Goal: Task Accomplishment & Management: Complete application form

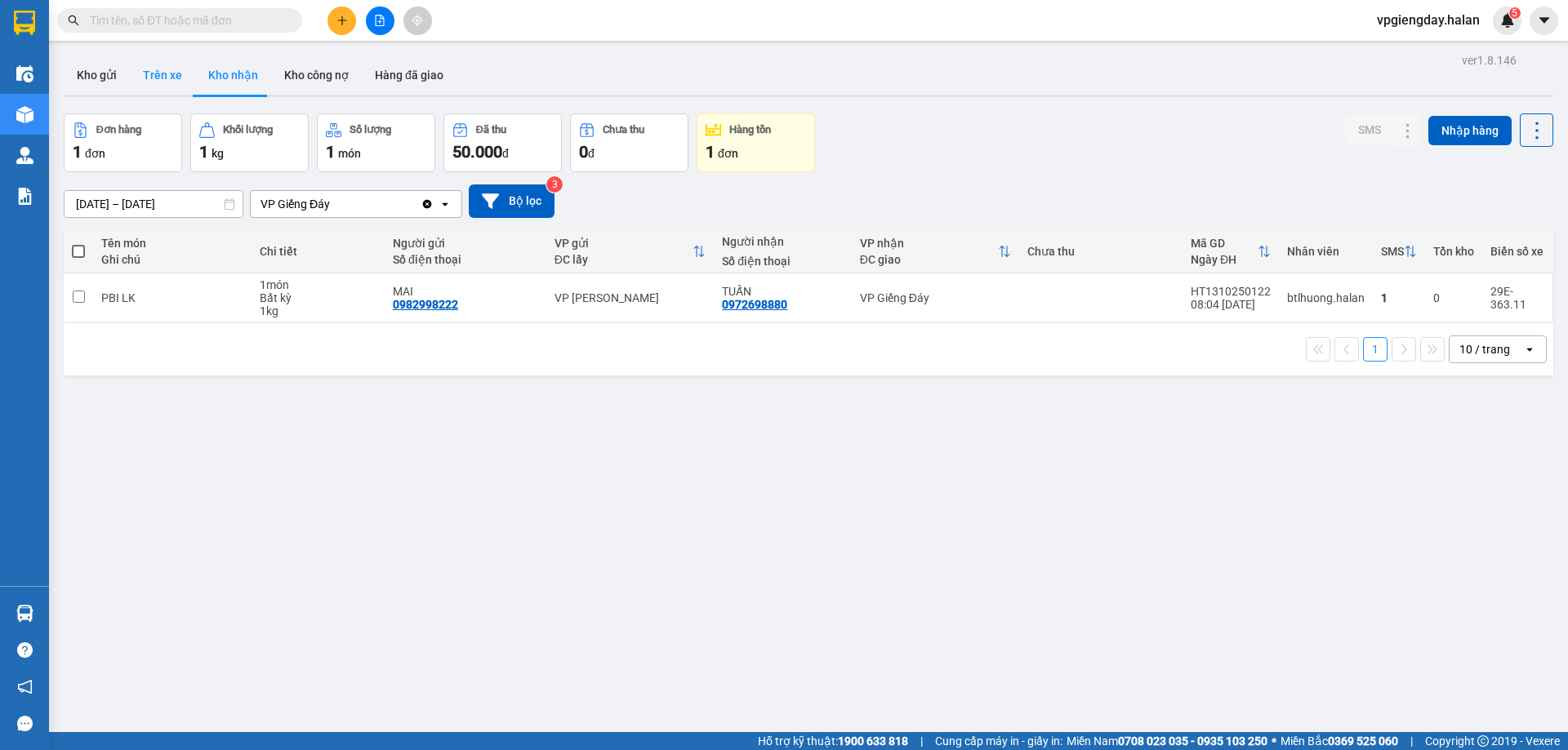
click at [152, 76] on button "Trên xe" at bounding box center [162, 74] width 66 height 40
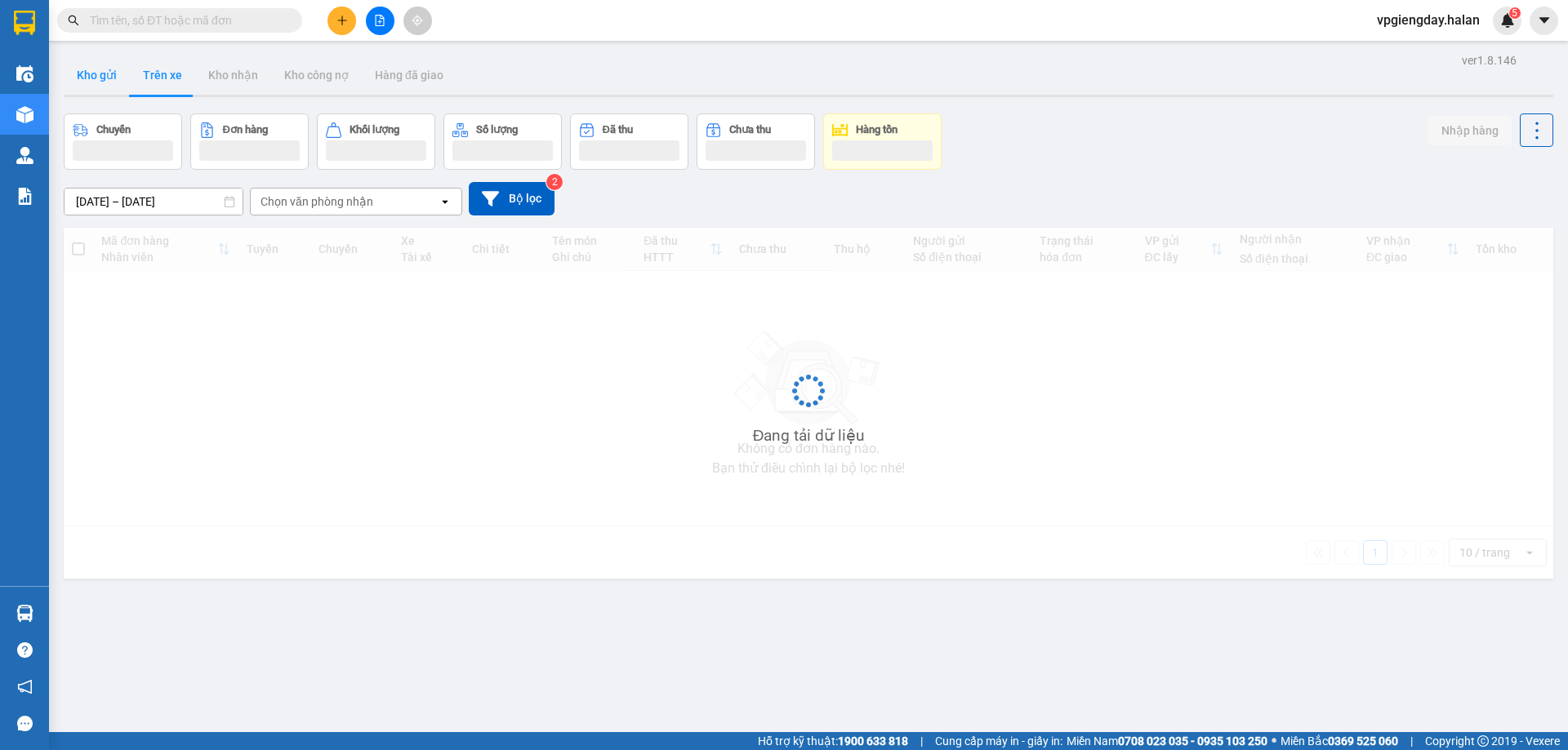
type input "[DATE] – [DATE]"
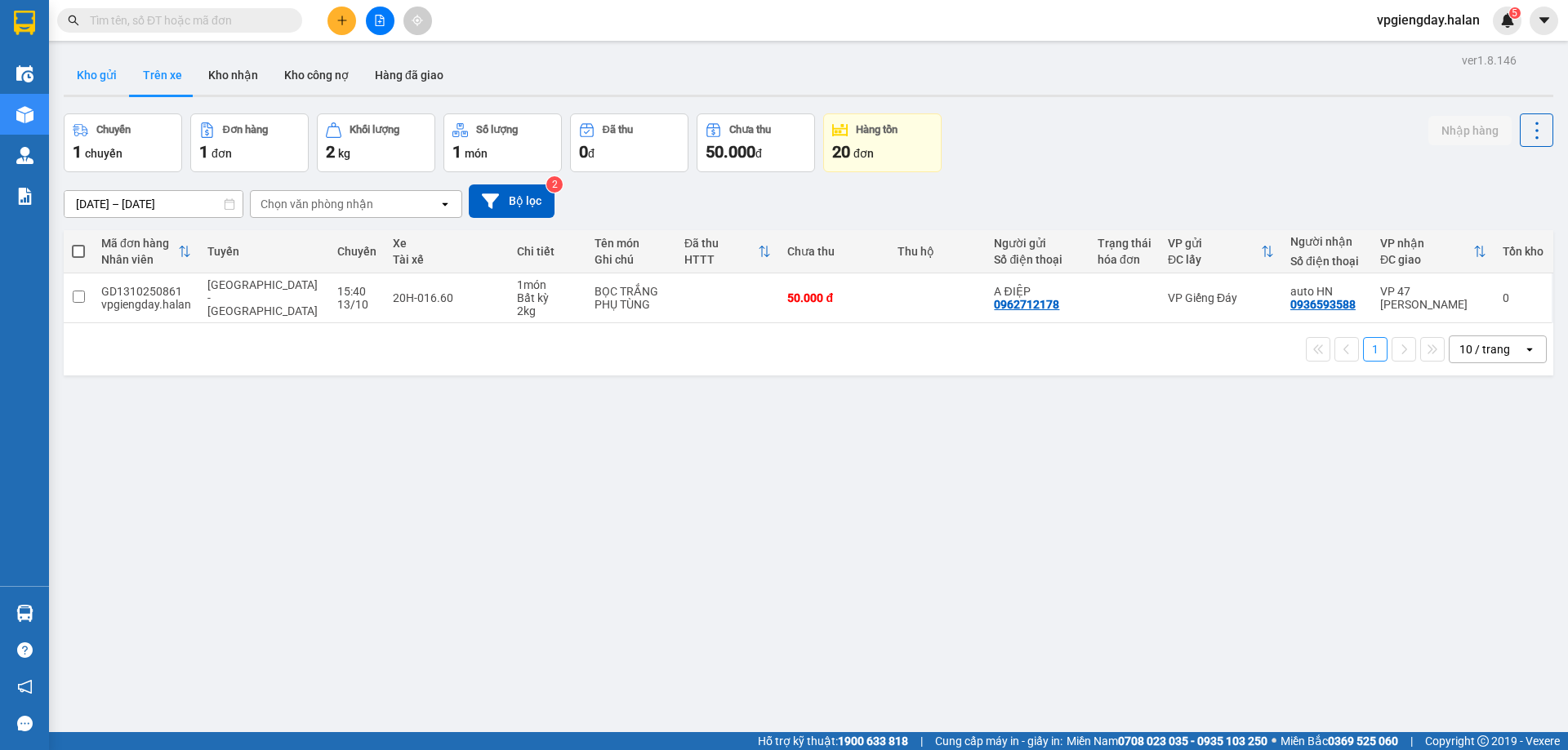
click at [94, 77] on button "Kho gửi" at bounding box center [97, 74] width 66 height 40
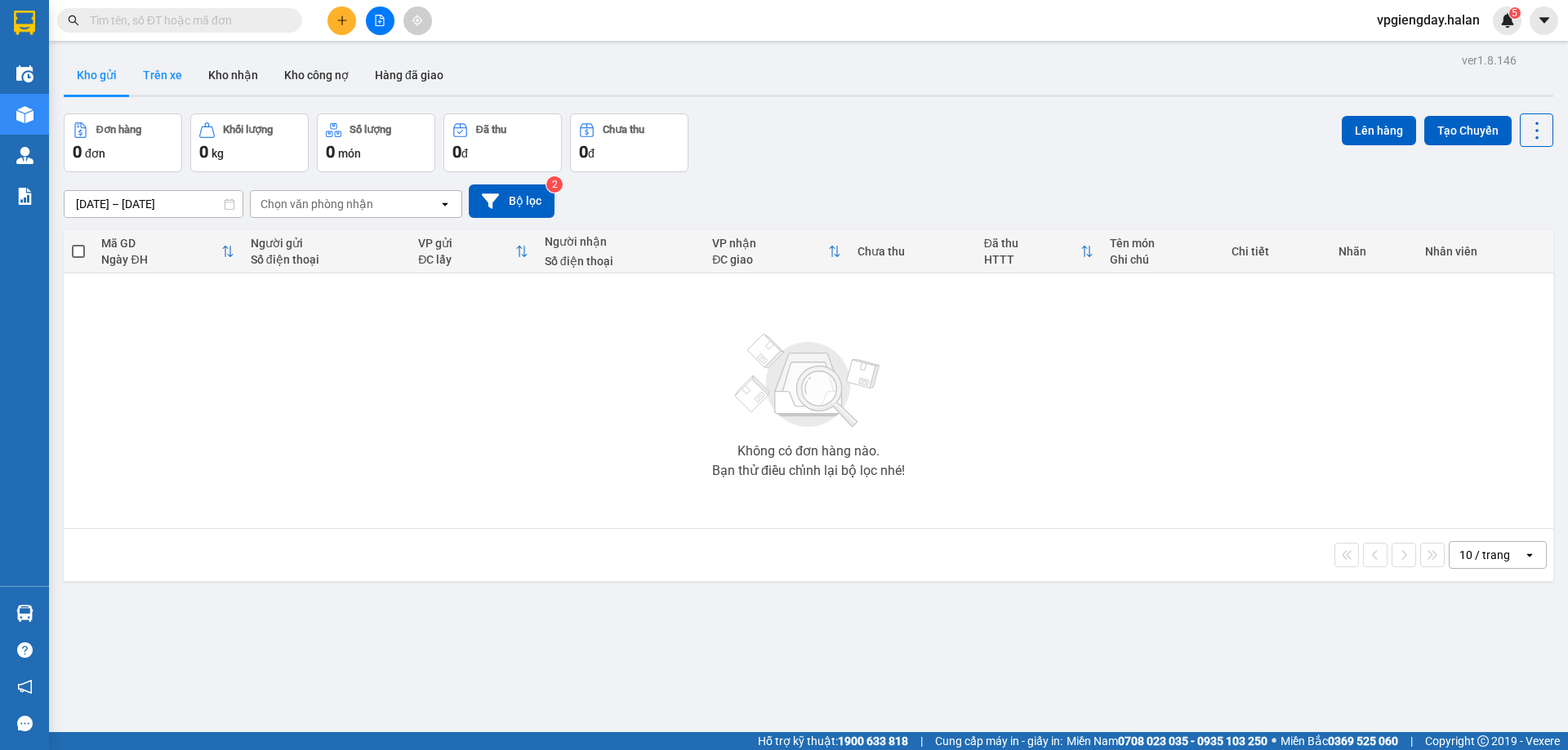
click at [161, 82] on button "Trên xe" at bounding box center [162, 74] width 66 height 40
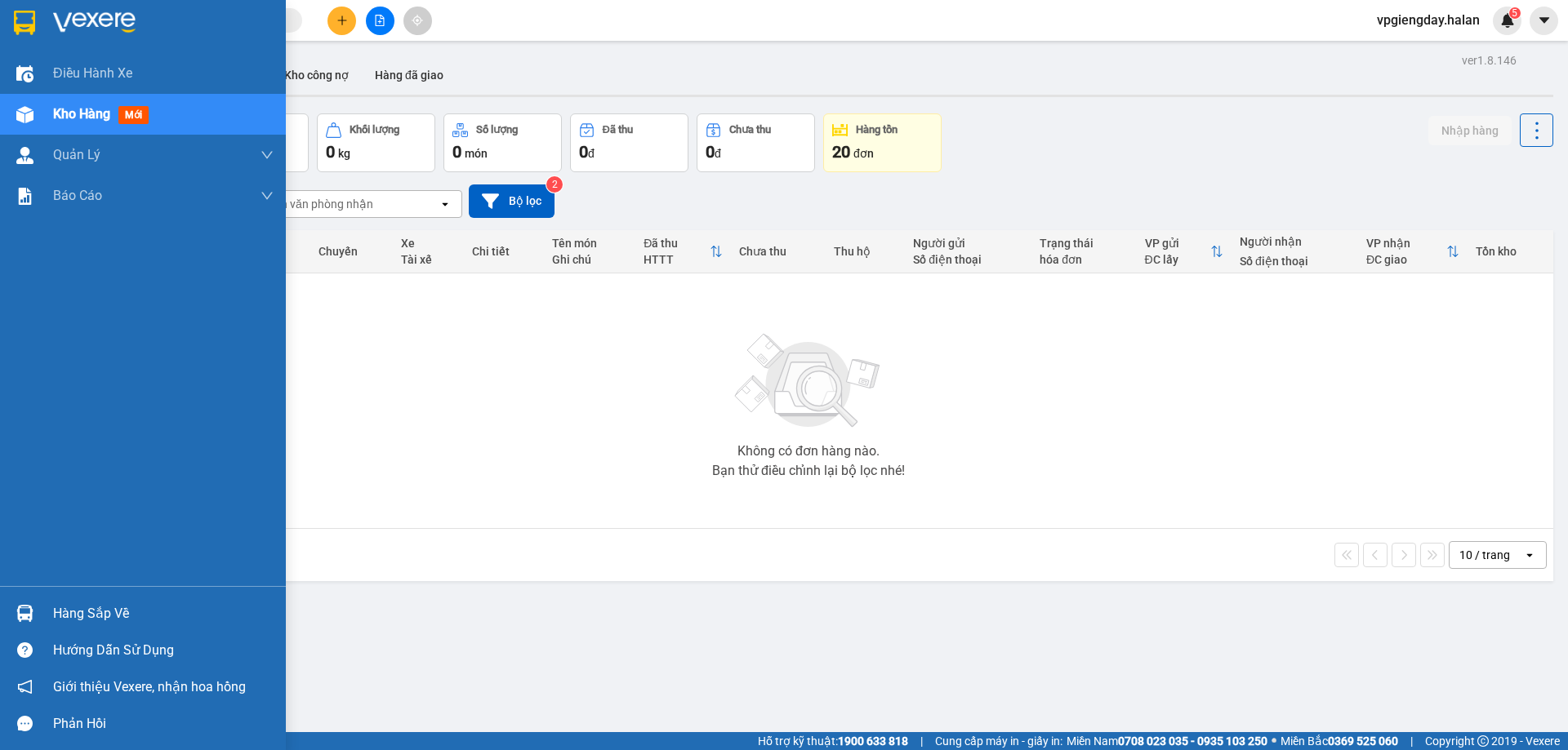
click at [87, 605] on div "Hàng sắp về" at bounding box center [163, 614] width 220 height 24
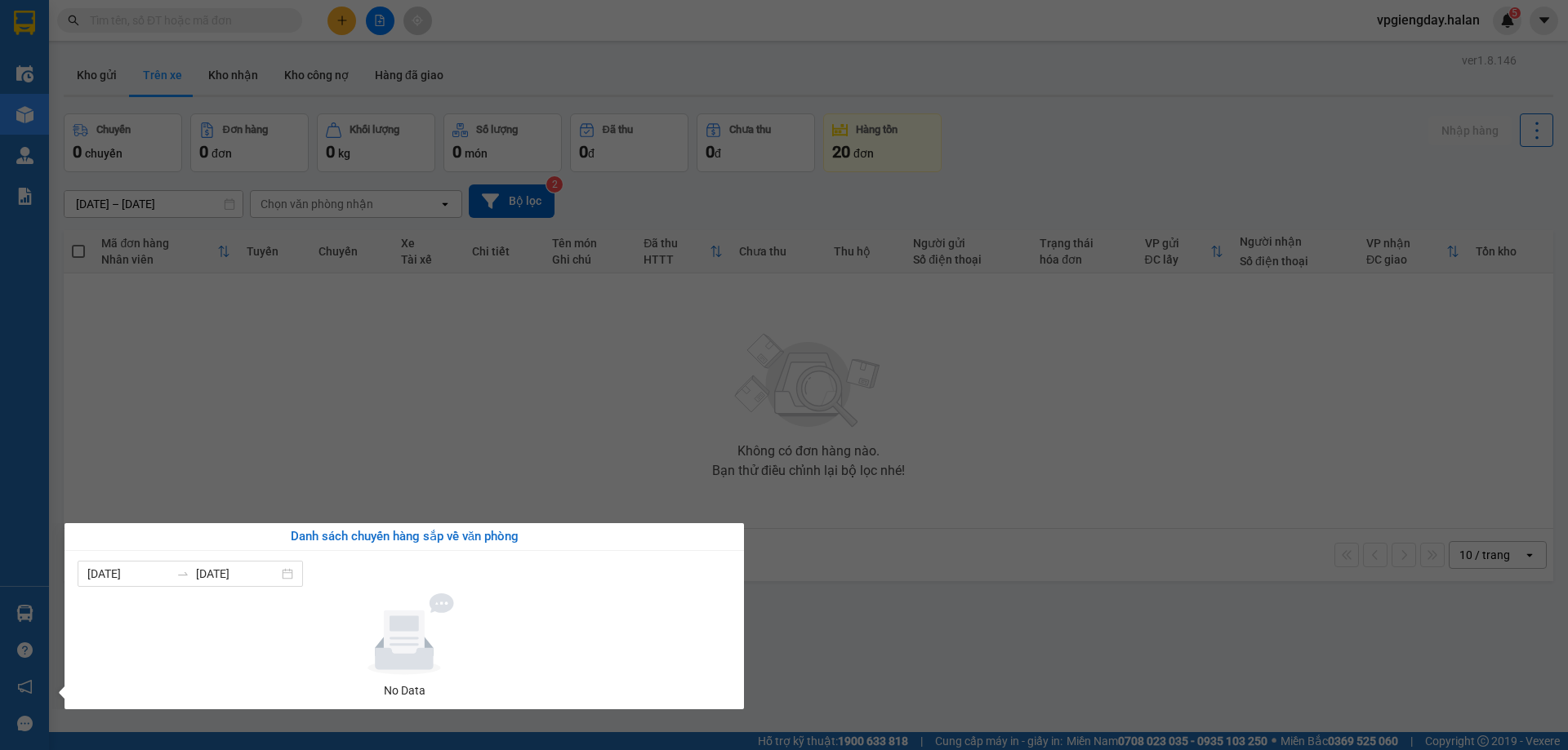
click at [308, 452] on section "Kết quả tìm kiếm ( 0 ) Bộ lọc No Data vpgiengday.halan 5 Điều hành xe Kho hàng …" at bounding box center [784, 375] width 1568 height 750
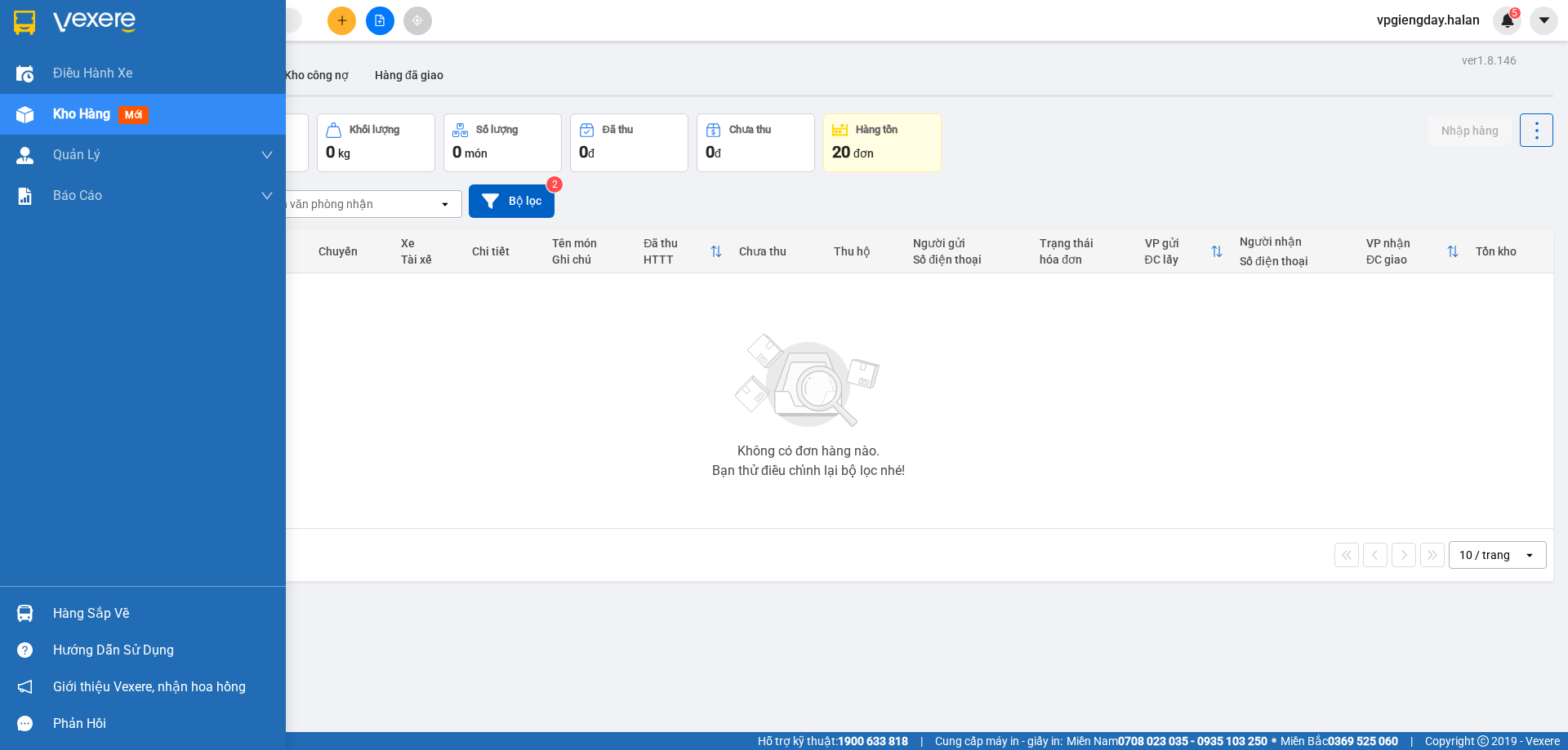
click at [113, 597] on div "Hàng sắp về" at bounding box center [143, 614] width 286 height 37
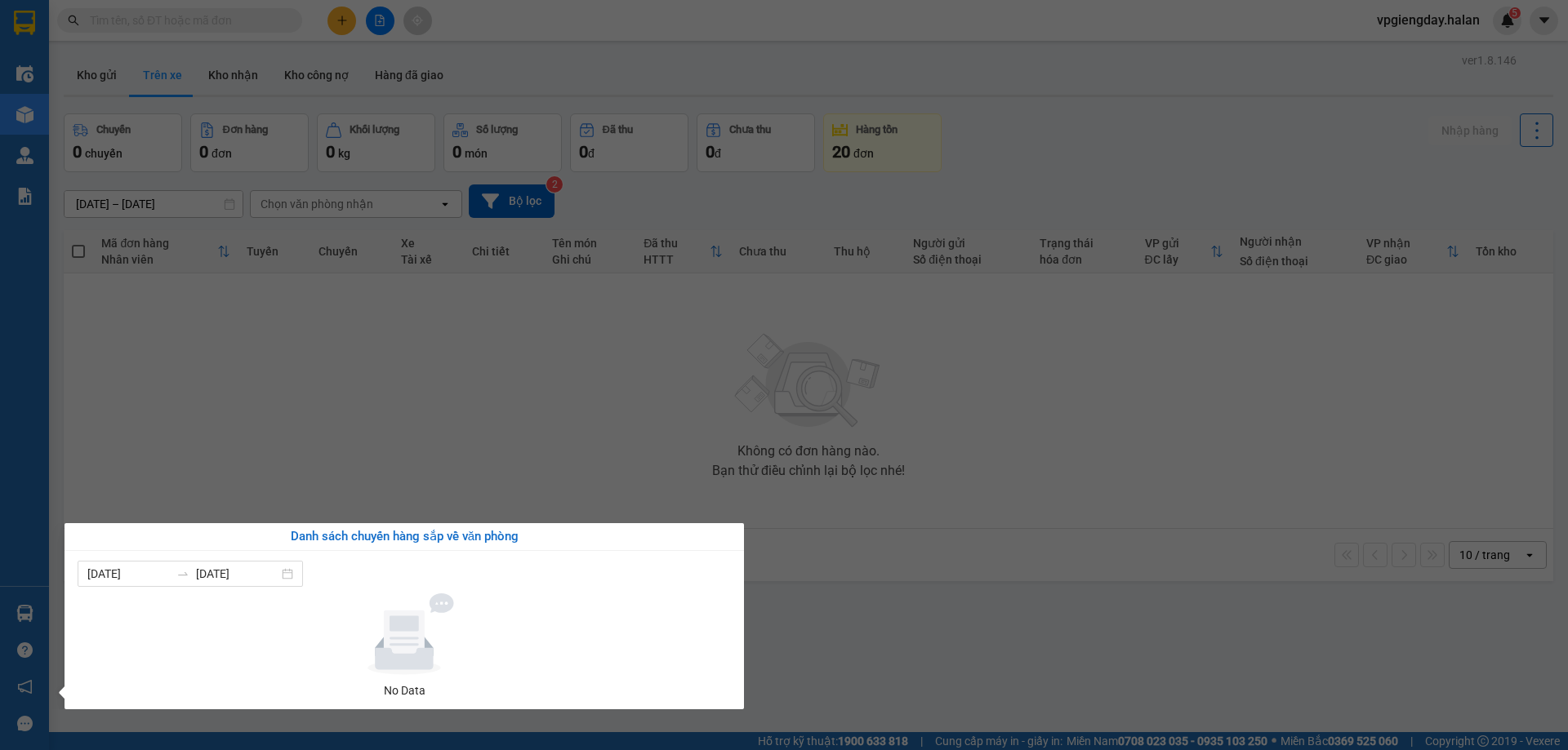
click at [197, 430] on section "Kết quả tìm kiếm ( 0 ) Bộ lọc No Data vpgiengday.halan 5 Điều hành xe Kho hàng …" at bounding box center [784, 375] width 1568 height 750
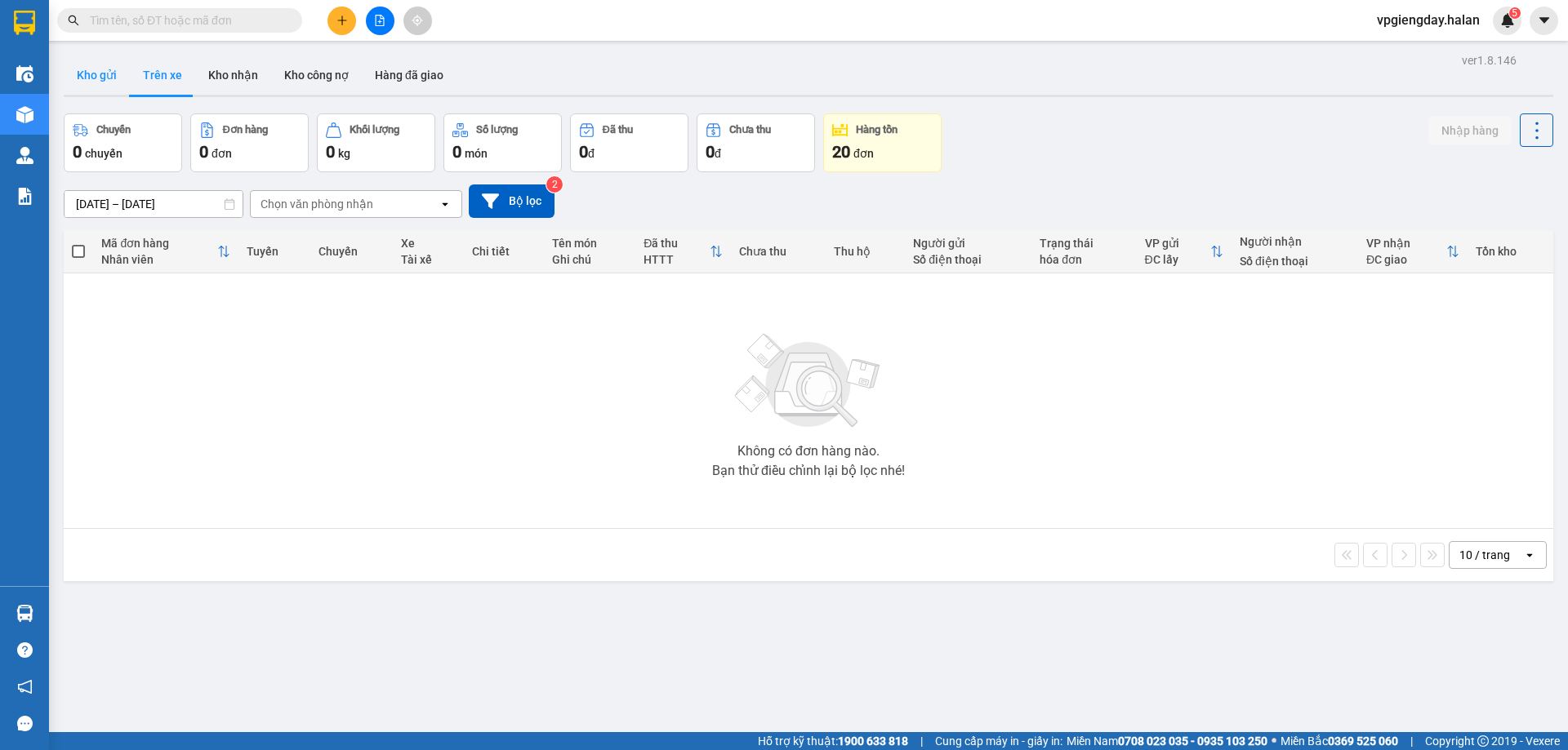
click at [118, 81] on button "Kho gửi" at bounding box center [97, 74] width 66 height 40
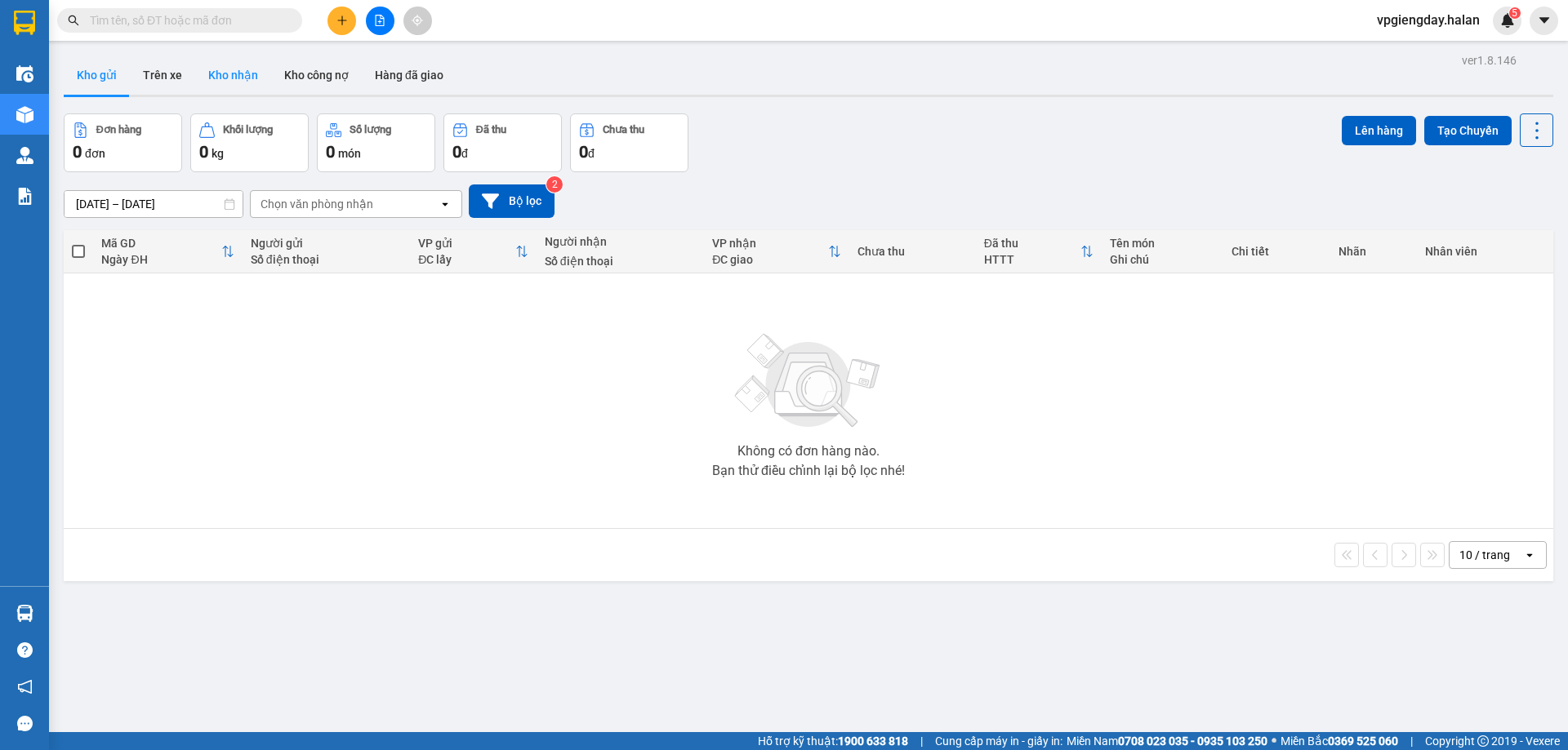
click at [206, 72] on button "Kho nhận" at bounding box center [233, 74] width 76 height 40
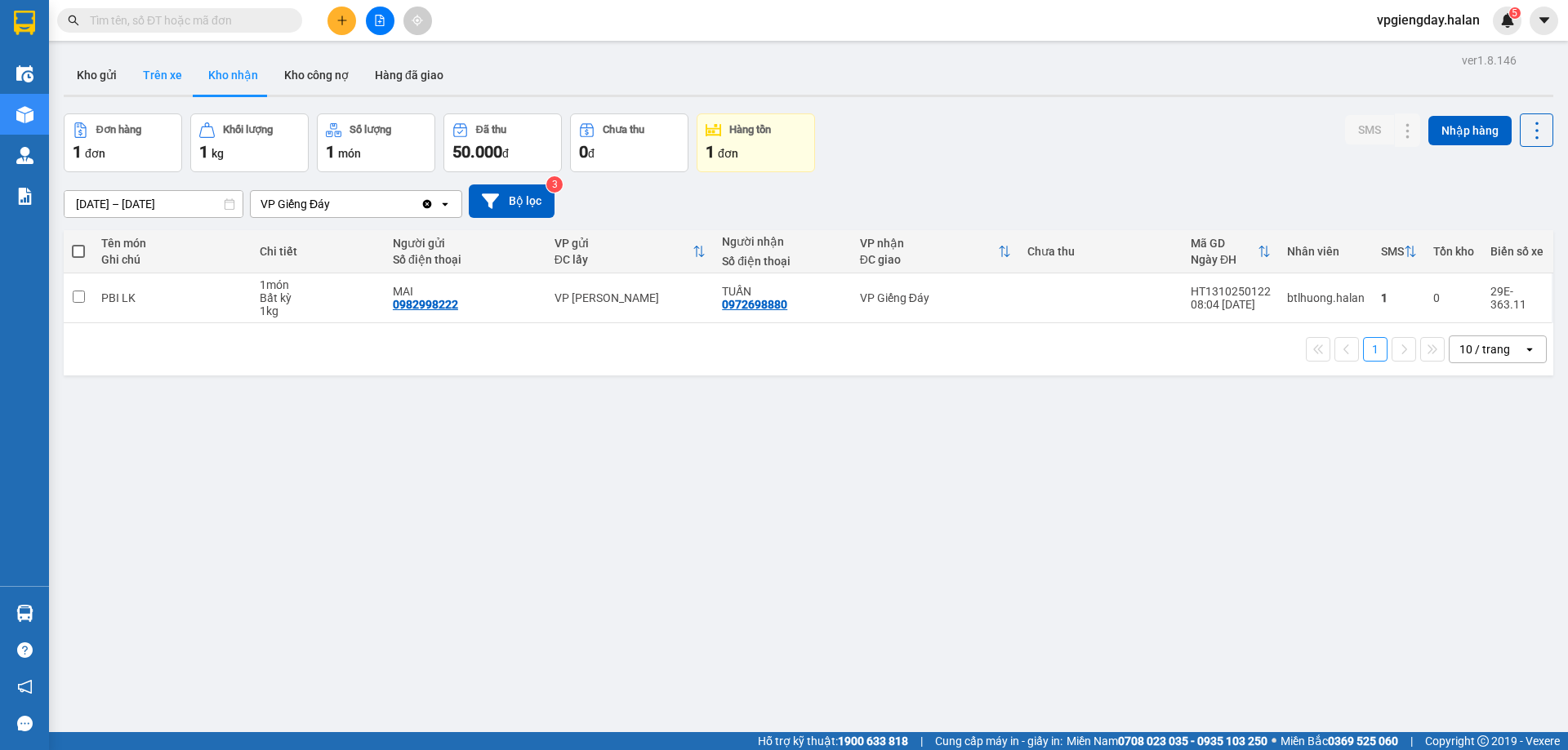
click at [149, 79] on button "Trên xe" at bounding box center [162, 74] width 66 height 40
type input "[DATE] – [DATE]"
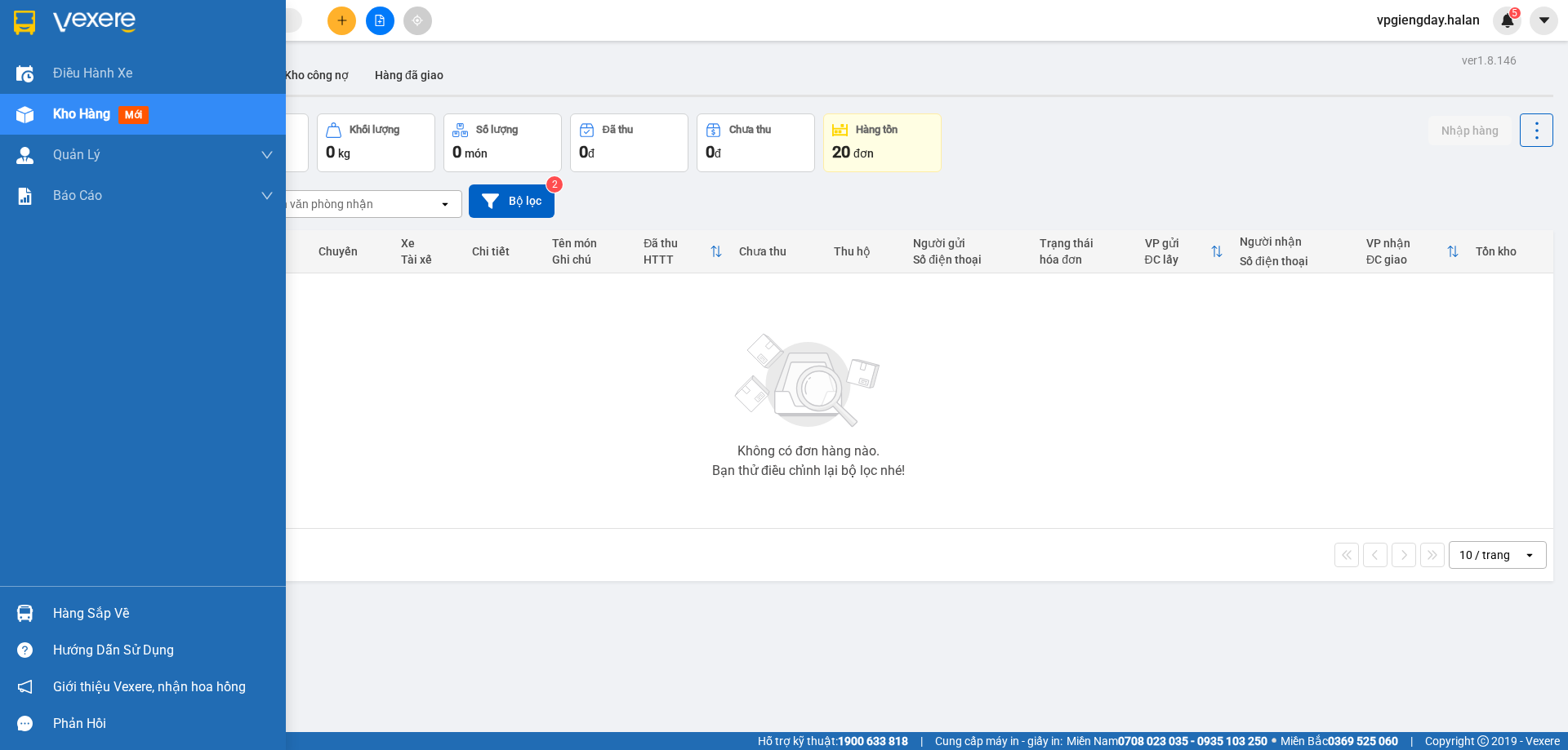
click at [117, 608] on div "Hàng sắp về" at bounding box center [163, 614] width 220 height 24
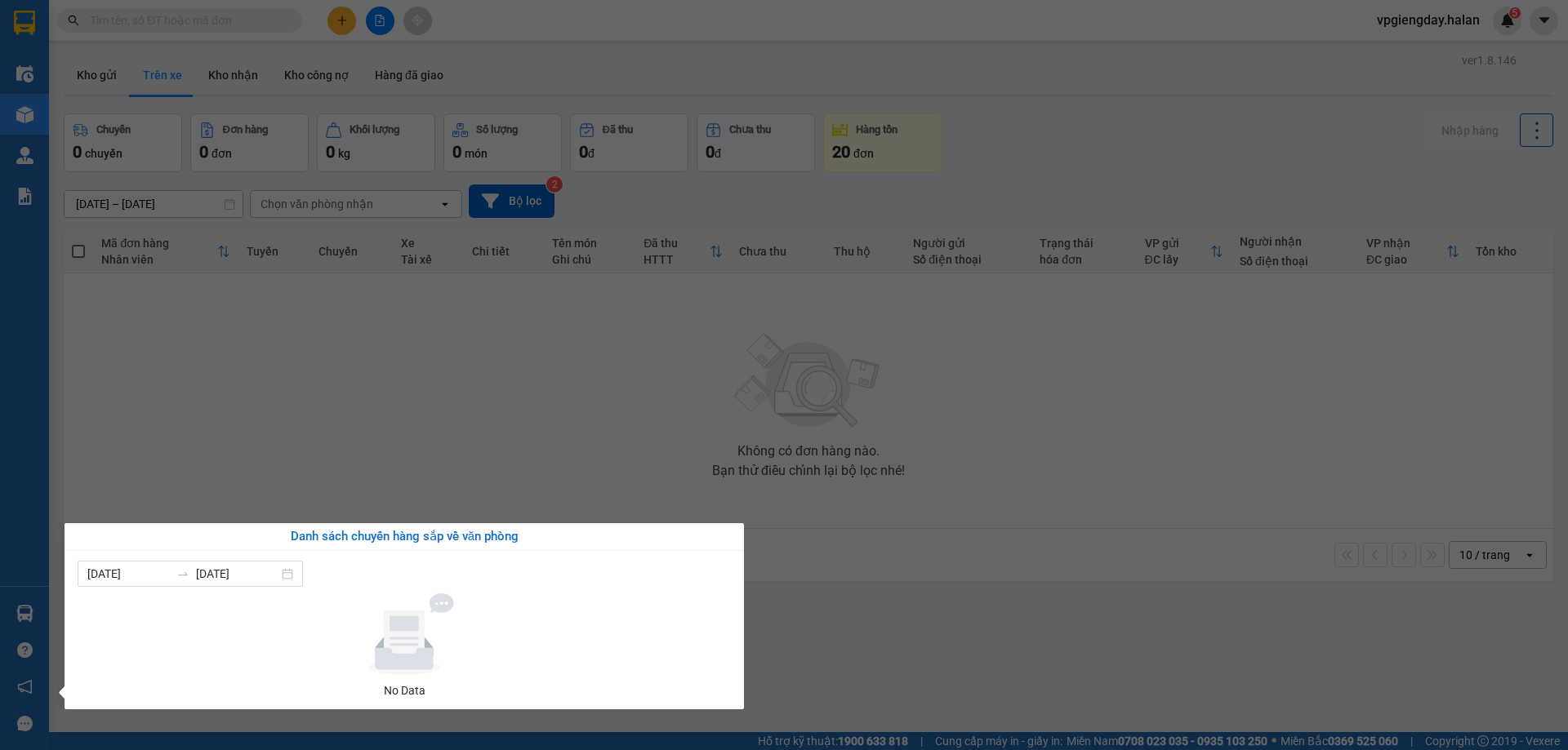
click at [271, 363] on section "Kết quả tìm kiếm ( 0 ) Bộ lọc No Data vpgiengday.halan 5 Điều hành xe Kho hàng …" at bounding box center [784, 375] width 1568 height 750
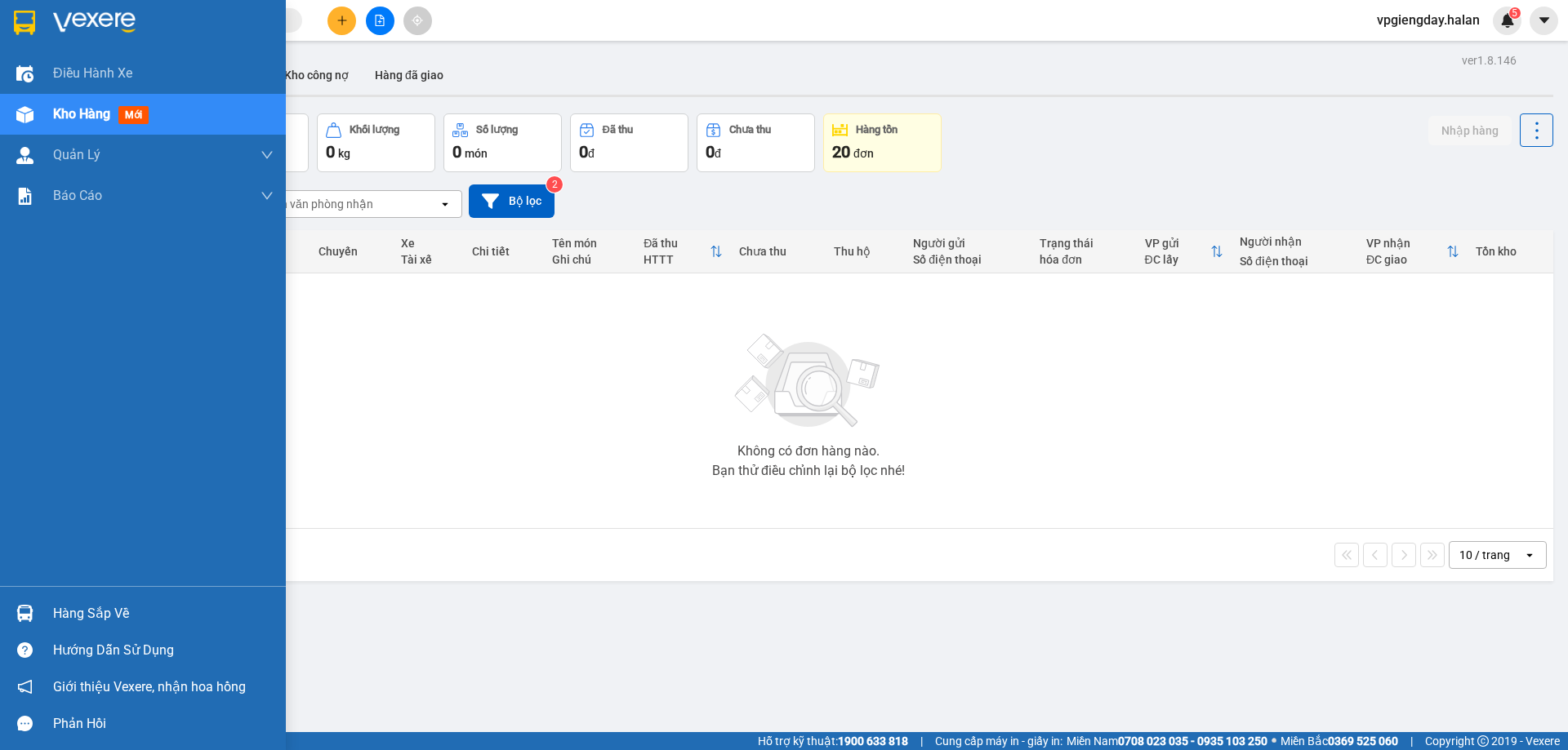
click at [118, 609] on div "Hàng sắp về" at bounding box center [163, 614] width 220 height 24
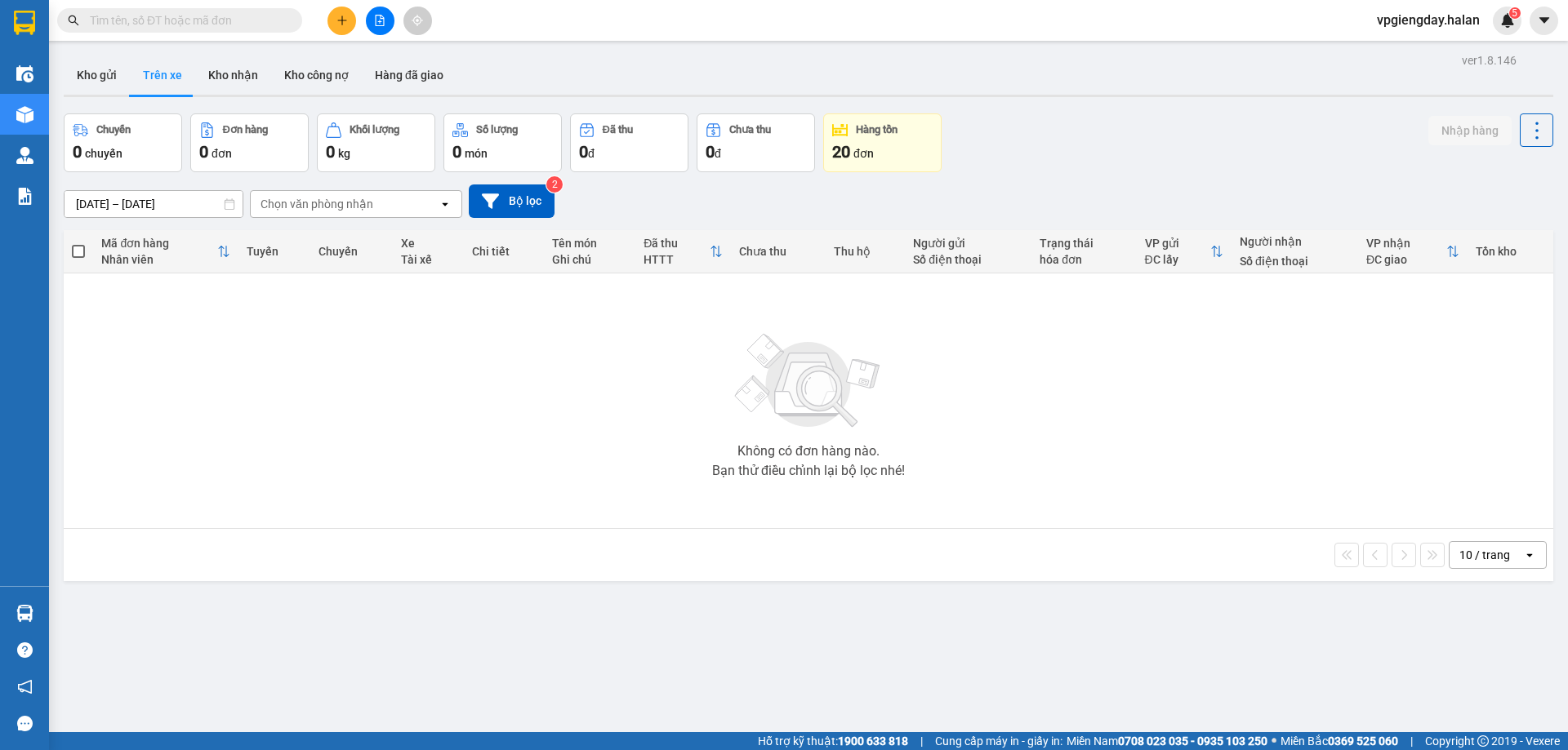
click at [235, 408] on section "Kết quả tìm kiếm ( 0 ) Bộ lọc No Data vpgiengday.halan 5 Điều hành xe Kho hàng …" at bounding box center [784, 375] width 1568 height 750
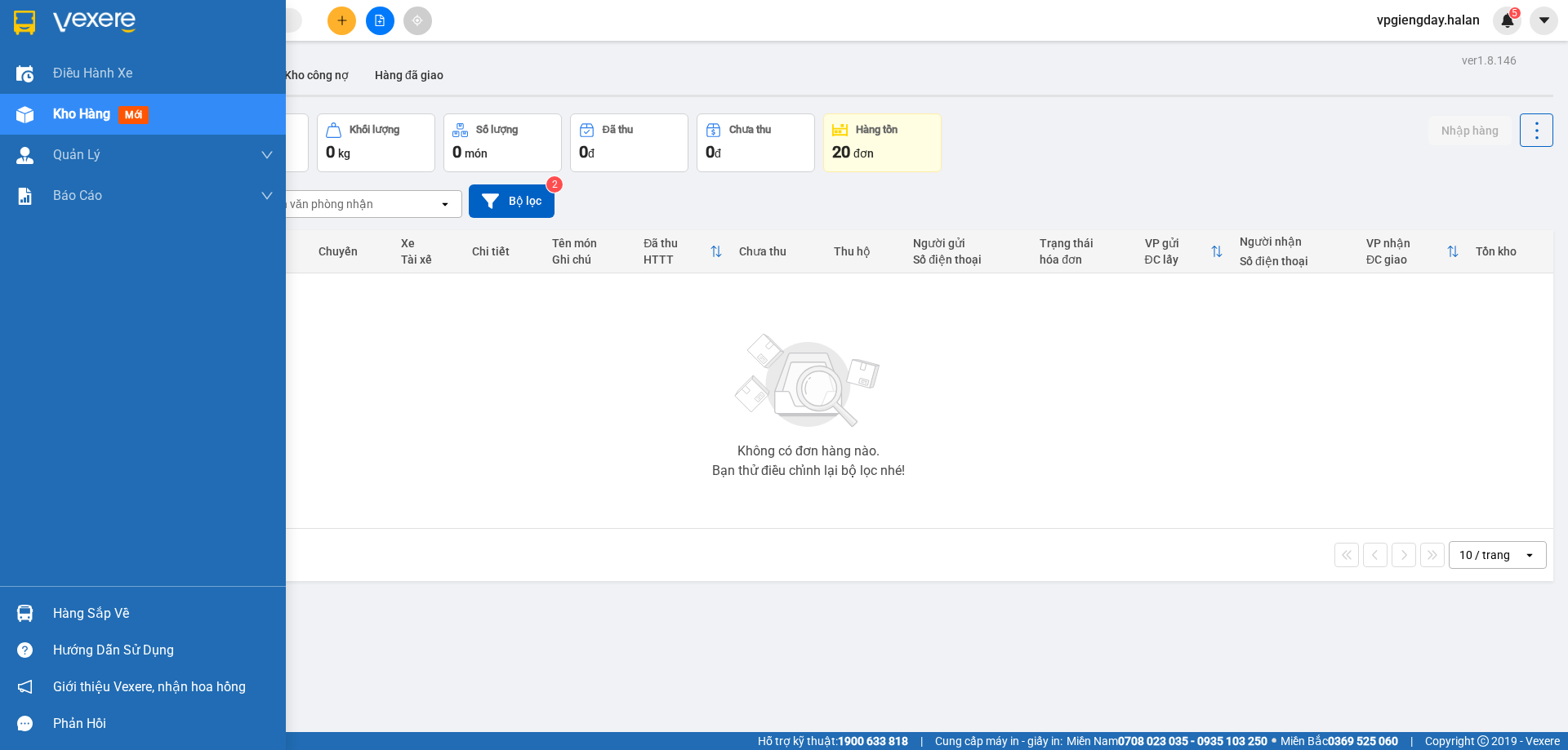
click at [86, 609] on div "Hàng sắp về" at bounding box center [163, 614] width 220 height 24
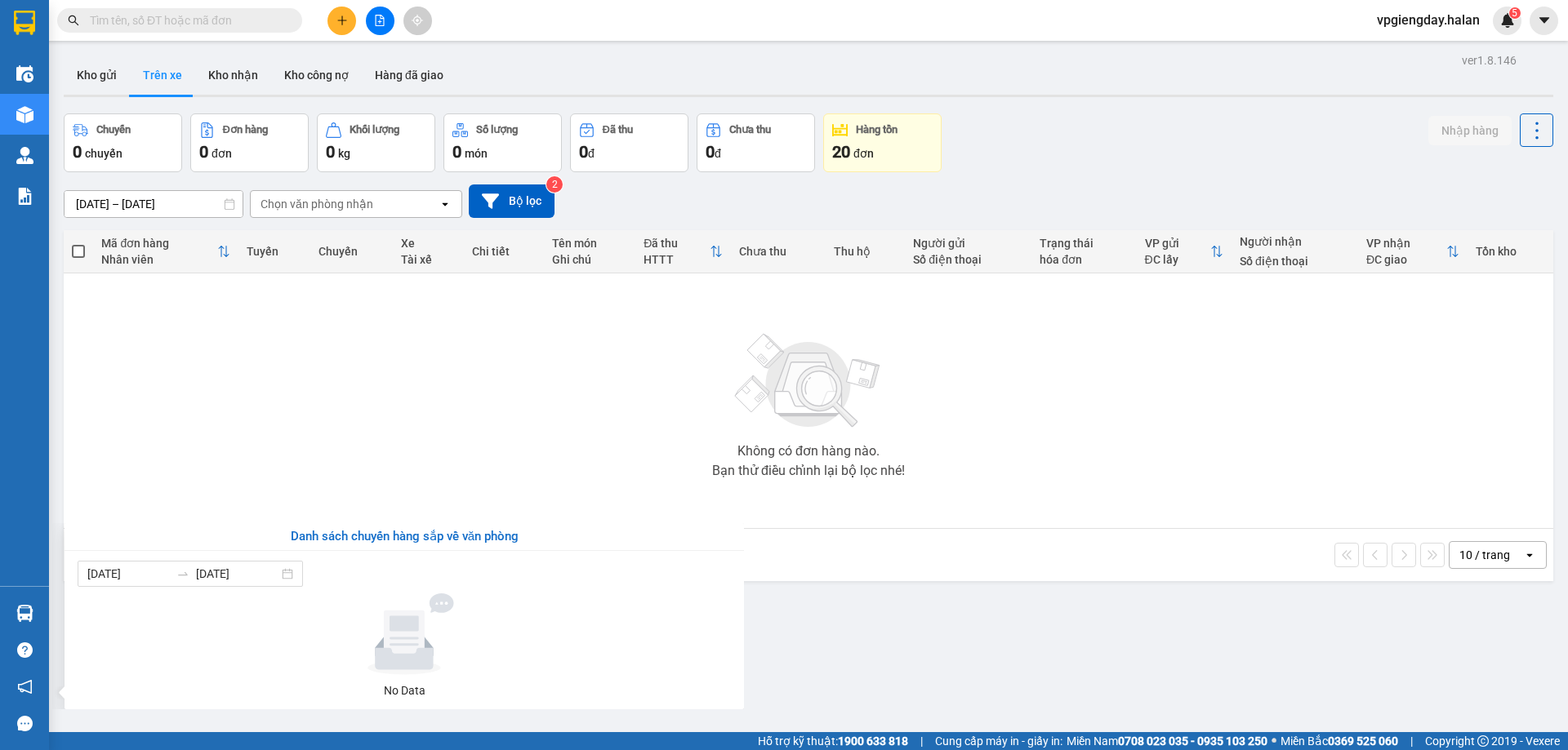
click at [299, 458] on section "Kết quả tìm kiếm ( 0 ) Bộ lọc No Data vpgiengday.halan 5 Điều hành xe Kho hàng …" at bounding box center [784, 375] width 1568 height 750
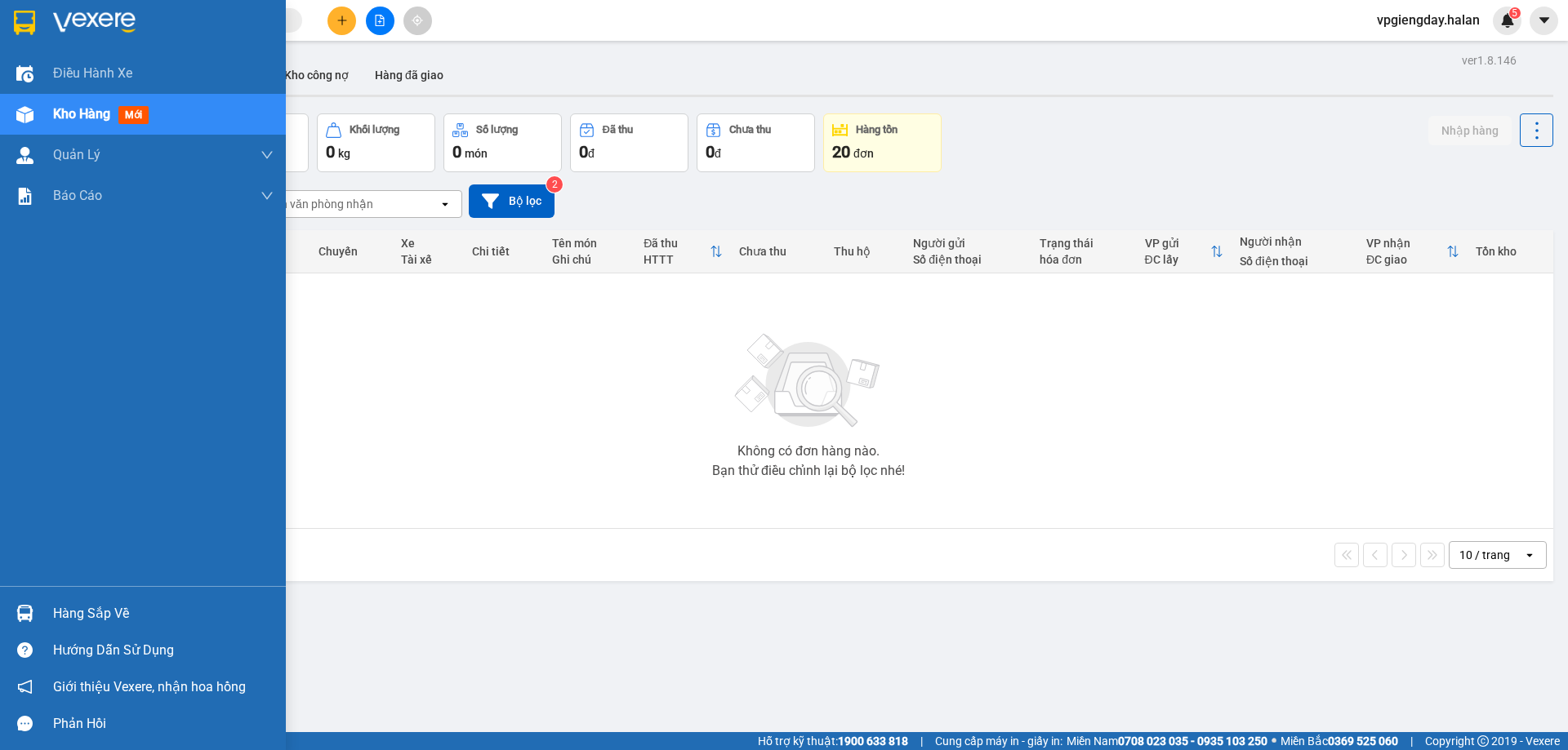
click at [66, 603] on div "Hàng sắp về" at bounding box center [163, 614] width 220 height 24
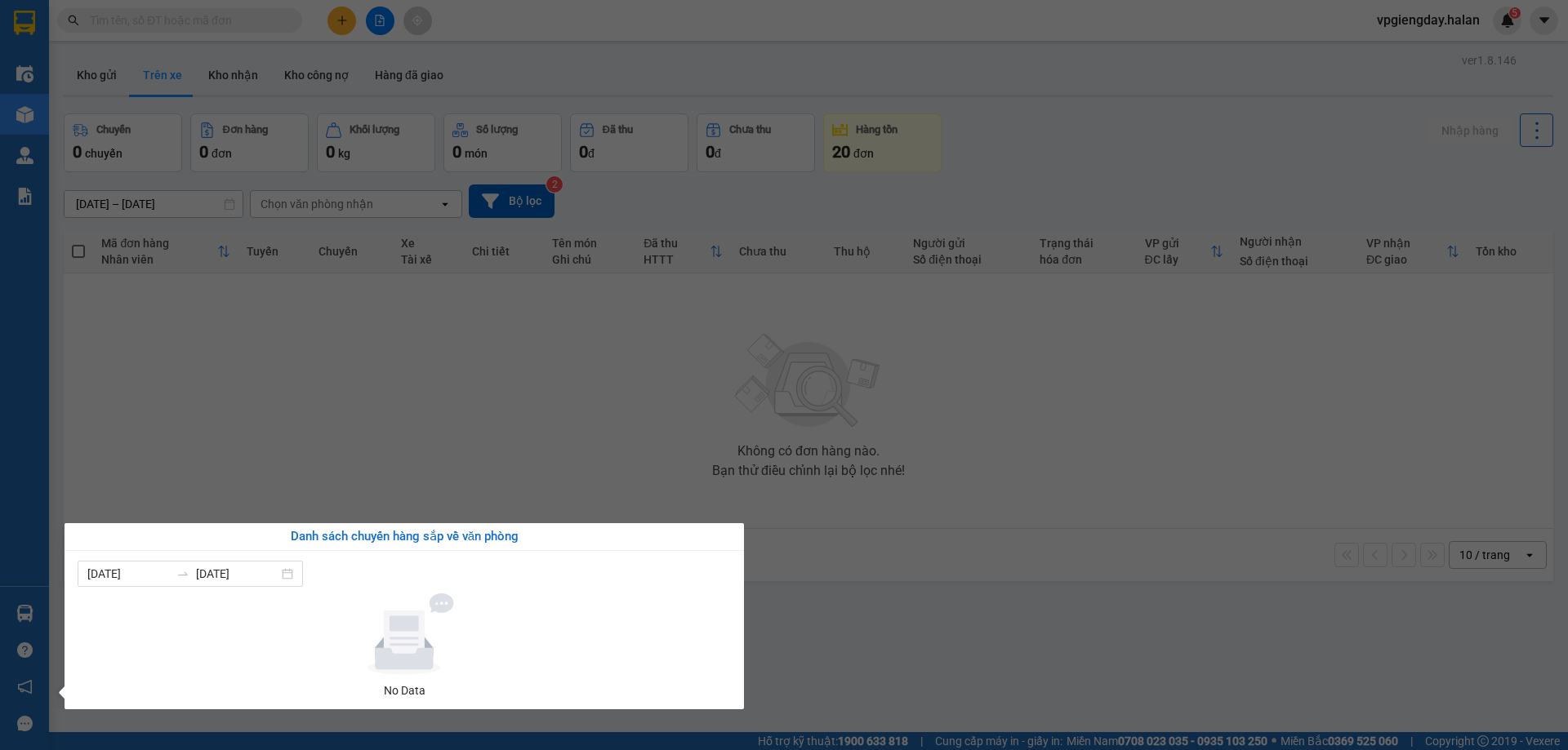
click at [329, 430] on section "Kết quả tìm kiếm ( 0 ) Bộ lọc No Data vpgiengday.halan 5 Điều hành xe Kho hàng …" at bounding box center [784, 375] width 1568 height 750
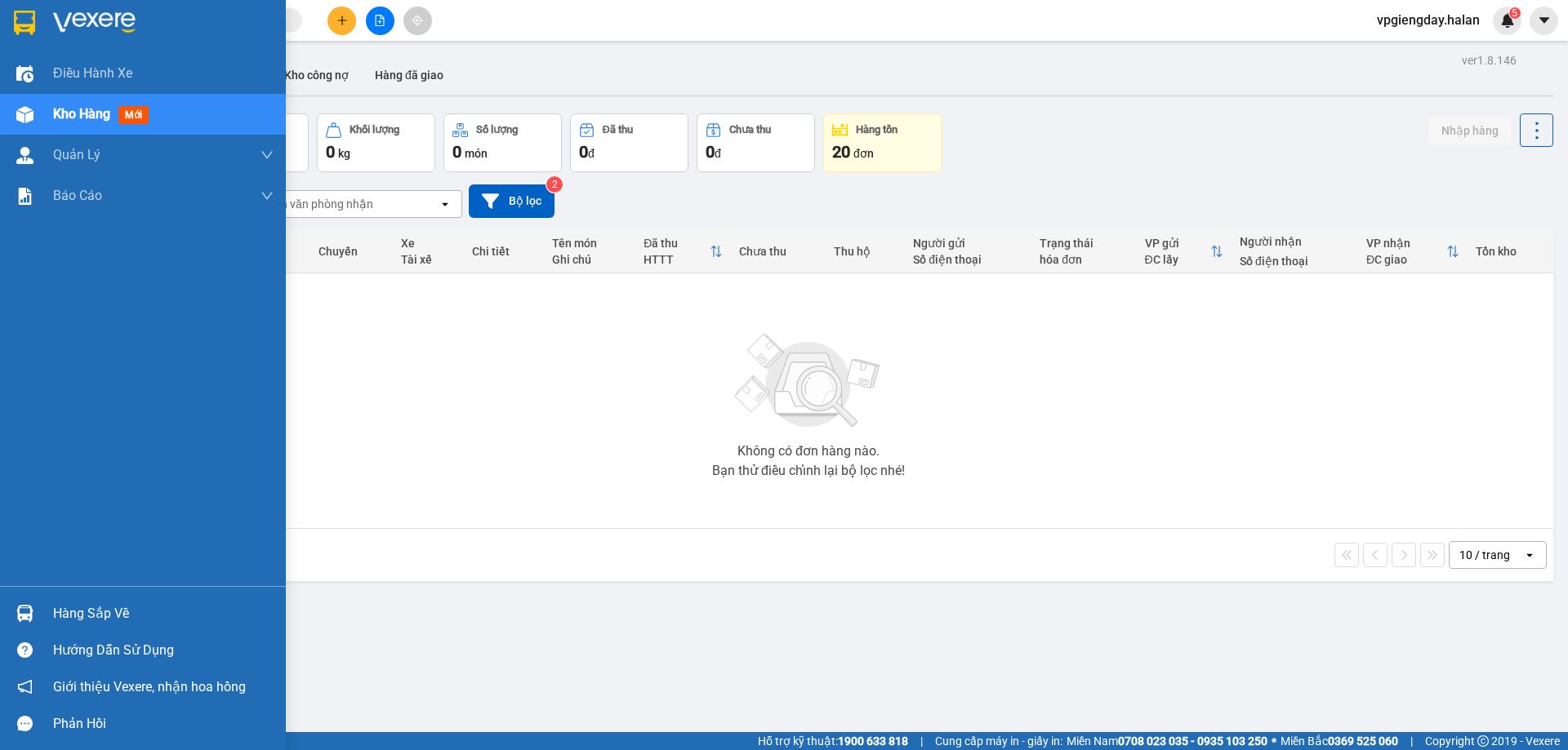
click at [88, 604] on div "Hàng sắp về" at bounding box center [163, 614] width 220 height 24
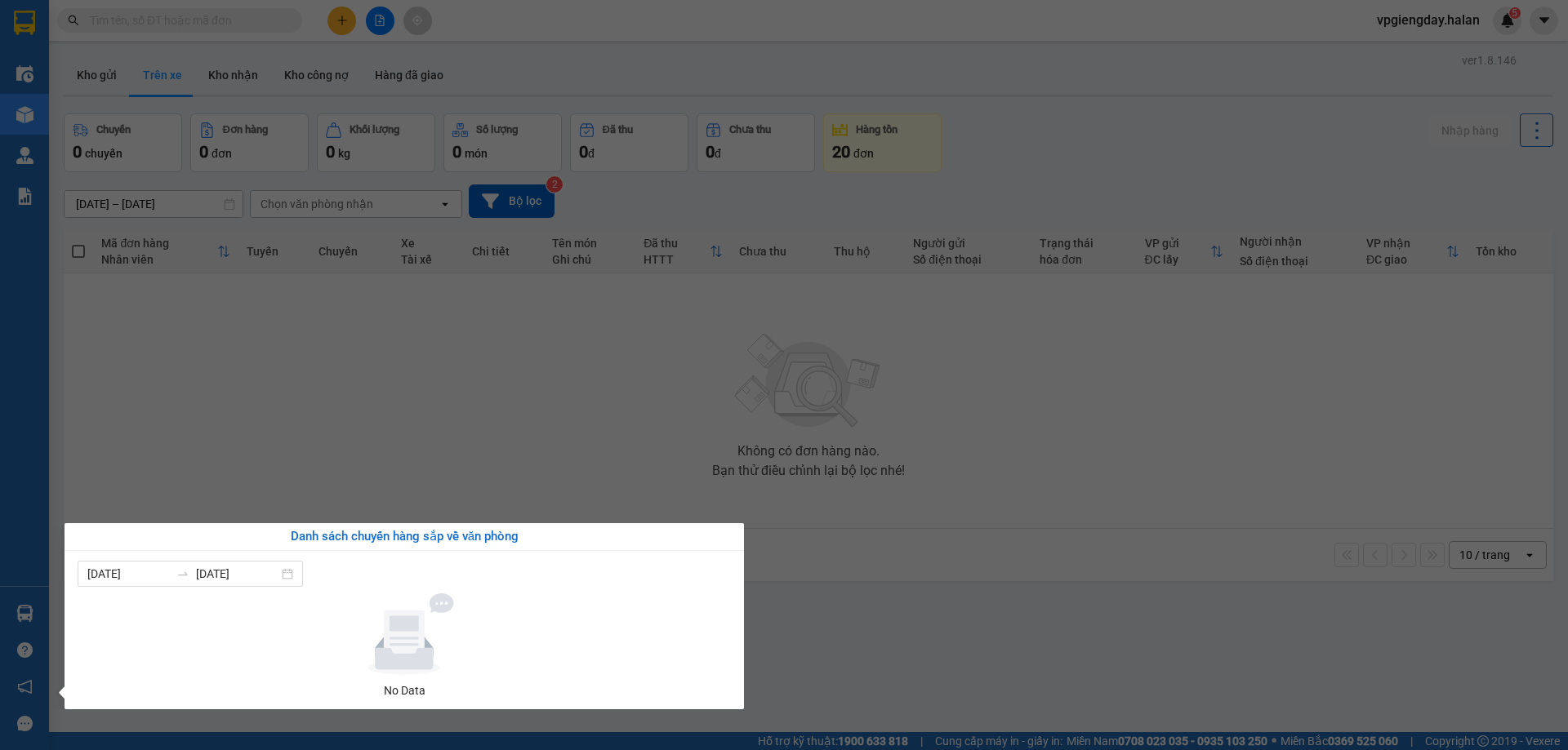
click at [194, 414] on section "Kết quả tìm kiếm ( 0 ) Bộ lọc No Data vpgiengday.halan 5 Điều hành xe Kho hàng …" at bounding box center [784, 375] width 1568 height 750
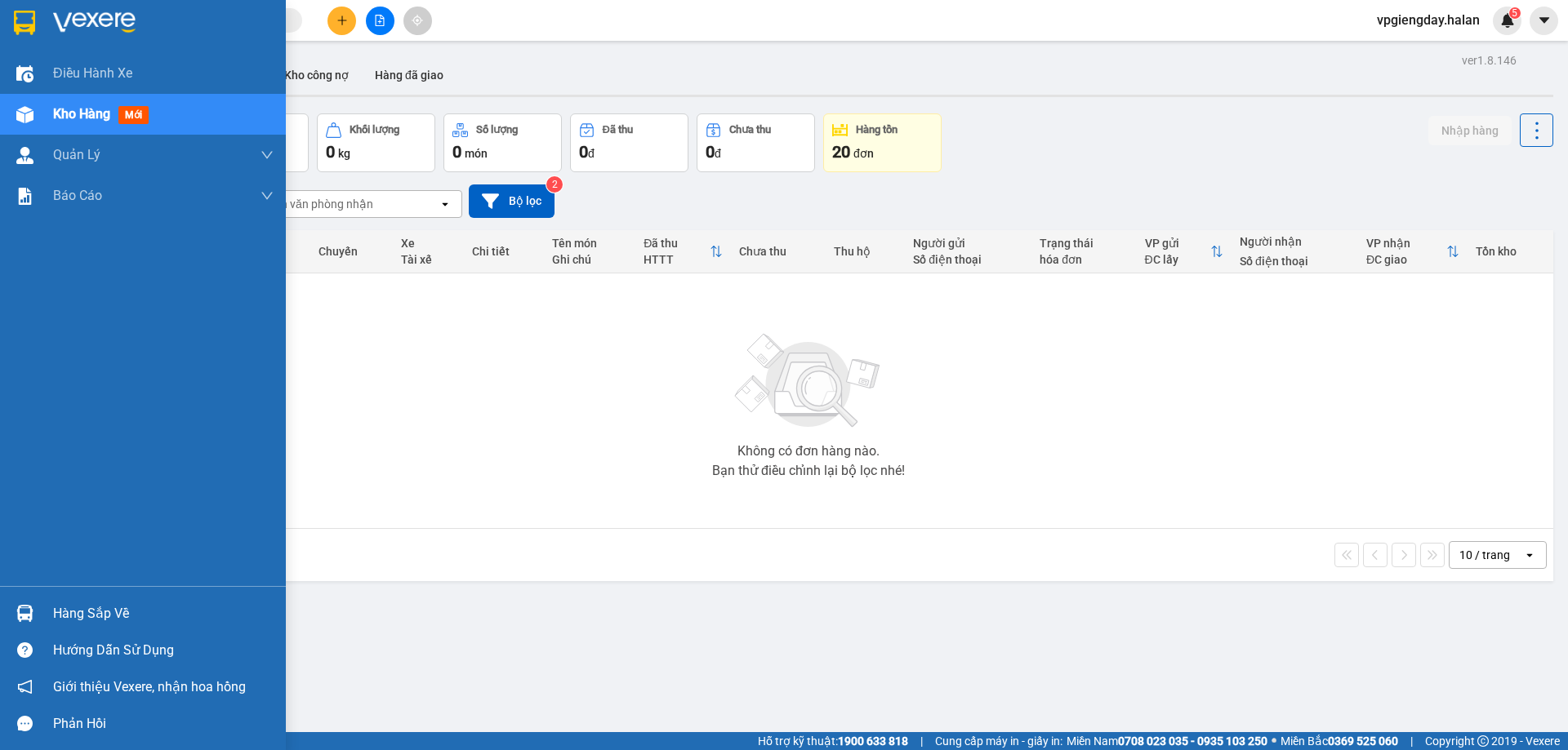
click at [77, 602] on div "Hàng sắp về" at bounding box center [163, 614] width 220 height 24
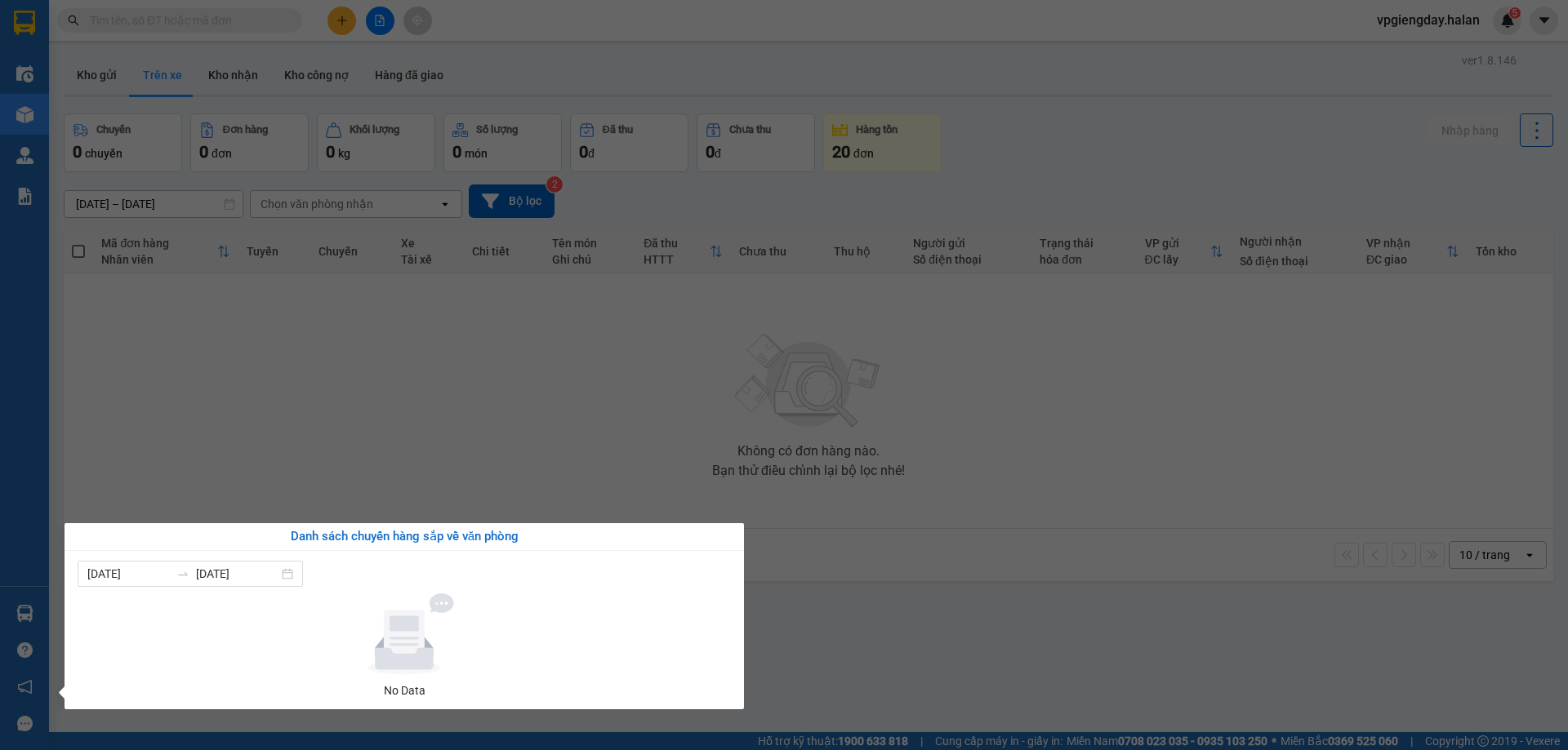
click at [214, 413] on section "Kết quả tìm kiếm ( 0 ) Bộ lọc No Data vpgiengday.halan 5 Điều hành xe Kho hàng …" at bounding box center [784, 375] width 1568 height 750
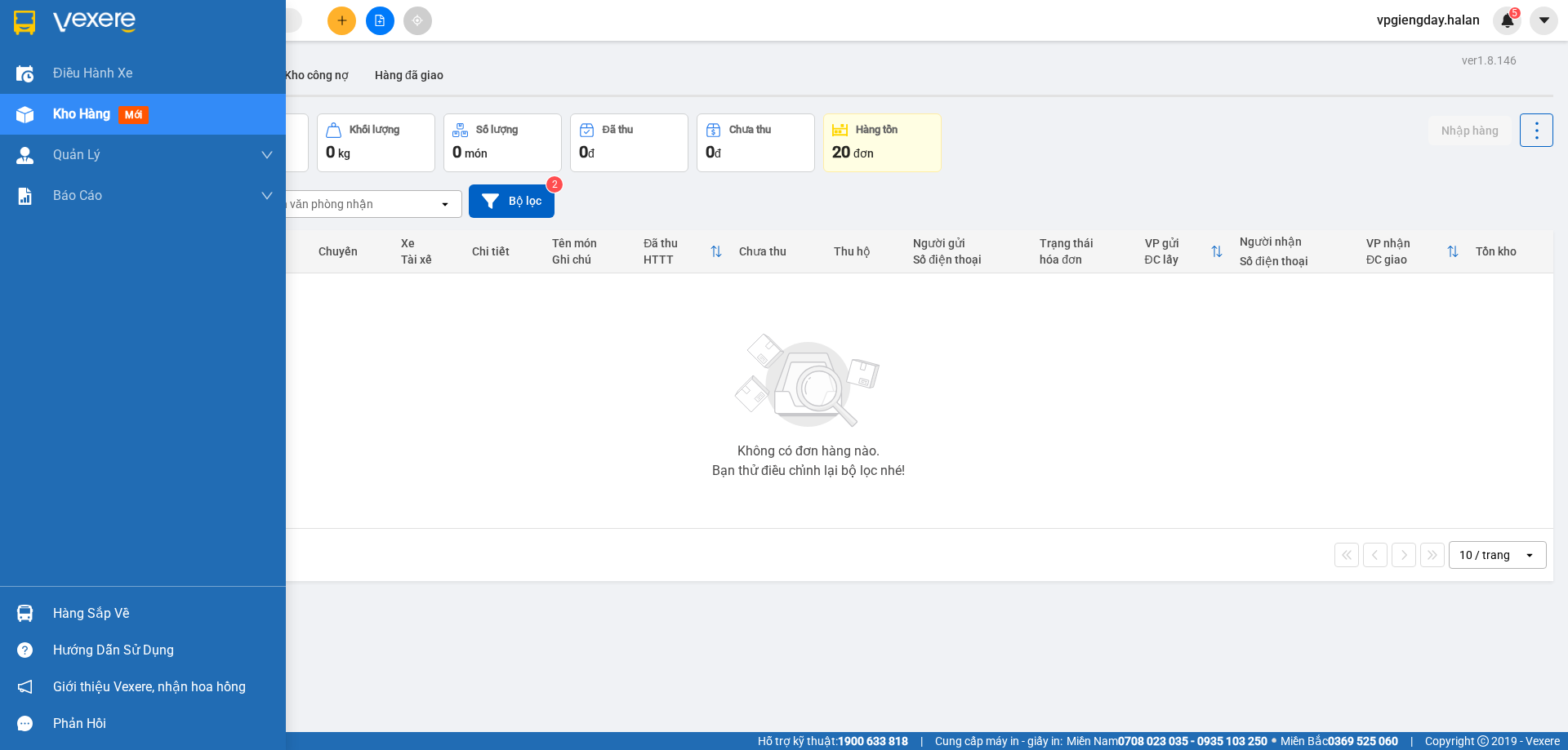
drag, startPoint x: 79, startPoint y: 617, endPoint x: 183, endPoint y: 486, distance: 167.3
click at [80, 616] on div "Hàng sắp về" at bounding box center [163, 614] width 220 height 24
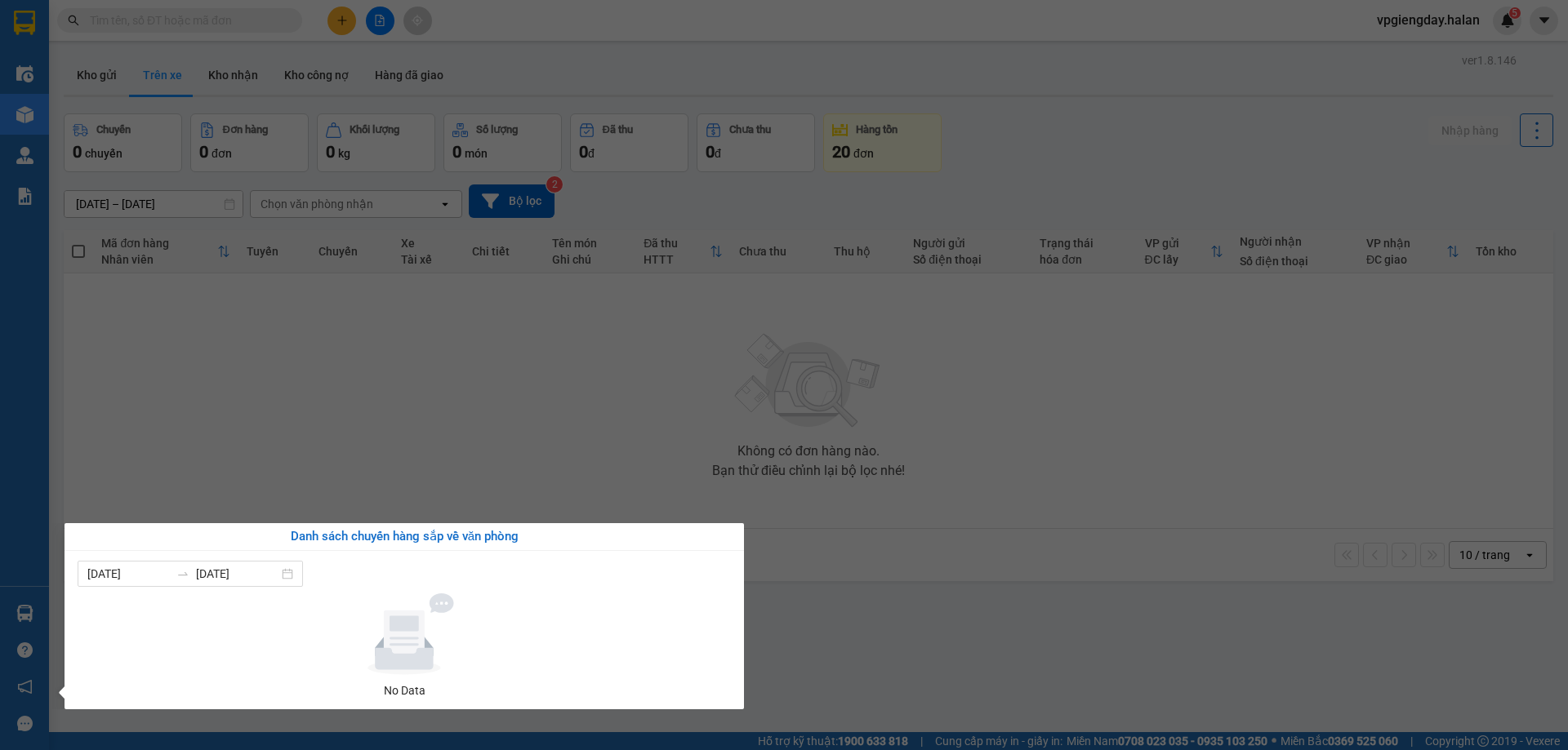
click at [259, 445] on section "Kết quả tìm kiếm ( 0 ) Bộ lọc No Data vpgiengday.halan 5 Điều hành xe Kho hàng …" at bounding box center [784, 375] width 1568 height 750
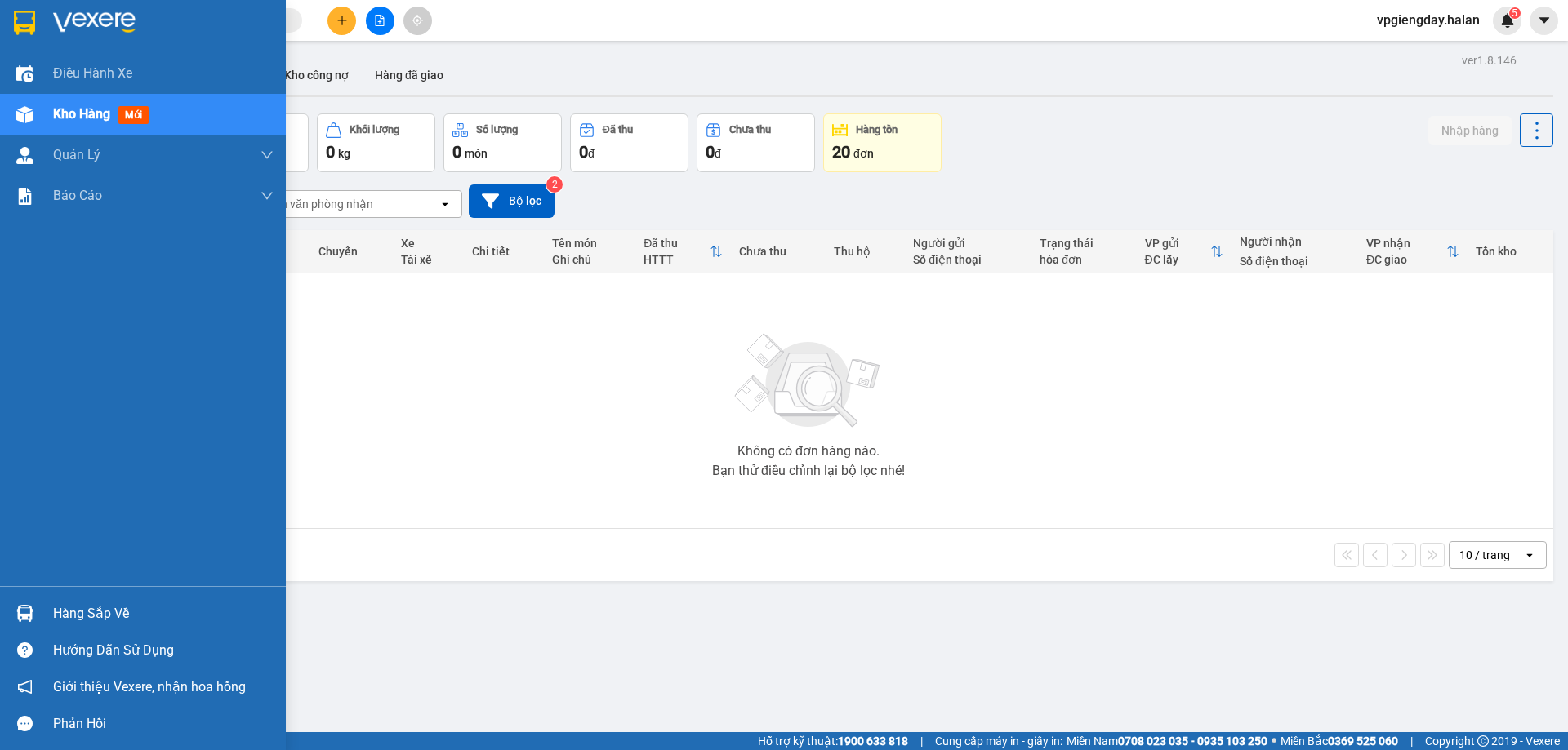
drag, startPoint x: 72, startPoint y: 604, endPoint x: 218, endPoint y: 513, distance: 172.0
click at [73, 604] on div "Hàng sắp về" at bounding box center [163, 614] width 220 height 24
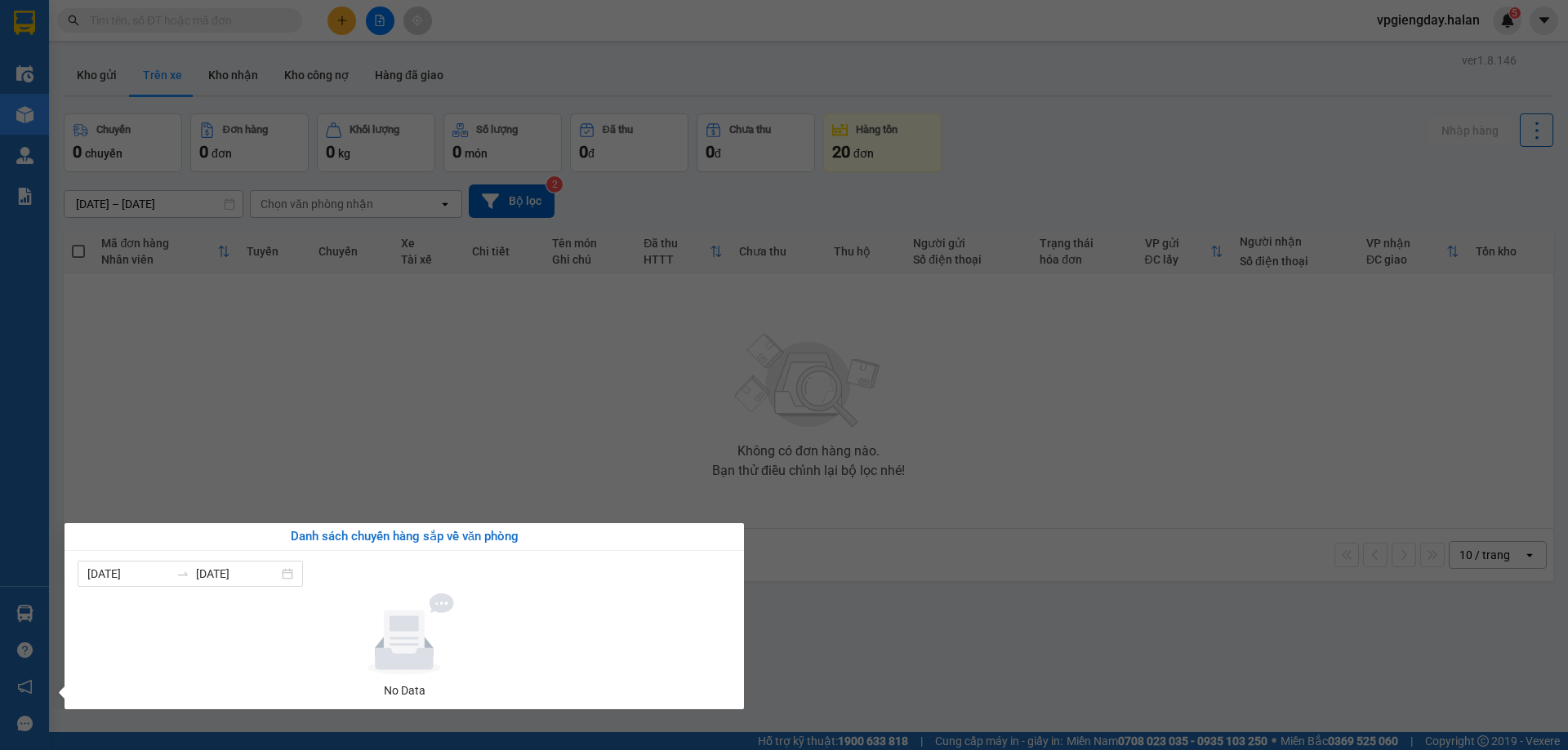
click at [342, 457] on section "Kết quả tìm kiếm ( 0 ) Bộ lọc No Data vpgiengday.halan 5 Điều hành xe Kho hàng …" at bounding box center [784, 375] width 1568 height 750
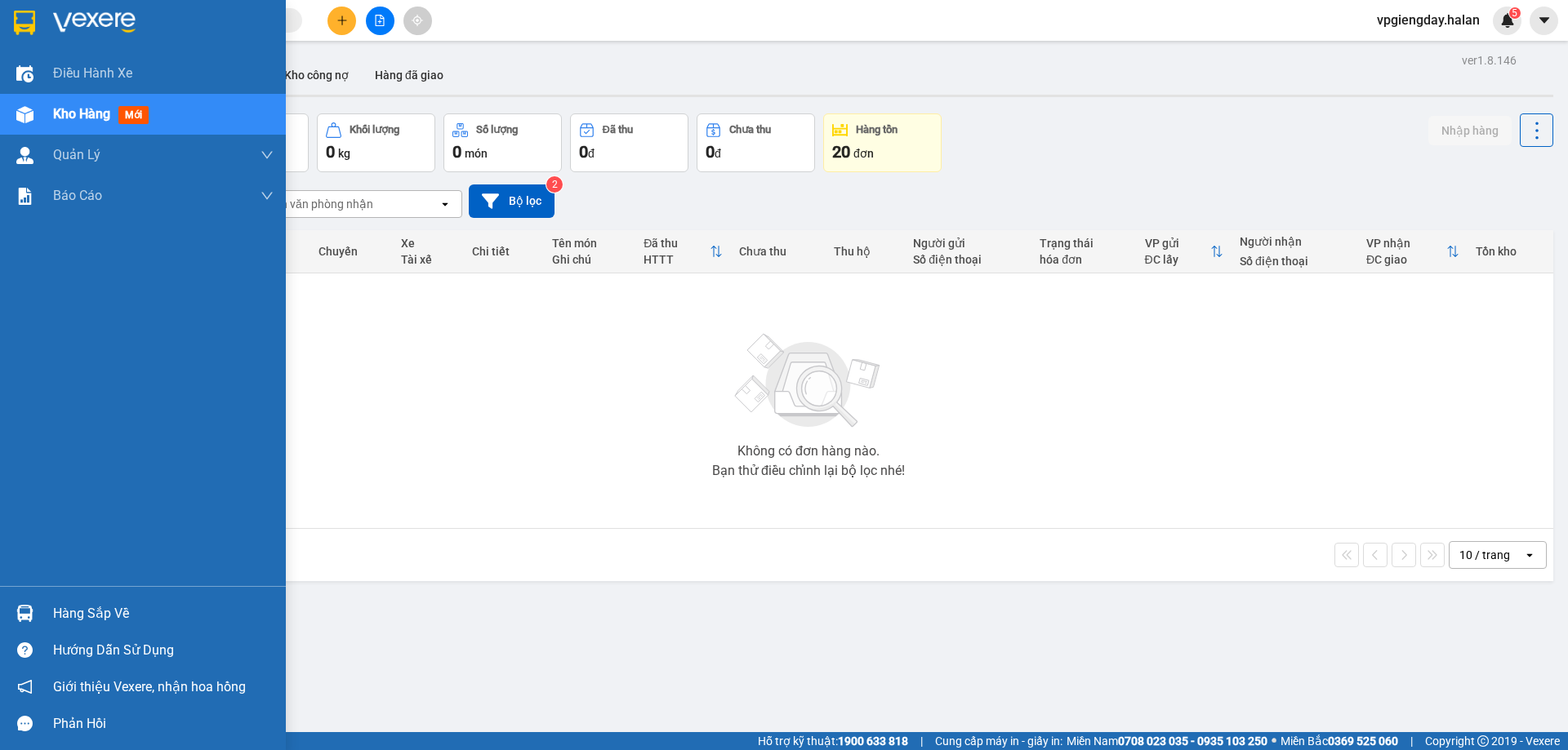
drag, startPoint x: 102, startPoint y: 603, endPoint x: 109, endPoint y: 598, distance: 8.6
click at [104, 602] on div "Hàng sắp về" at bounding box center [163, 614] width 220 height 24
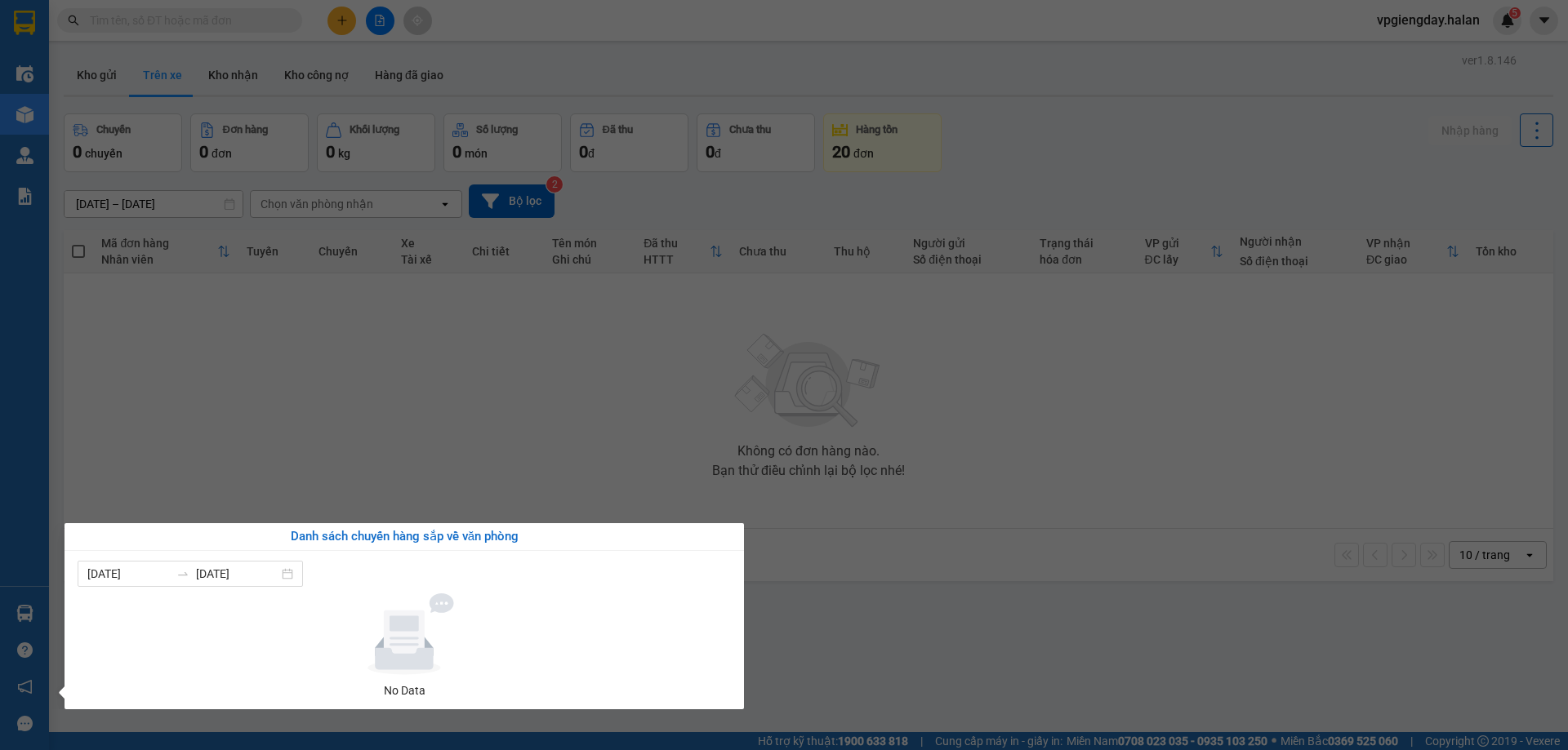
click at [281, 446] on section "Kết quả tìm kiếm ( 0 ) Bộ lọc No Data vpgiengday.halan 5 Điều hành xe Kho hàng …" at bounding box center [784, 375] width 1568 height 750
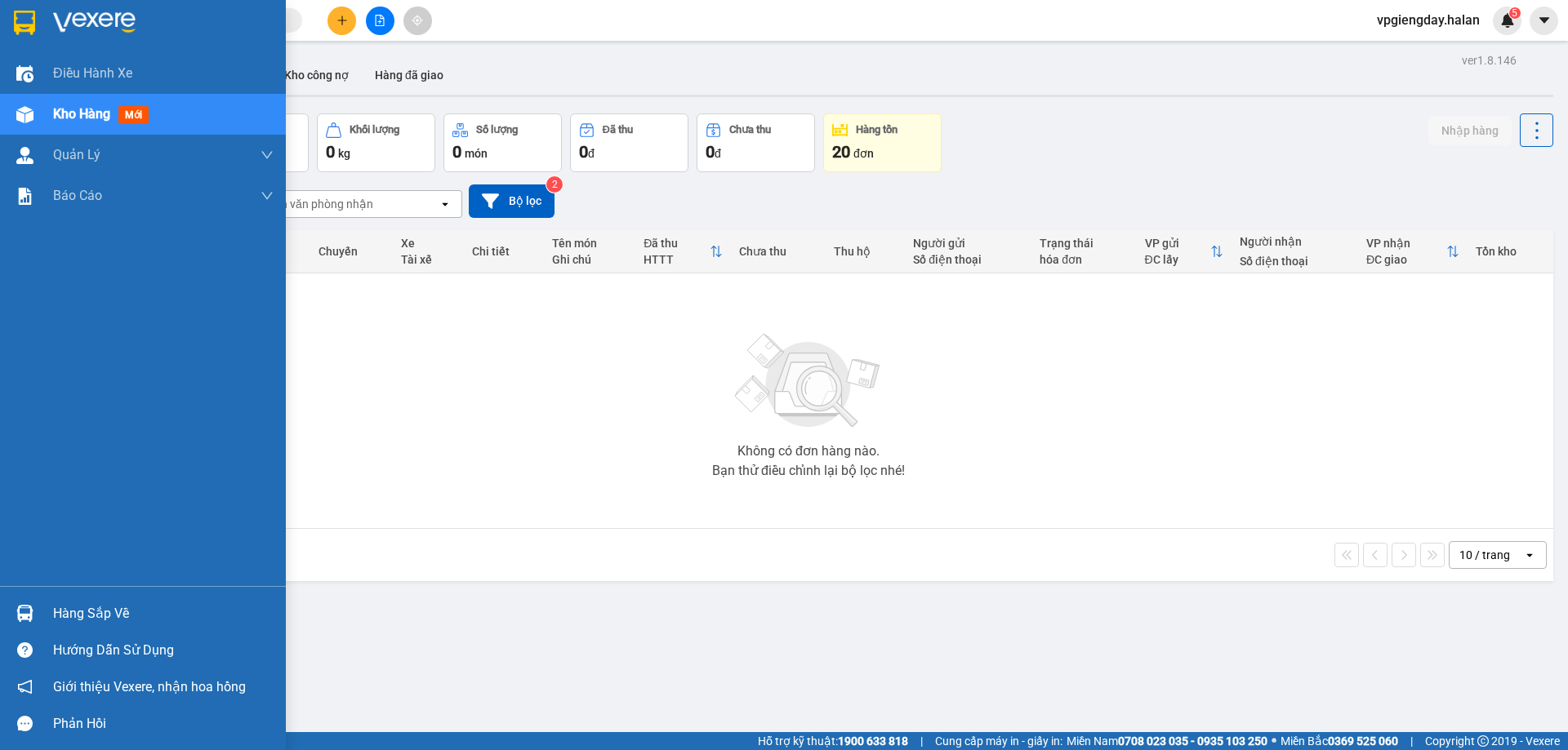
click at [82, 608] on div "Hàng sắp về" at bounding box center [163, 614] width 220 height 24
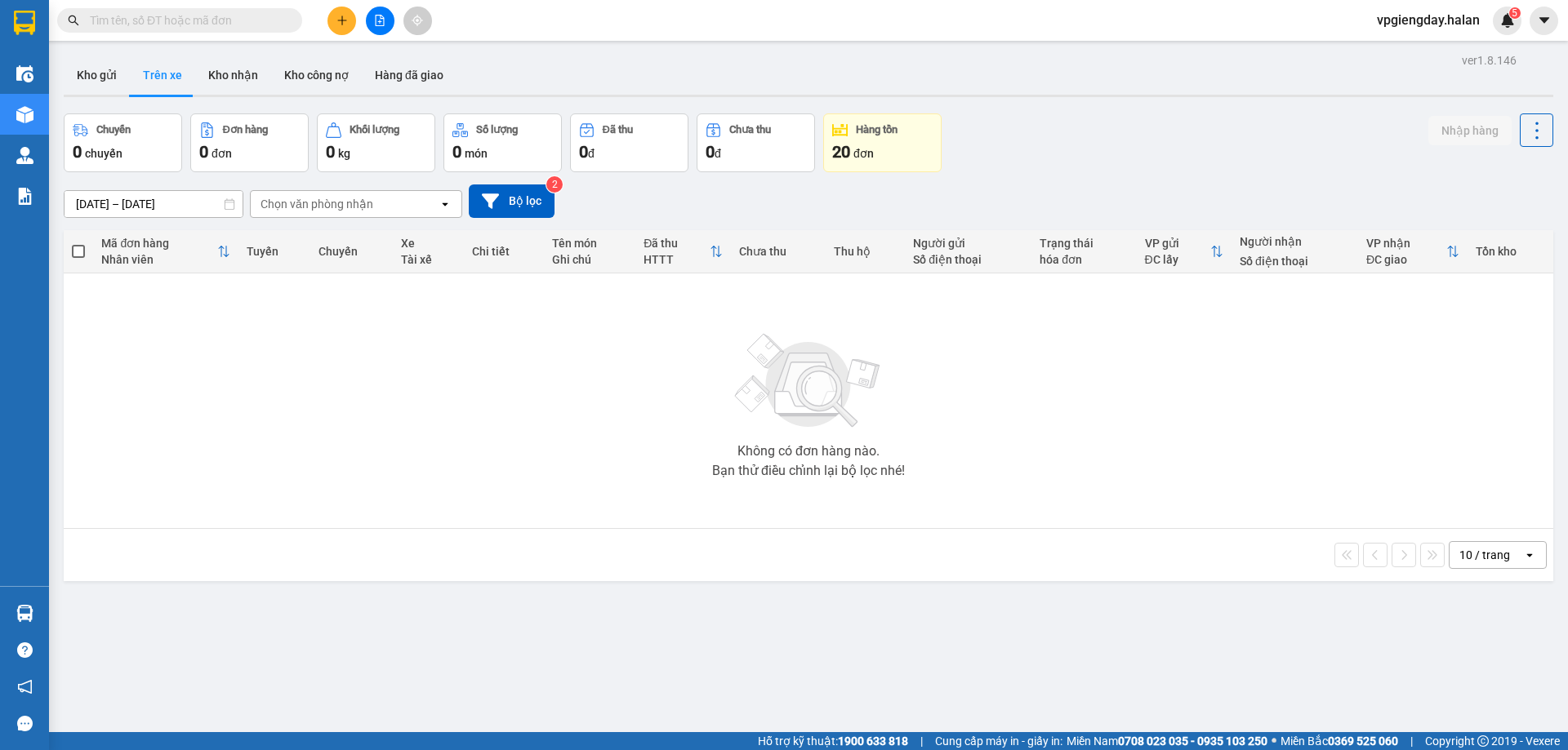
click at [369, 386] on section "Kết quả tìm kiếm ( 0 ) Bộ lọc No Data vpgiengday.halan 5 Điều hành xe Kho hàng …" at bounding box center [784, 375] width 1568 height 750
click at [87, 80] on button "Kho gửi" at bounding box center [97, 74] width 66 height 40
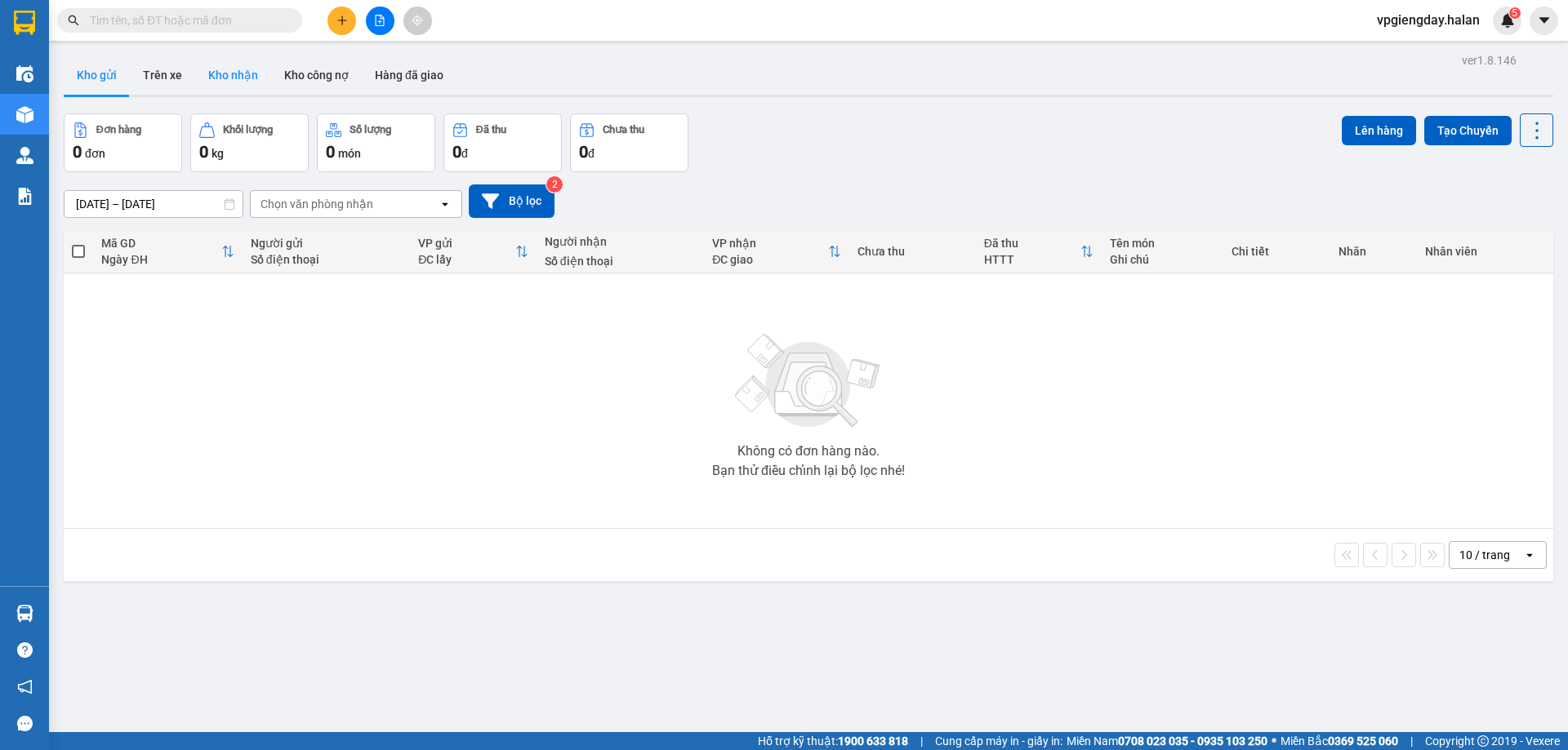
click at [200, 77] on button "Kho nhận" at bounding box center [233, 74] width 76 height 40
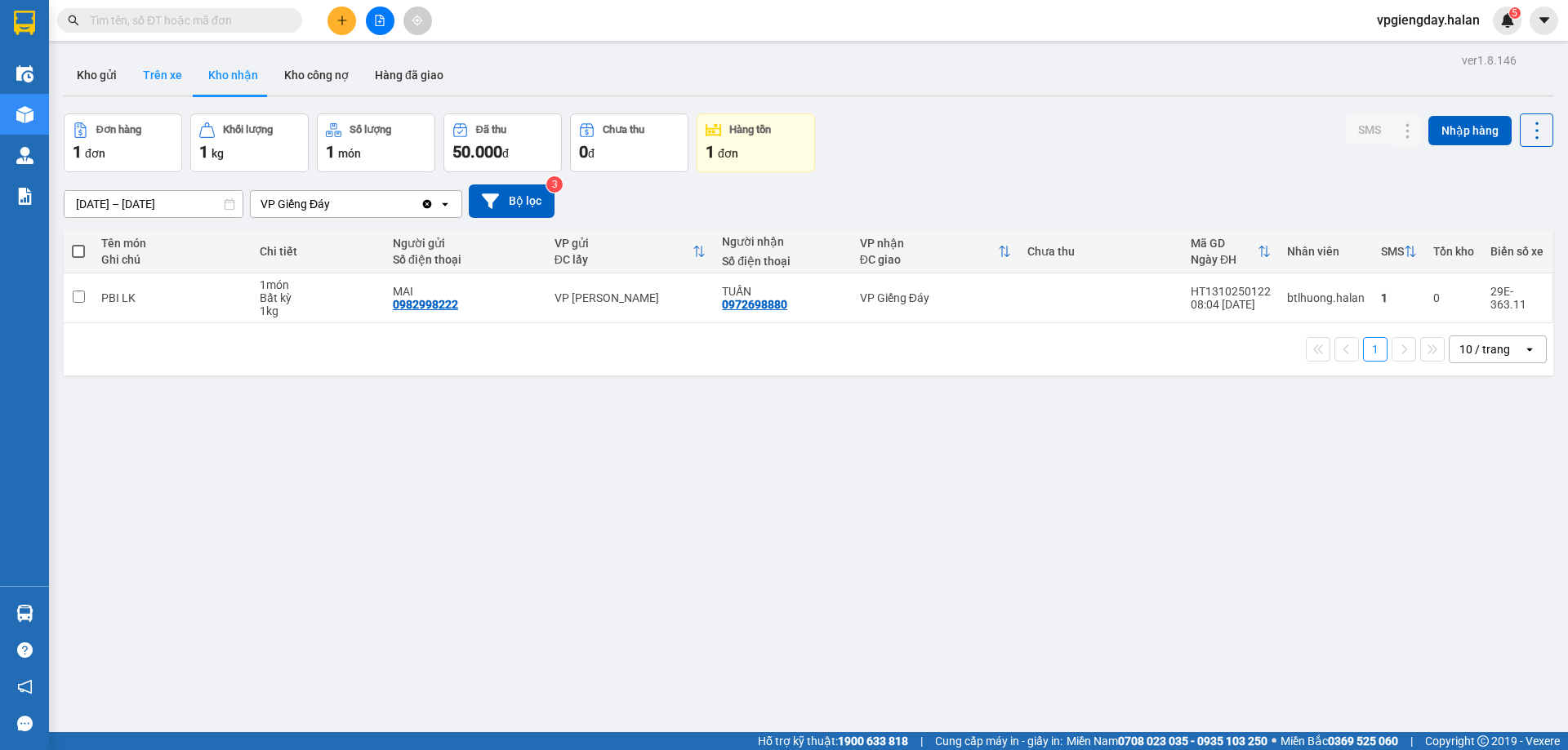
click at [164, 77] on button "Trên xe" at bounding box center [162, 74] width 66 height 40
type input "[DATE] – [DATE]"
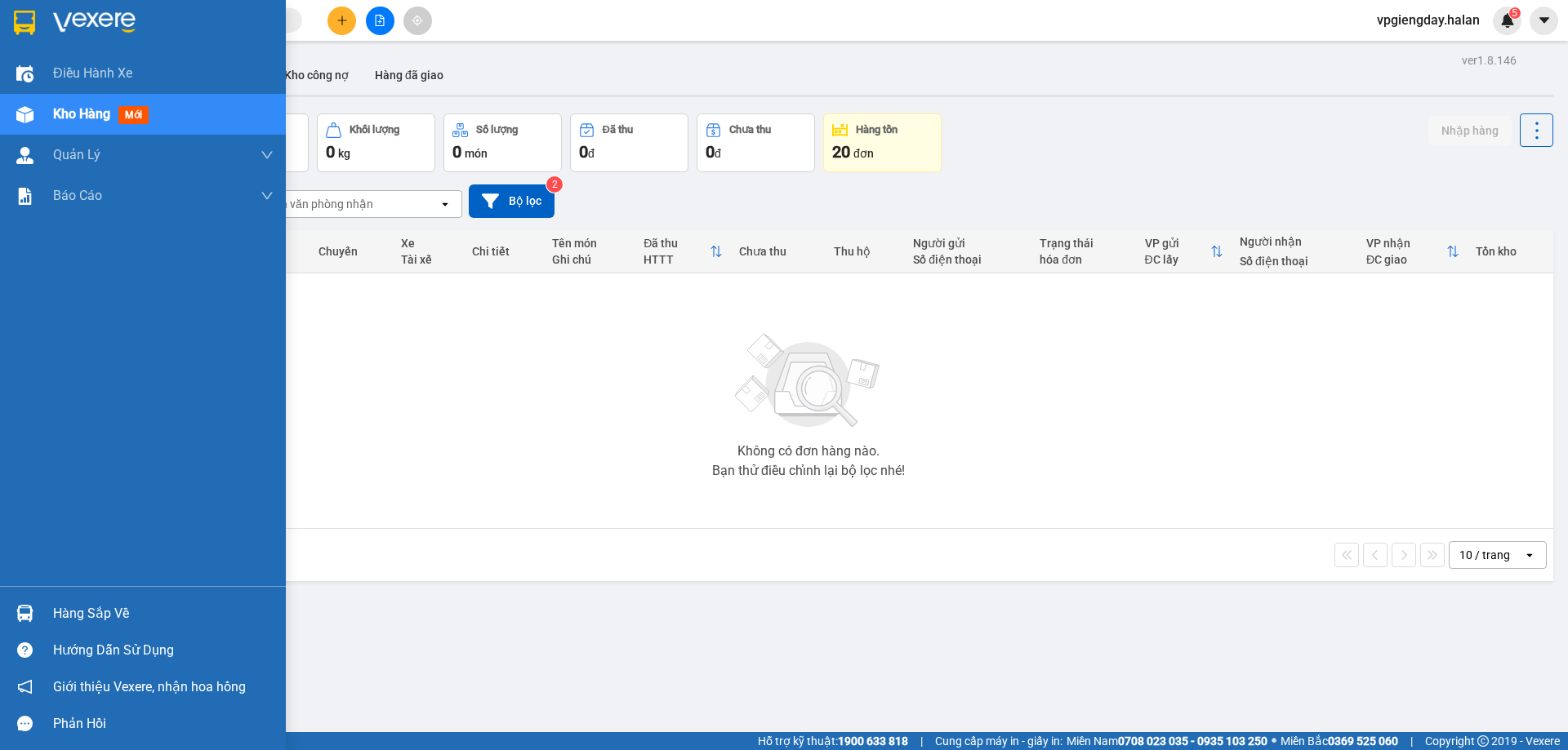
click at [112, 608] on div "Hàng sắp về" at bounding box center [163, 614] width 220 height 24
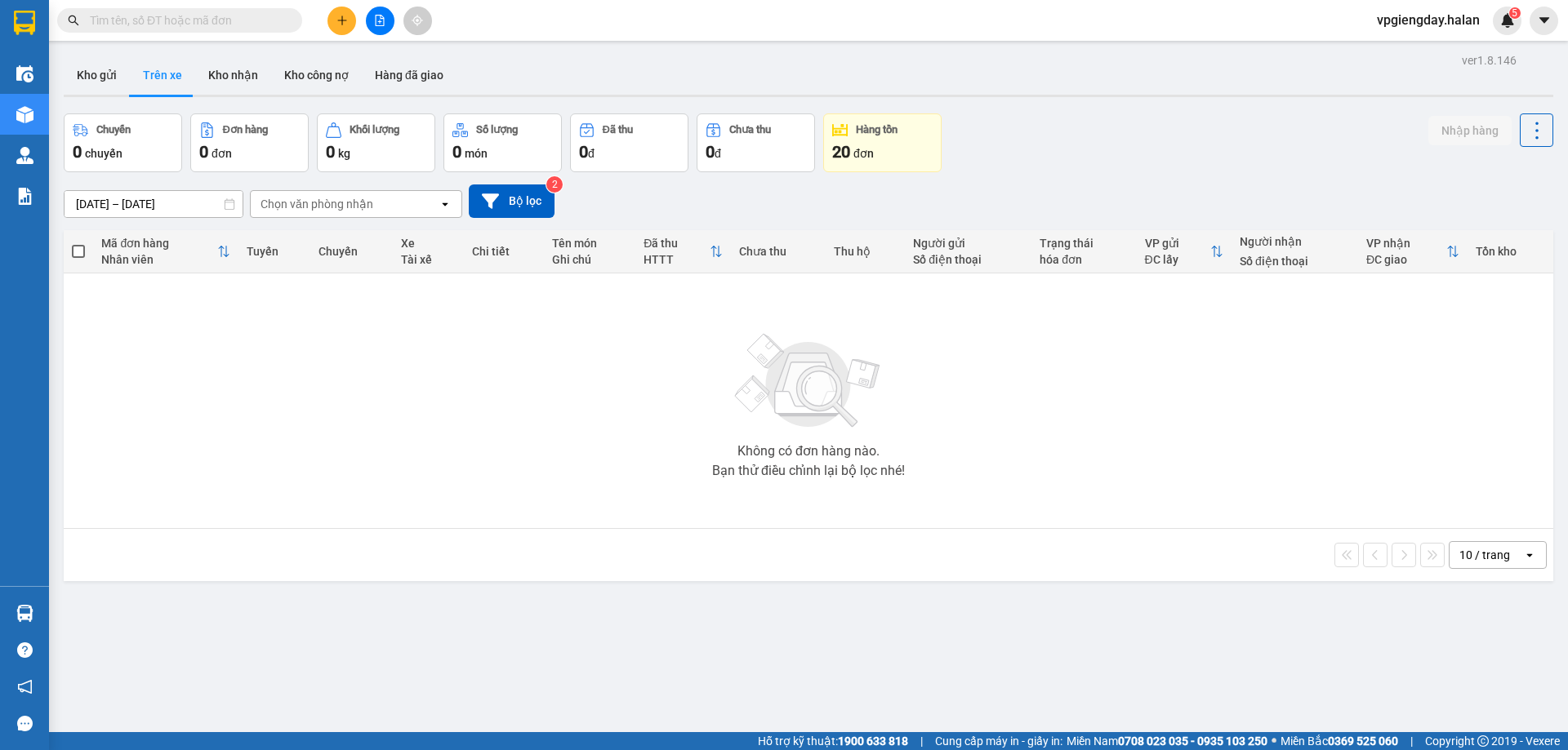
click at [474, 422] on section "Kết quả tìm kiếm ( 0 ) Bộ lọc No Data vpgiengday.halan 5 Điều hành xe Kho hàng …" at bounding box center [784, 375] width 1568 height 750
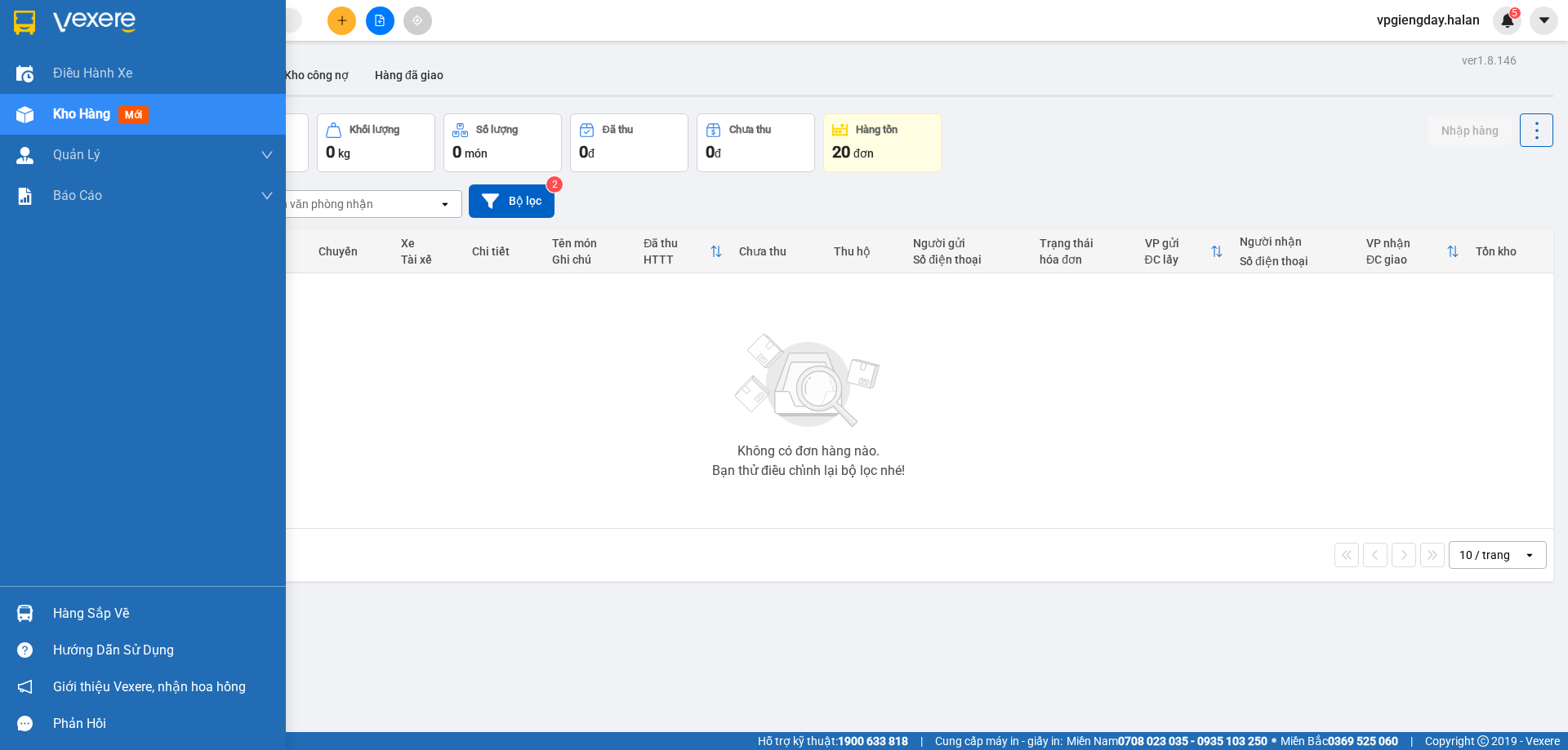
click at [64, 602] on div "Hàng sắp về" at bounding box center [163, 614] width 220 height 24
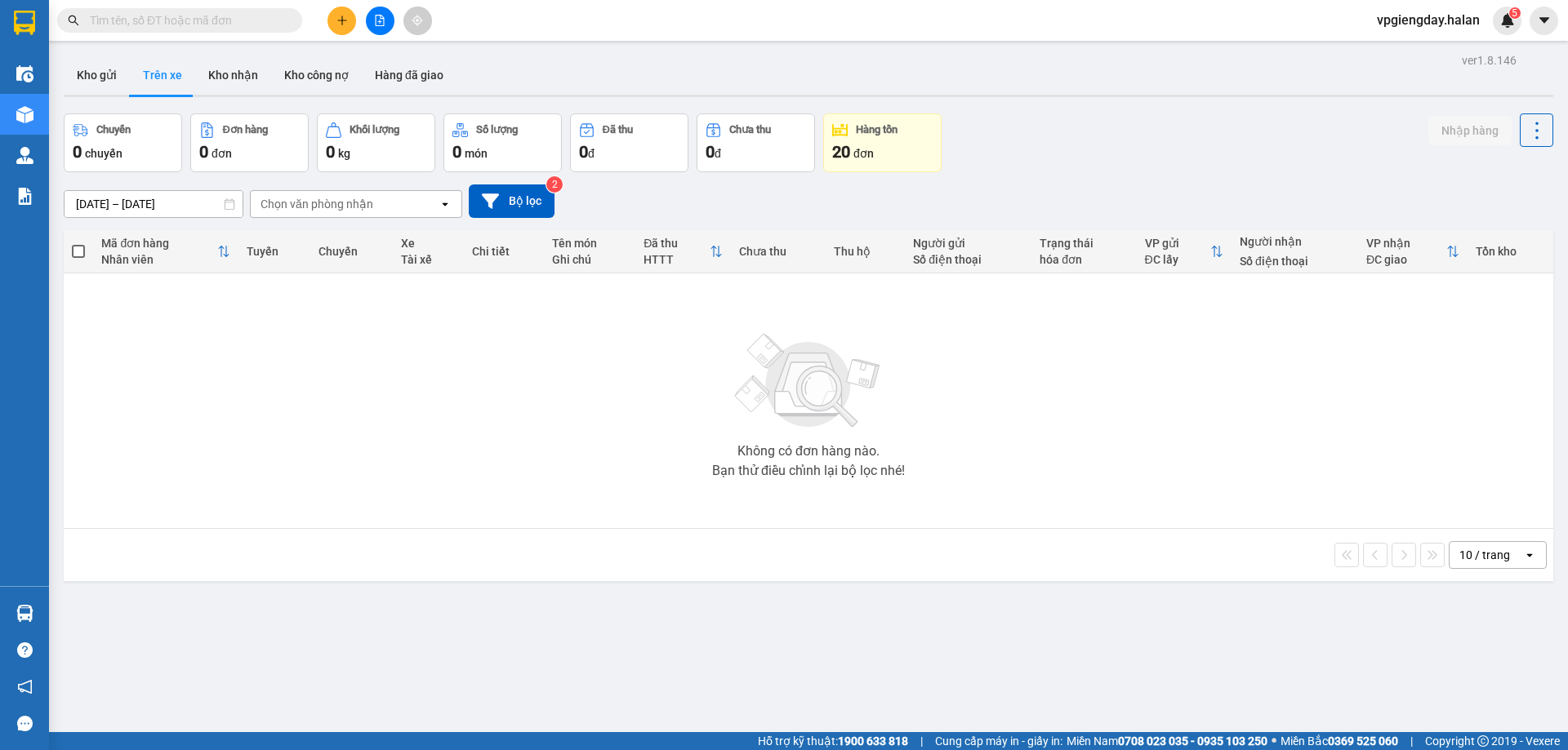
click at [307, 376] on section "Kết quả tìm kiếm ( 0 ) Bộ lọc No Data vpgiengday.halan 5 Điều hành xe Kho hàng …" at bounding box center [784, 375] width 1568 height 750
click at [240, 77] on button "Kho nhận" at bounding box center [233, 74] width 76 height 40
type input "[DATE] – [DATE]"
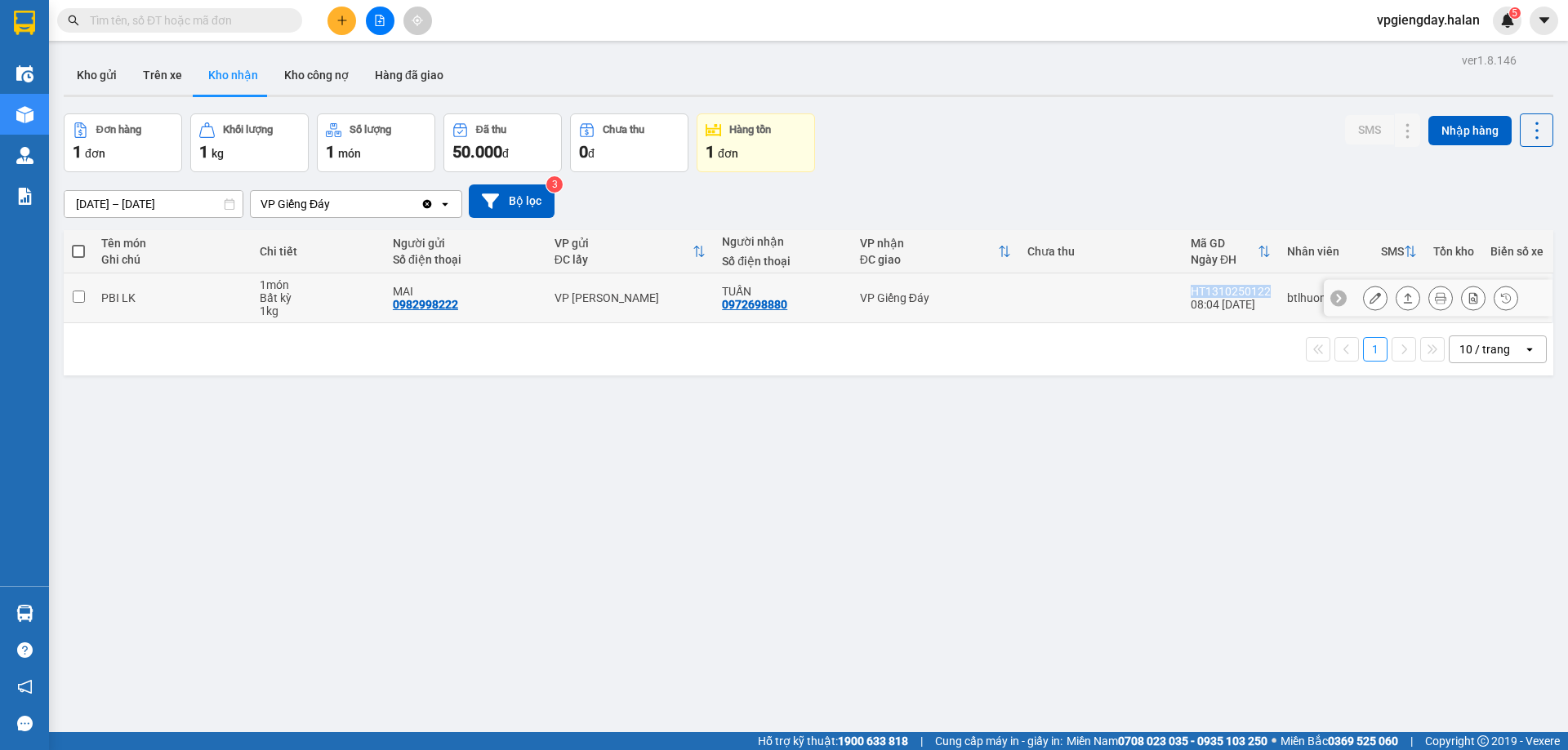
drag, startPoint x: 1183, startPoint y: 294, endPoint x: 1265, endPoint y: 295, distance: 82.0
click at [1265, 295] on td "HT1310250122 08:04 [DATE]" at bounding box center [1231, 299] width 97 height 50
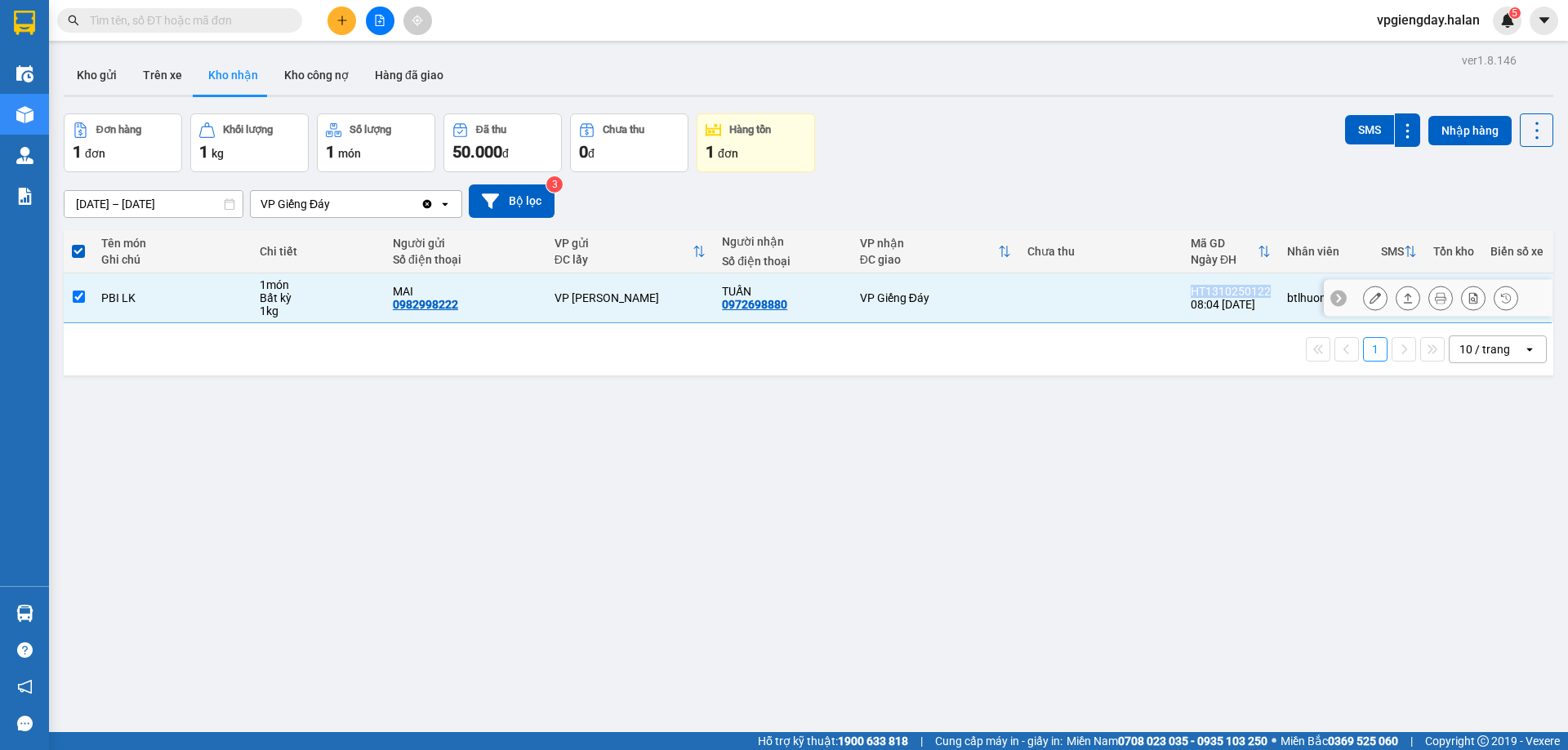
copy div "HT1310250122"
click at [217, 303] on div "PBI LK" at bounding box center [172, 299] width 142 height 14
checkbox input "false"
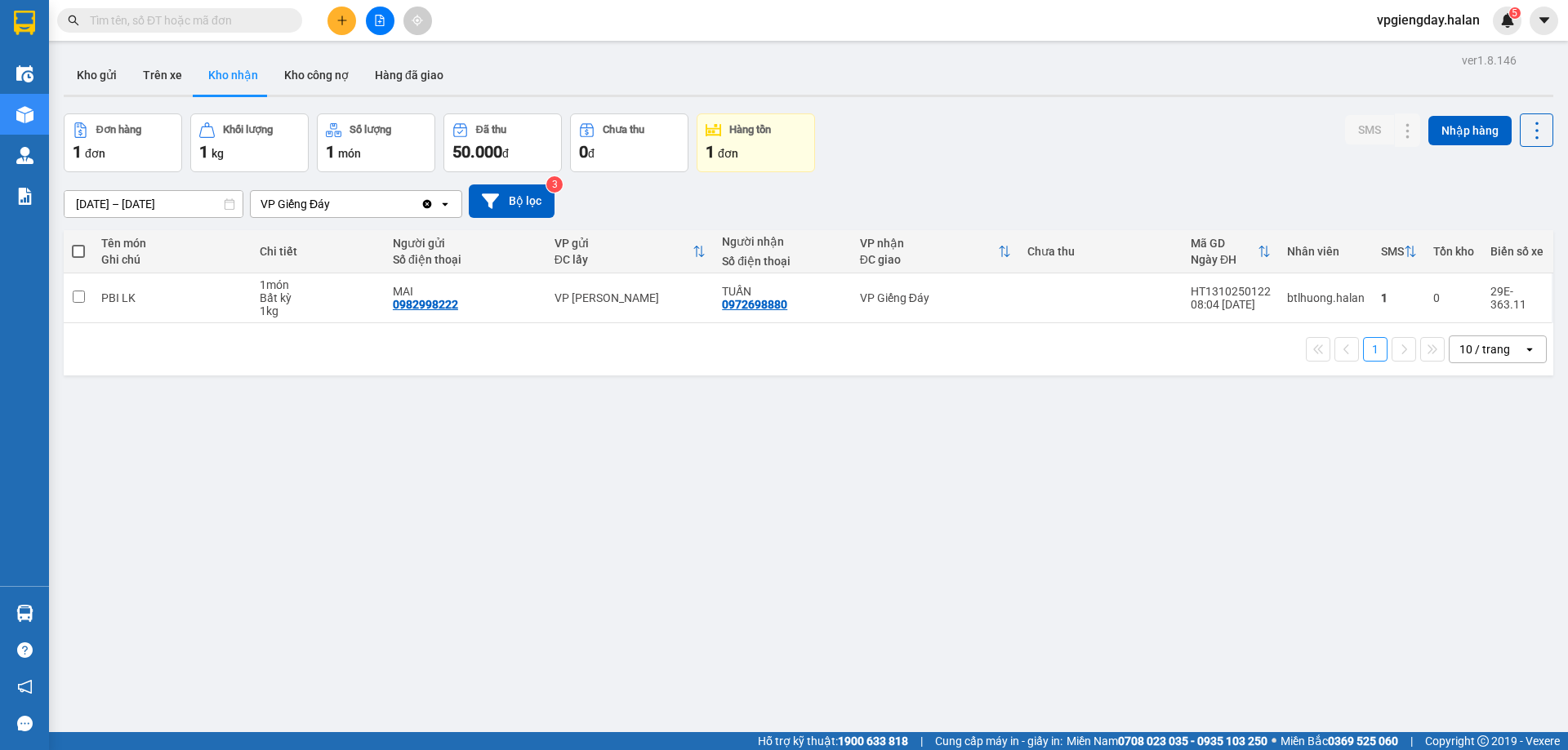
click at [184, 24] on input "text" at bounding box center [186, 20] width 192 height 18
paste input "HT1310250122"
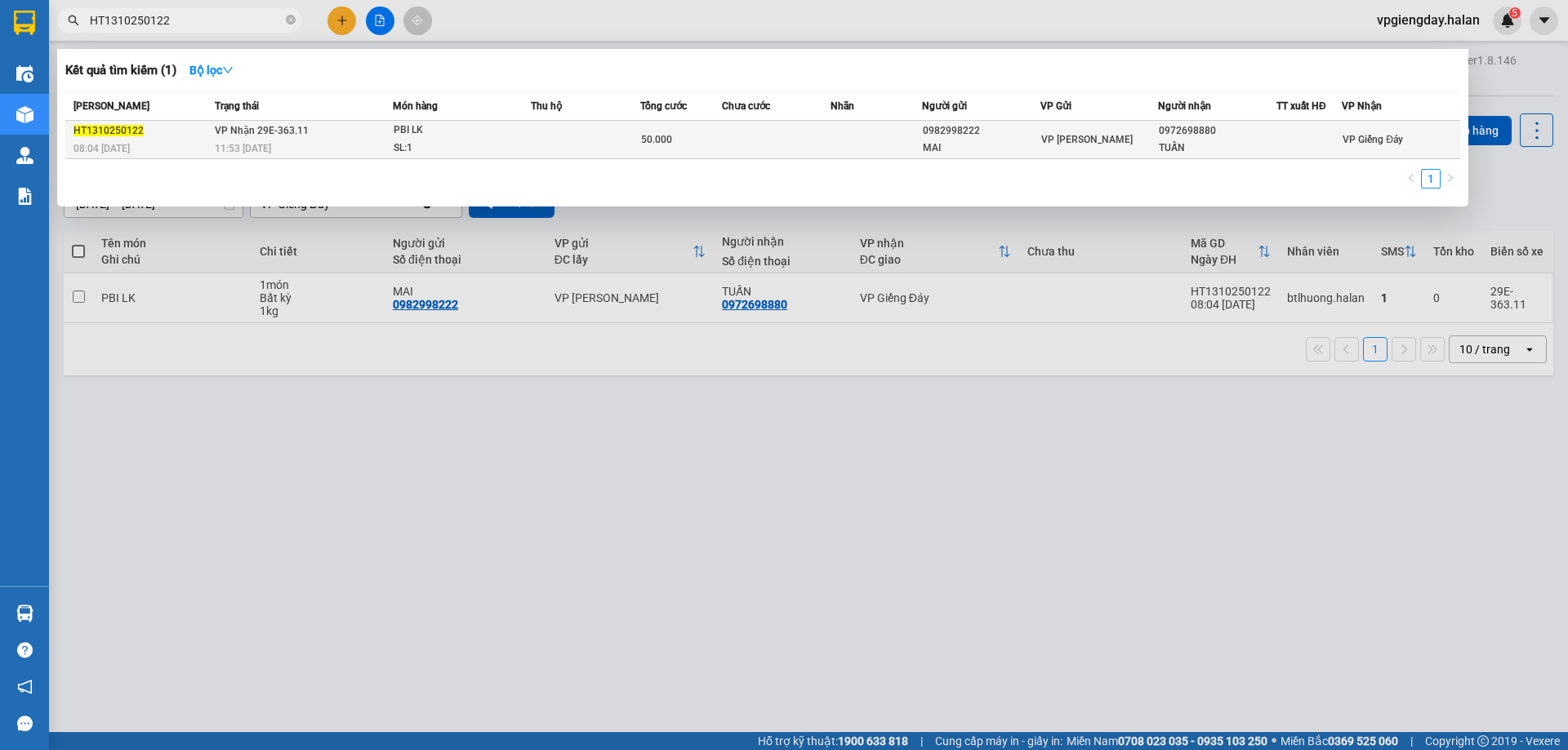
type input "HT1310250122"
click at [665, 140] on span "50.000" at bounding box center [656, 140] width 31 height 12
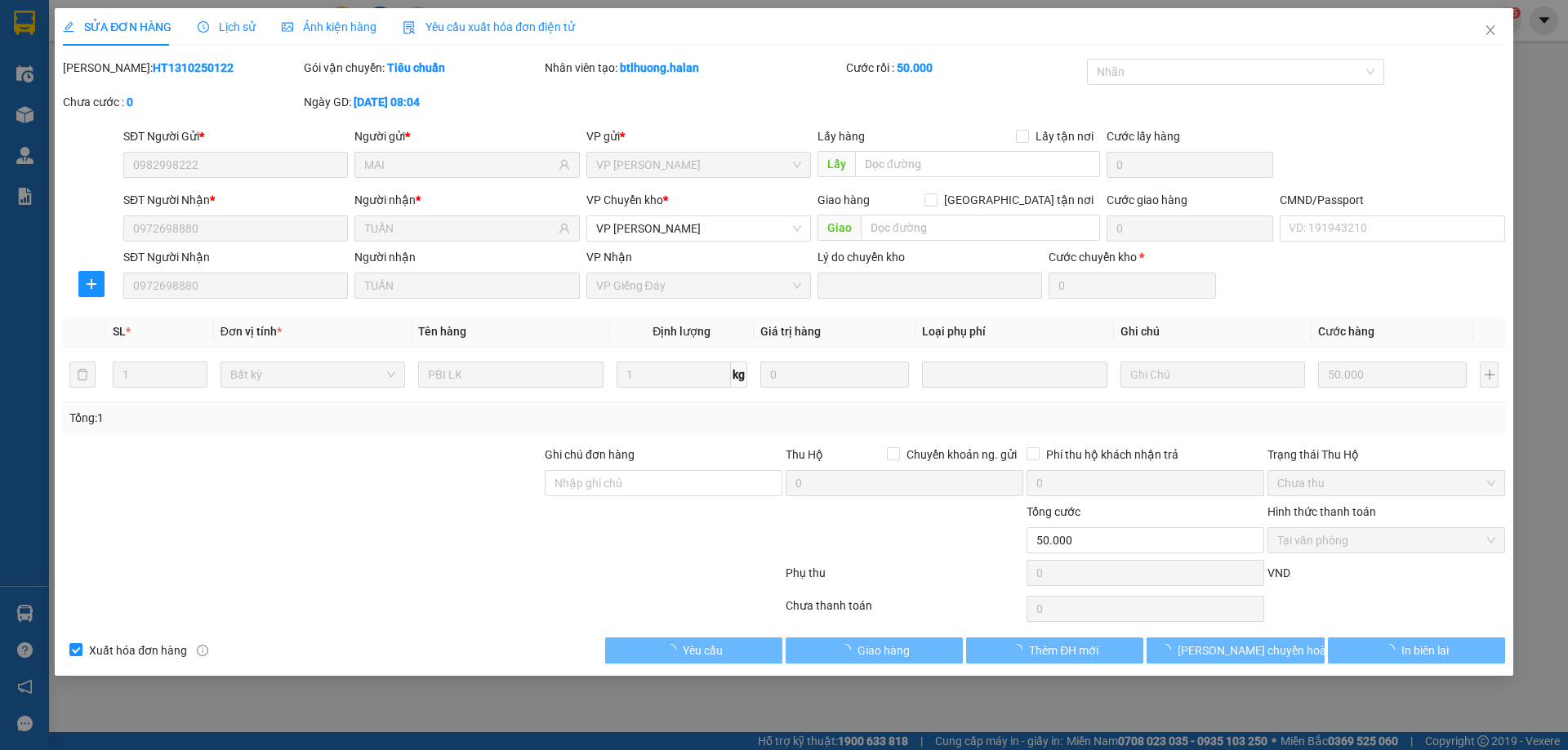
type input "0982998222"
type input "MAI"
type input "0972698880"
type input "TUẤN"
type input "0"
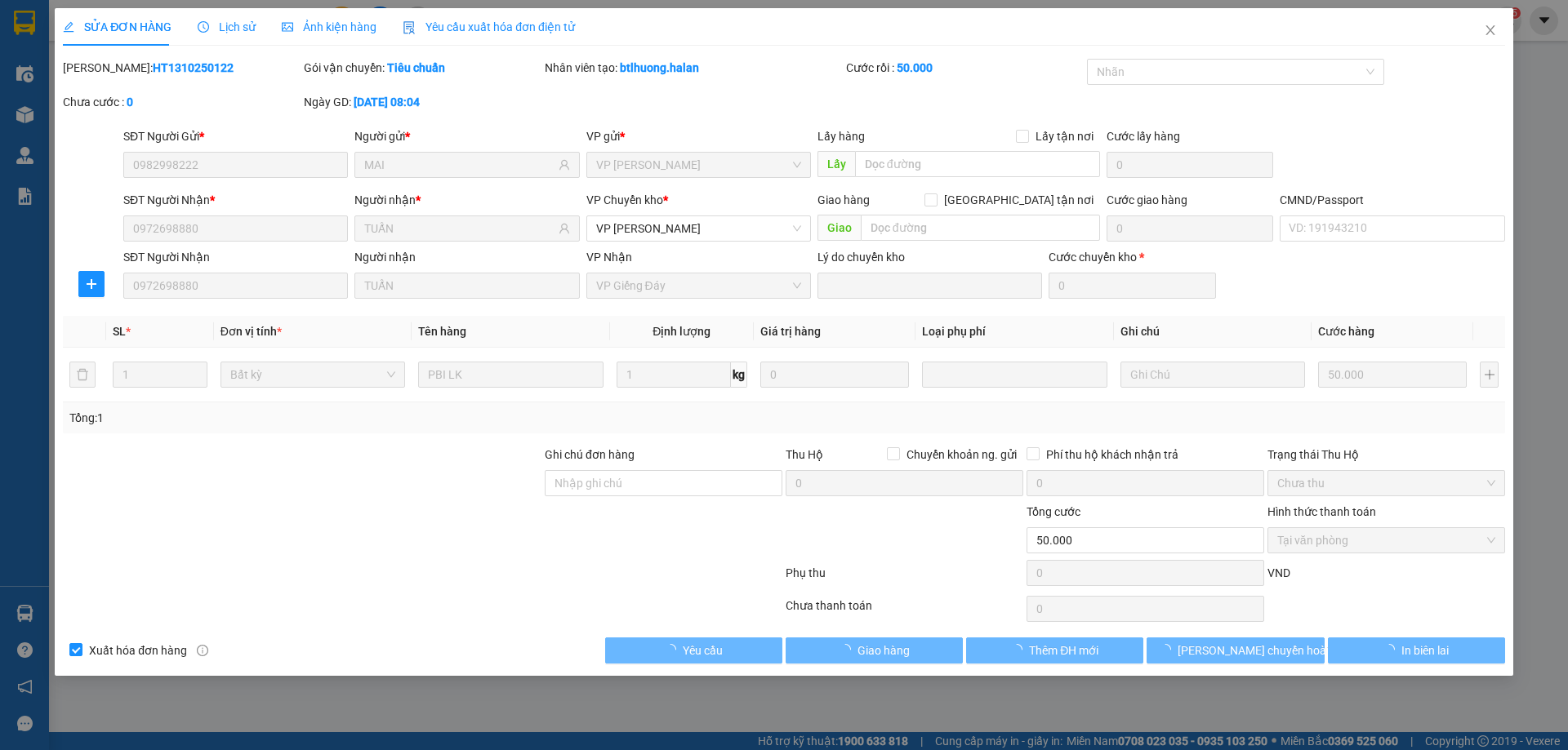
type input "50.000"
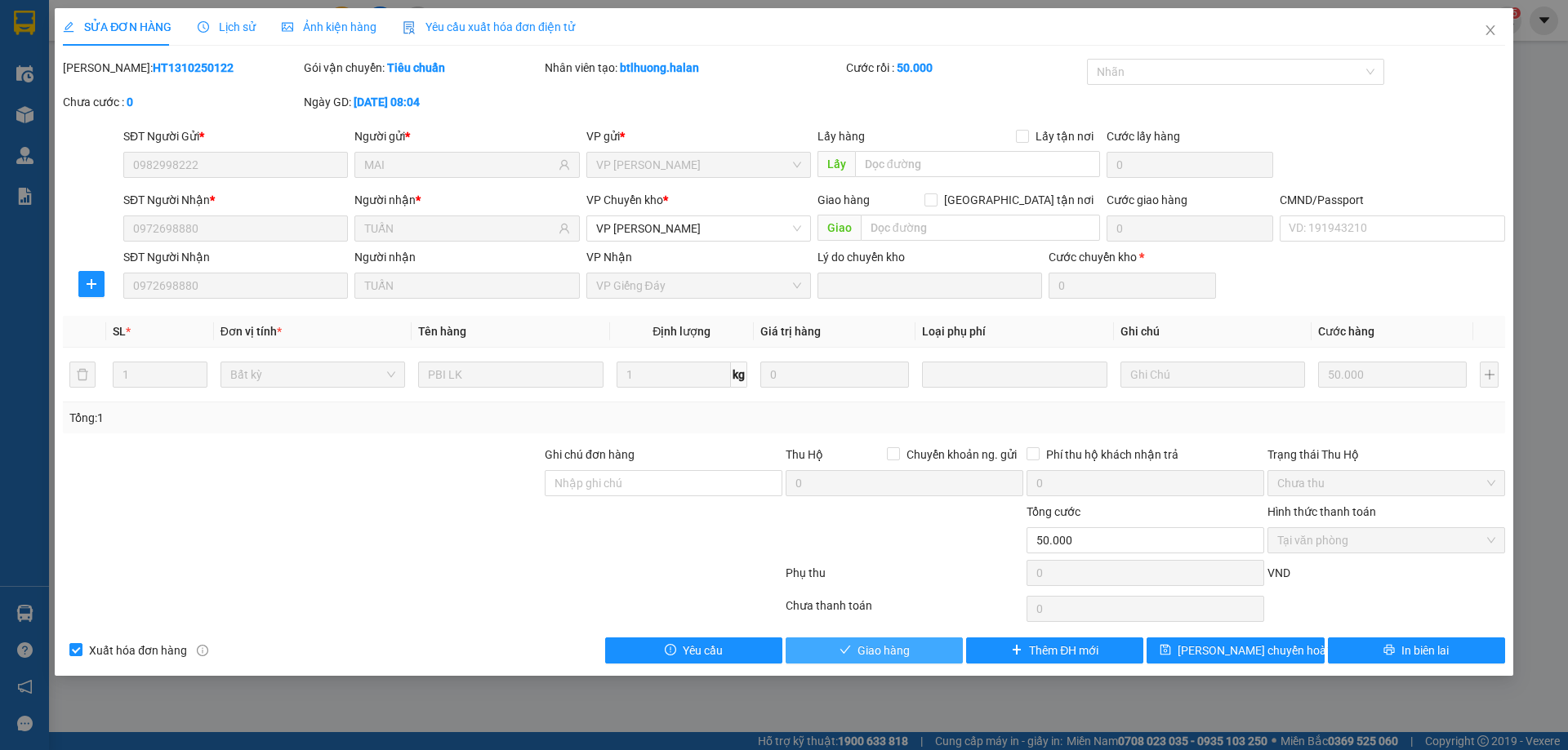
click at [897, 648] on span "Giao hàng" at bounding box center [884, 650] width 52 height 18
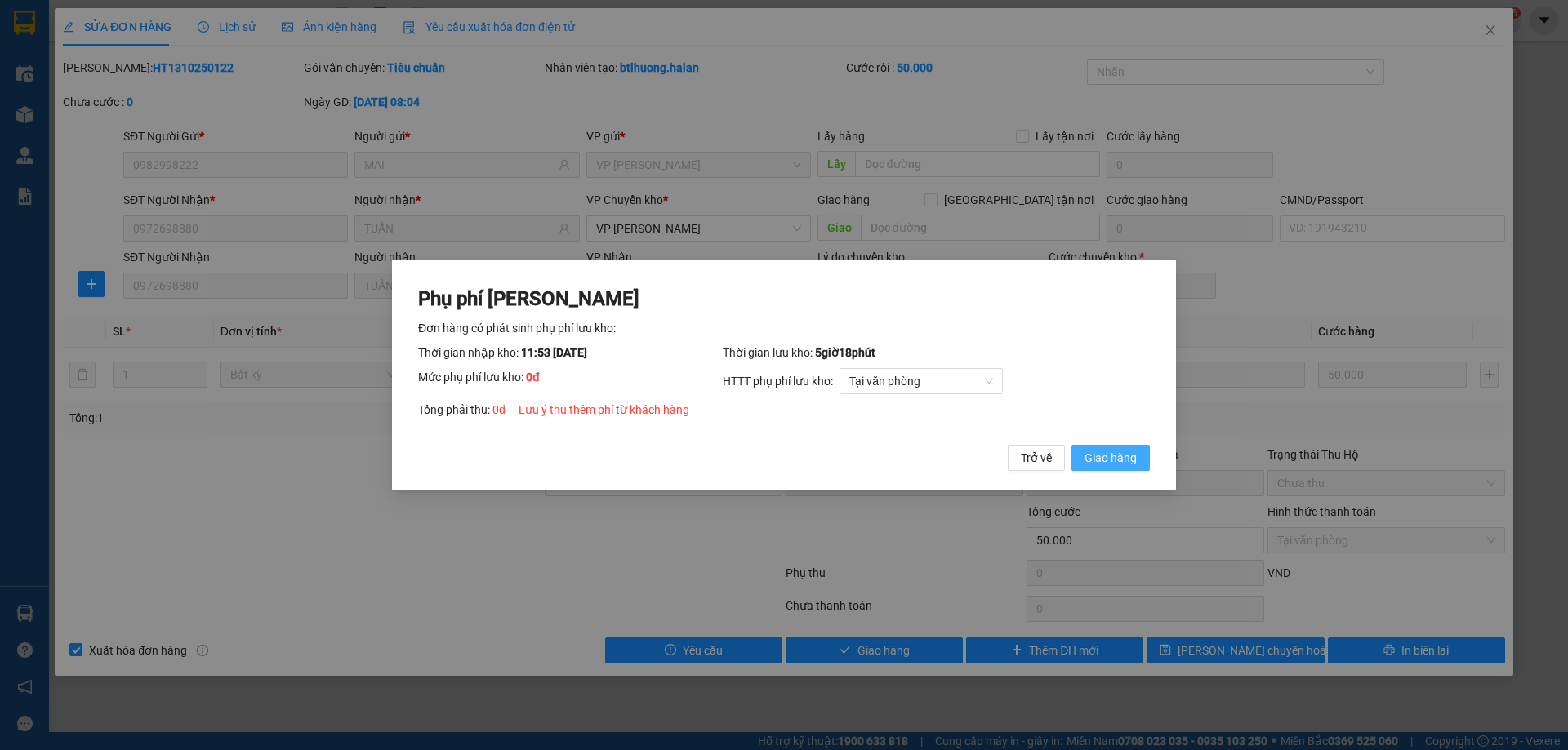
click at [1116, 456] on span "Giao hàng" at bounding box center [1111, 458] width 52 height 18
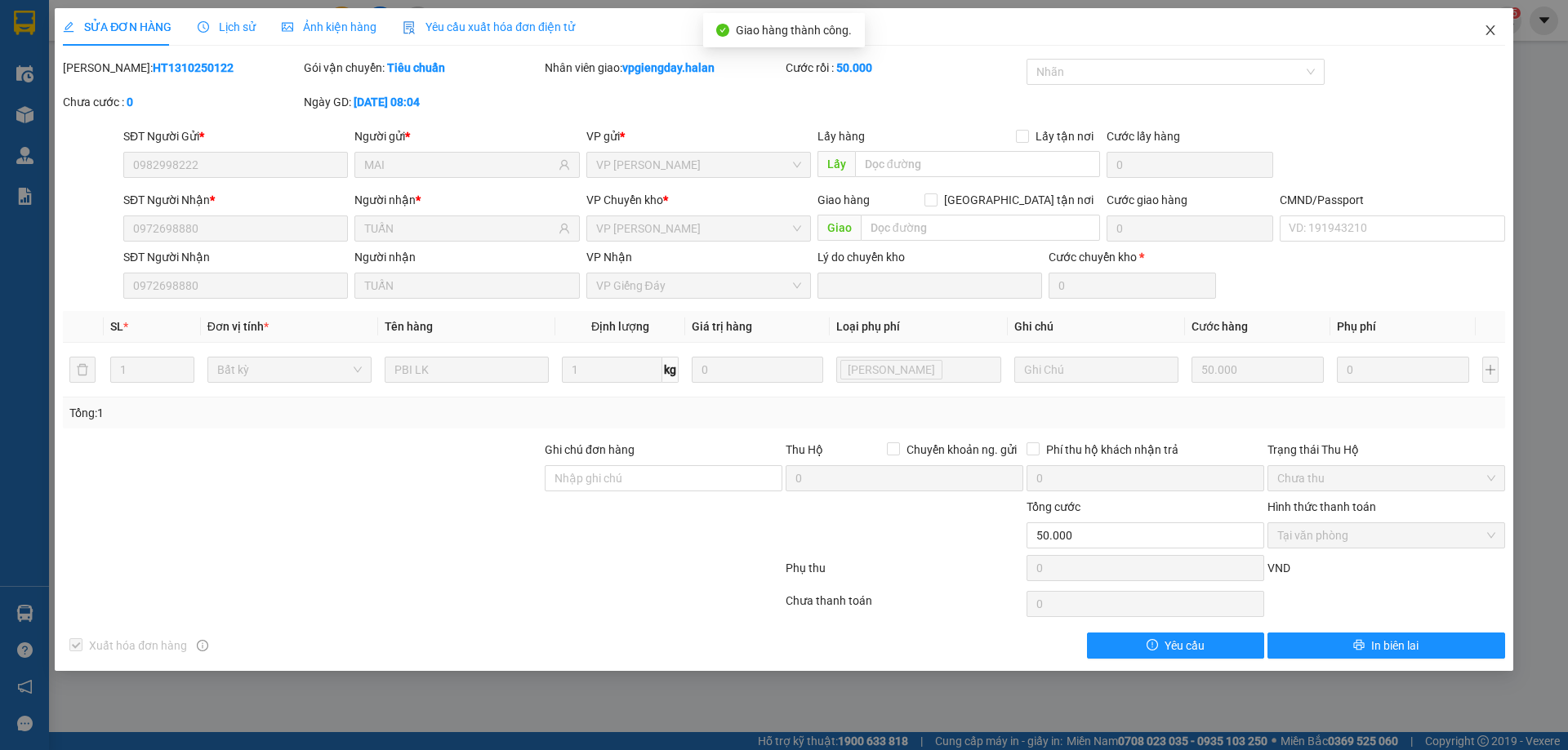
click at [1493, 30] on icon "close" at bounding box center [1491, 30] width 14 height 14
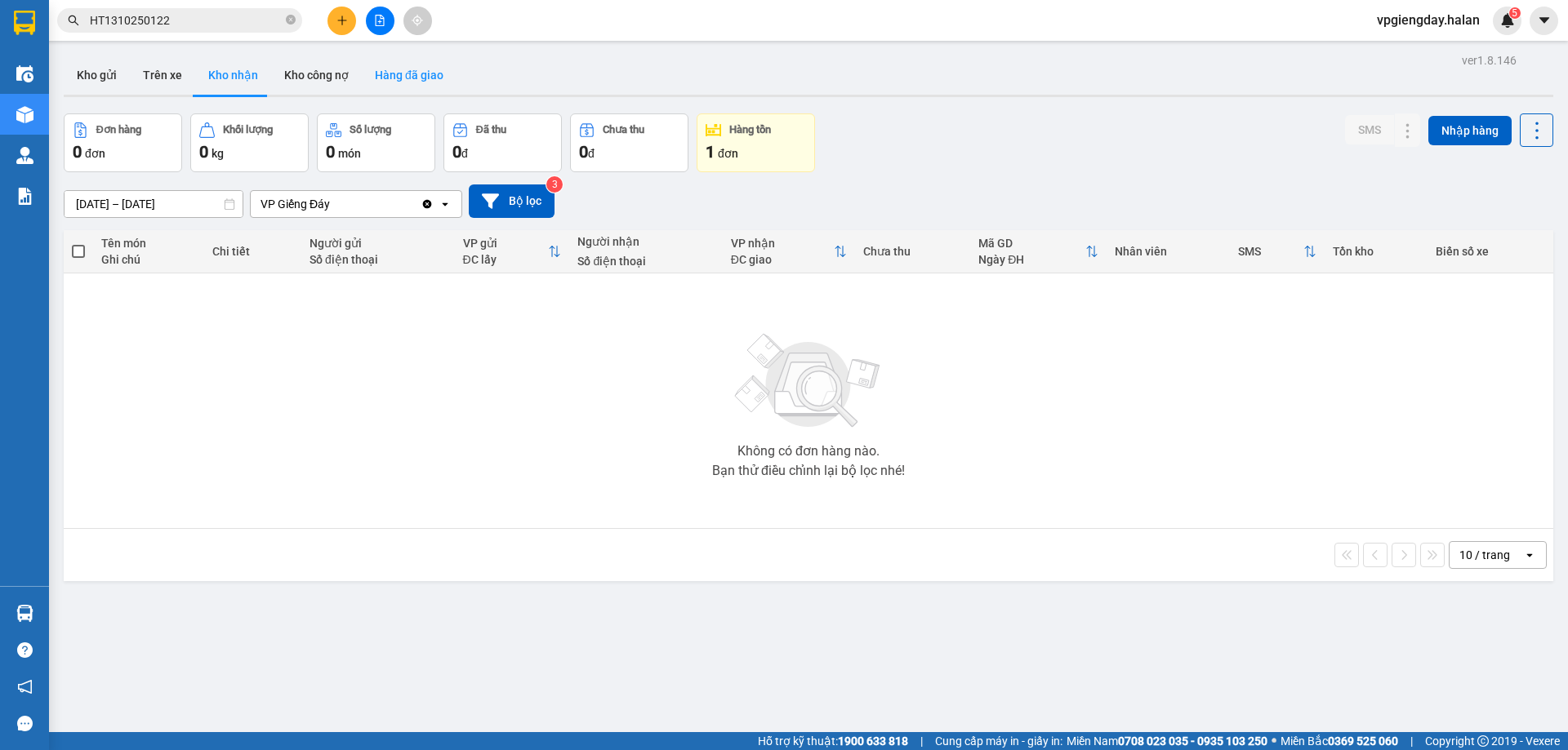
click at [384, 71] on button "Hàng đã giao" at bounding box center [409, 74] width 95 height 40
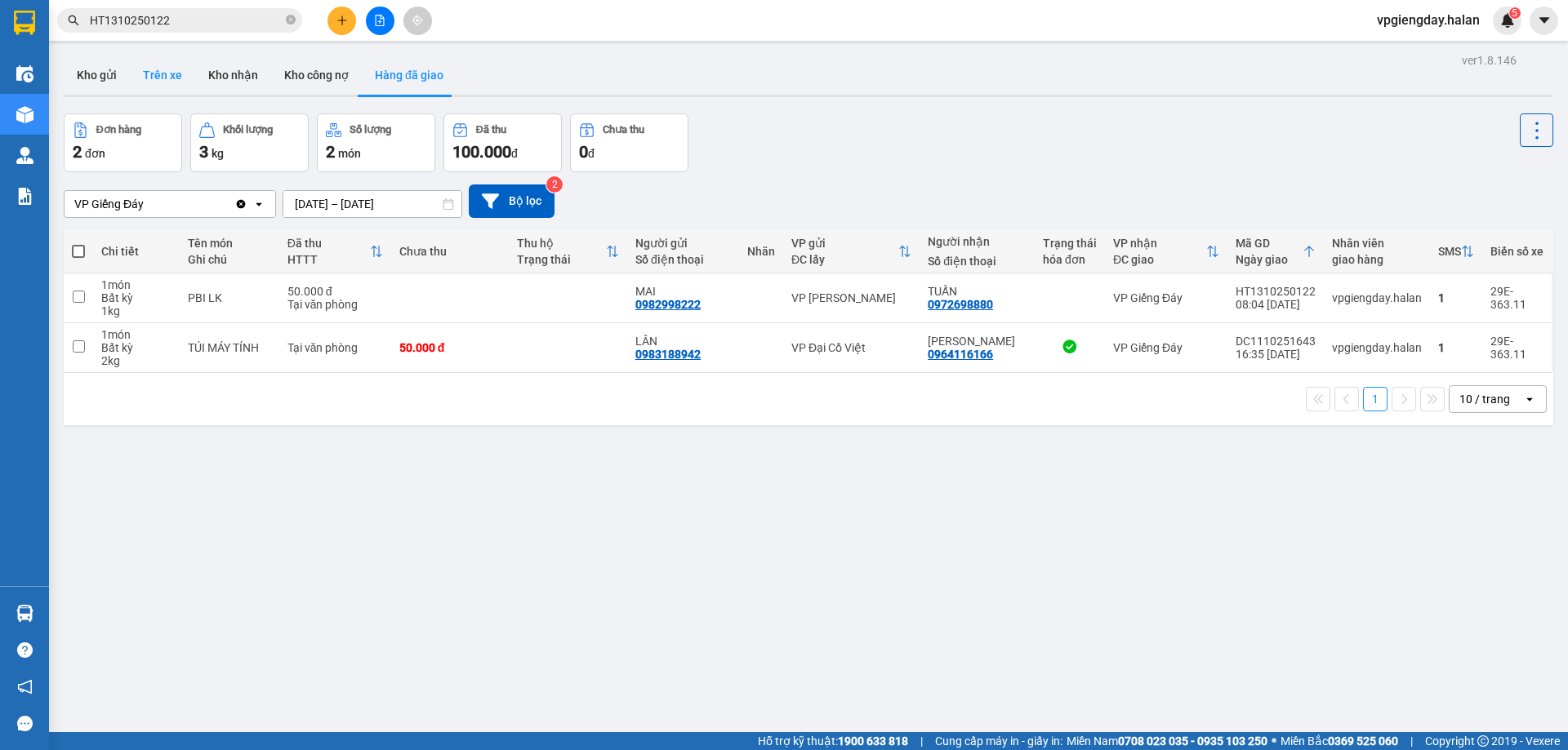
click at [176, 79] on button "Trên xe" at bounding box center [162, 74] width 66 height 40
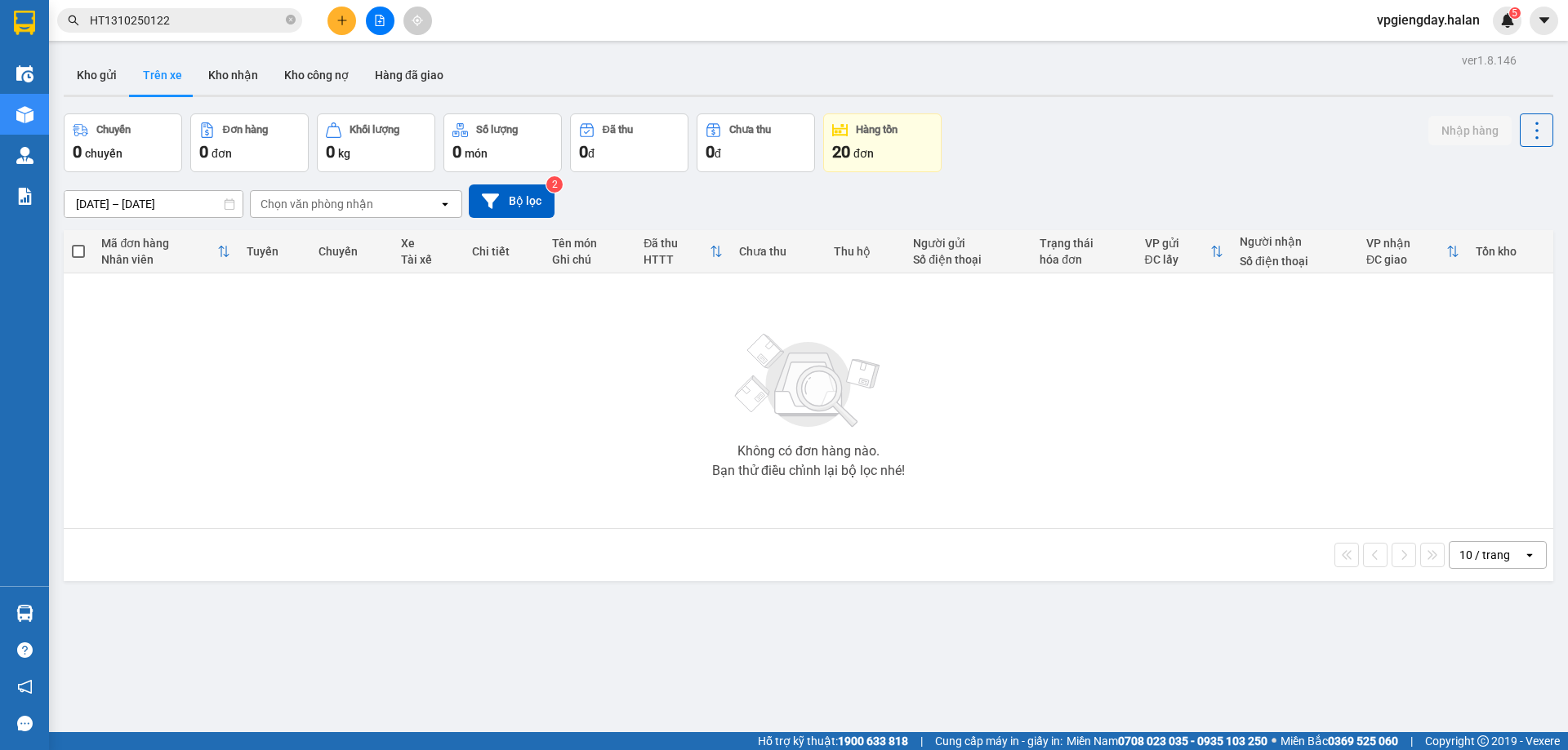
click at [338, 17] on icon "plus" at bounding box center [342, 20] width 12 height 12
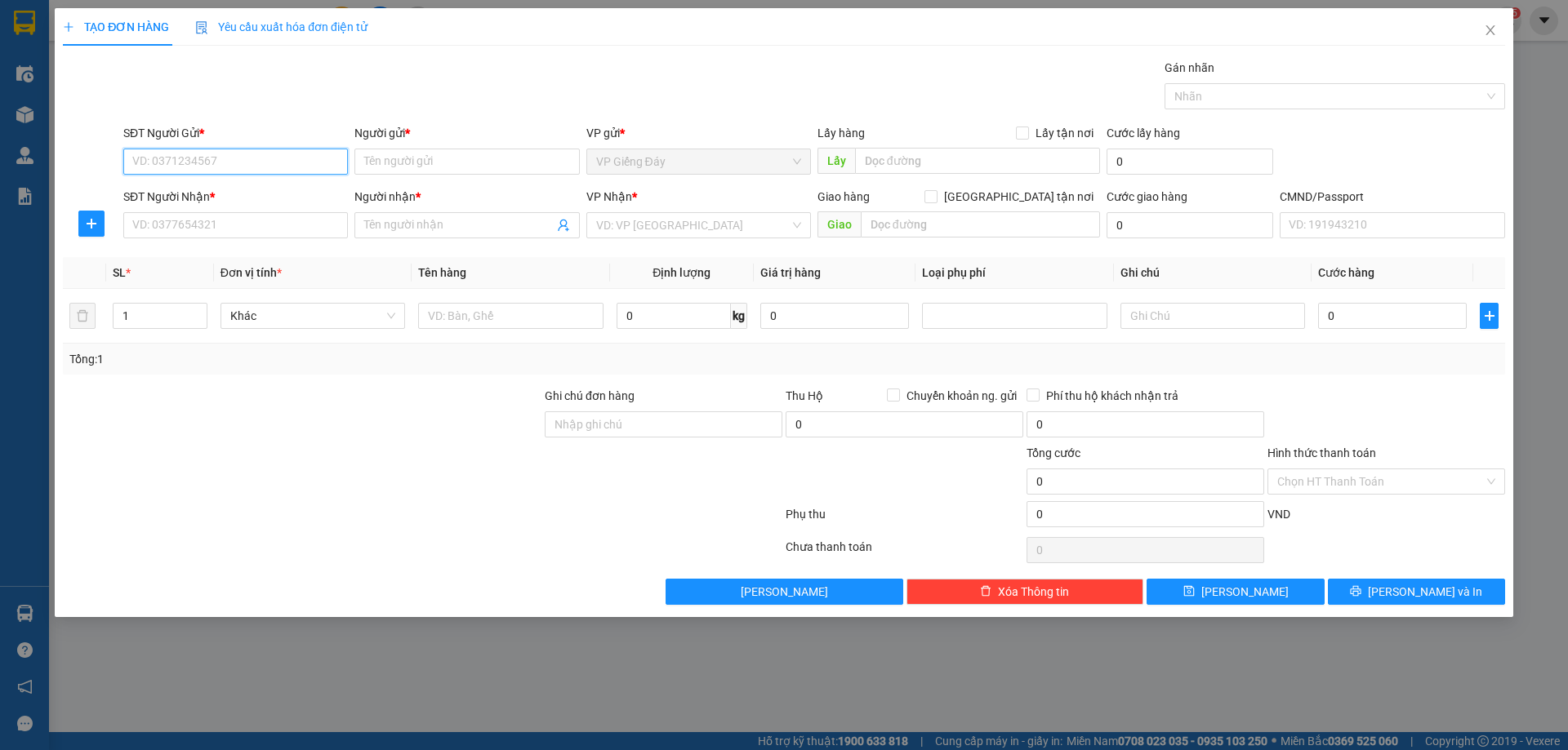
paste input "0983423159"
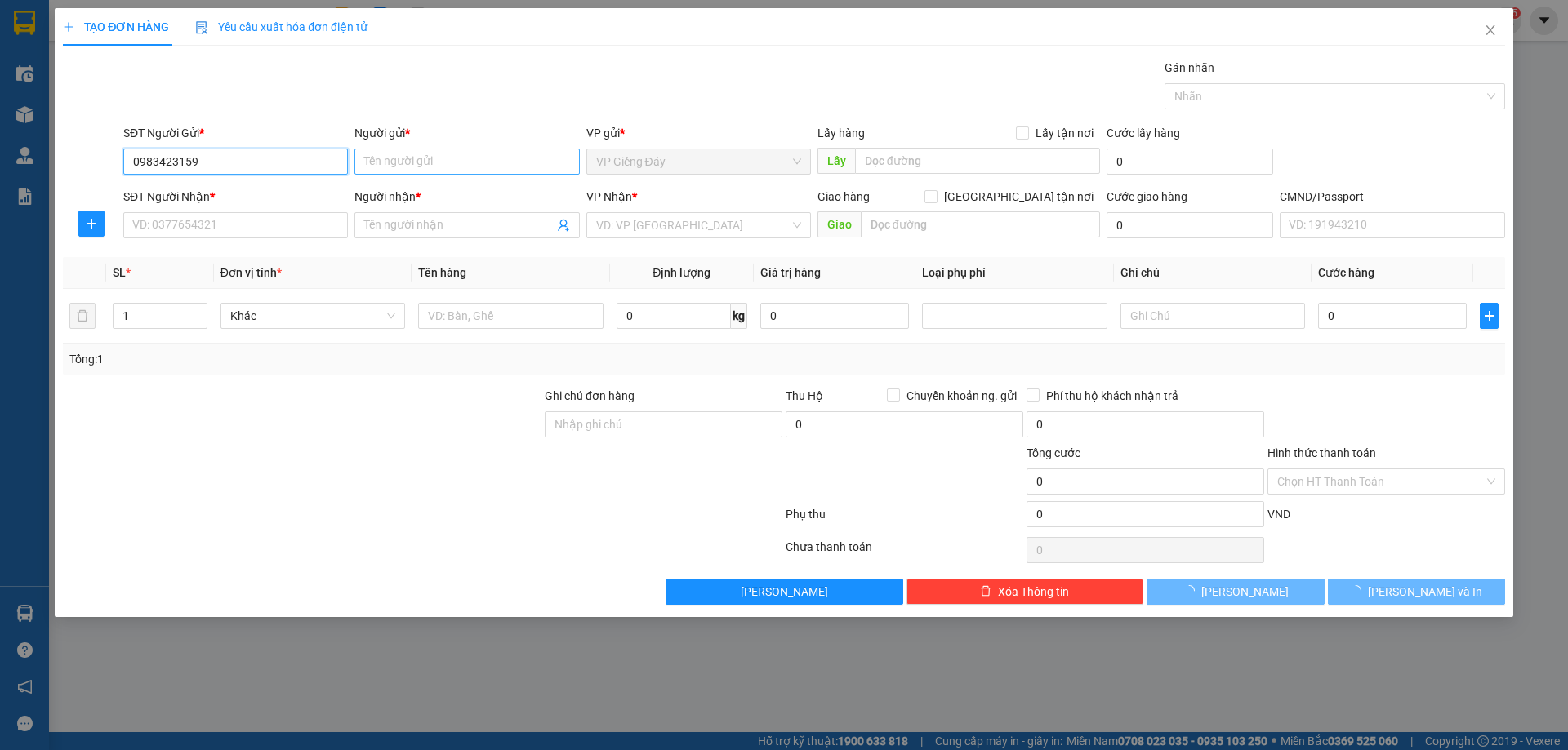
type input "0983423159"
click at [399, 160] on input "Người gửi *" at bounding box center [467, 161] width 224 height 26
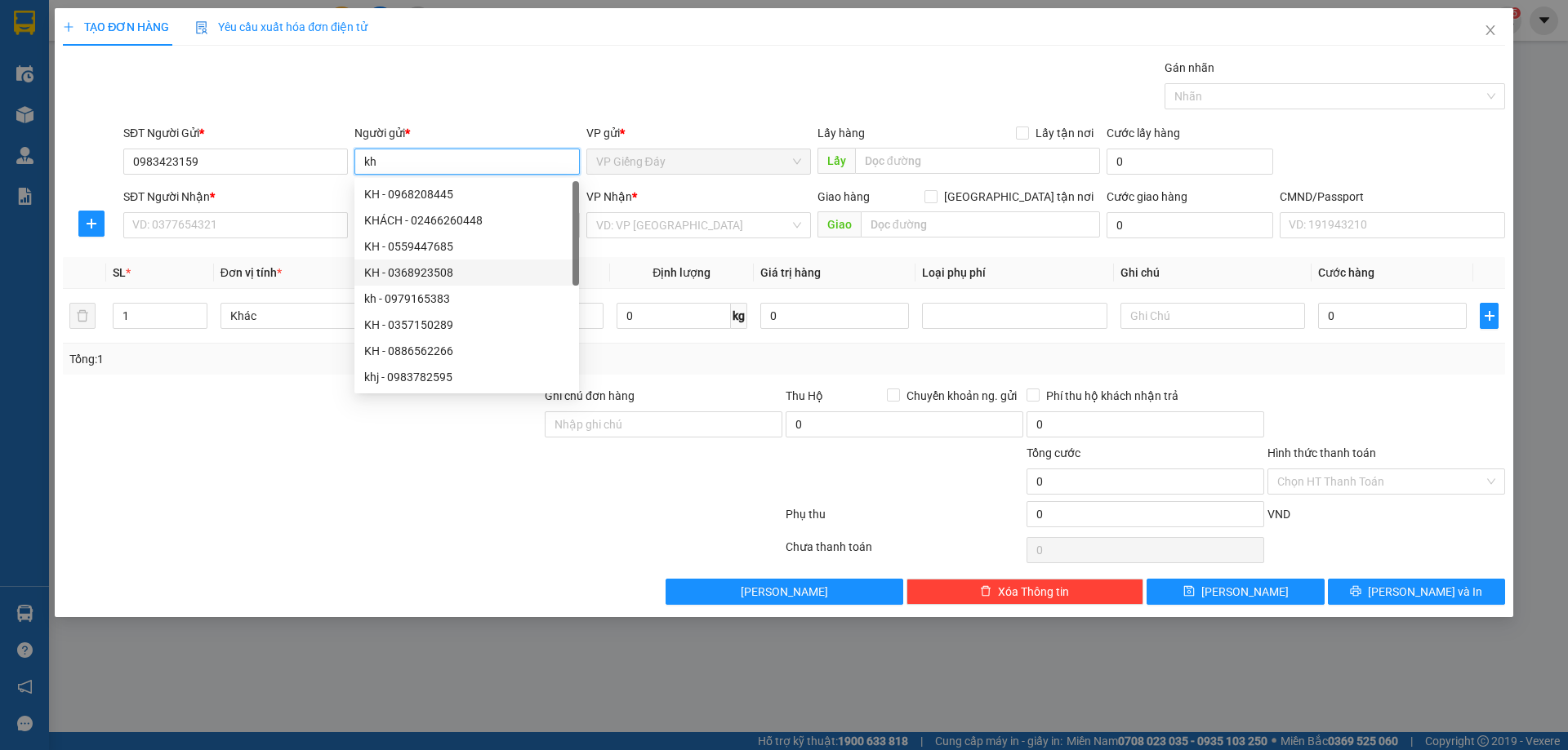
type input "k"
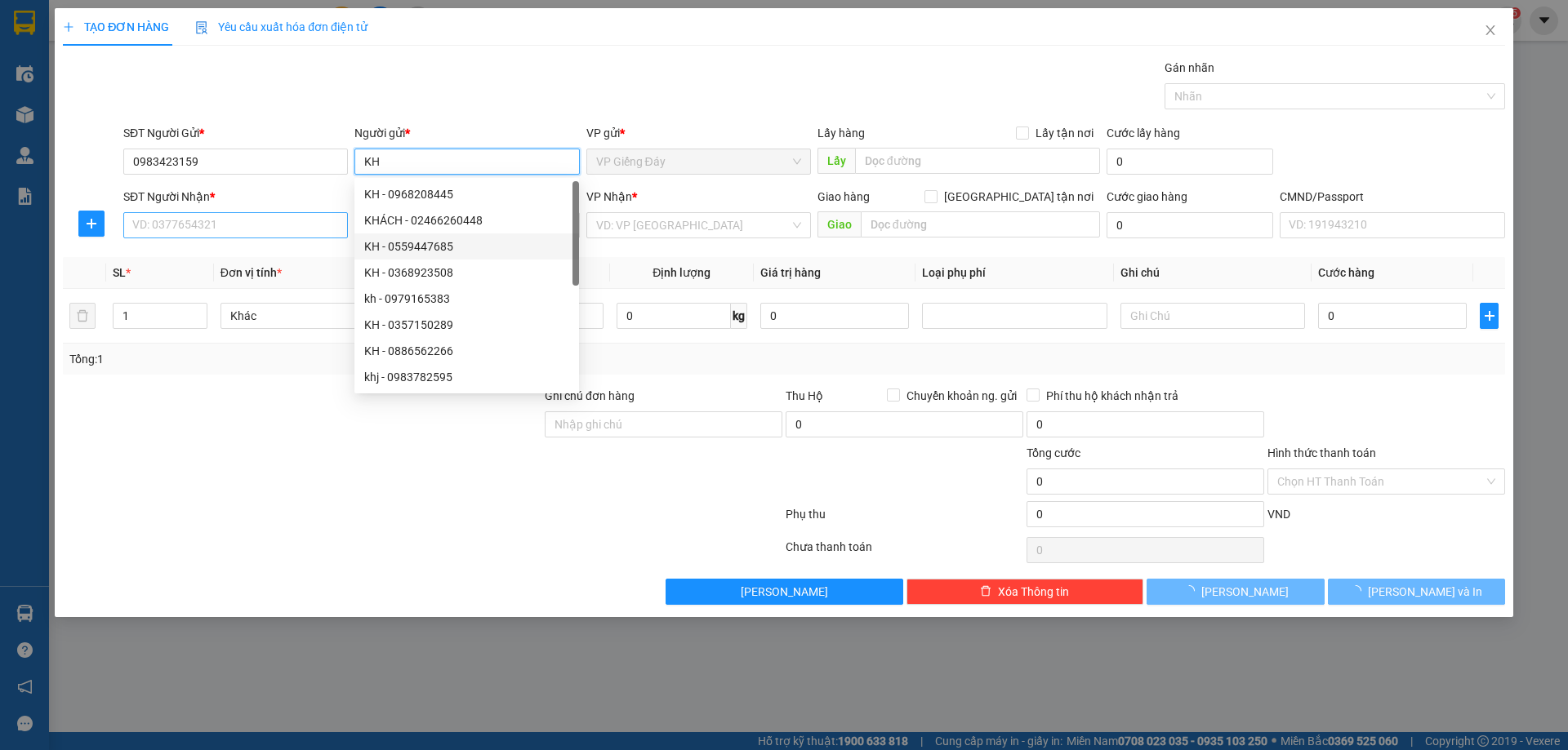
type input "KH"
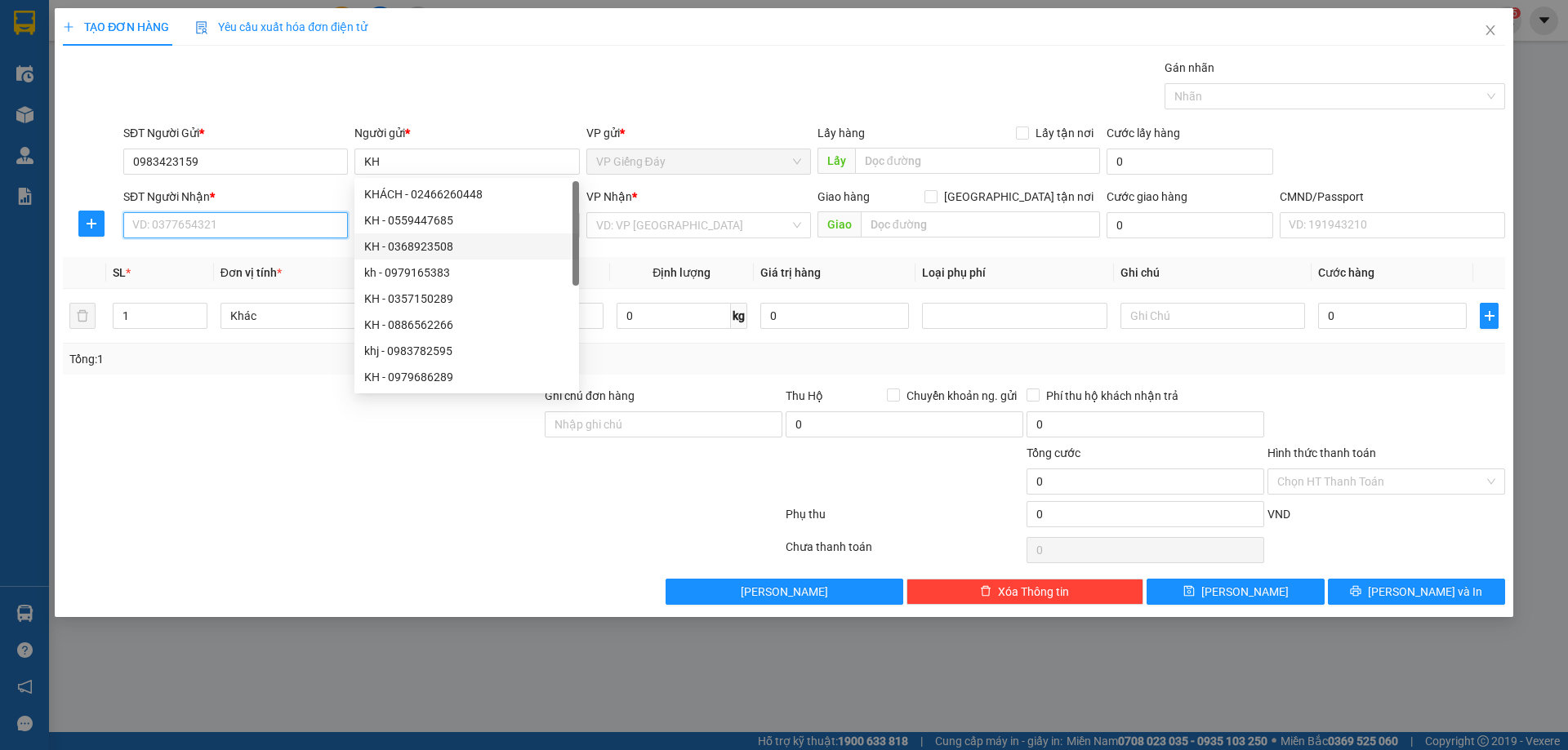
click at [280, 225] on input "SĐT Người Nhận *" at bounding box center [236, 225] width 224 height 26
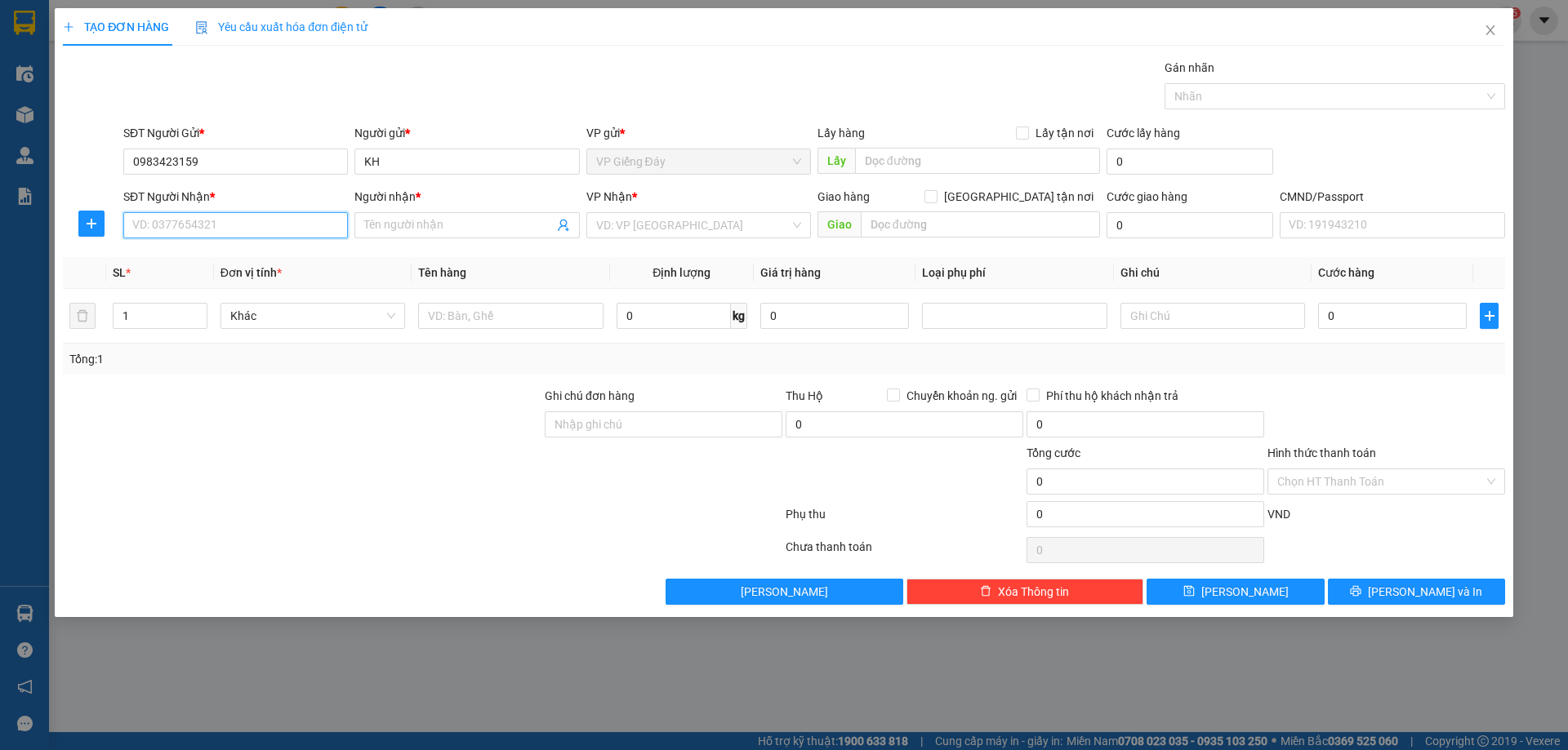
click at [297, 232] on input "SĐT Người Nhận *" at bounding box center [236, 225] width 224 height 26
type input "0973665455"
click at [253, 434] on div at bounding box center [302, 415] width 481 height 57
click at [397, 228] on input "Người nhận *" at bounding box center [458, 225] width 189 height 18
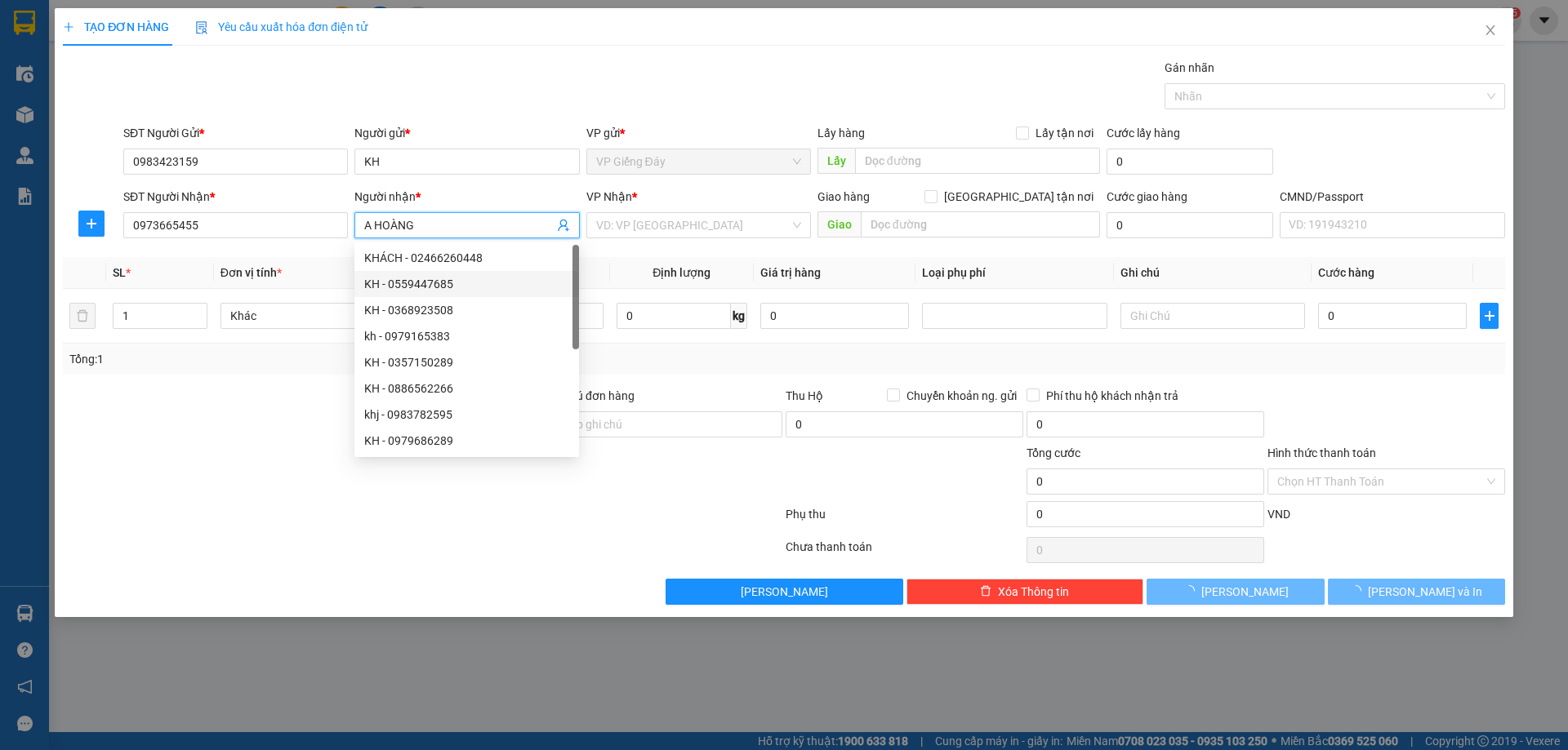
type input "A HOÀNG"
click at [215, 424] on div at bounding box center [302, 415] width 481 height 57
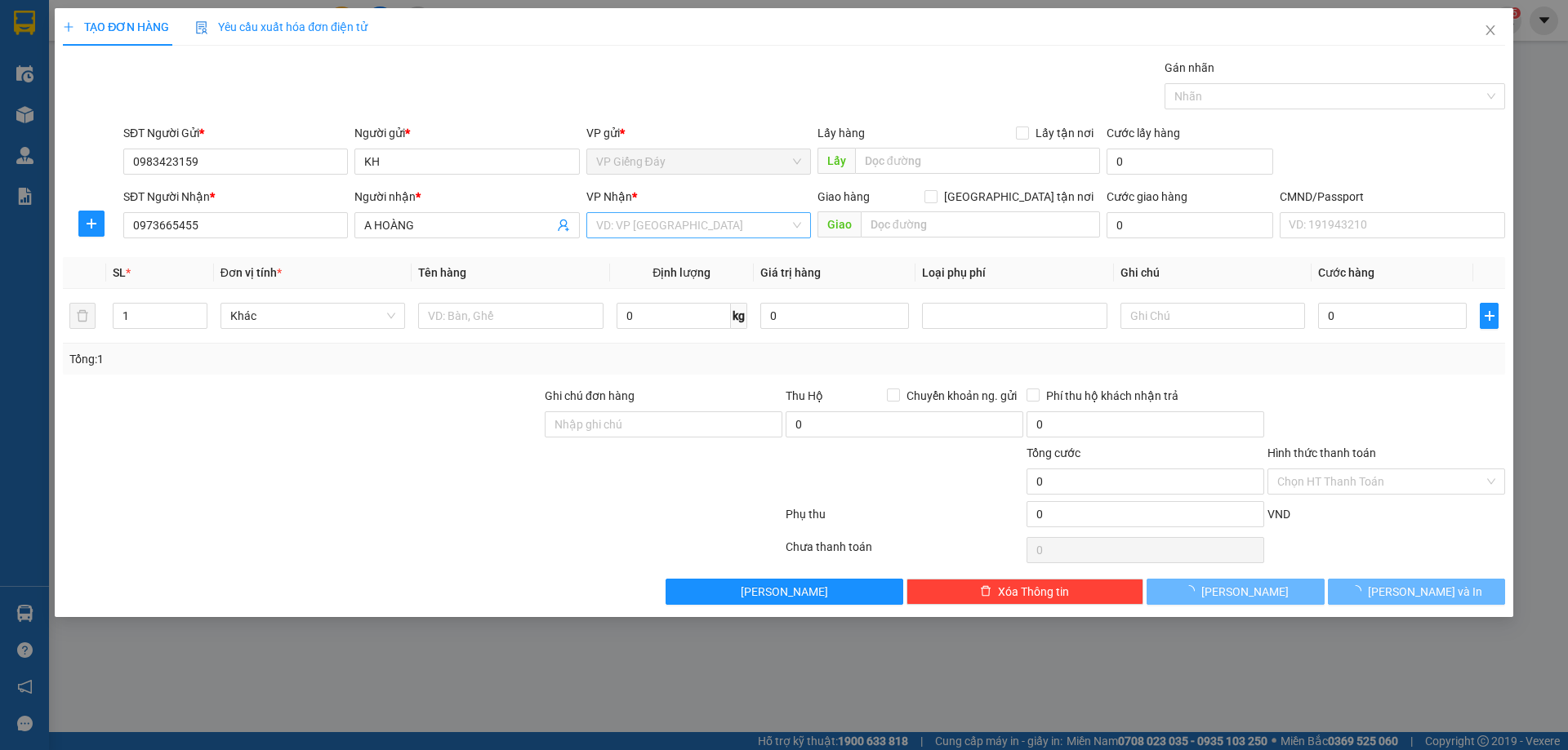
click at [660, 222] on input "search" at bounding box center [693, 224] width 193 height 24
type input "C"
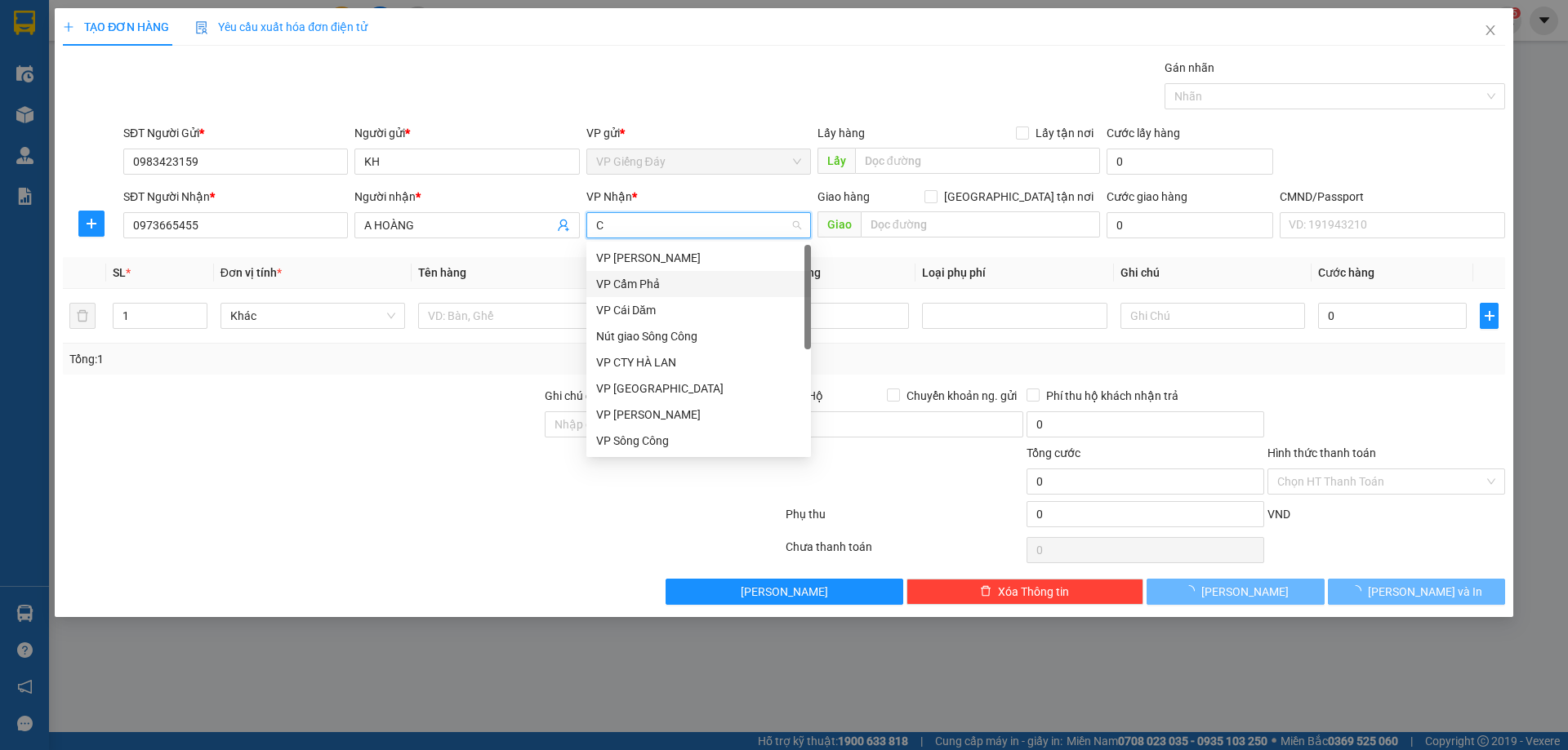
click at [634, 262] on div "VP [PERSON_NAME]" at bounding box center [699, 258] width 205 height 18
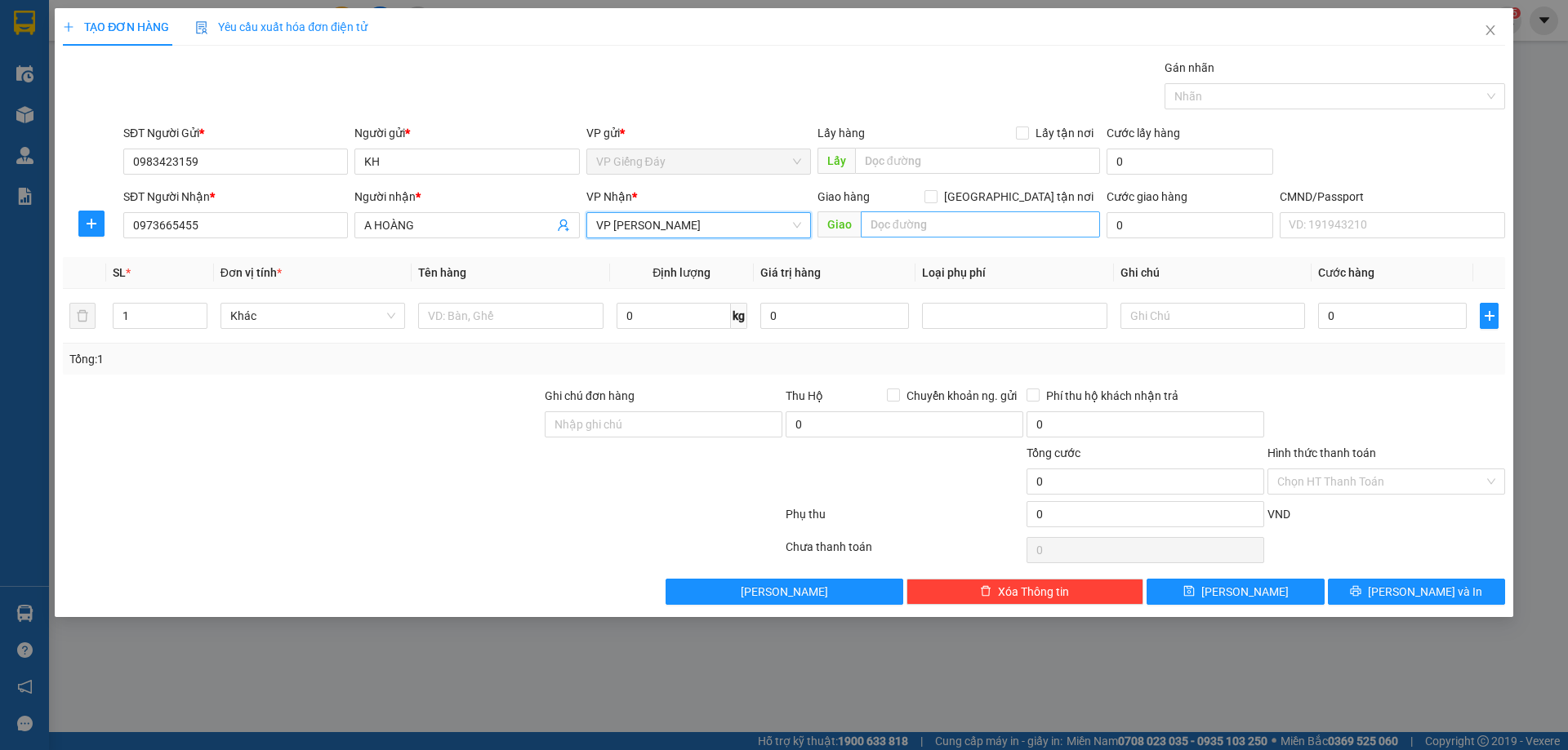
click at [938, 195] on span at bounding box center [931, 197] width 14 height 14
click at [936, 195] on input "[GEOGRAPHIC_DATA] tận nơi" at bounding box center [930, 196] width 12 height 12
checkbox input "true"
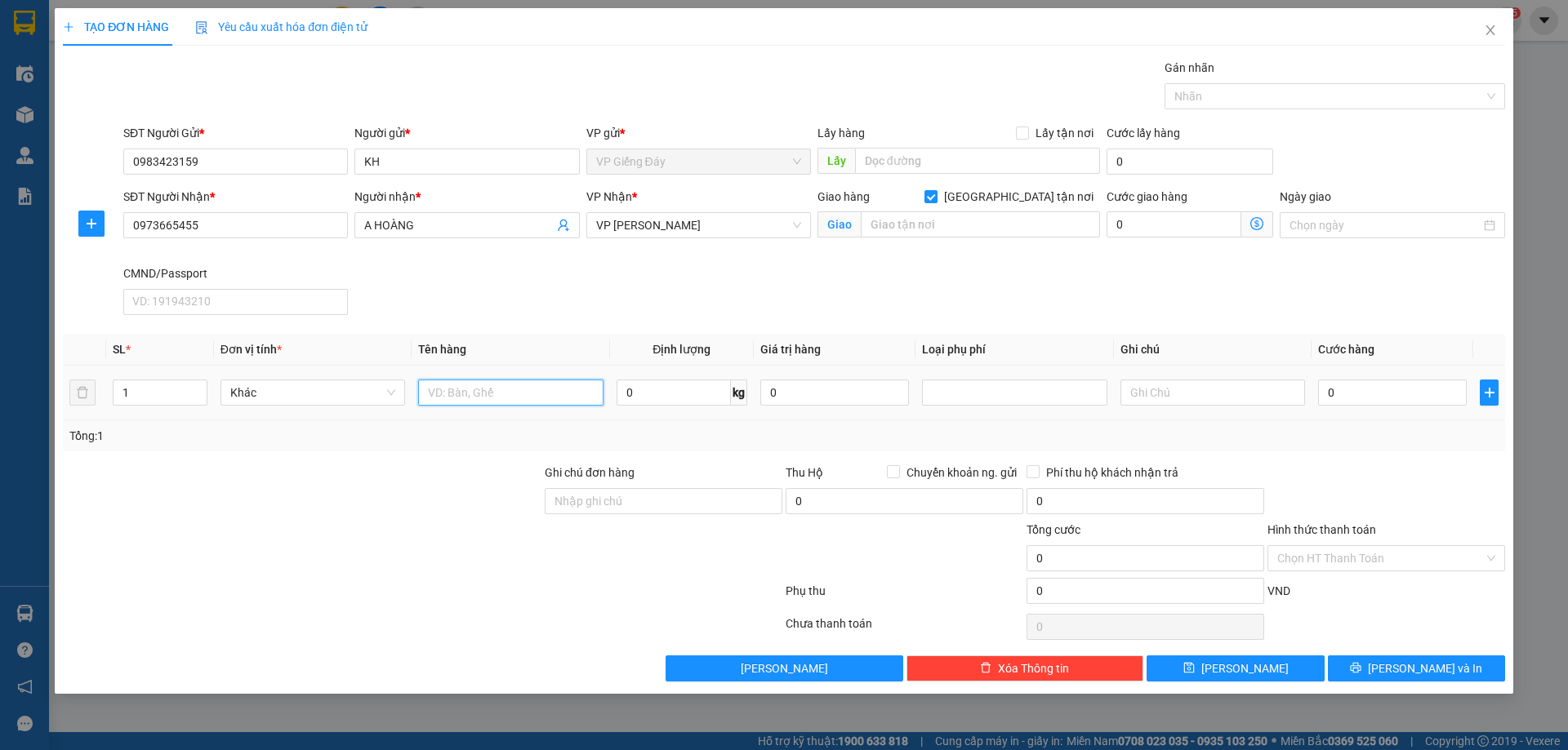
click at [489, 397] on input "text" at bounding box center [510, 392] width 185 height 26
type input "PB"
click at [637, 397] on input "0" at bounding box center [674, 392] width 114 height 26
type input "1"
click at [393, 518] on div at bounding box center [302, 492] width 481 height 57
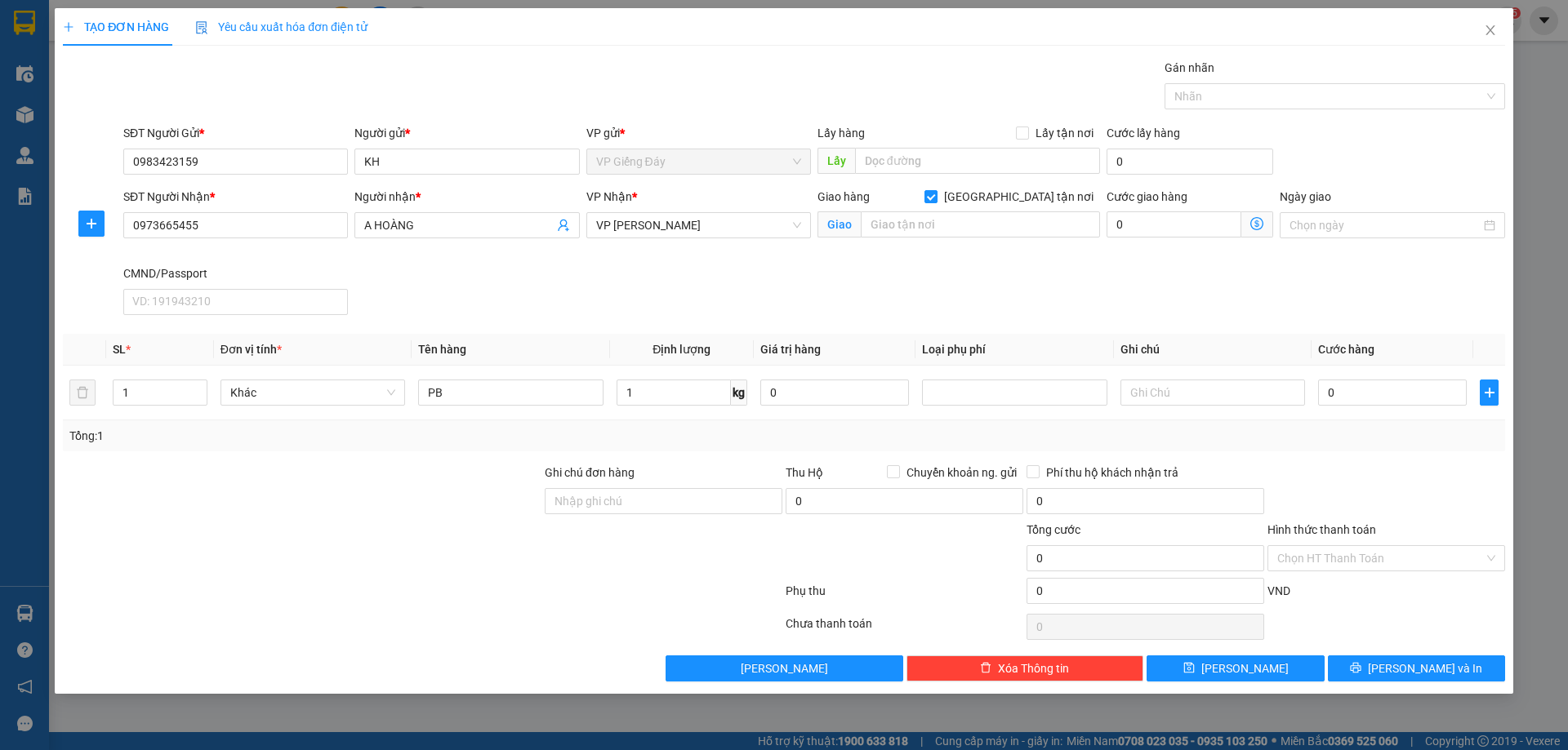
click at [365, 593] on div at bounding box center [422, 594] width 723 height 33
click at [382, 534] on div at bounding box center [302, 549] width 481 height 57
click at [381, 534] on div at bounding box center [302, 549] width 481 height 57
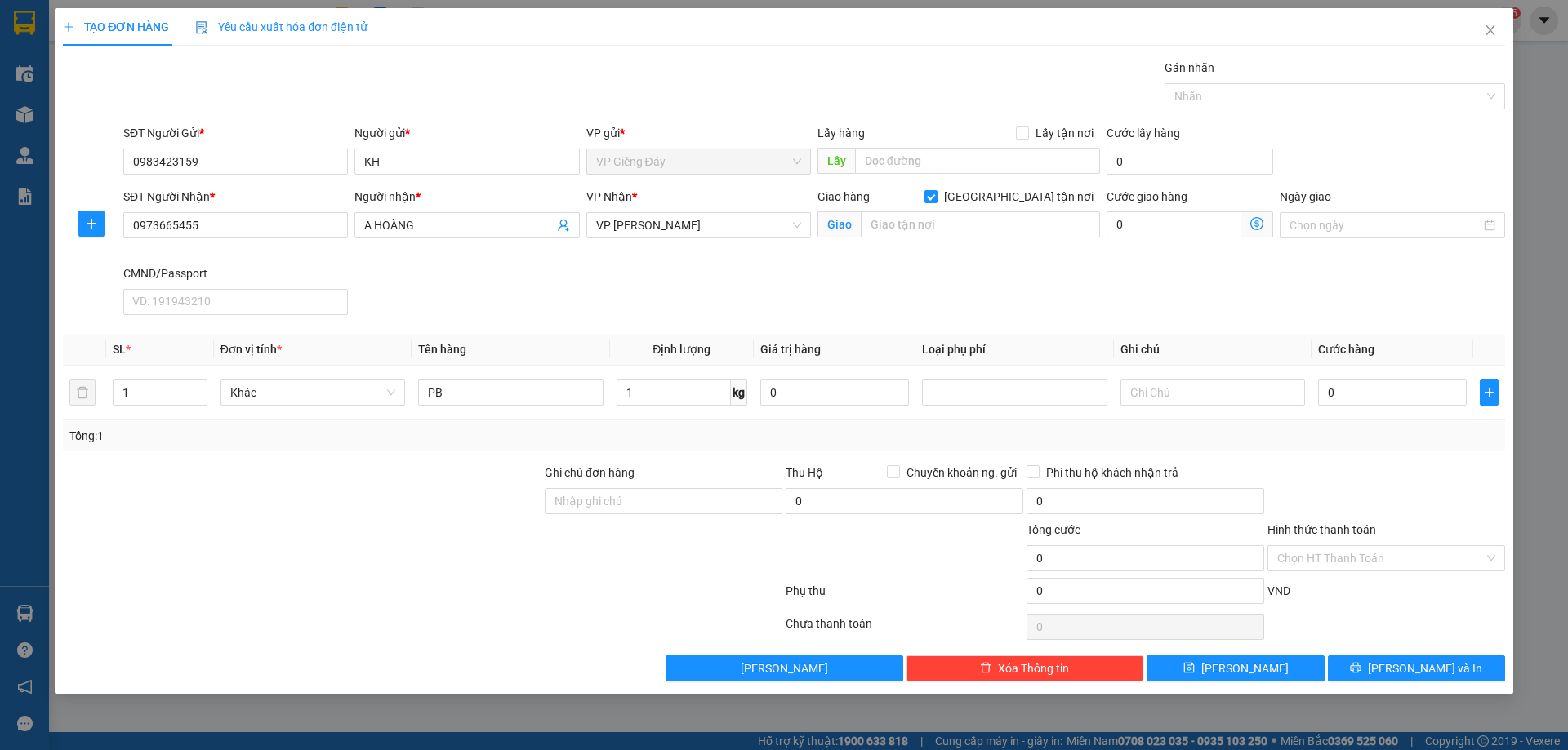
click at [499, 277] on div "SĐT Người Nhận * 0973665455 Người nhận * A HOÀNG VP Nhận * VP Cổ Linh Giao hàng…" at bounding box center [814, 254] width 1388 height 134
click at [1331, 397] on input "0" at bounding box center [1393, 392] width 149 height 26
type input "5"
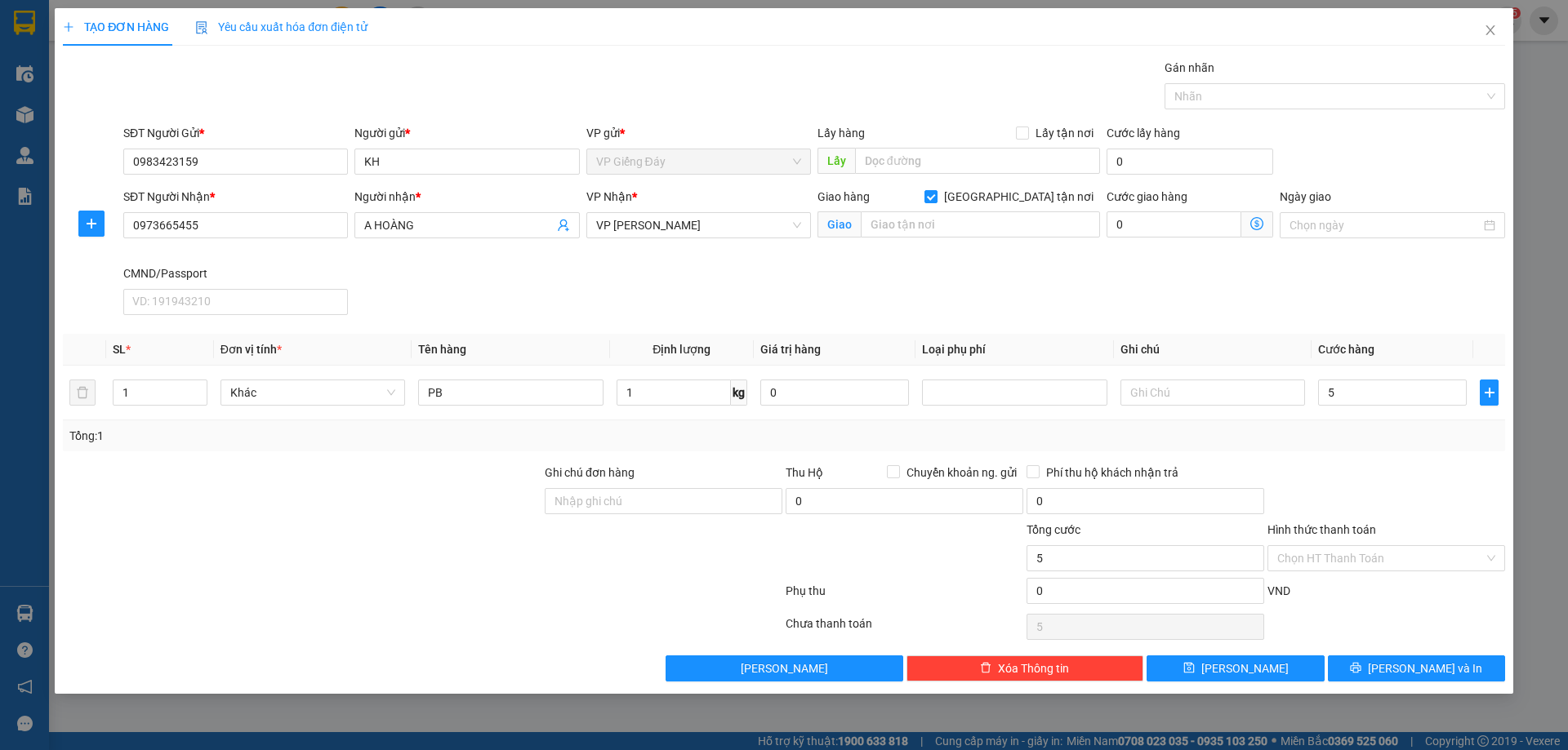
type input "5.000"
click at [428, 618] on div at bounding box center [422, 627] width 723 height 33
click at [1330, 392] on input "5.000" at bounding box center [1393, 392] width 149 height 26
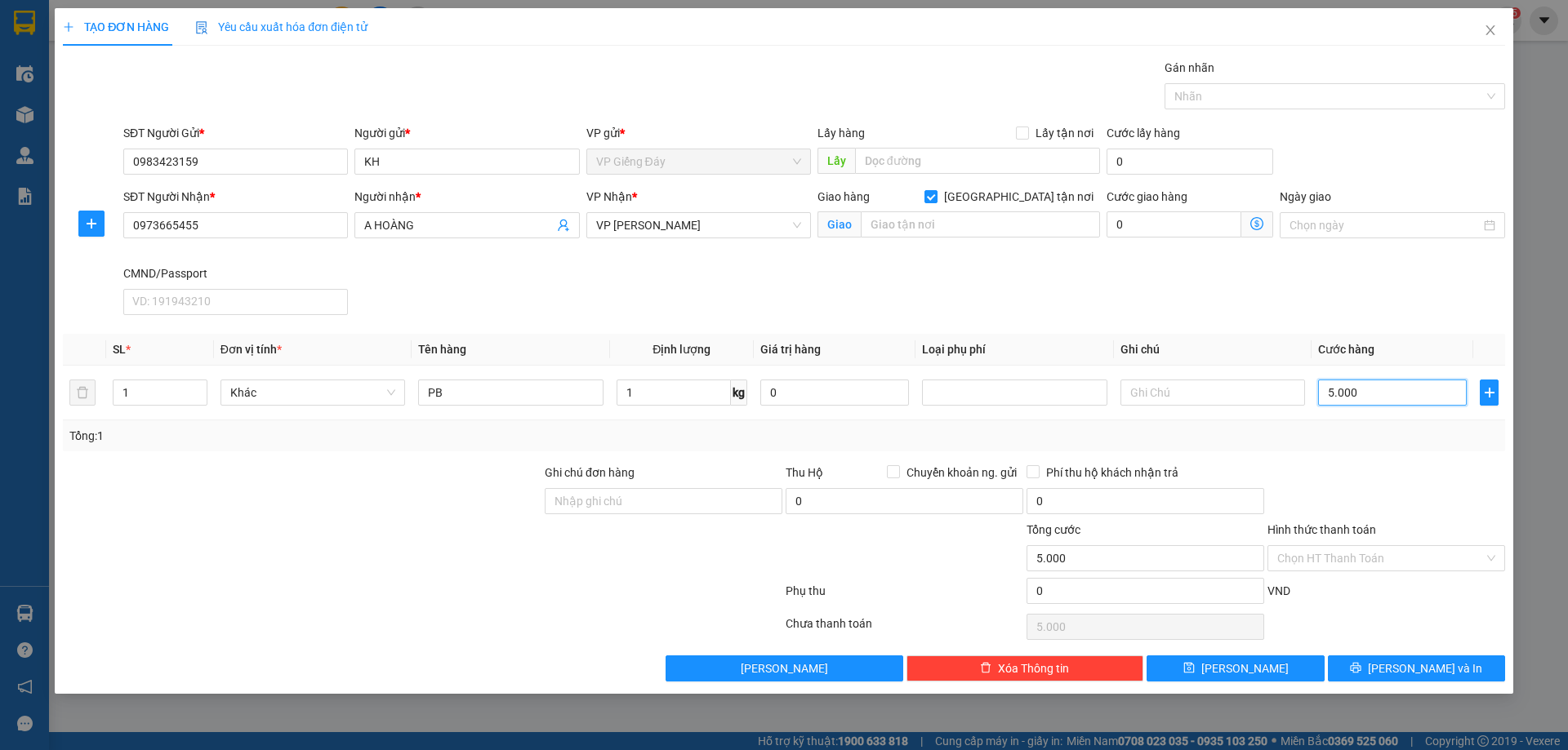
type input "5"
type input "50"
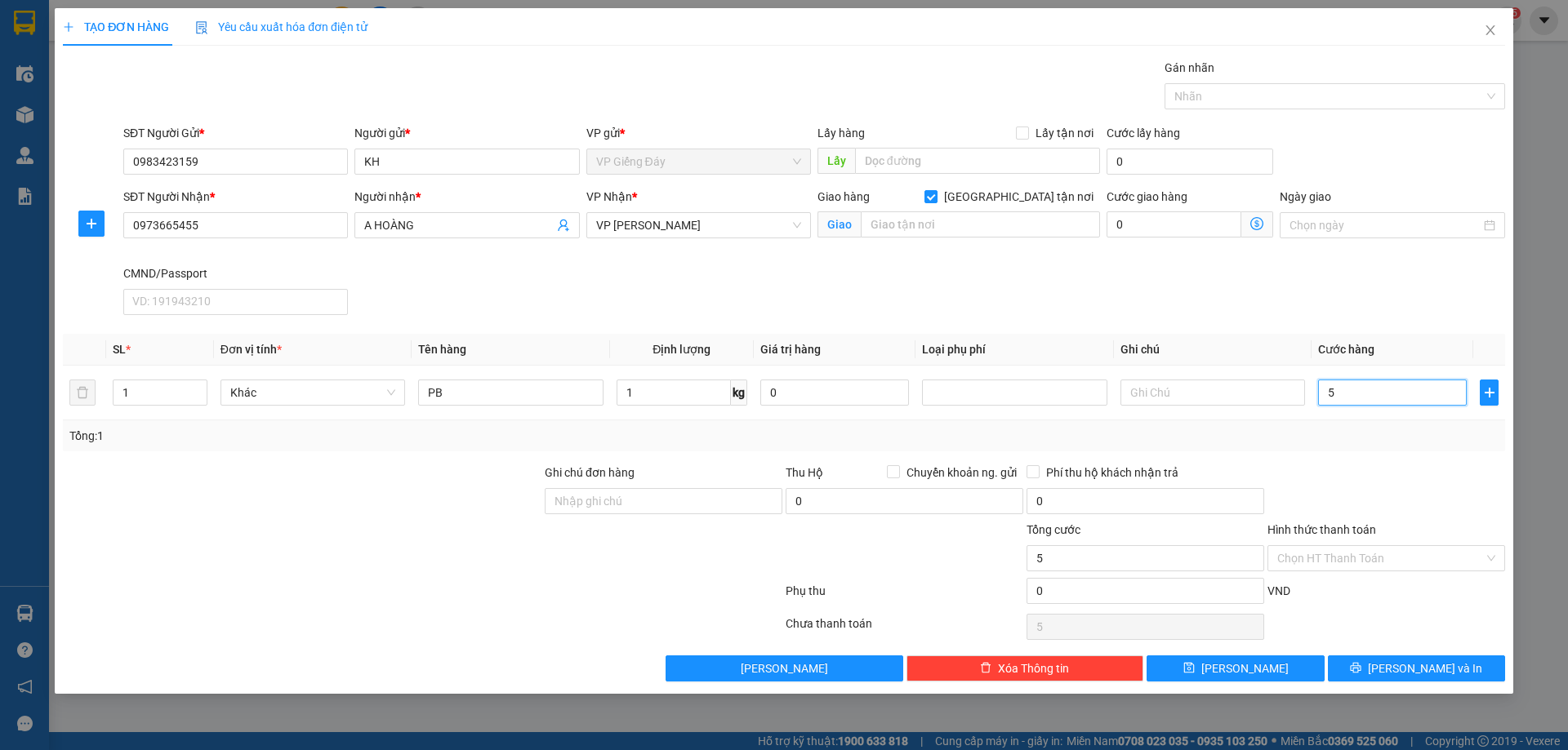
type input "50"
type input "50.000"
click at [319, 573] on div at bounding box center [302, 549] width 481 height 57
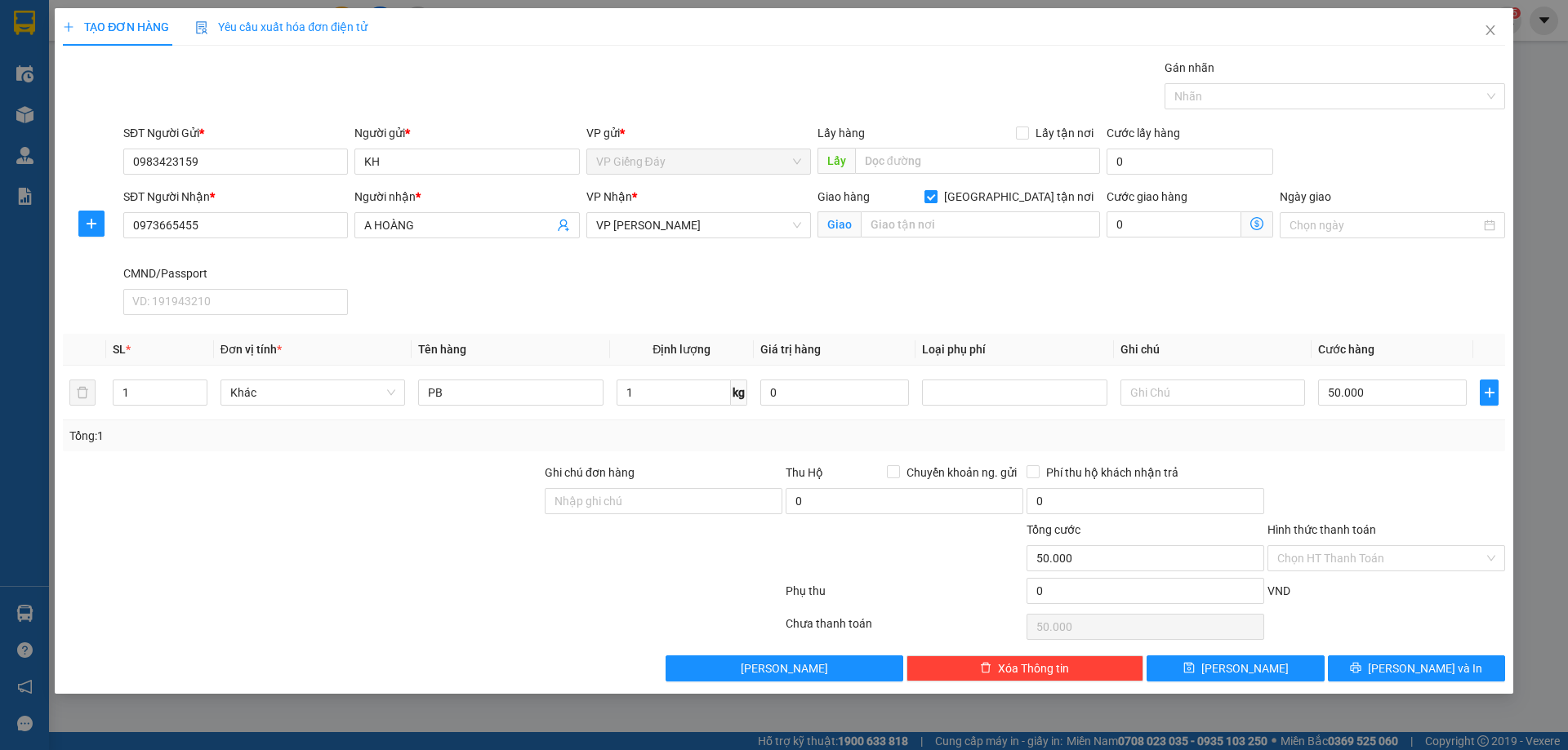
click at [936, 195] on input "[GEOGRAPHIC_DATA] tận nơi" at bounding box center [930, 196] width 12 height 12
checkbox input "false"
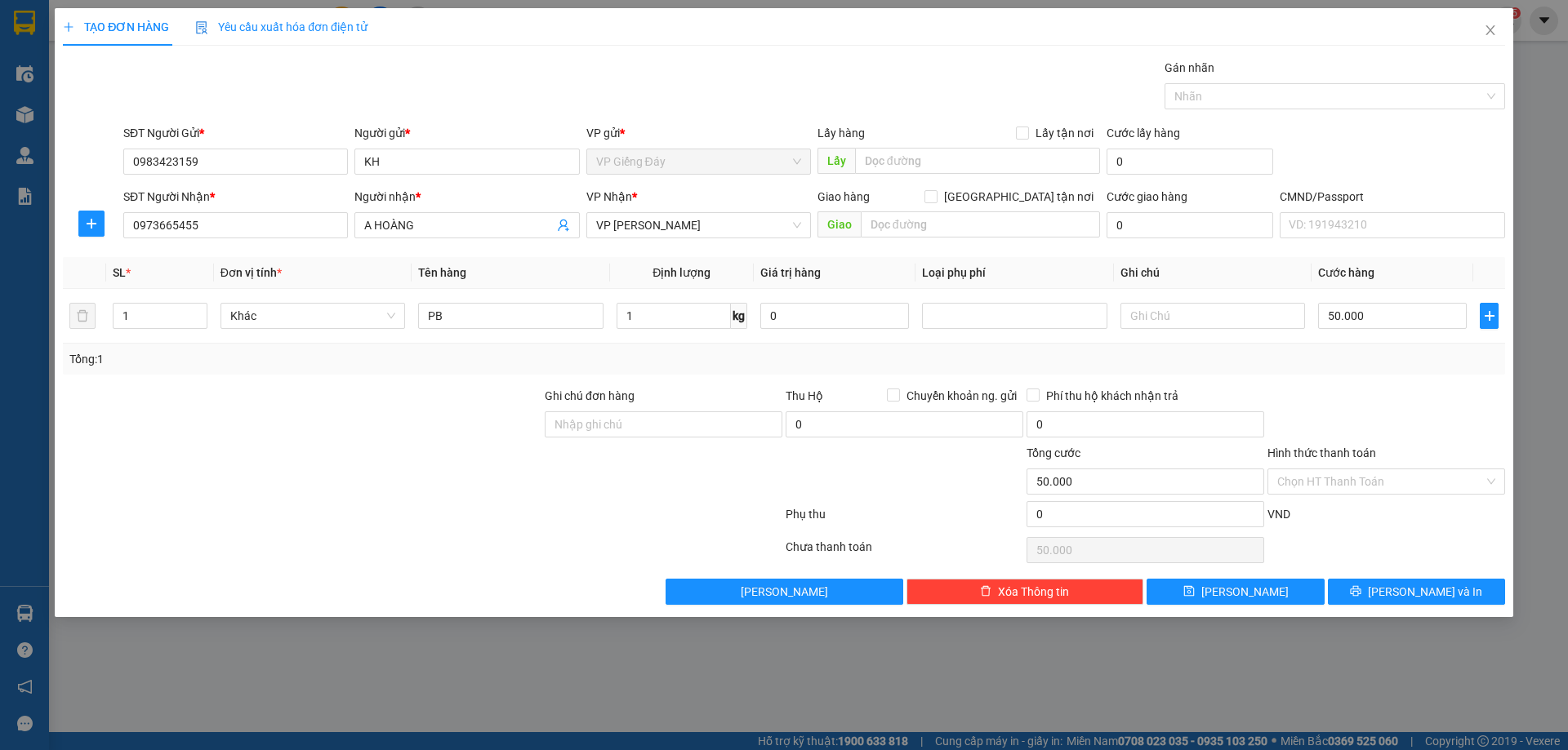
click at [303, 567] on div "Transit Pickup Surcharge Ids Transit Deliver Surcharge Ids Transit Deliver Surc…" at bounding box center [784, 332] width 1442 height 546
drag, startPoint x: 787, startPoint y: 507, endPoint x: 826, endPoint y: 511, distance: 39.2
click at [826, 511] on div "Phụ thu" at bounding box center [904, 520] width 241 height 29
drag, startPoint x: 783, startPoint y: 544, endPoint x: 866, endPoint y: 544, distance: 83.0
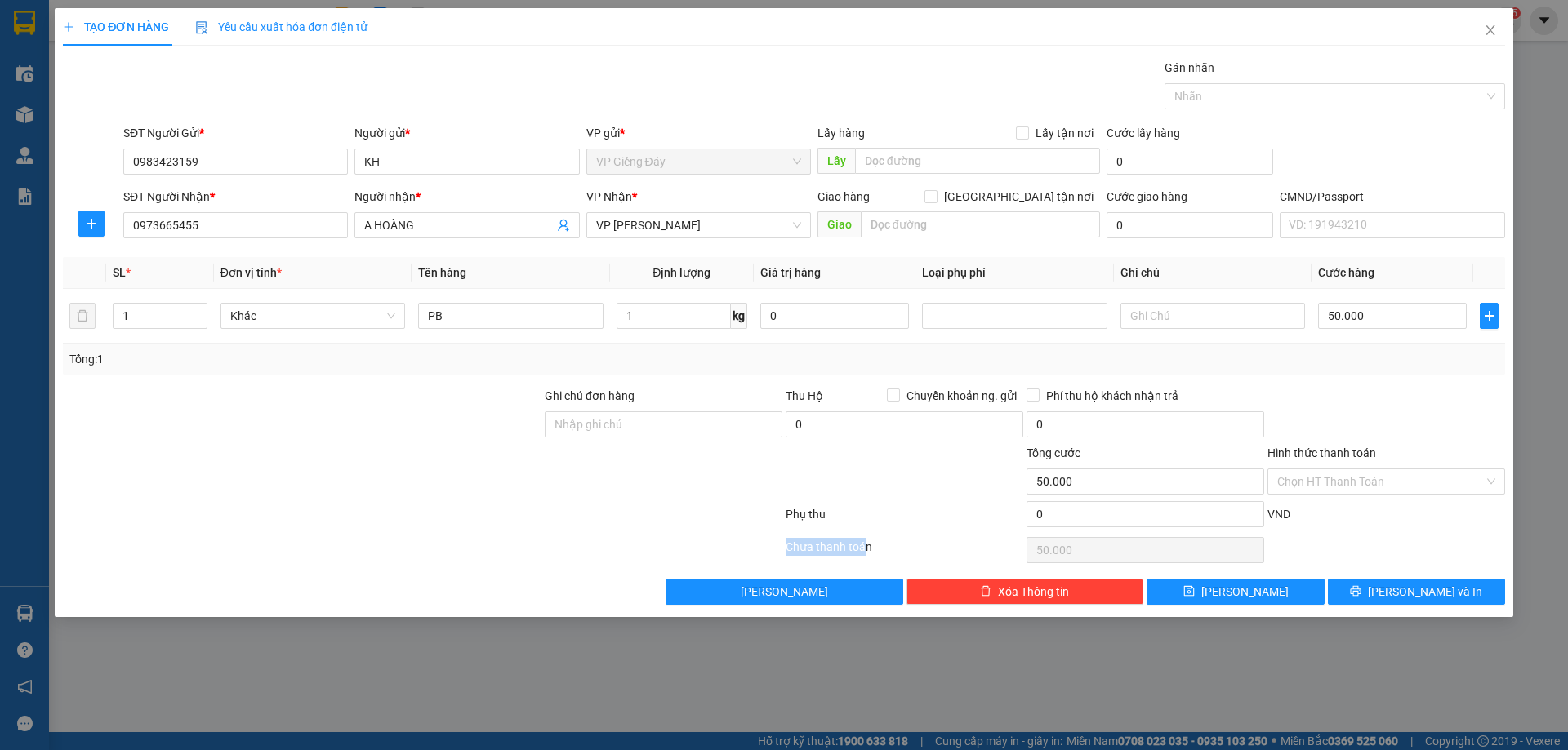
click at [866, 544] on div "Chưa thanh toán 50.000 Chọn HT Thanh Toán" at bounding box center [783, 551] width 1445 height 33
click at [866, 544] on div "Chưa thanh toán" at bounding box center [904, 553] width 241 height 29
drag, startPoint x: 827, startPoint y: 518, endPoint x: 871, endPoint y: 518, distance: 44.0
click at [871, 518] on div "Phụ thu 0 VND" at bounding box center [783, 518] width 1445 height 33
click at [871, 518] on div "Phụ thu" at bounding box center [904, 520] width 241 height 29
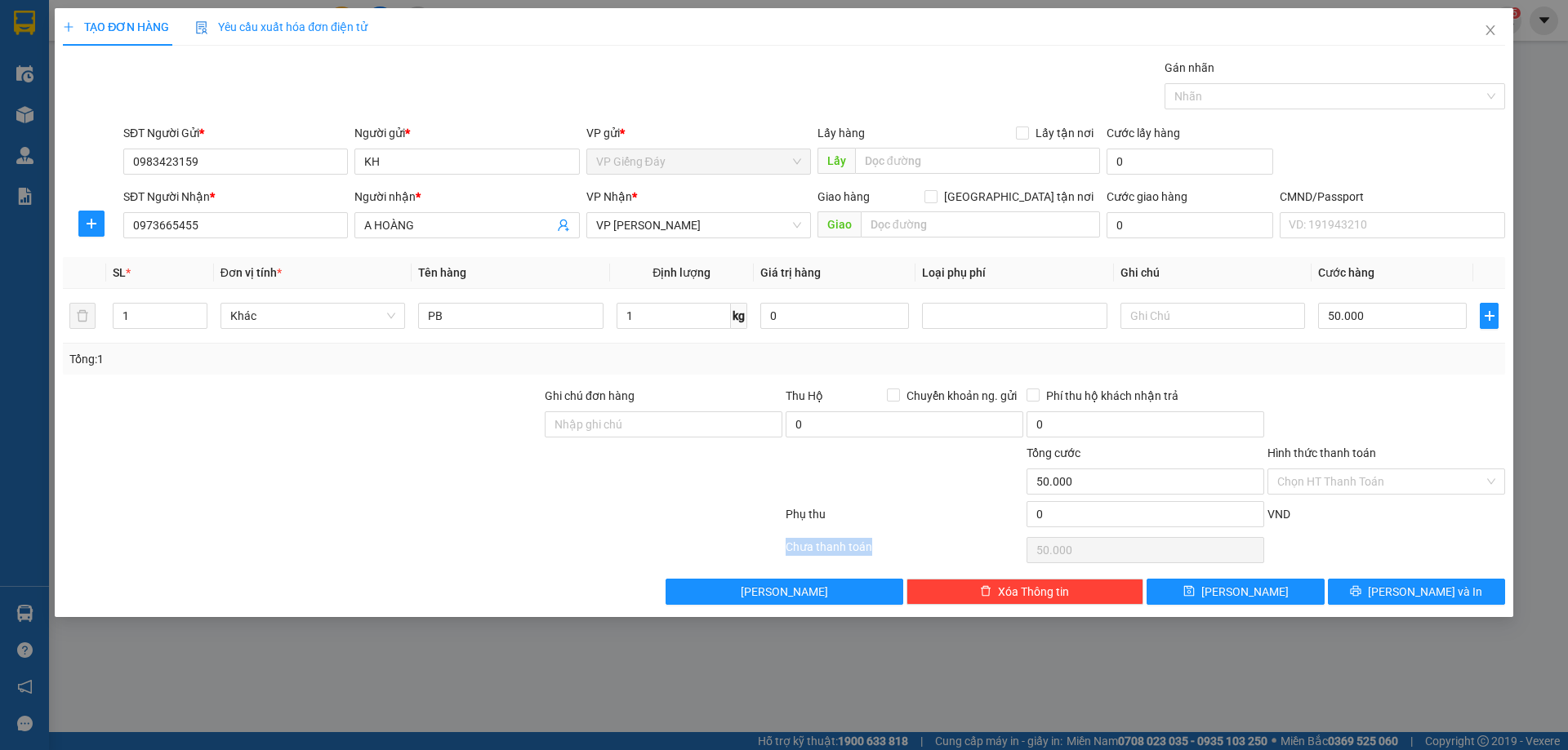
drag, startPoint x: 813, startPoint y: 552, endPoint x: 908, endPoint y: 551, distance: 95.0
click at [908, 551] on div "Chưa thanh toán 50.000 Chọn HT Thanh Toán" at bounding box center [783, 551] width 1445 height 33
click at [908, 551] on div "Chưa thanh toán" at bounding box center [904, 553] width 241 height 29
drag, startPoint x: 854, startPoint y: 521, endPoint x: 897, endPoint y: 521, distance: 43.0
click at [897, 521] on div "Phụ thu 0 VND" at bounding box center [783, 518] width 1445 height 33
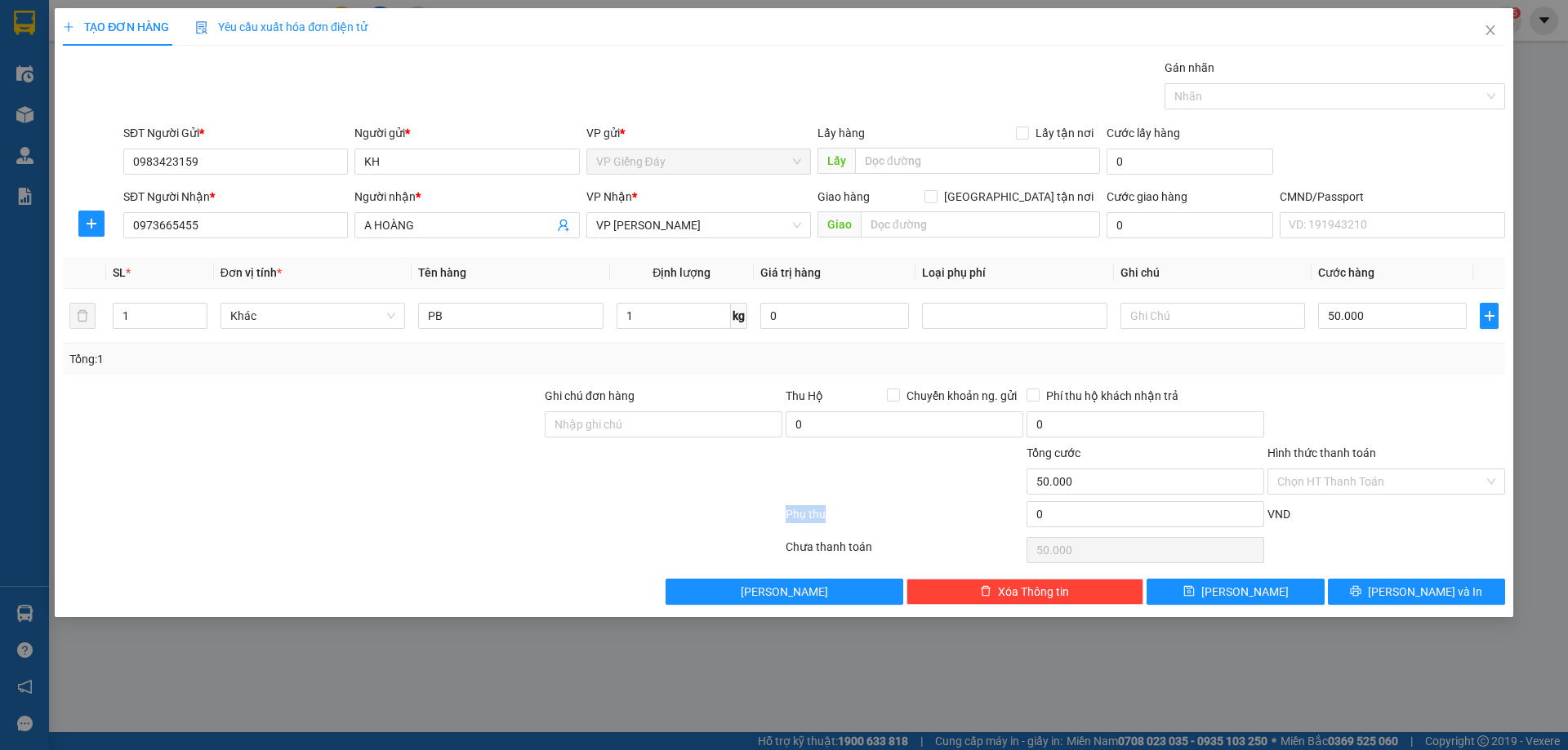
click at [897, 521] on div "Phụ thu" at bounding box center [904, 520] width 241 height 29
drag, startPoint x: 758, startPoint y: 538, endPoint x: 879, endPoint y: 540, distance: 121.0
click at [879, 540] on div "Chưa thanh toán 50.000 Chọn HT Thanh Toán" at bounding box center [783, 551] width 1445 height 33
click at [879, 540] on div "Chưa thanh toán" at bounding box center [904, 553] width 241 height 29
drag, startPoint x: 747, startPoint y: 519, endPoint x: 869, endPoint y: 519, distance: 122.0
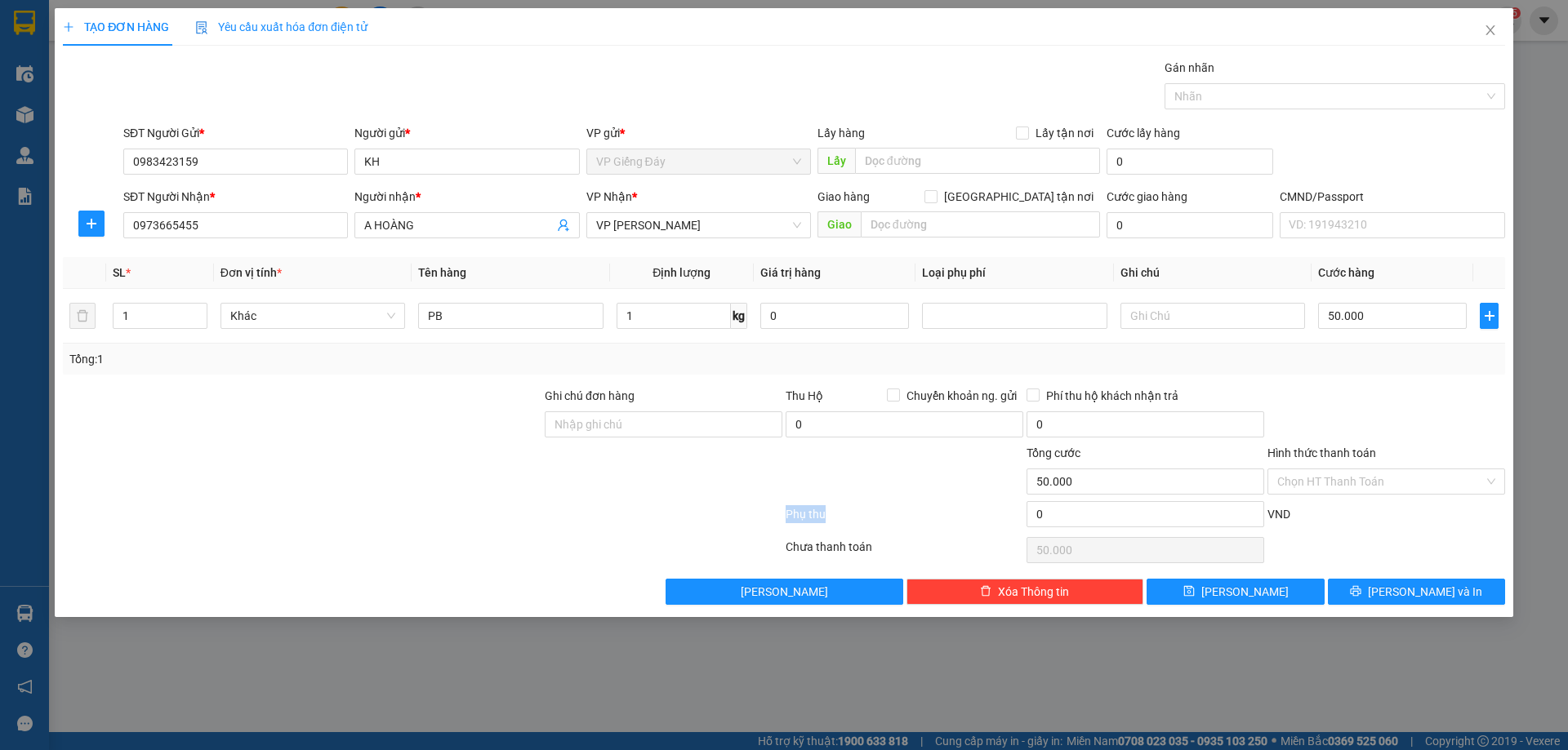
click at [869, 519] on div "Phụ thu 0 VND" at bounding box center [783, 518] width 1445 height 33
click at [869, 519] on div "Phụ thu" at bounding box center [904, 520] width 241 height 29
drag, startPoint x: 759, startPoint y: 536, endPoint x: 885, endPoint y: 542, distance: 126.1
click at [885, 542] on div "Chưa thanh toán 50.000 Chọn HT Thanh Toán" at bounding box center [783, 551] width 1445 height 33
click at [885, 542] on div "Chưa thanh toán" at bounding box center [904, 553] width 241 height 29
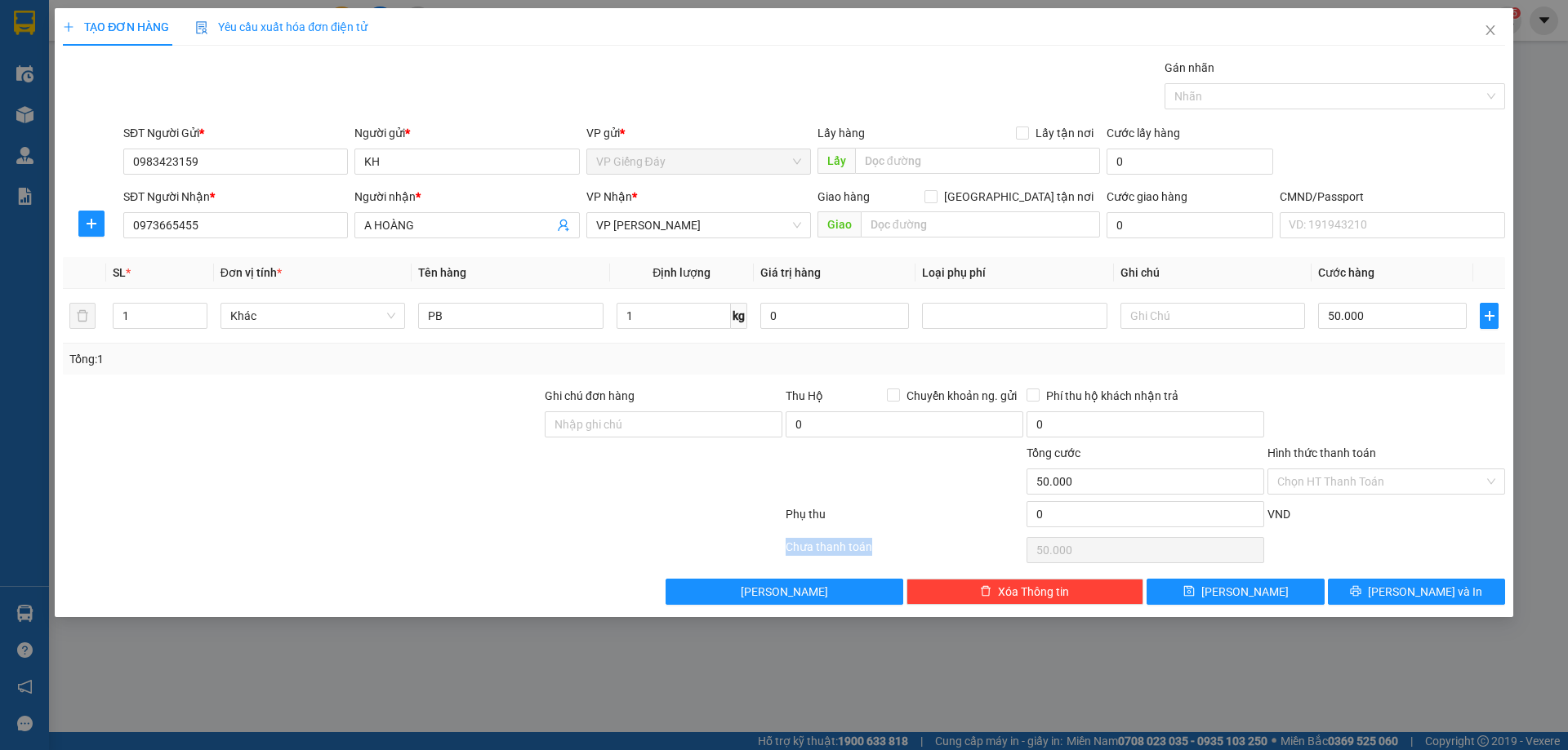
drag, startPoint x: 783, startPoint y: 542, endPoint x: 867, endPoint y: 542, distance: 84.0
click at [867, 542] on div "Chưa thanh toán 50.000 Chọn HT Thanh Toán" at bounding box center [783, 551] width 1445 height 33
click at [867, 542] on div "Chưa thanh toán" at bounding box center [904, 553] width 241 height 29
drag, startPoint x: 812, startPoint y: 519, endPoint x: 849, endPoint y: 519, distance: 37.0
click at [849, 519] on div "Phụ thu 0 VND" at bounding box center [783, 518] width 1445 height 33
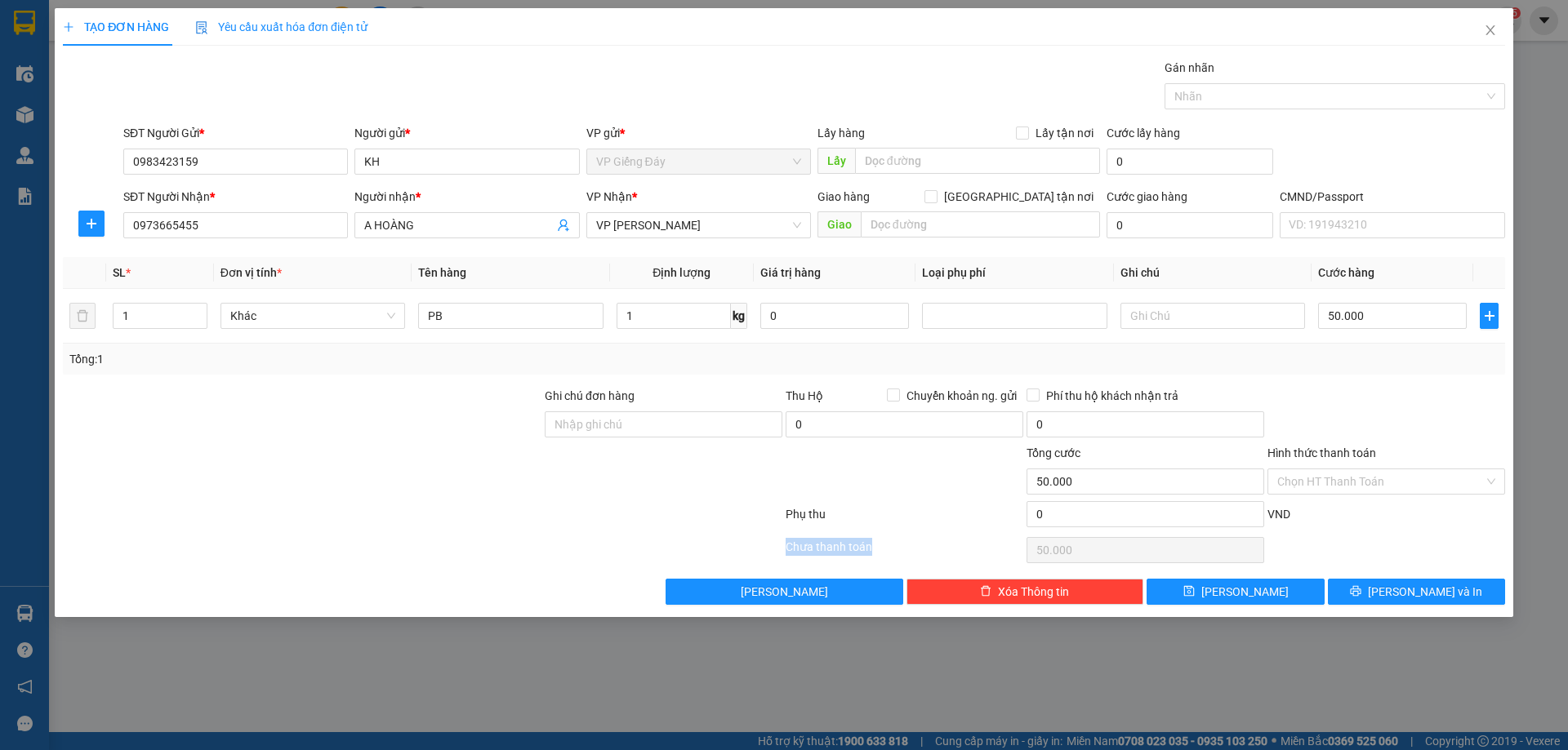
drag, startPoint x: 786, startPoint y: 547, endPoint x: 878, endPoint y: 549, distance: 92.0
click at [878, 549] on div "Chưa thanh toán 50.000 Chọn HT Thanh Toán" at bounding box center [783, 551] width 1445 height 33
click at [860, 549] on div "Chưa thanh toán" at bounding box center [904, 553] width 241 height 29
drag, startPoint x: 793, startPoint y: 545, endPoint x: 930, endPoint y: 549, distance: 137.1
click at [930, 549] on div "Chưa thanh toán" at bounding box center [904, 553] width 241 height 29
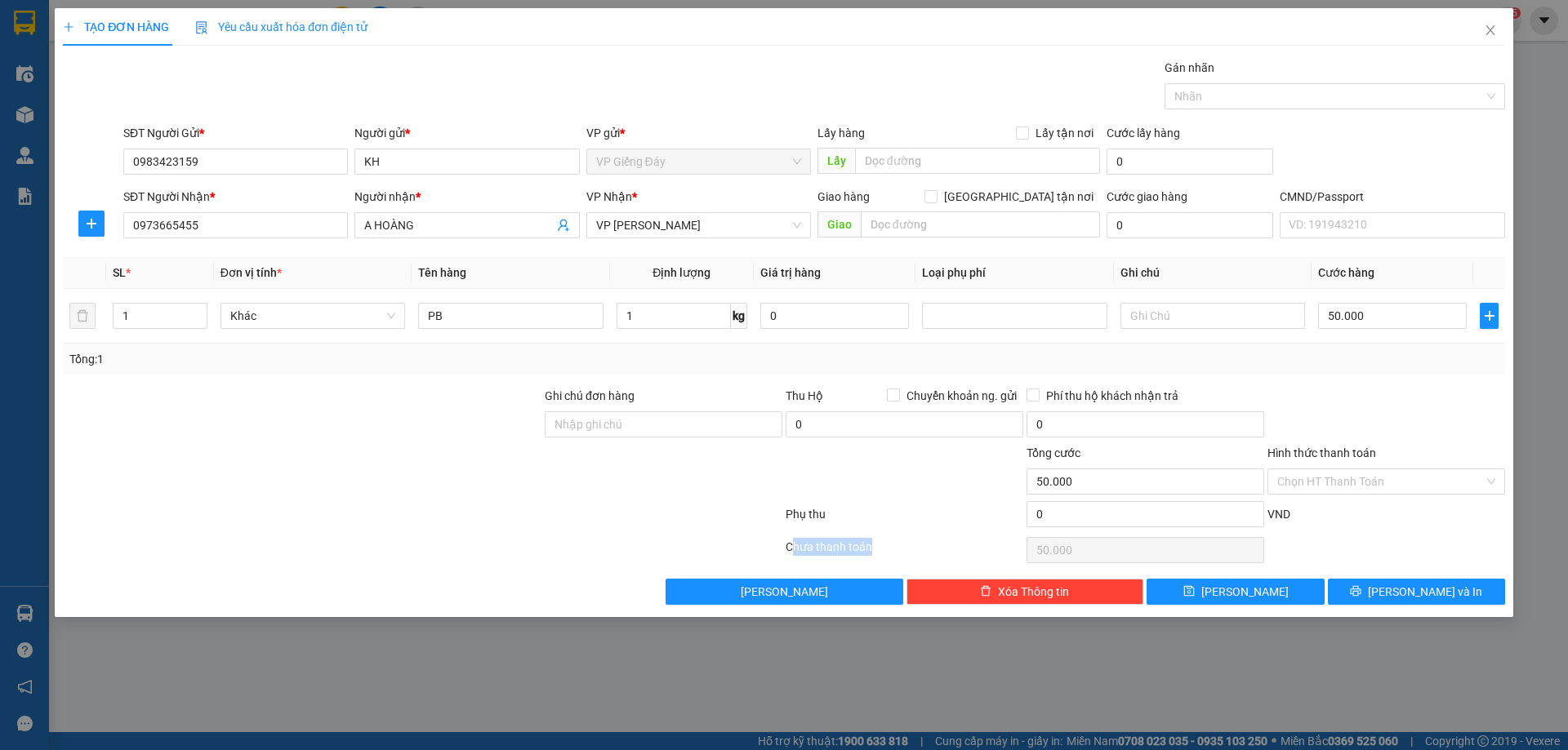
click at [930, 549] on div "Chưa thanh toán" at bounding box center [904, 553] width 241 height 29
click at [1423, 599] on span "[PERSON_NAME] và In" at bounding box center [1425, 591] width 114 height 18
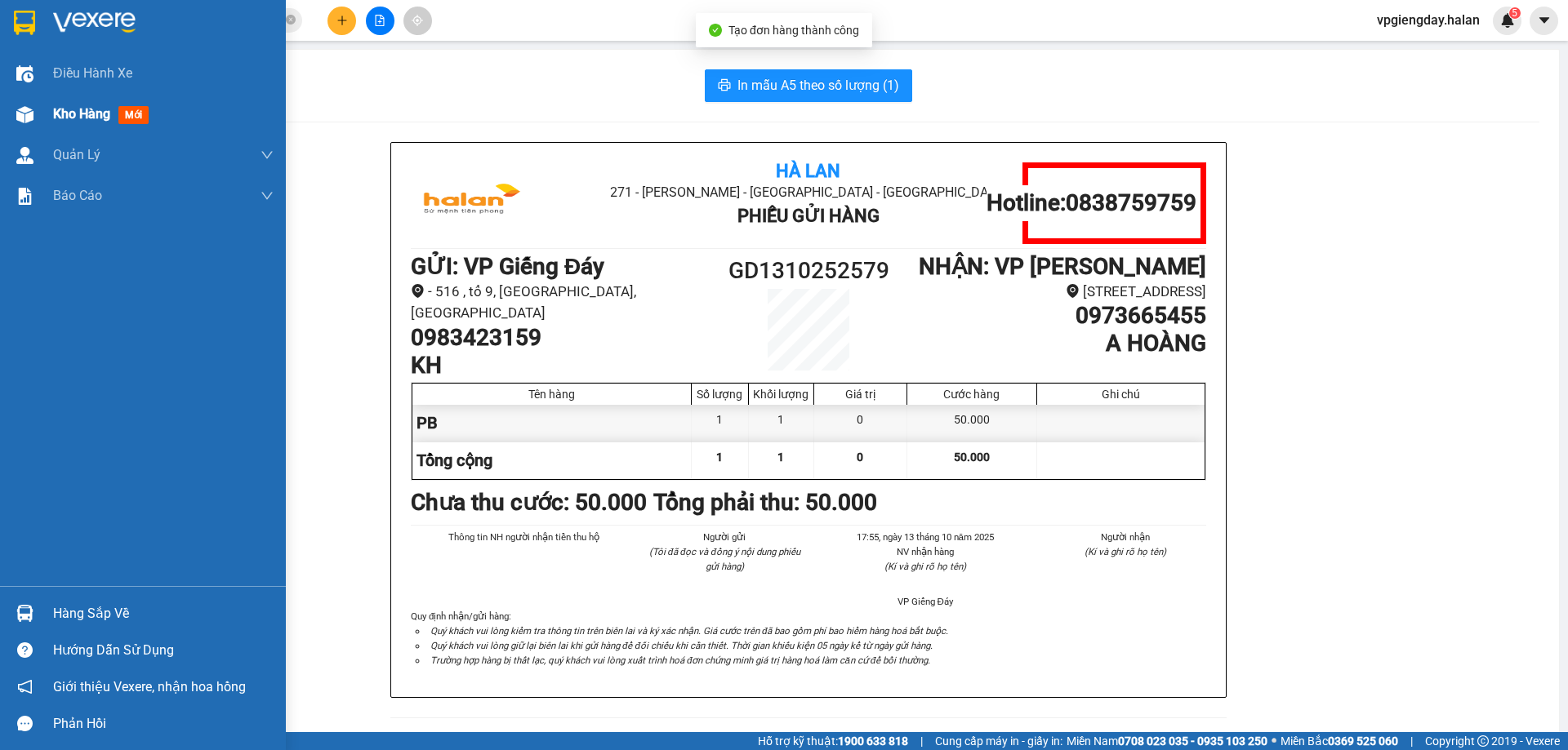
click at [94, 114] on span "Kho hàng" at bounding box center [81, 114] width 57 height 15
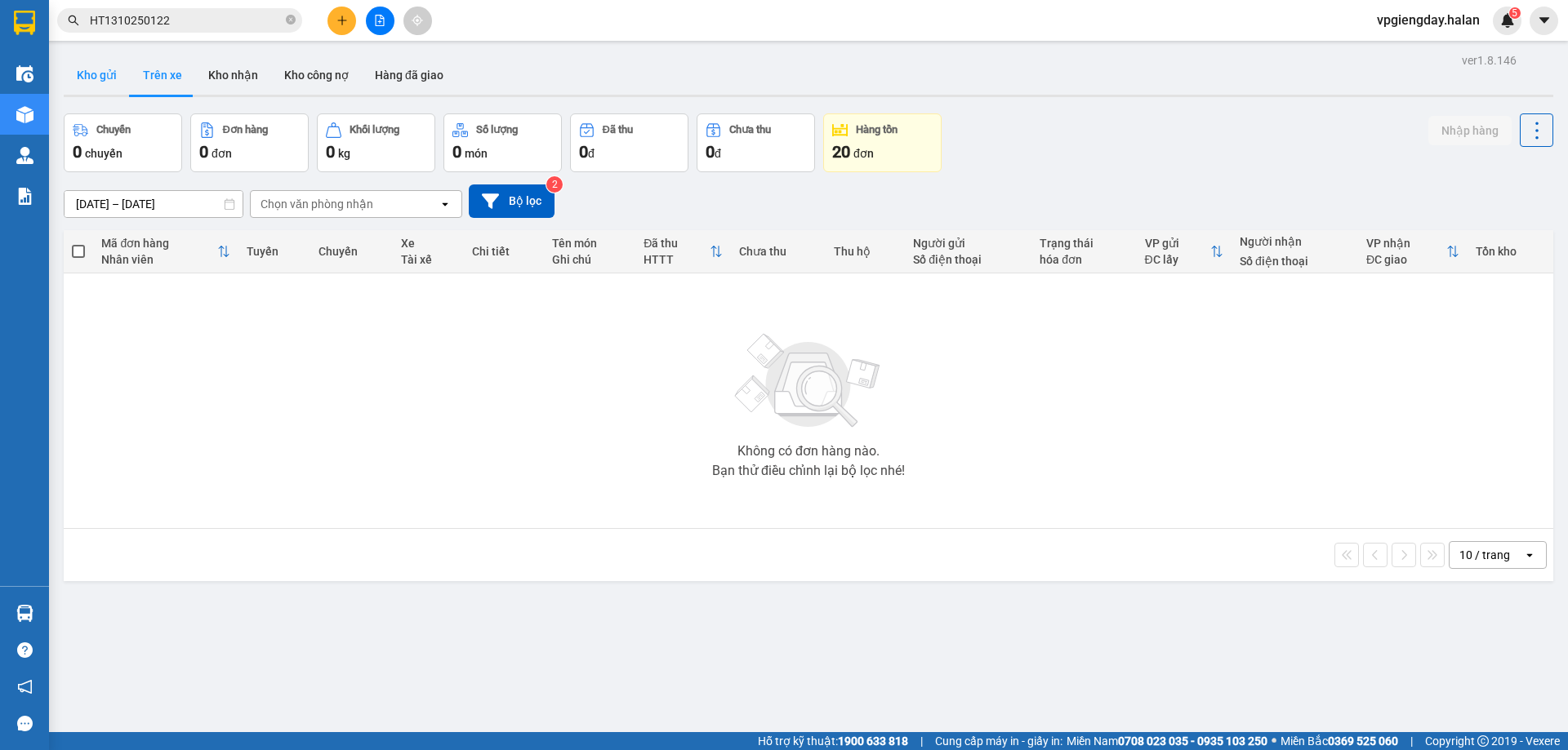
click at [96, 76] on button "Kho gửi" at bounding box center [97, 74] width 66 height 40
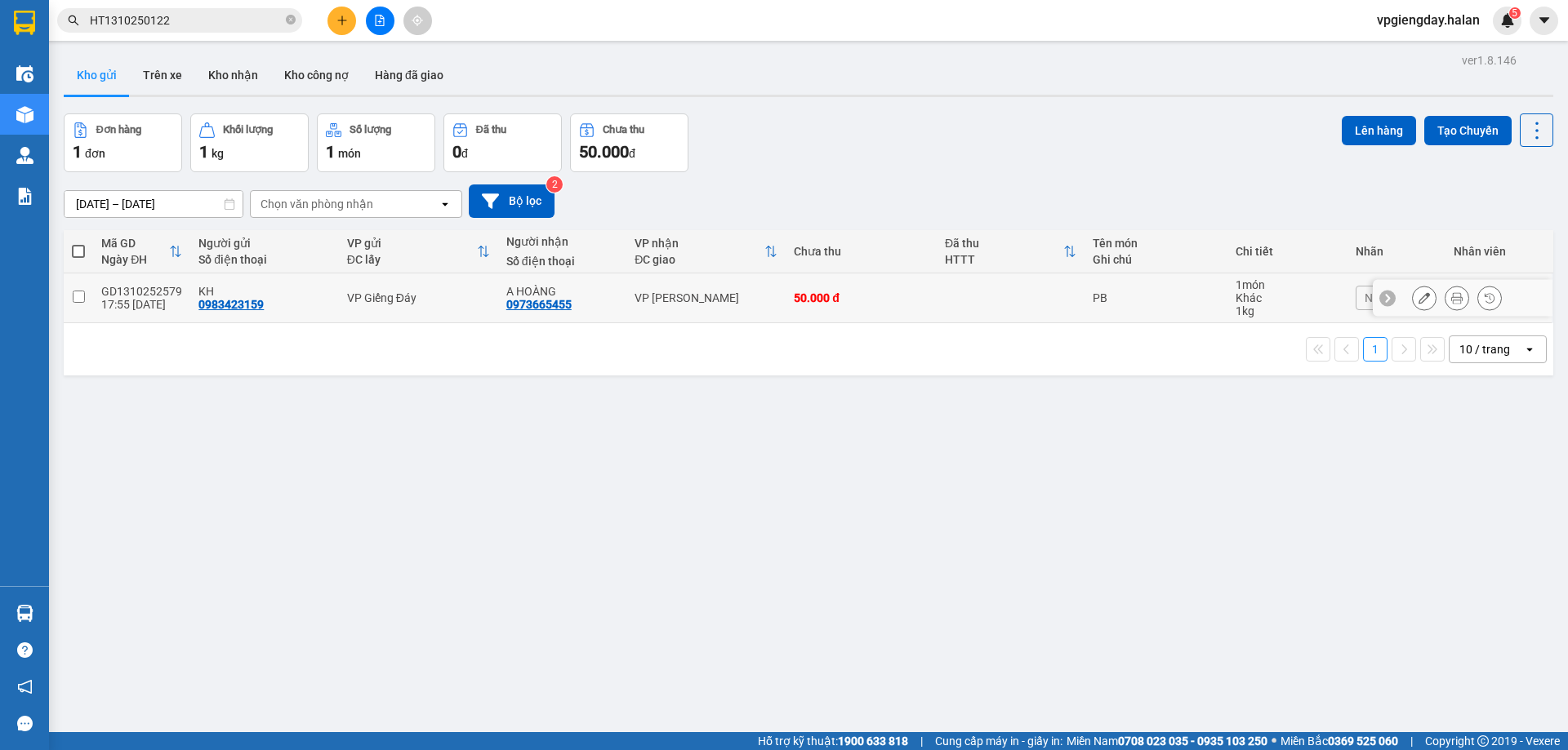
click at [731, 311] on td "VP [PERSON_NAME]" at bounding box center [706, 299] width 160 height 50
checkbox input "true"
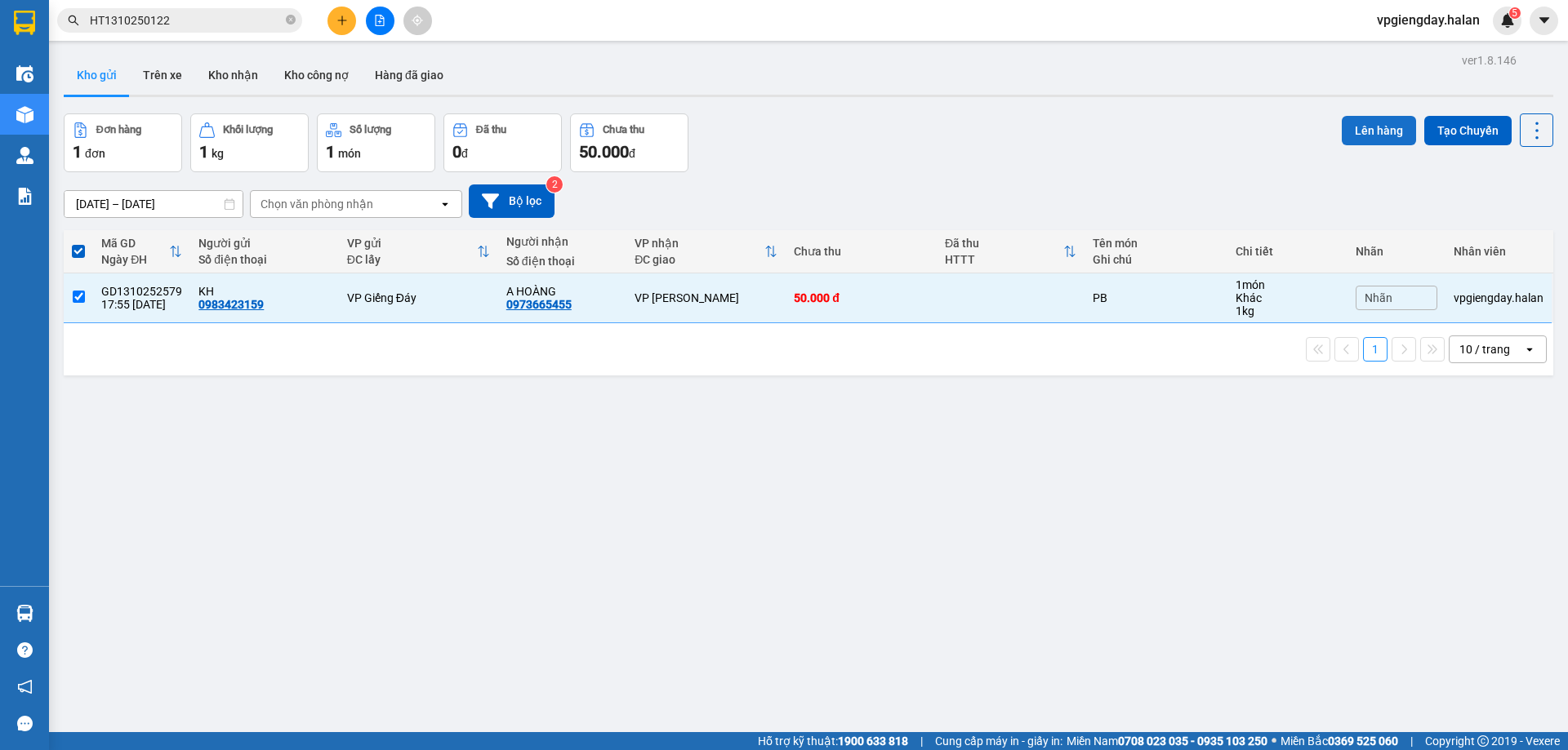
click at [1369, 125] on button "Lên hàng" at bounding box center [1379, 130] width 74 height 29
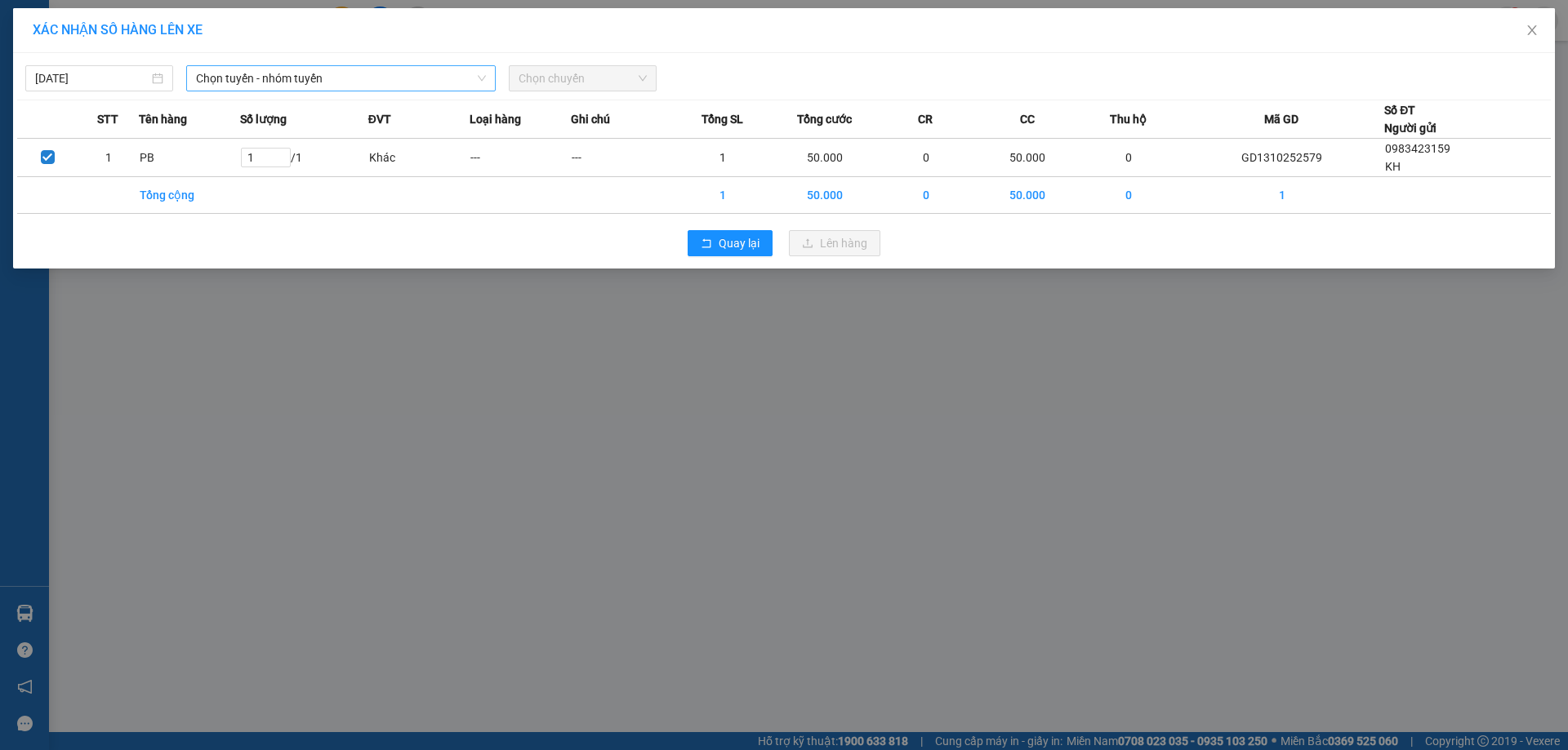
click at [375, 77] on span "Chọn tuyến - nhóm tuyến" at bounding box center [341, 77] width 290 height 24
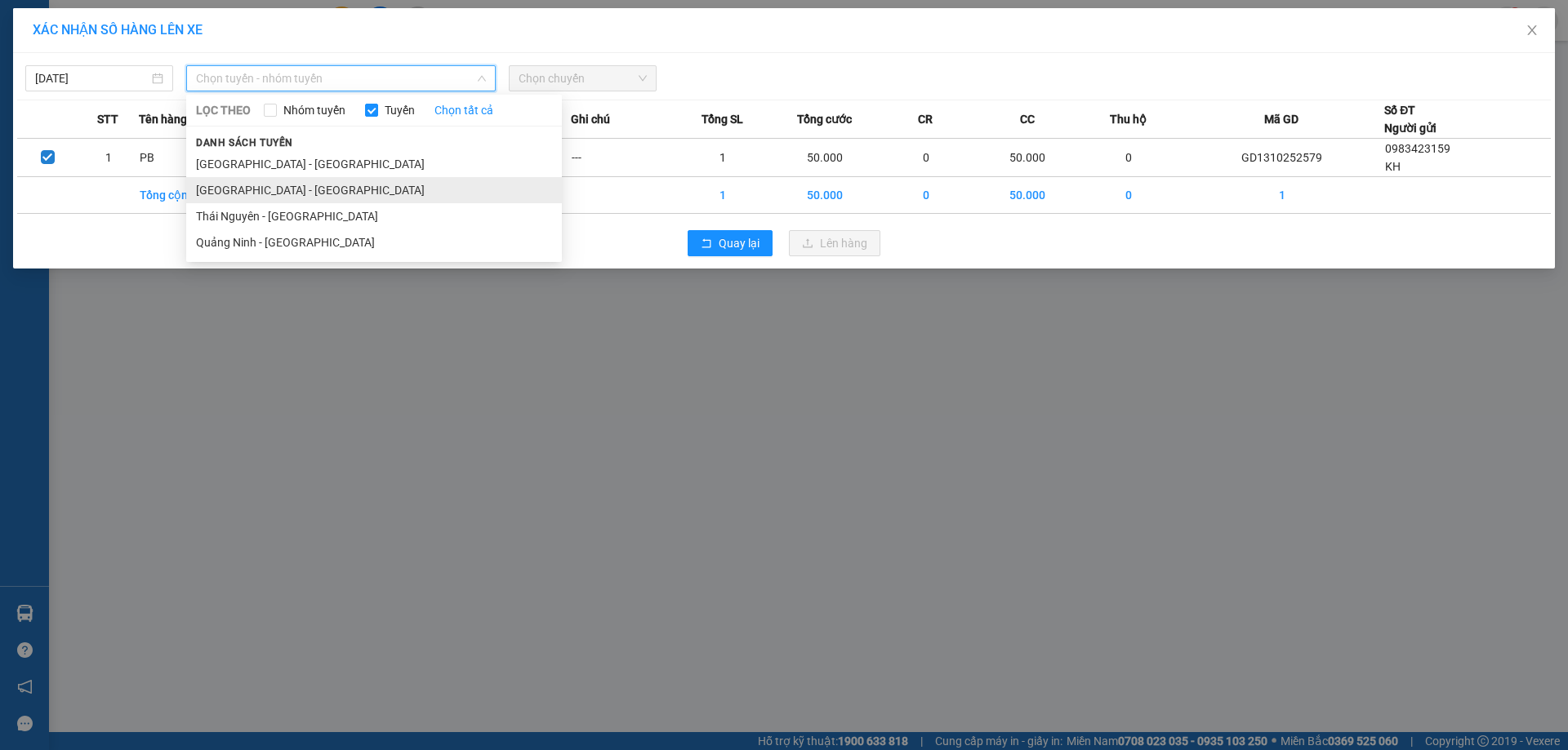
click at [271, 189] on li "[GEOGRAPHIC_DATA] - [GEOGRAPHIC_DATA]" at bounding box center [374, 189] width 376 height 26
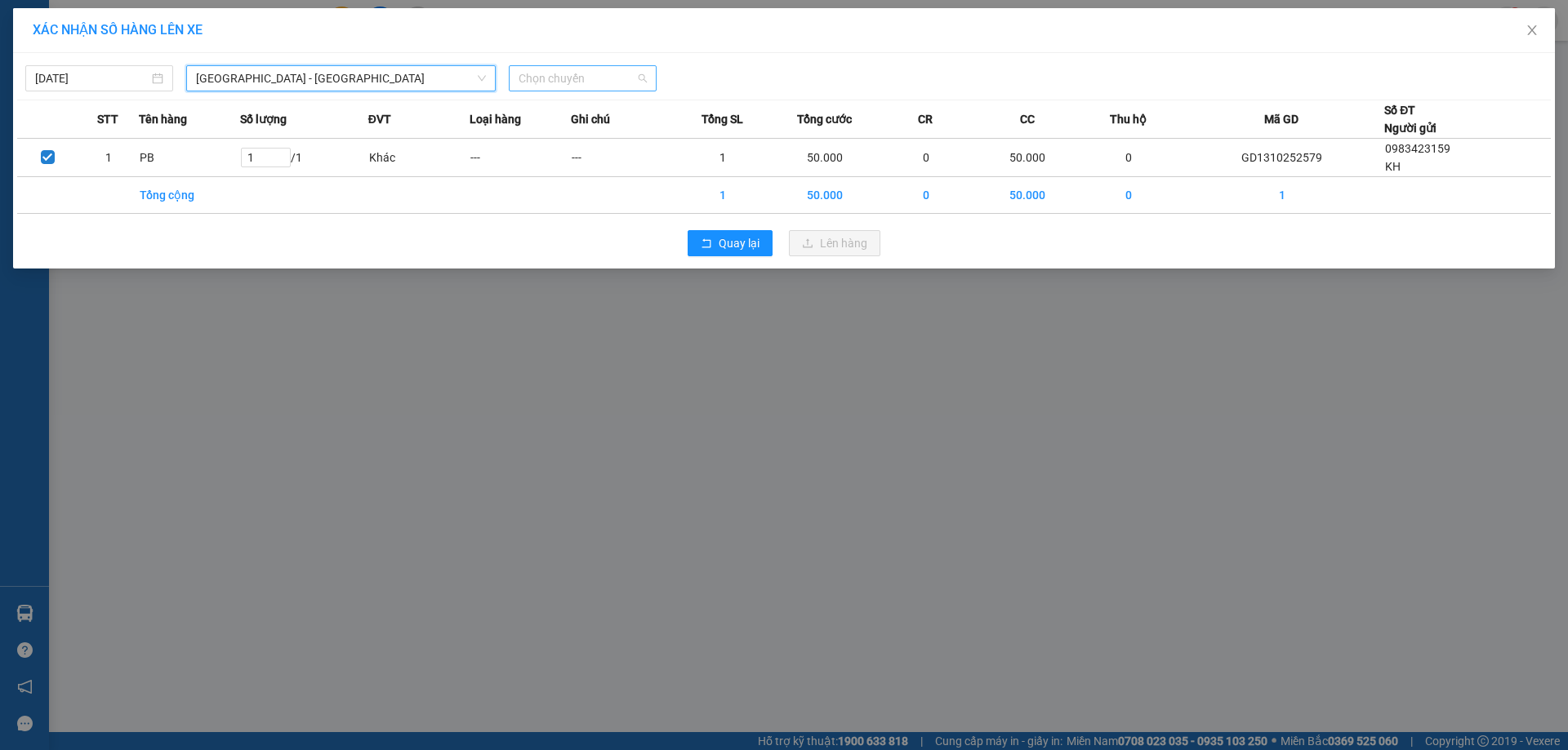
click at [629, 83] on span "Chọn chuyến" at bounding box center [582, 77] width 129 height 24
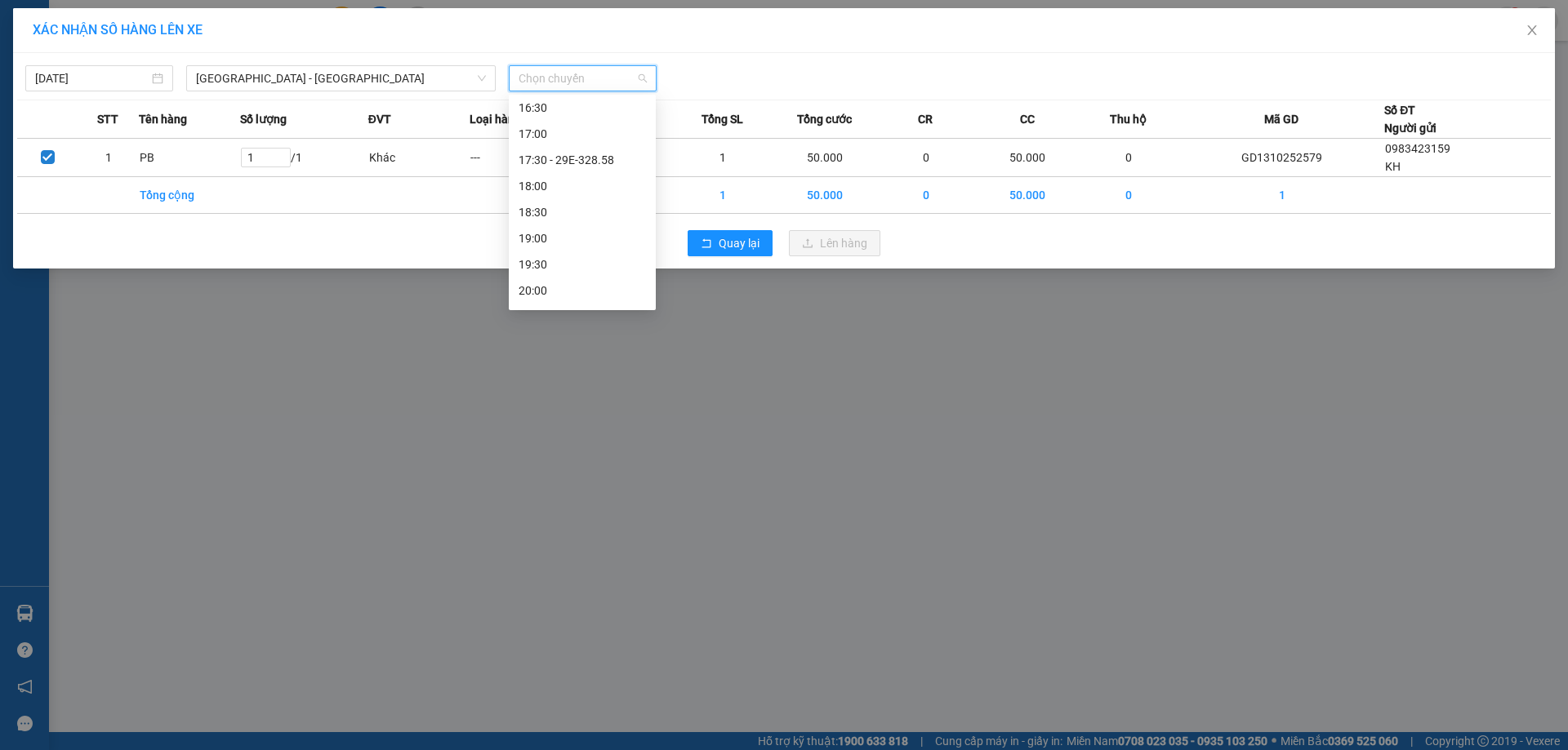
scroll to position [735, 0]
click at [544, 161] on div "18:00" at bounding box center [582, 159] width 128 height 18
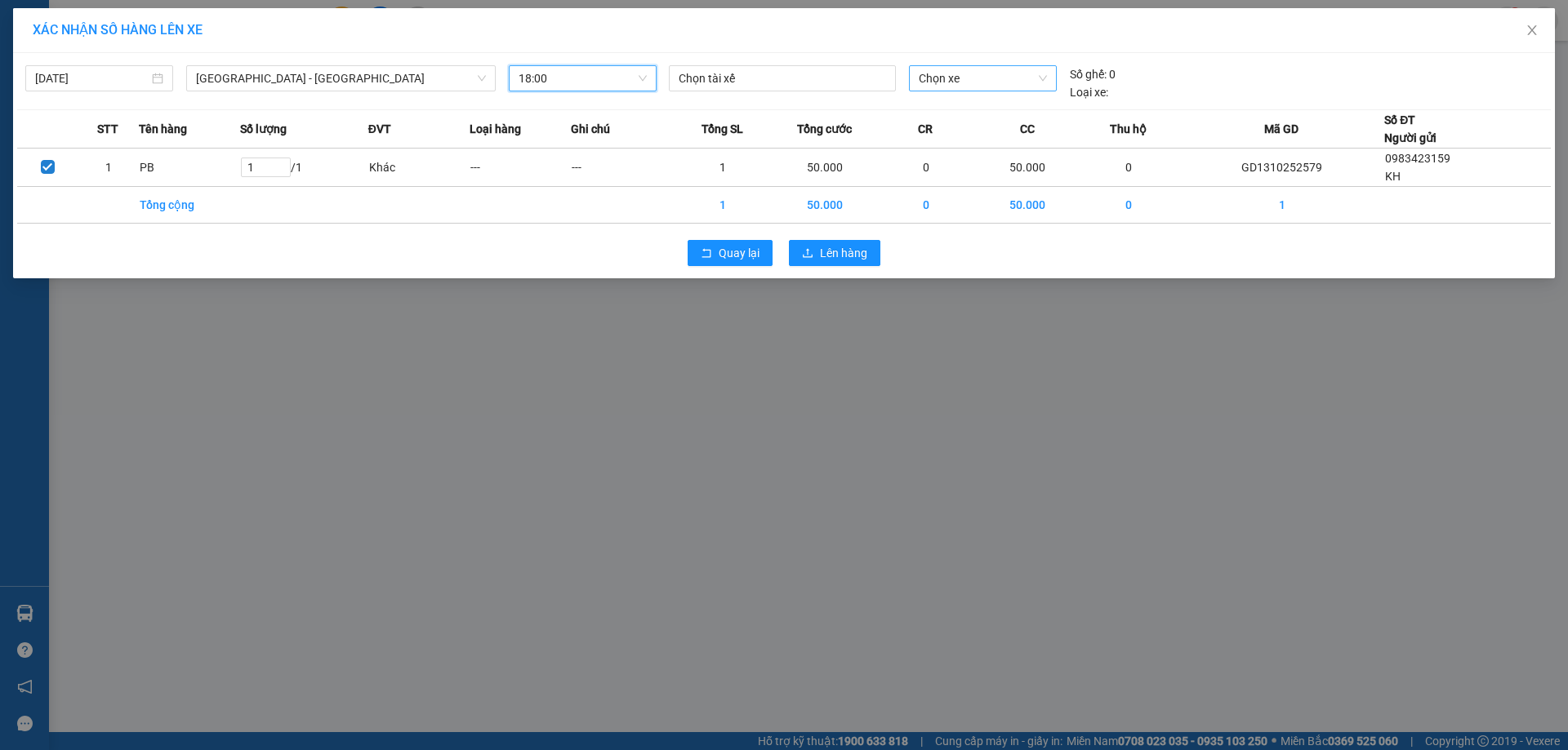
click at [1004, 79] on span "Chọn xe" at bounding box center [982, 77] width 128 height 24
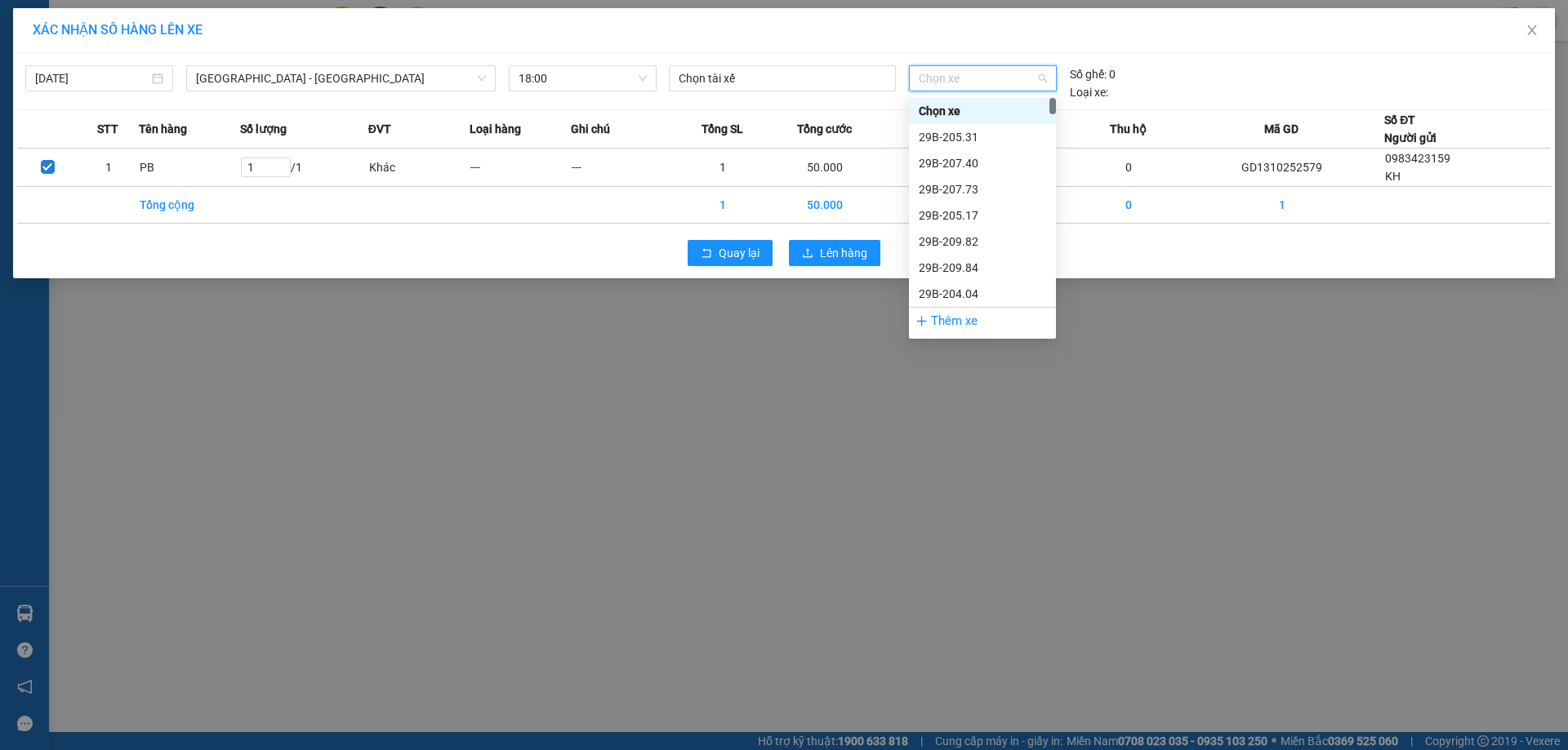
type input "7"
type input "177"
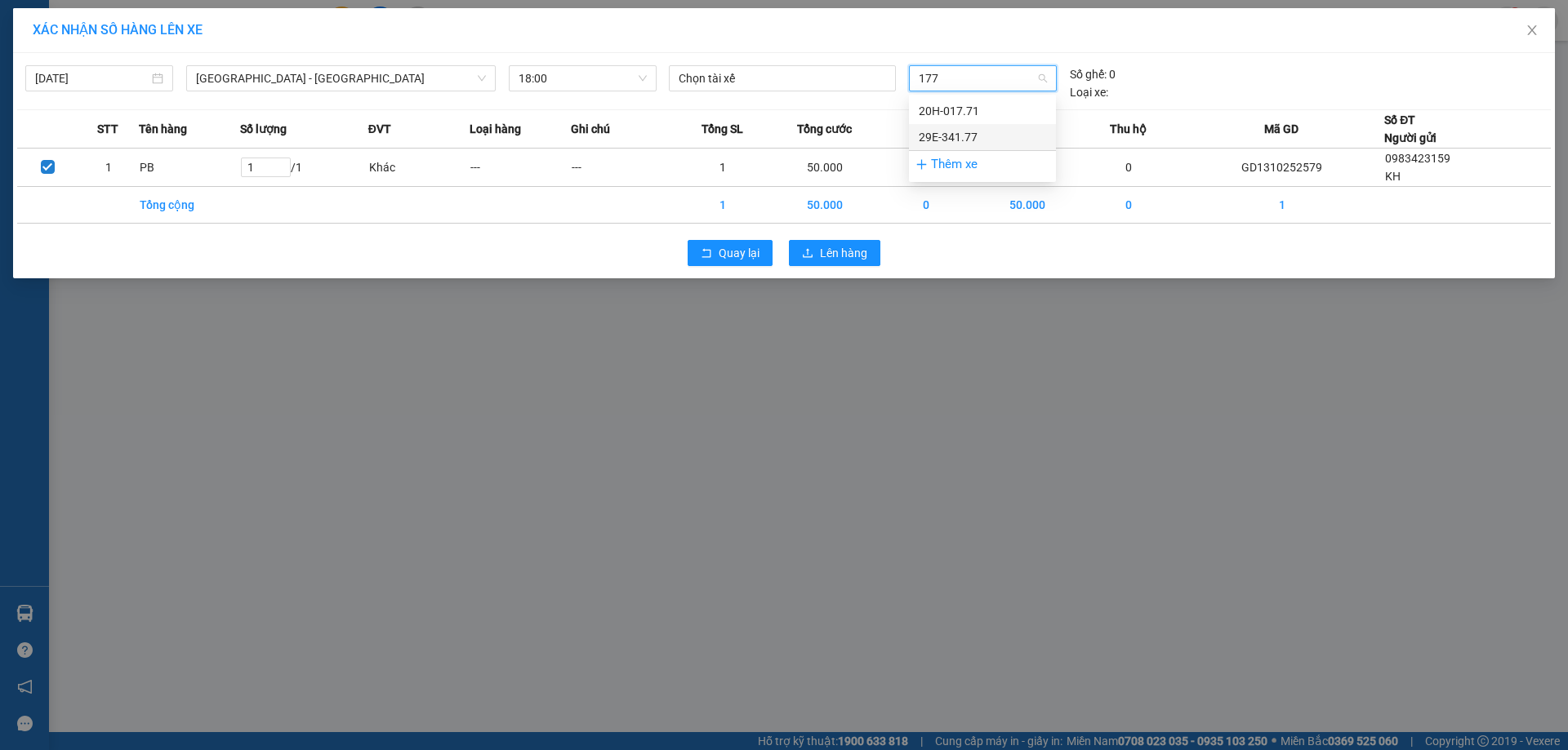
click at [943, 142] on div "29E-341.77" at bounding box center [982, 137] width 128 height 18
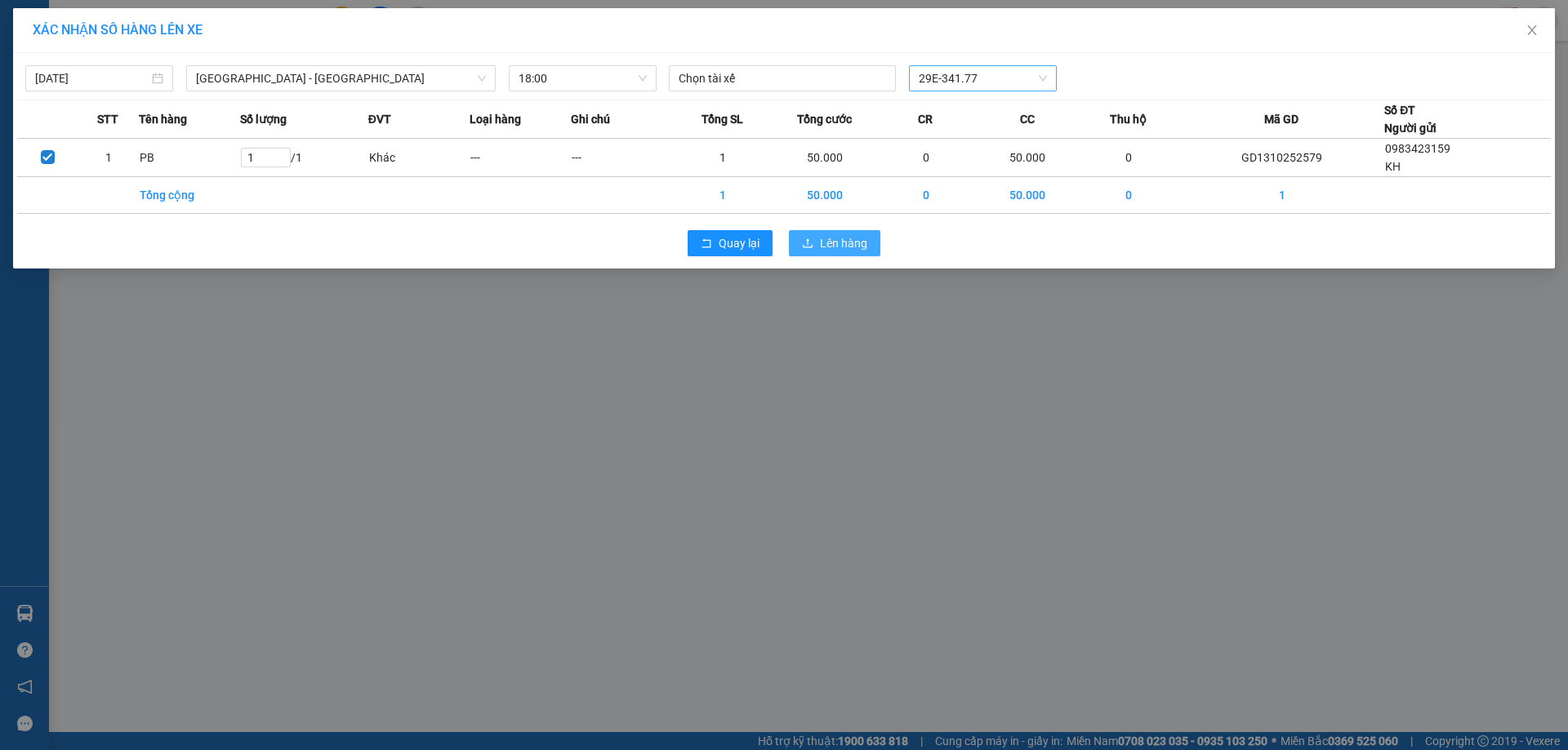
click at [843, 236] on span "Lên hàng" at bounding box center [843, 243] width 47 height 18
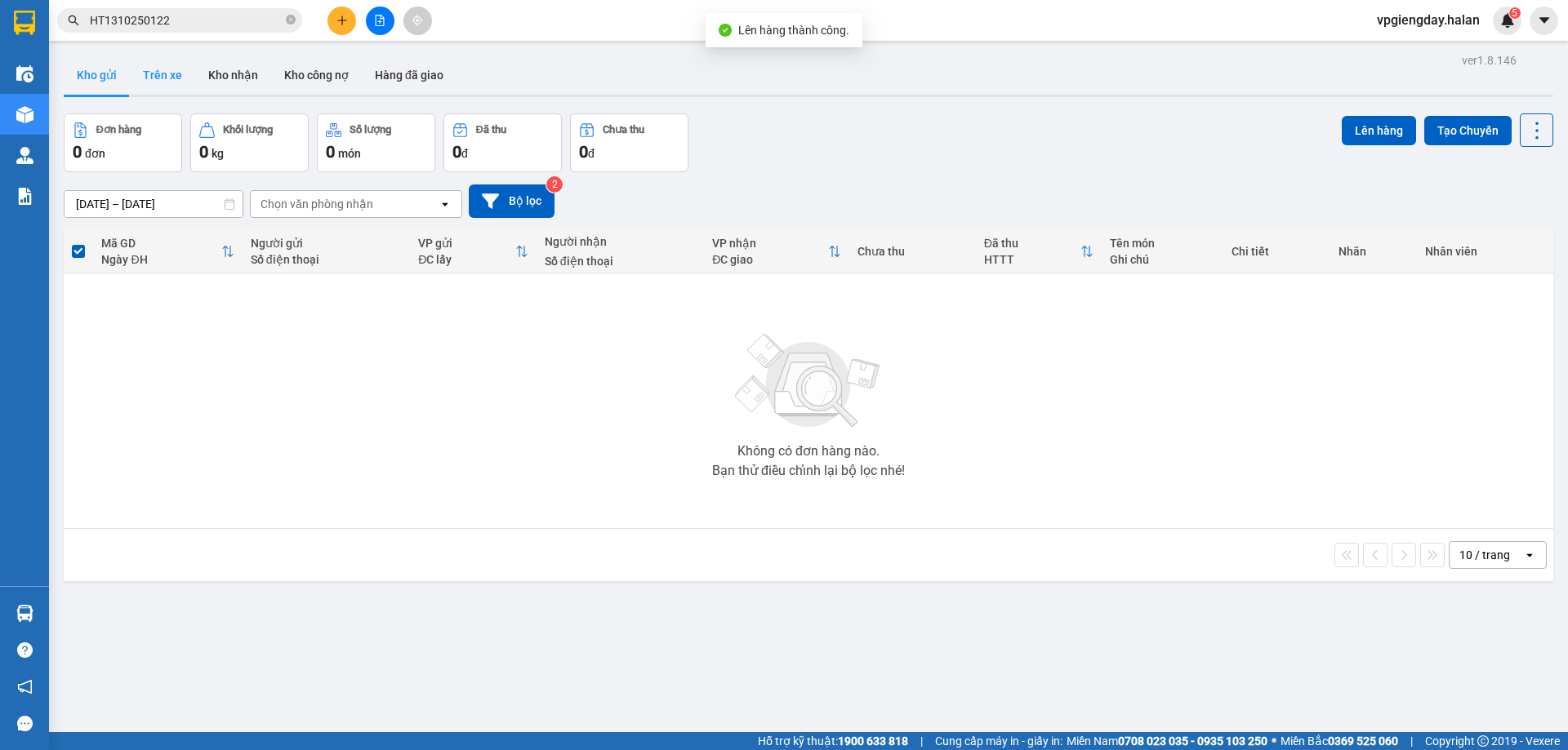
click at [173, 84] on button "Trên xe" at bounding box center [162, 74] width 66 height 40
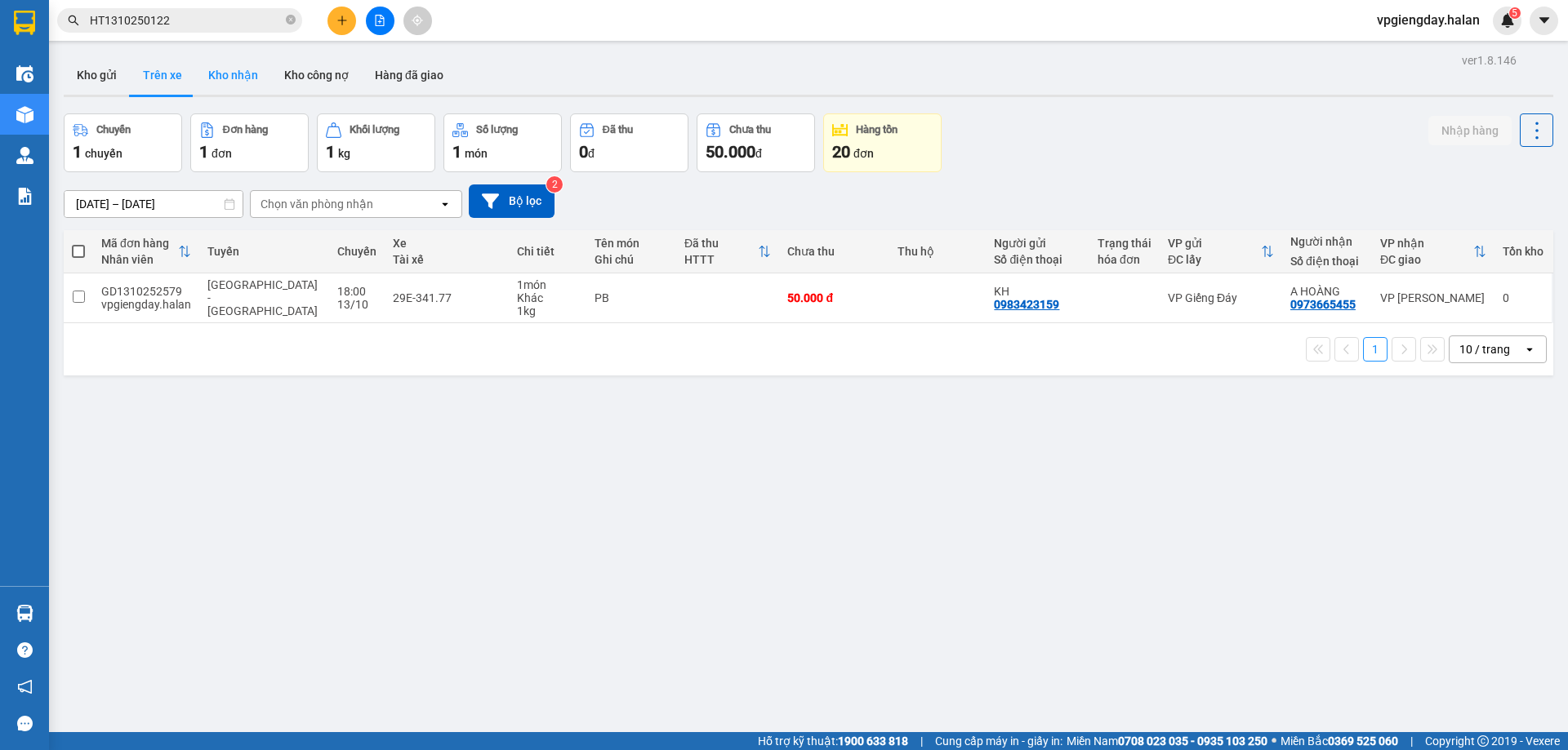
click at [228, 74] on button "Kho nhận" at bounding box center [233, 74] width 76 height 40
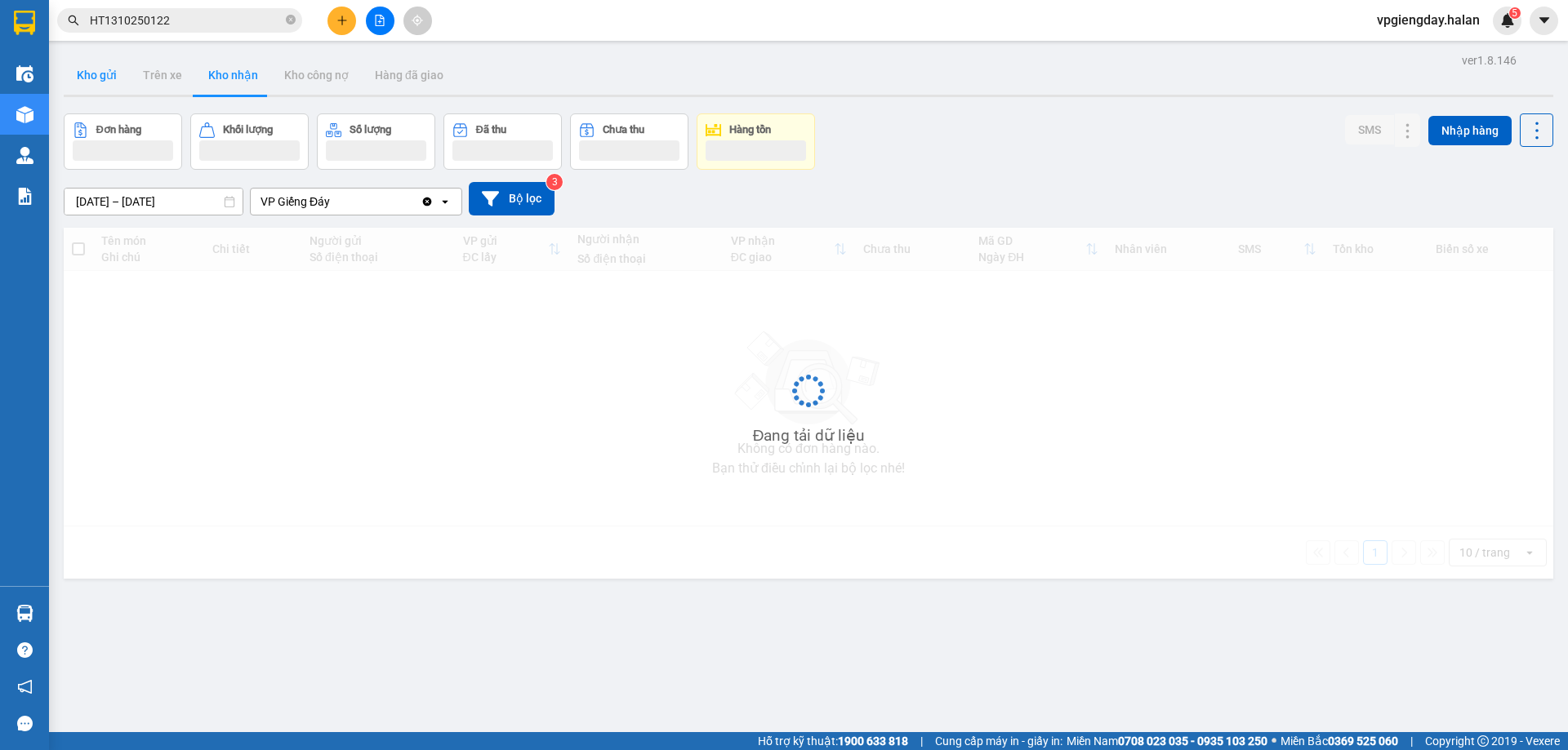
type input "[DATE] – [DATE]"
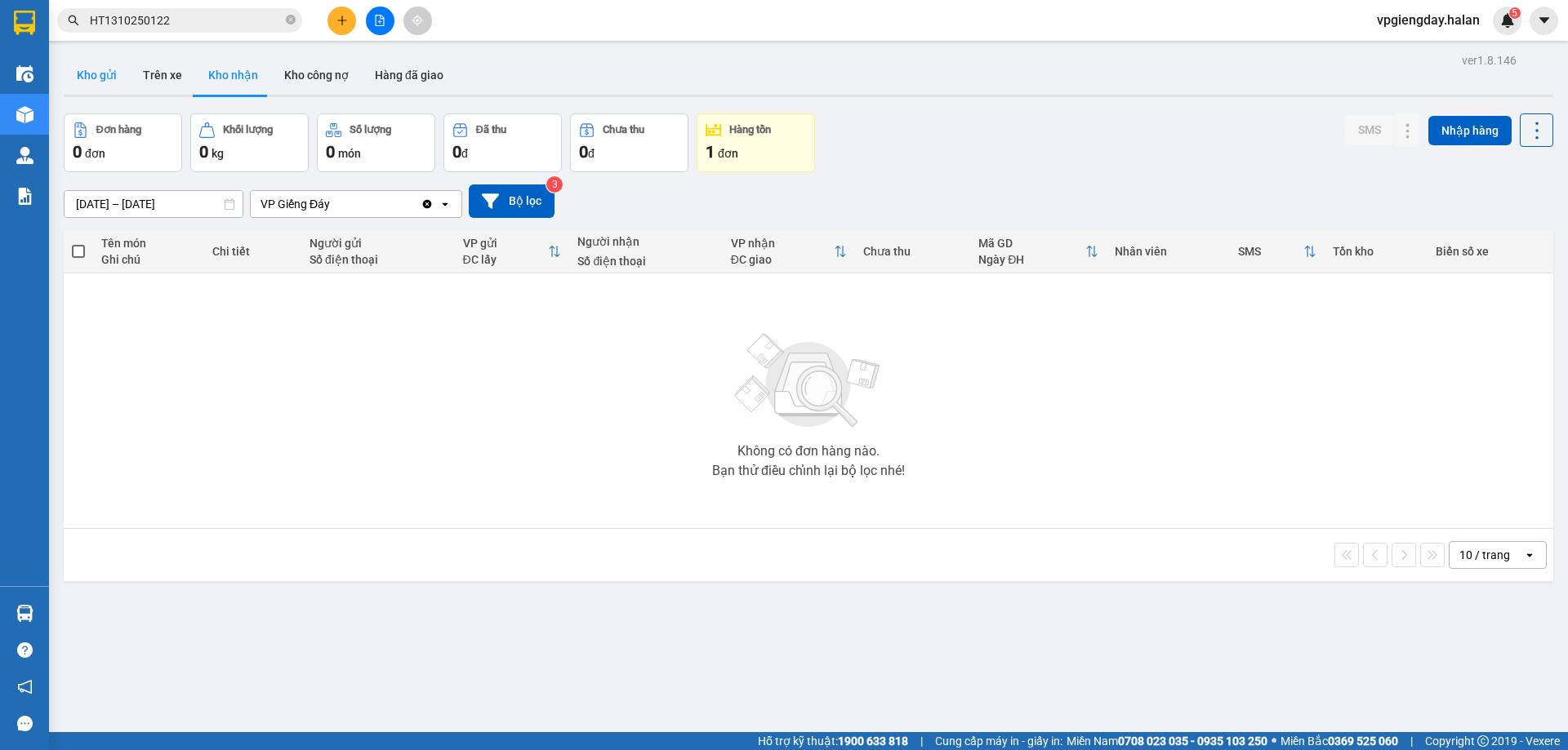
click at [94, 76] on button "Kho gửi" at bounding box center [97, 74] width 66 height 40
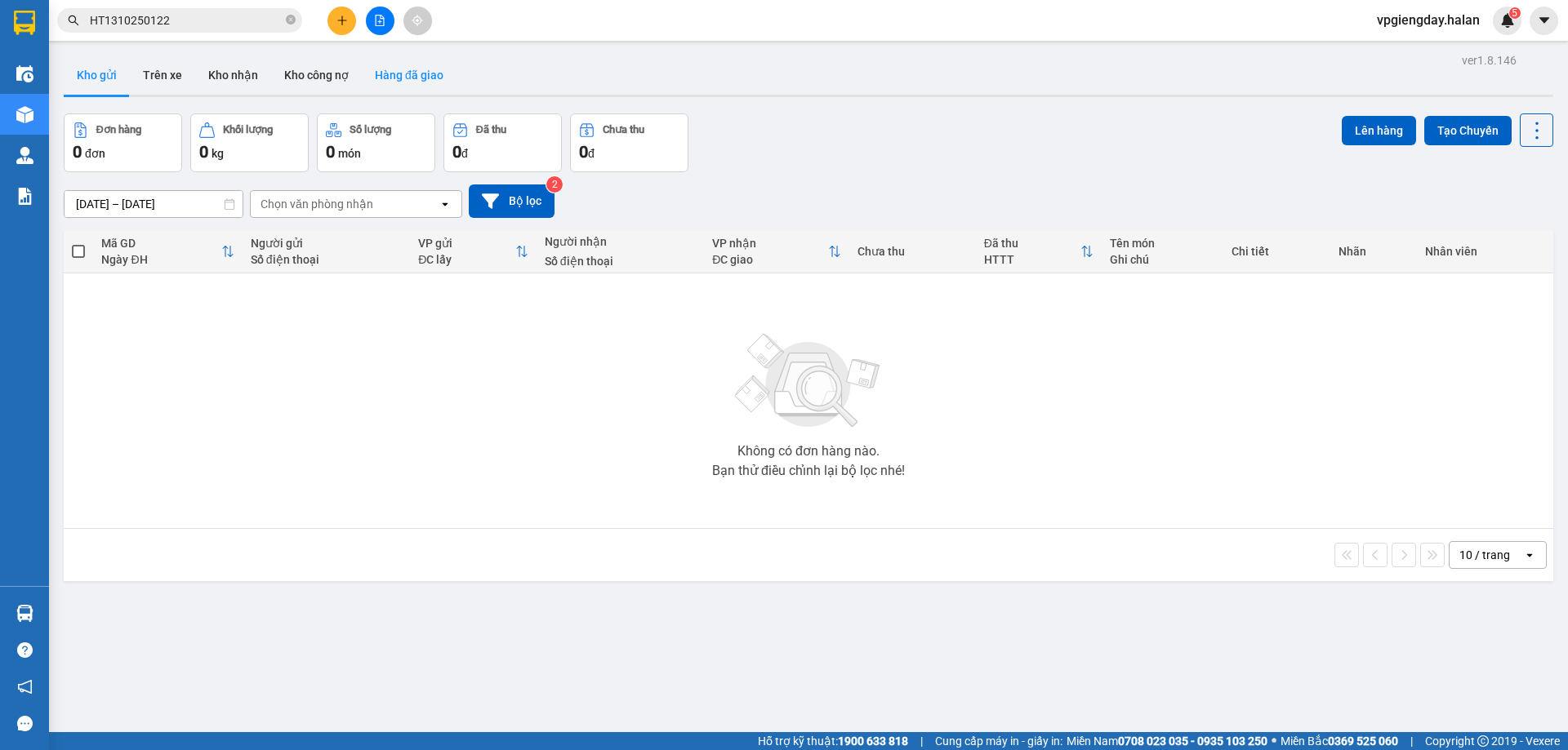
click at [403, 76] on button "Hàng đã giao" at bounding box center [409, 74] width 95 height 40
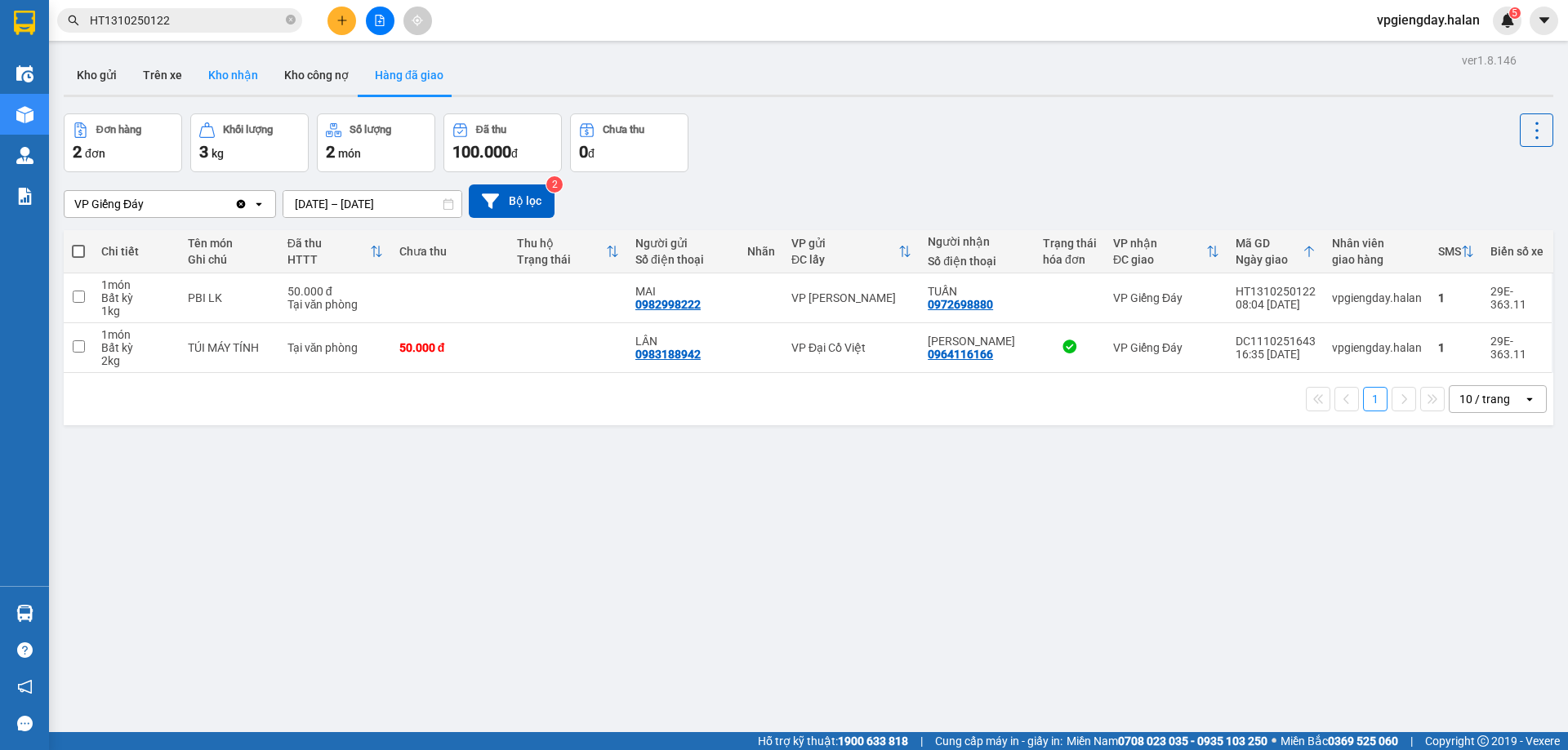
click at [238, 76] on button "Kho nhận" at bounding box center [233, 74] width 76 height 40
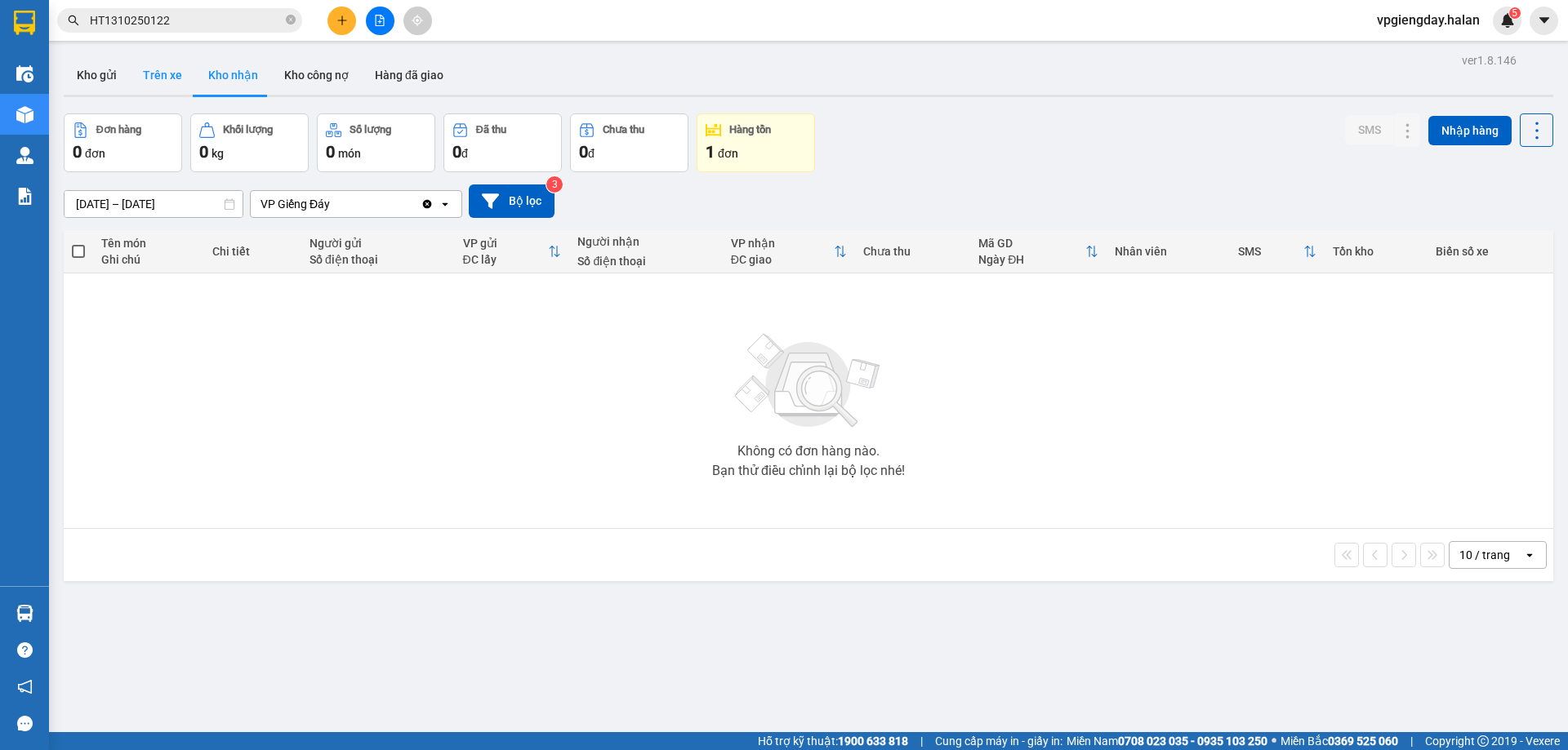
click at [161, 73] on button "Trên xe" at bounding box center [162, 74] width 66 height 40
type input "[DATE] – [DATE]"
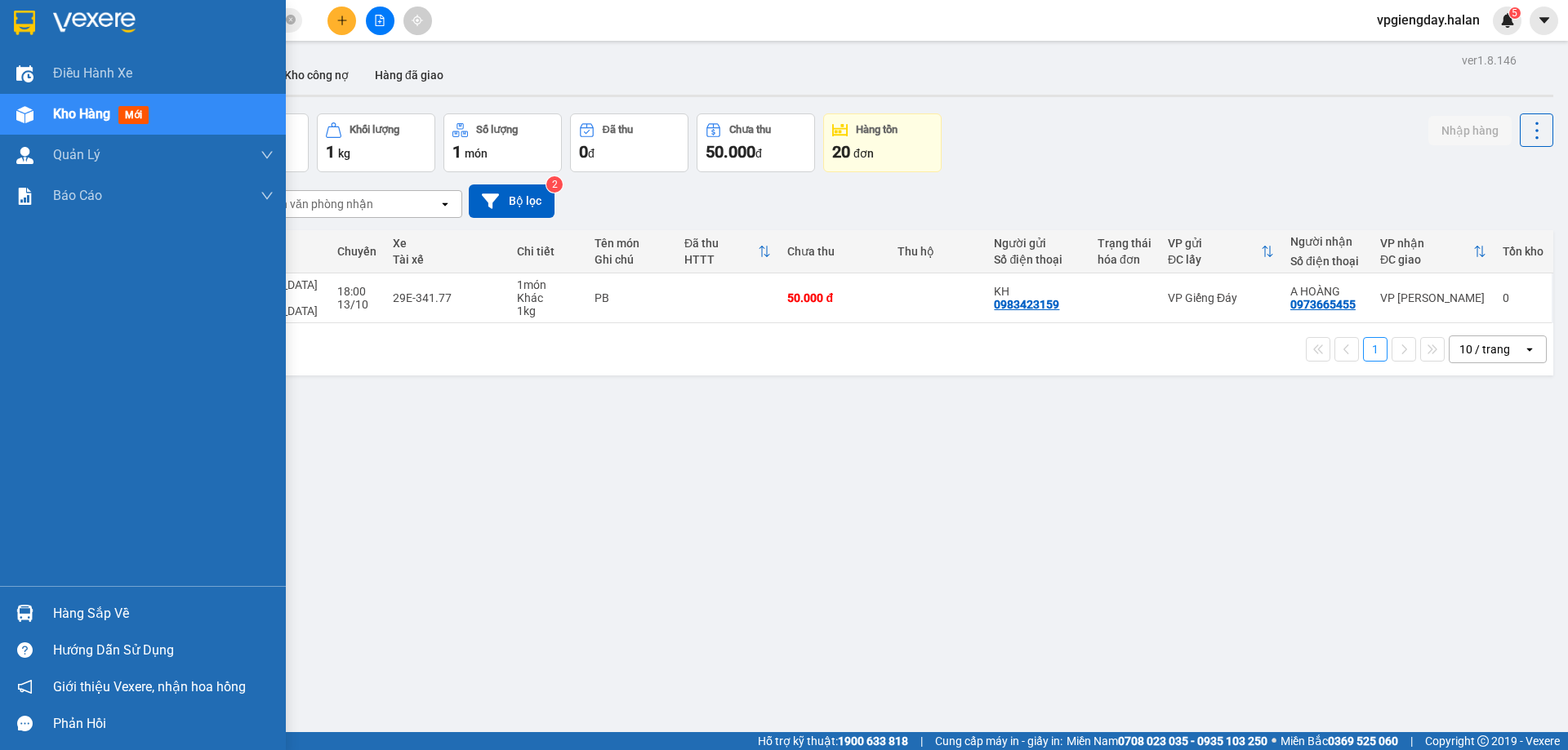
click at [40, 605] on div "Hàng sắp về" at bounding box center [143, 614] width 286 height 37
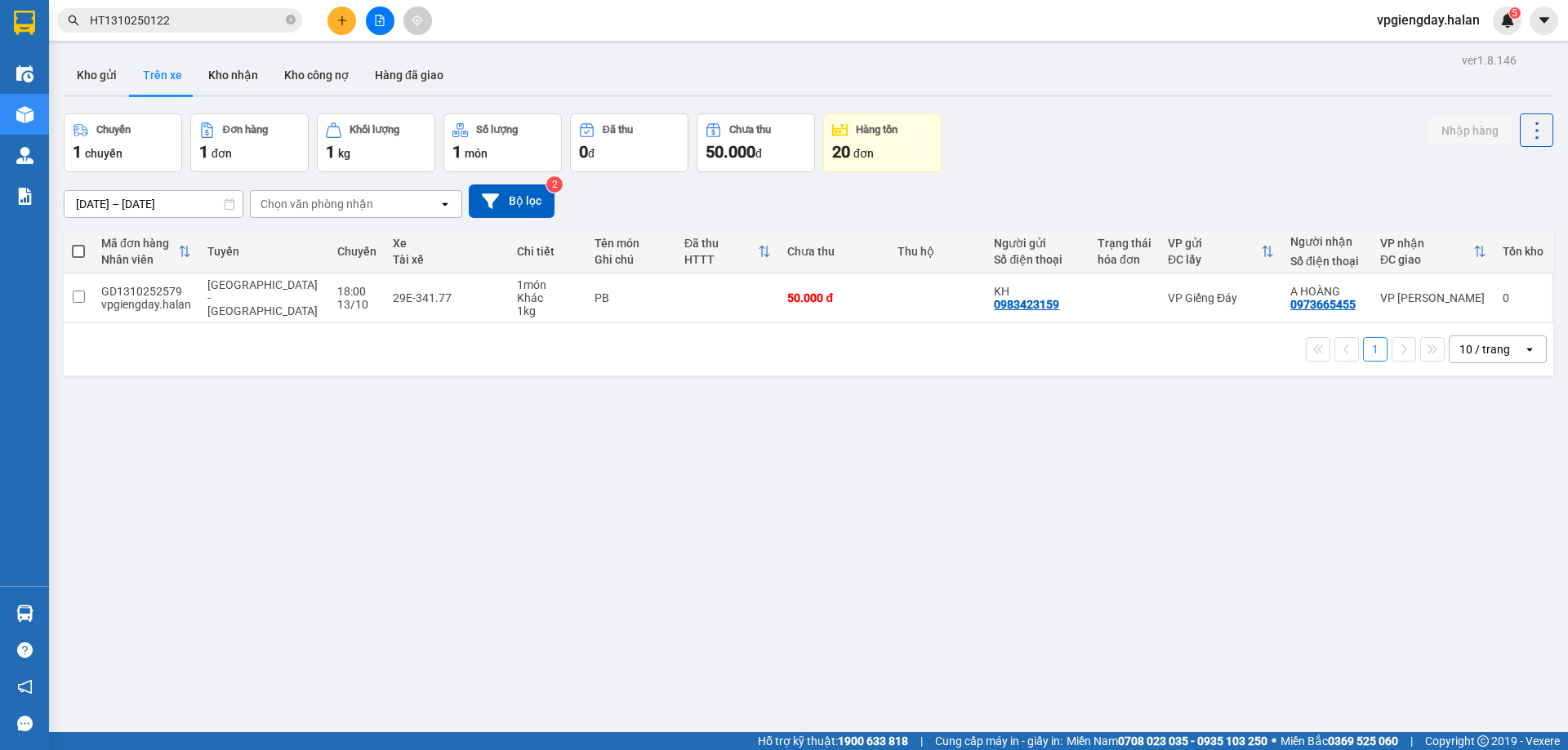
drag, startPoint x: 288, startPoint y: 469, endPoint x: 292, endPoint y: 427, distance: 42.2
click at [288, 468] on section "Kết quả tìm kiếm ( 1 ) Bộ lọc Mã ĐH Trạng thái Món hàng Thu hộ Tổng cước Chưa c…" at bounding box center [784, 375] width 1568 height 750
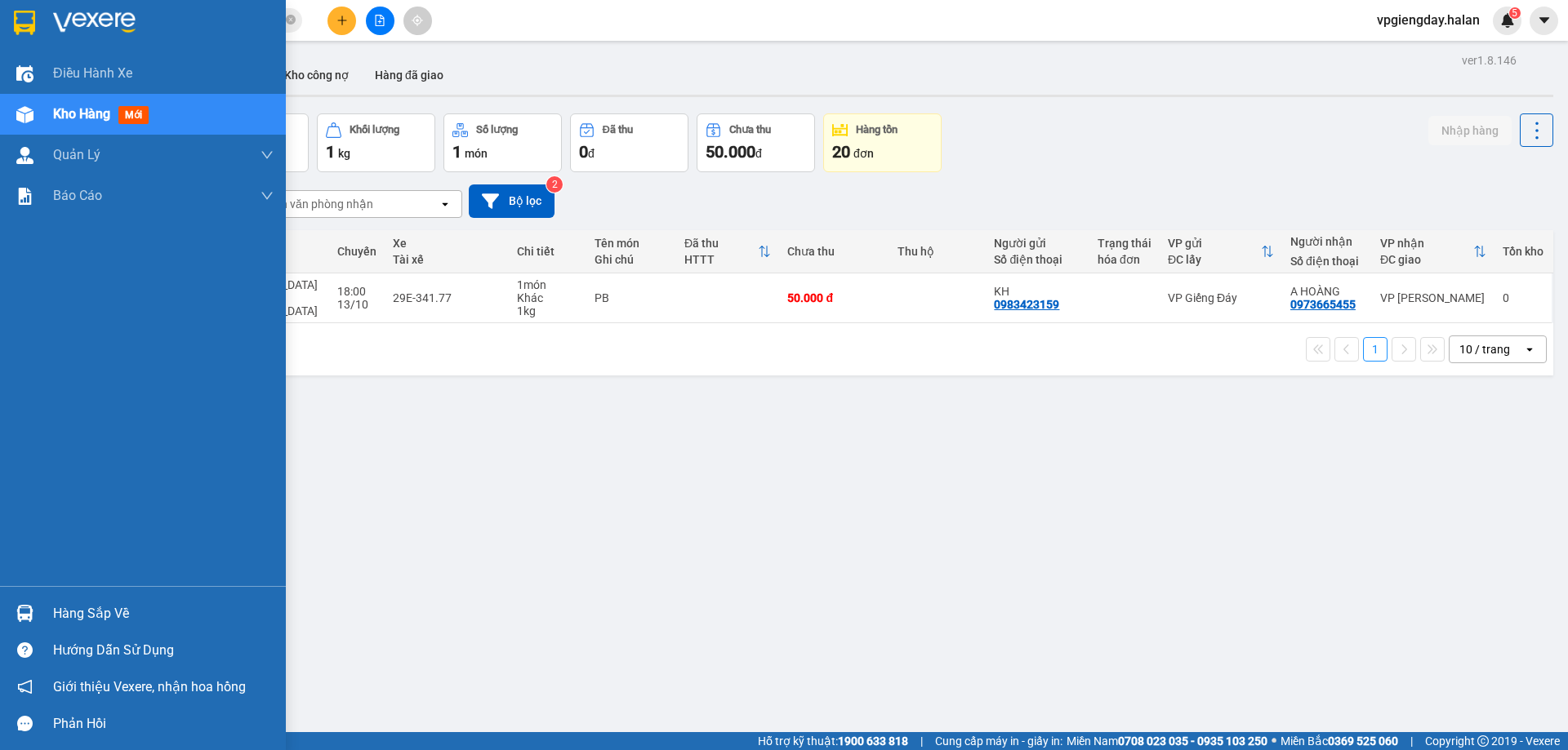
click at [107, 613] on div "Hàng sắp về" at bounding box center [163, 614] width 220 height 24
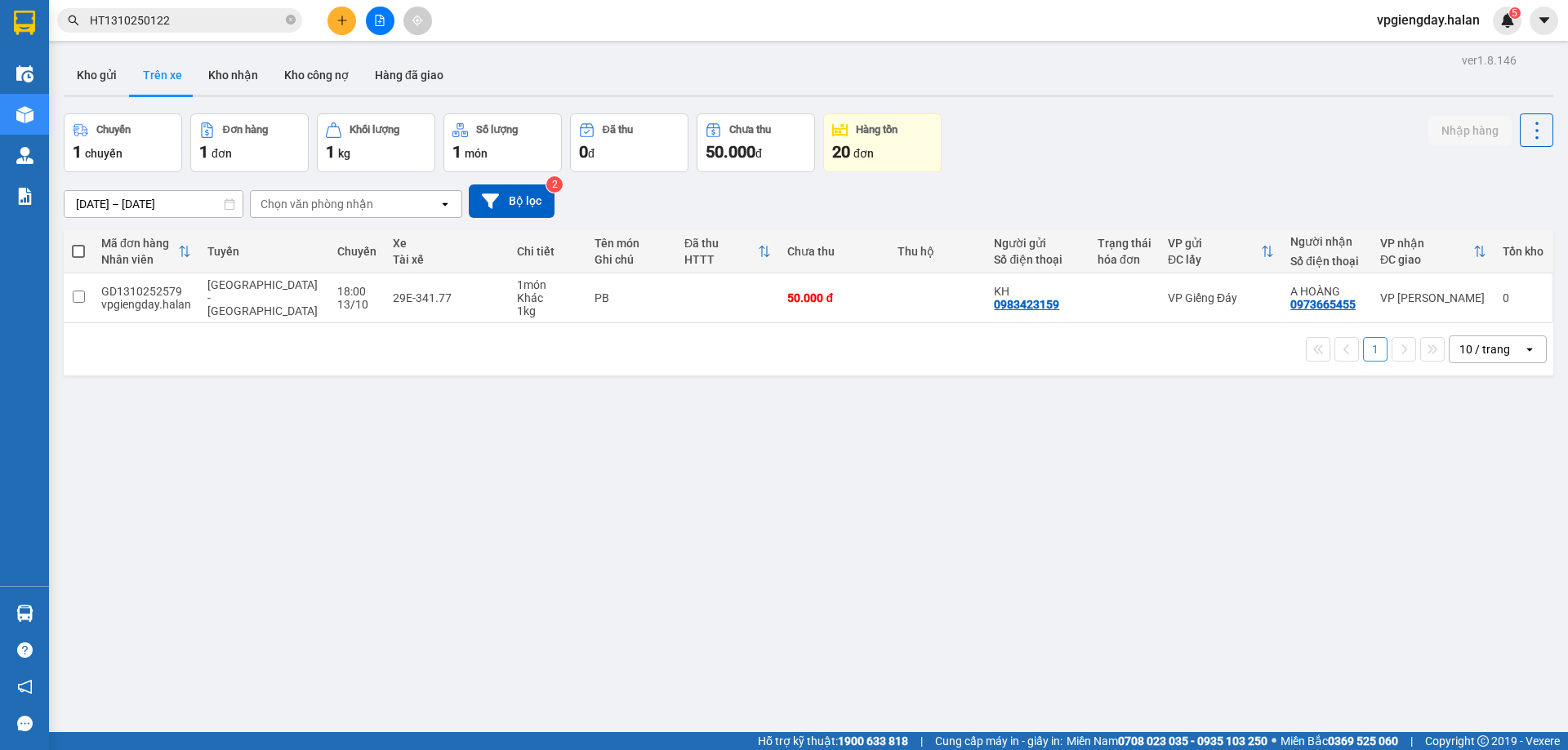
click at [216, 476] on section "Kết quả tìm kiếm ( 1 ) Bộ lọc Mã ĐH Trạng thái Món hàng Thu hộ Tổng cước Chưa c…" at bounding box center [784, 375] width 1568 height 750
click at [104, 79] on button "Kho gửi" at bounding box center [97, 74] width 66 height 40
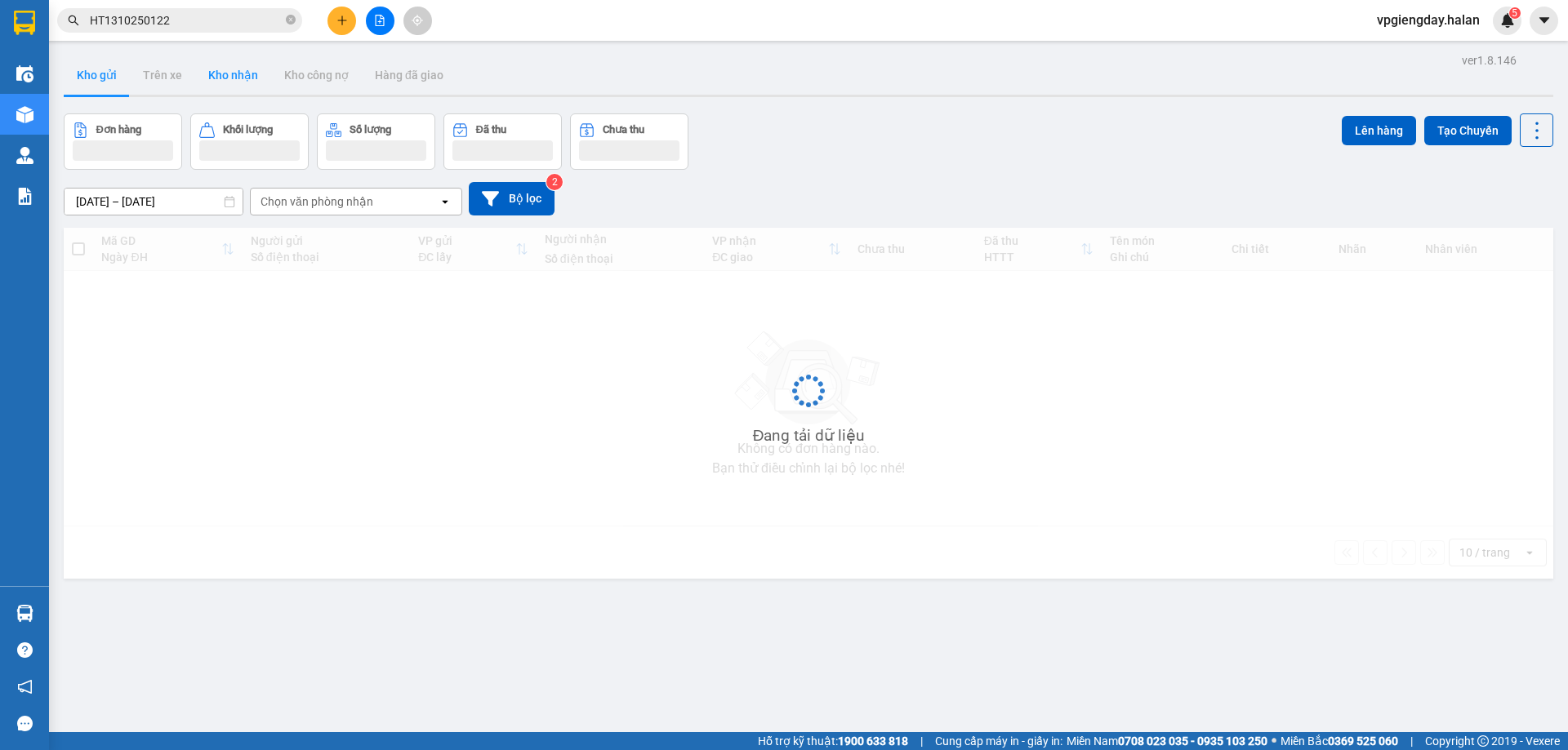
click at [217, 82] on button "Kho nhận" at bounding box center [233, 74] width 76 height 40
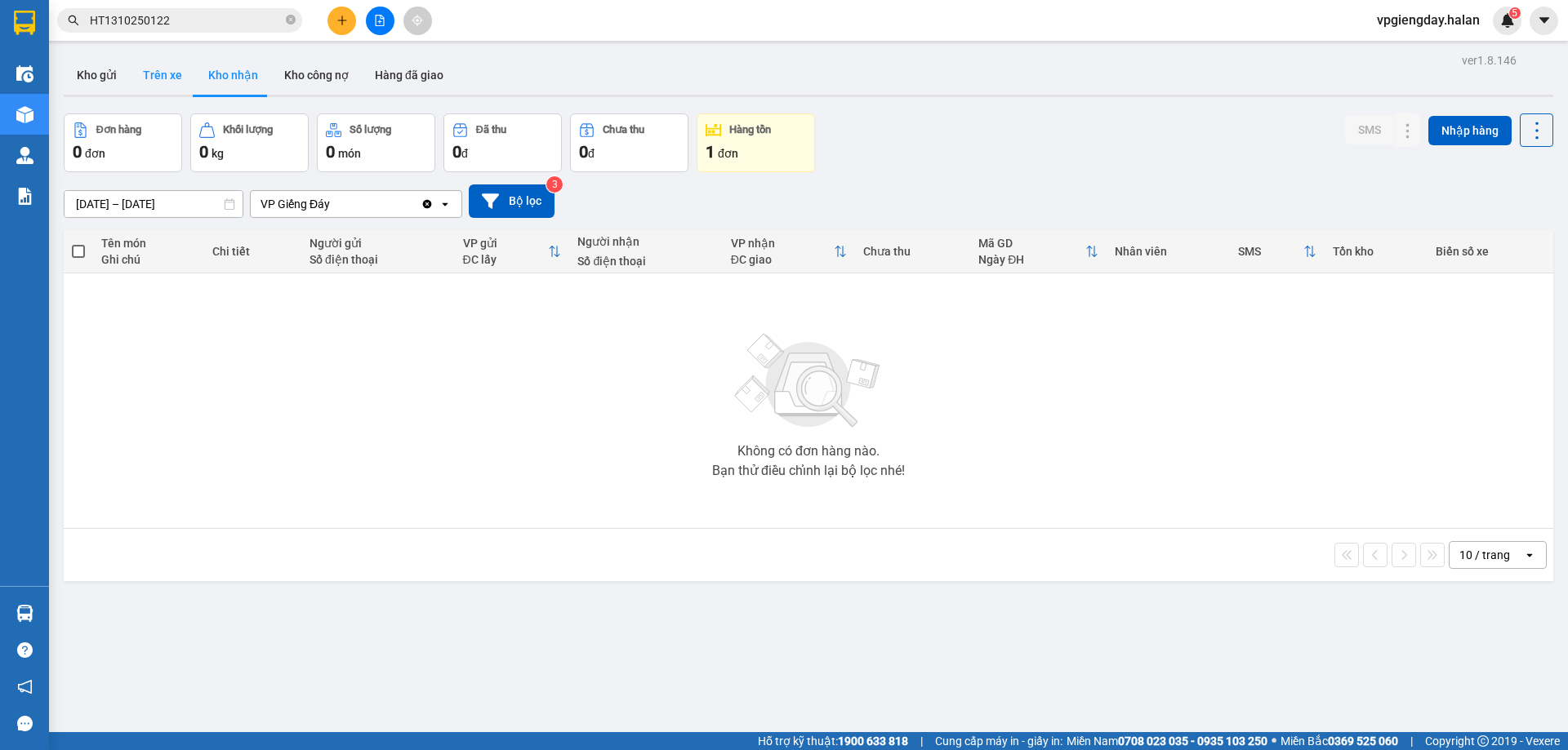
click at [149, 83] on button "Trên xe" at bounding box center [162, 74] width 66 height 40
type input "[DATE] – [DATE]"
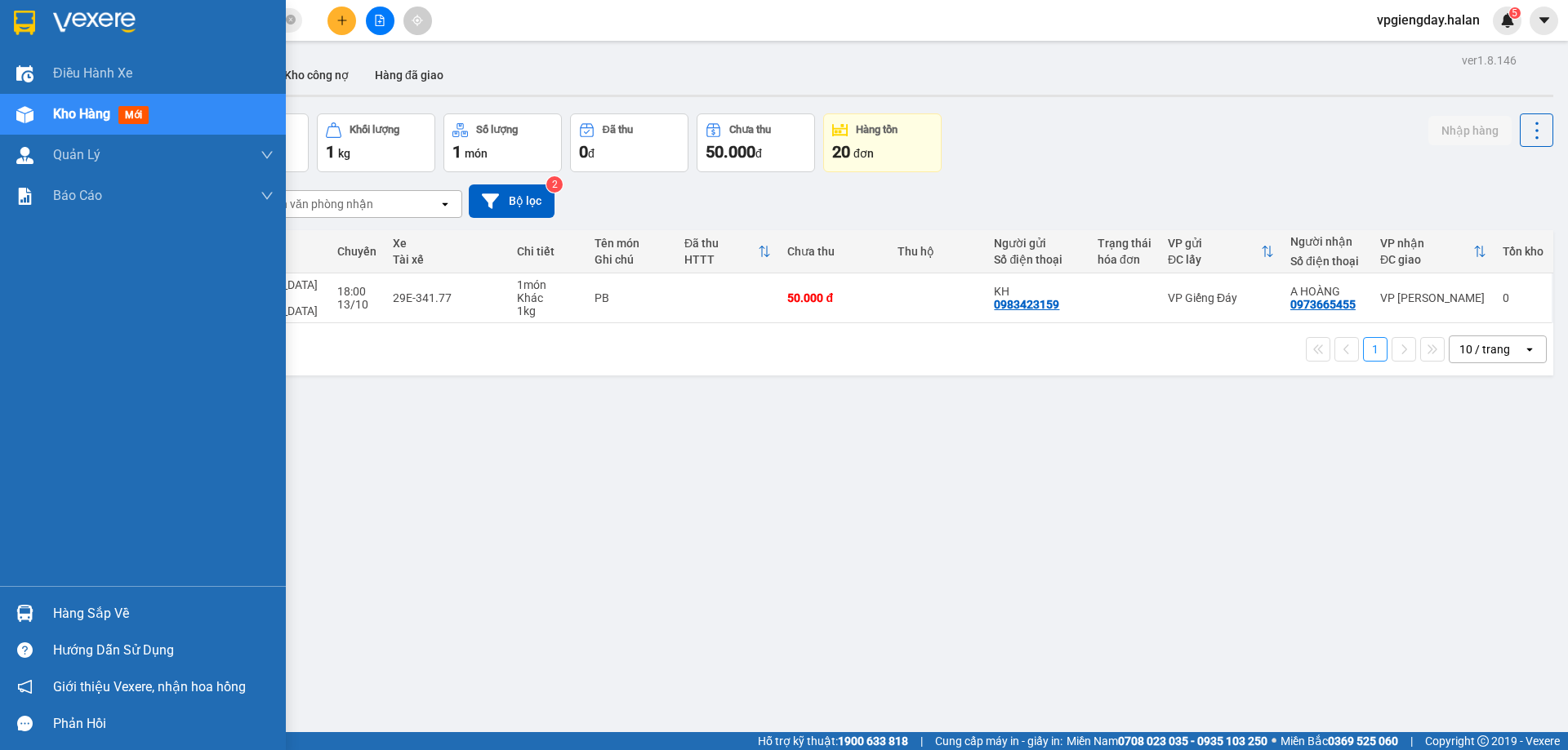
click at [108, 591] on div "Hàng sắp về Hướng dẫn sử dụng Giới thiệu Vexere, nhận hoa hồng Phản hồi" at bounding box center [143, 664] width 286 height 156
click at [114, 633] on div "Hướng dẫn sử dụng" at bounding box center [143, 650] width 286 height 37
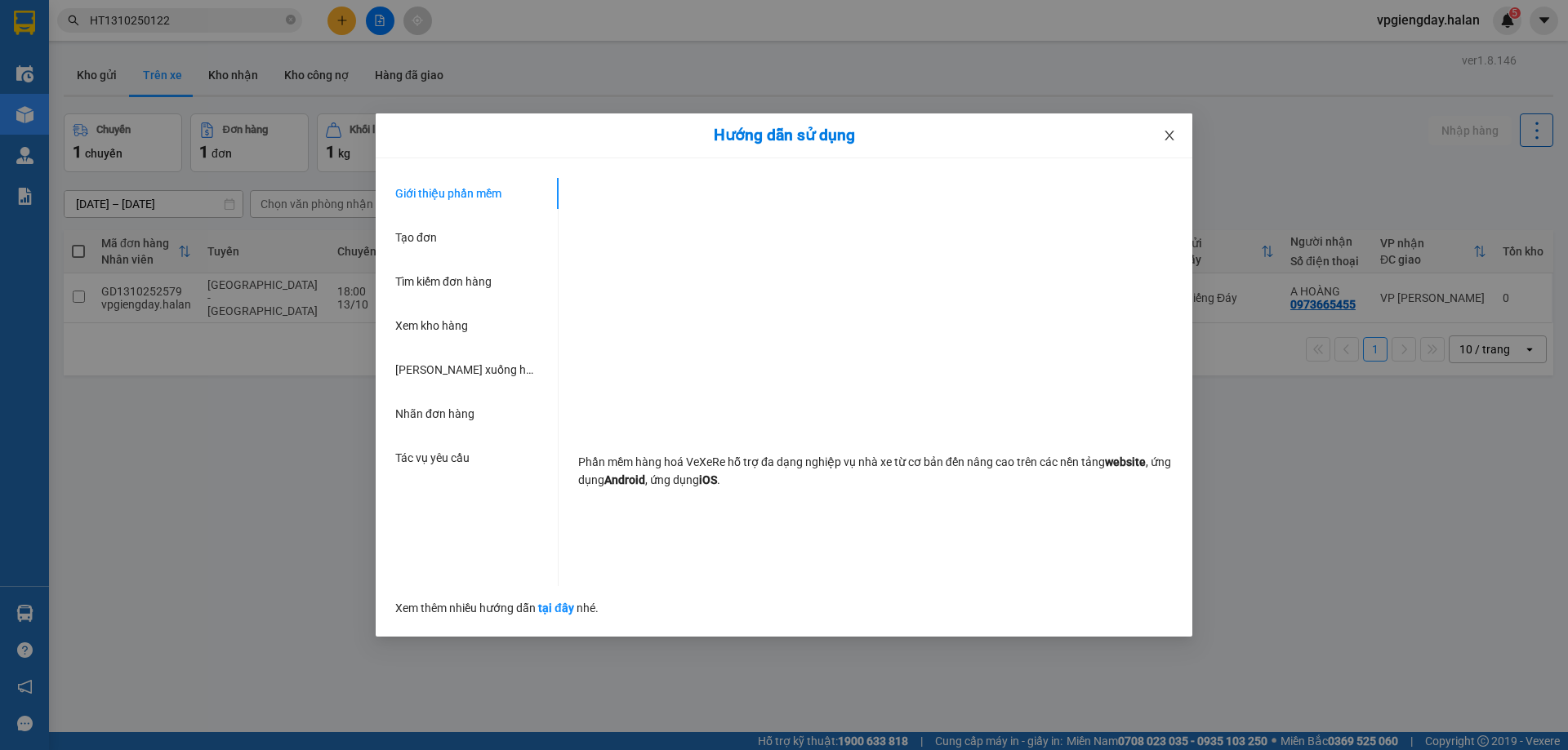
click at [1175, 124] on span "Close" at bounding box center [1169, 135] width 45 height 45
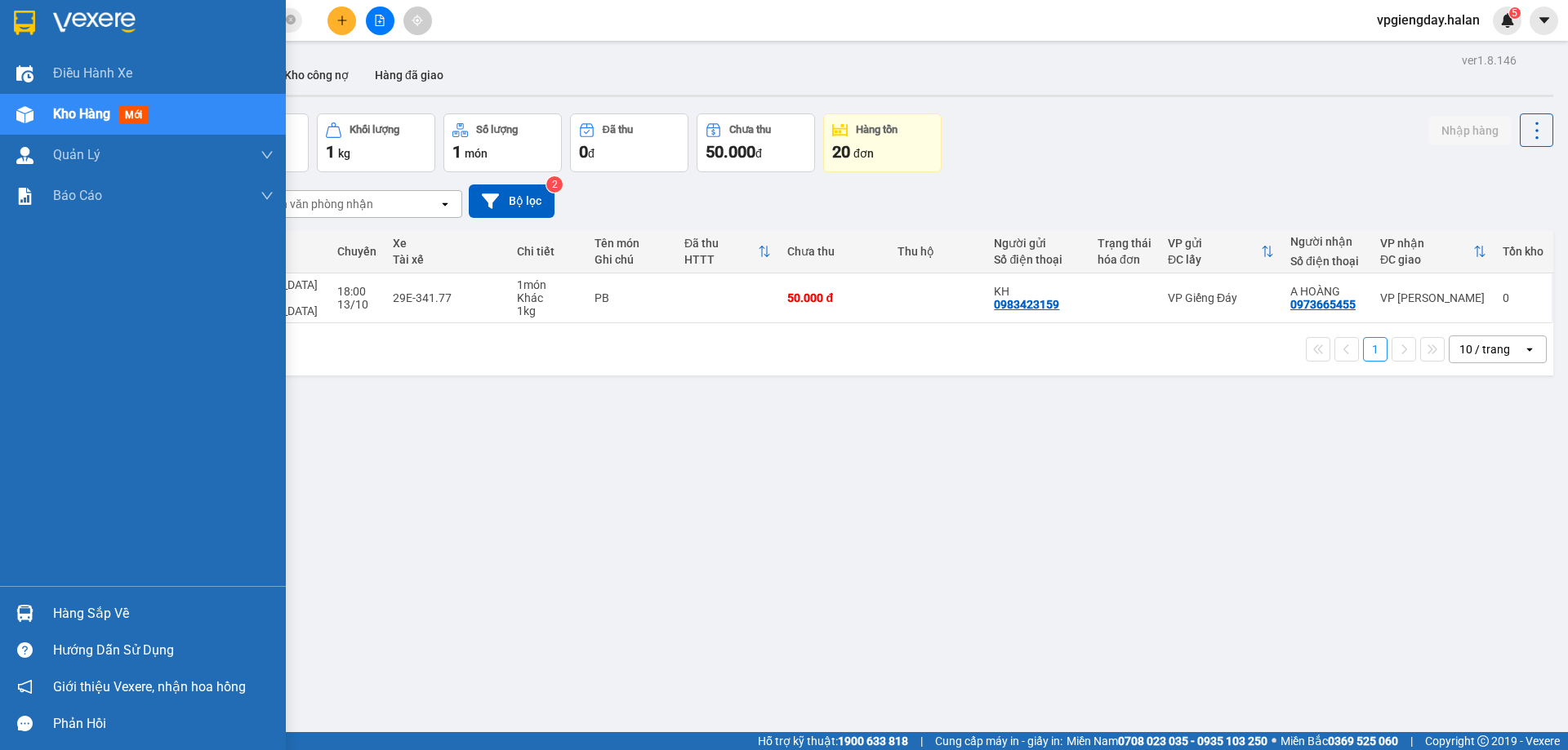
click at [96, 112] on span "Kho hàng" at bounding box center [81, 114] width 57 height 15
click at [96, 112] on div "ver 1.8.146 Kho gửi Trên xe Kho nhận Kho công nợ Hàng đã giao Chuyến 1 chuyến Đ…" at bounding box center [808, 424] width 1502 height 750
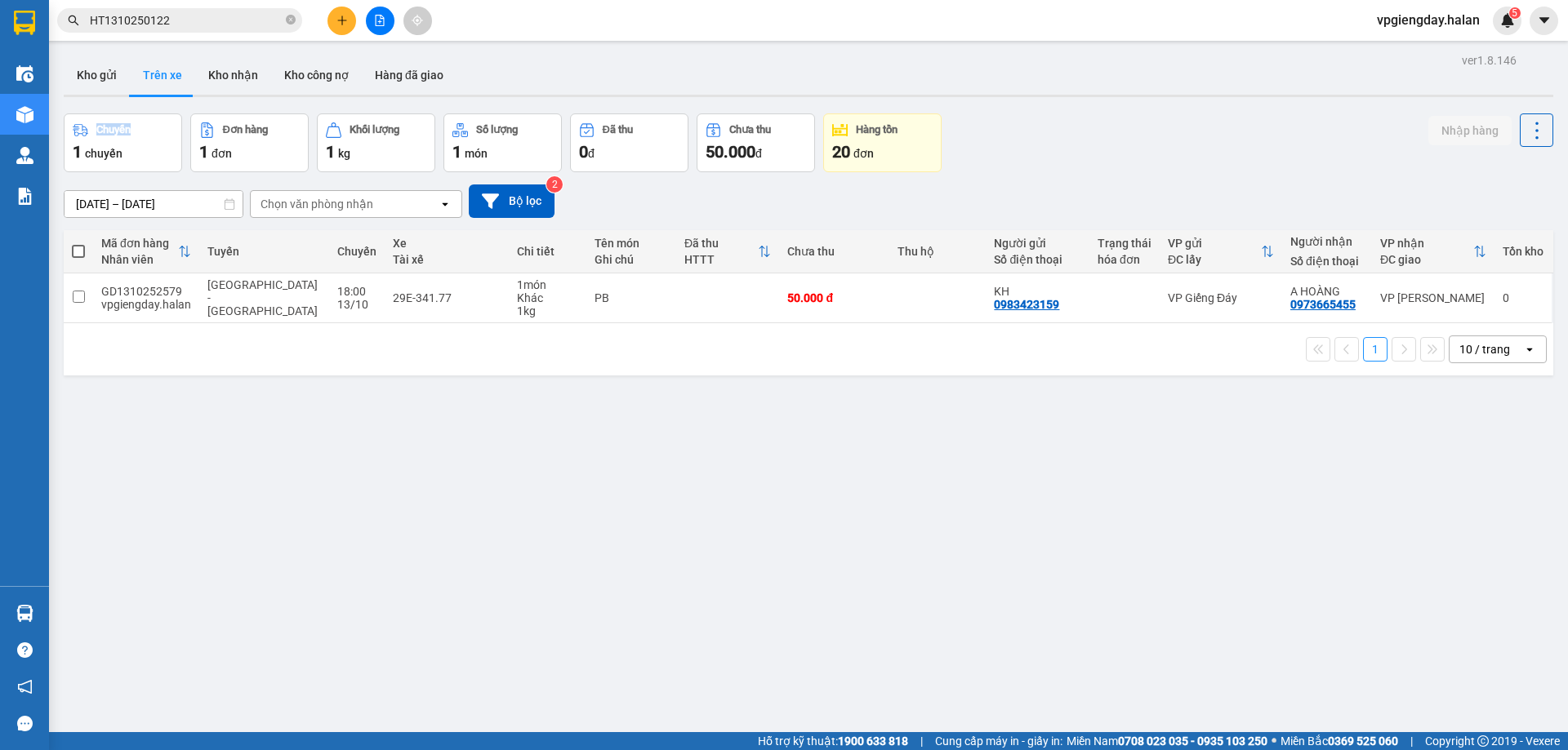
click at [85, 100] on div at bounding box center [85, 100] width 0 height 0
click at [96, 112] on div "ver 1.8.146 Kho gửi Trên xe Kho nhận Kho công nợ Hàng đã giao Chuyến 1 chuyến Đ…" at bounding box center [808, 424] width 1502 height 750
click at [301, 750] on div "Close" at bounding box center [784, 750] width 1568 height 0
click at [169, 555] on div "ver 1.8.146 Kho gửi Trên xe Kho nhận Kho công nợ Hàng đã giao Chuyến 1 chuyến Đ…" at bounding box center [808, 424] width 1502 height 750
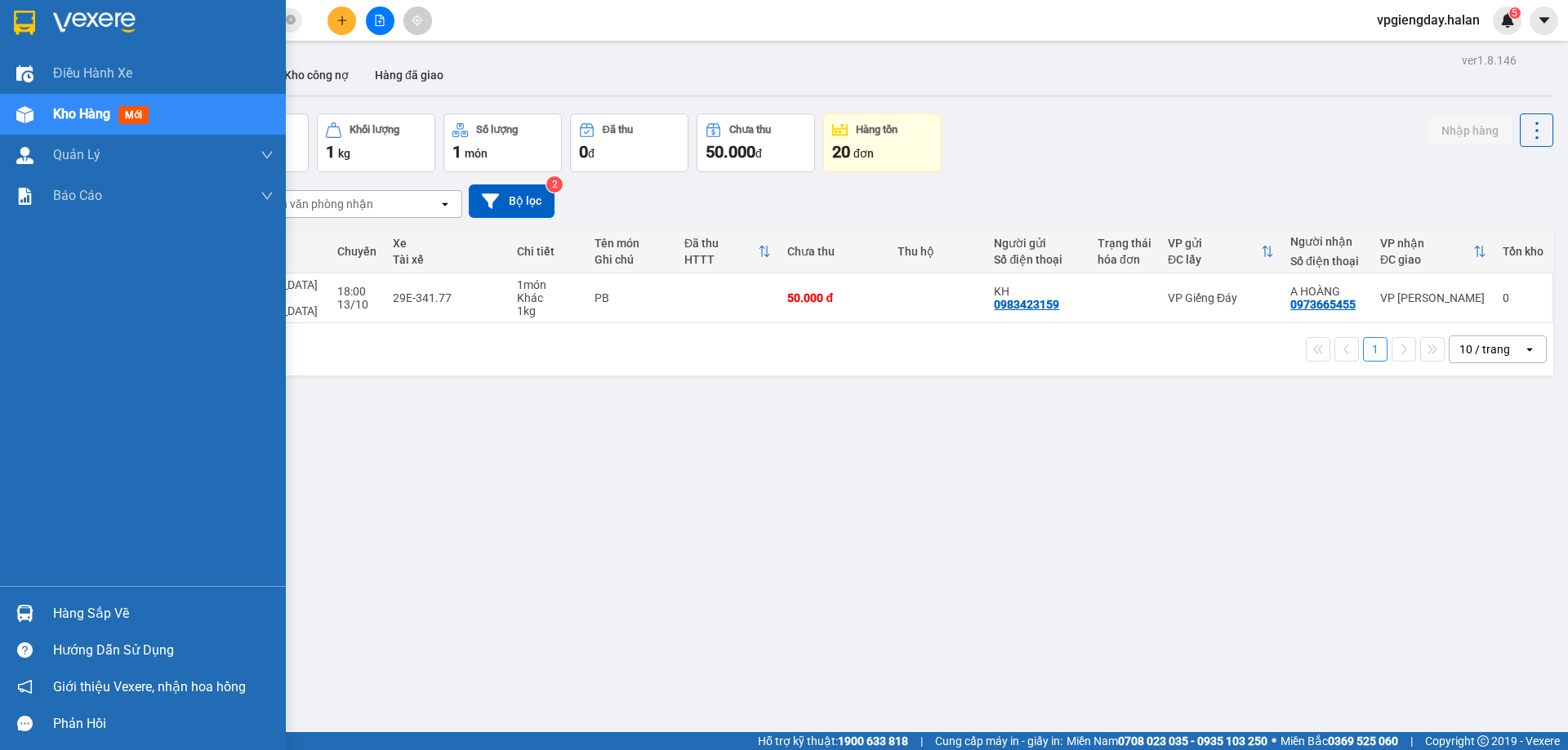
click at [90, 613] on div "Hàng sắp về" at bounding box center [163, 614] width 220 height 24
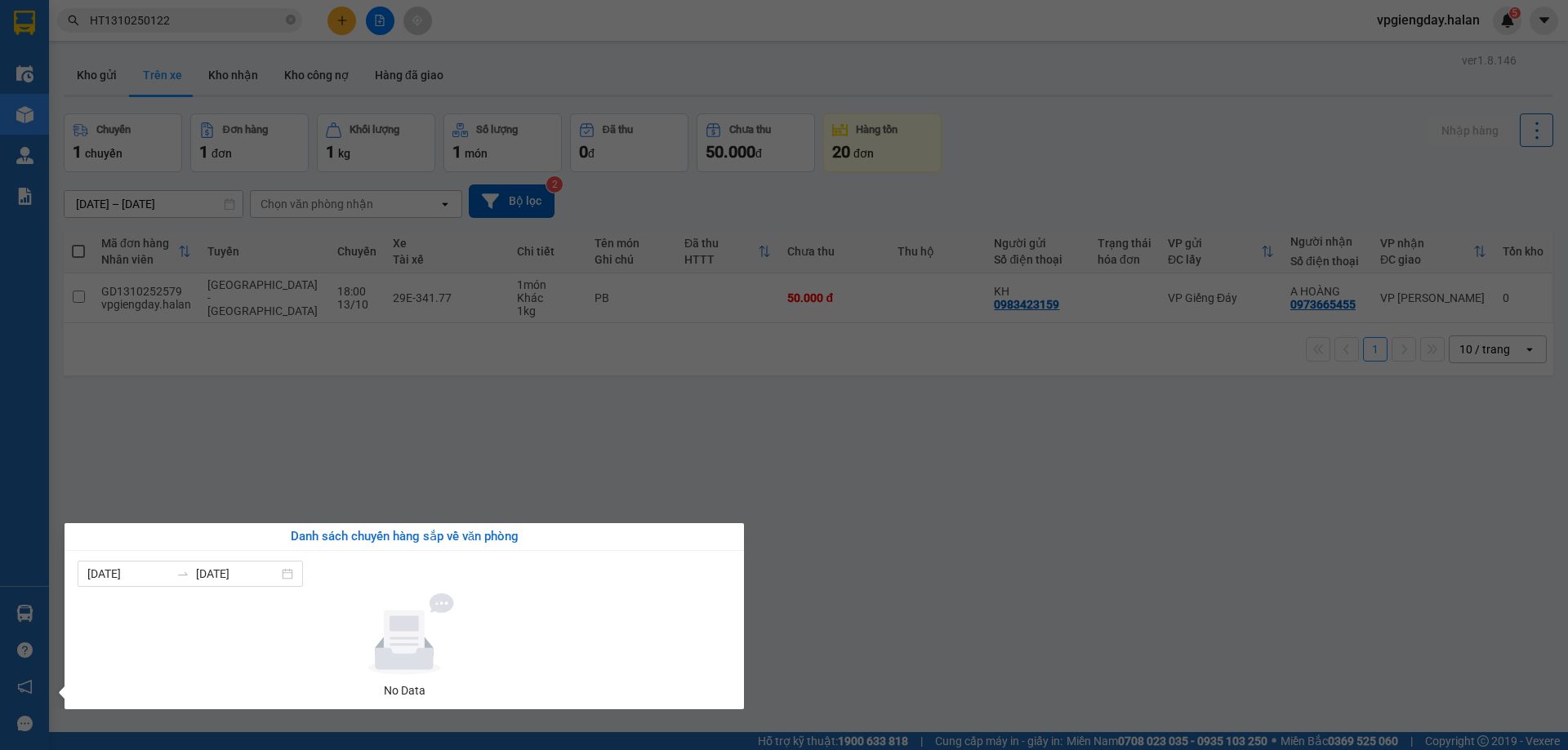
click at [559, 381] on section "Kết quả tìm kiếm ( 1 ) Bộ lọc Mã ĐH Trạng thái Món hàng Thu hộ Tổng cước Chưa c…" at bounding box center [784, 375] width 1568 height 750
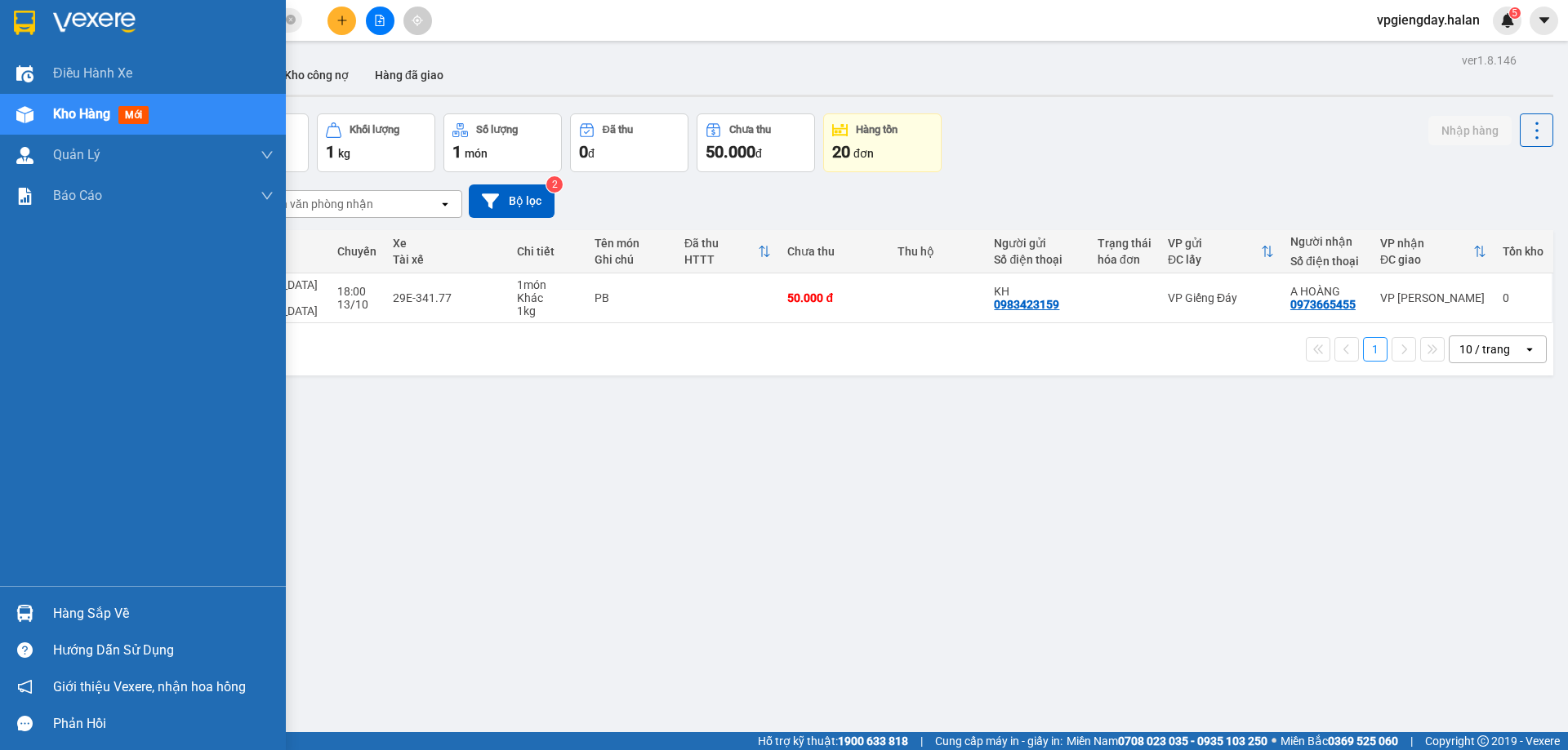
click at [92, 620] on div "Hàng sắp về" at bounding box center [163, 614] width 220 height 24
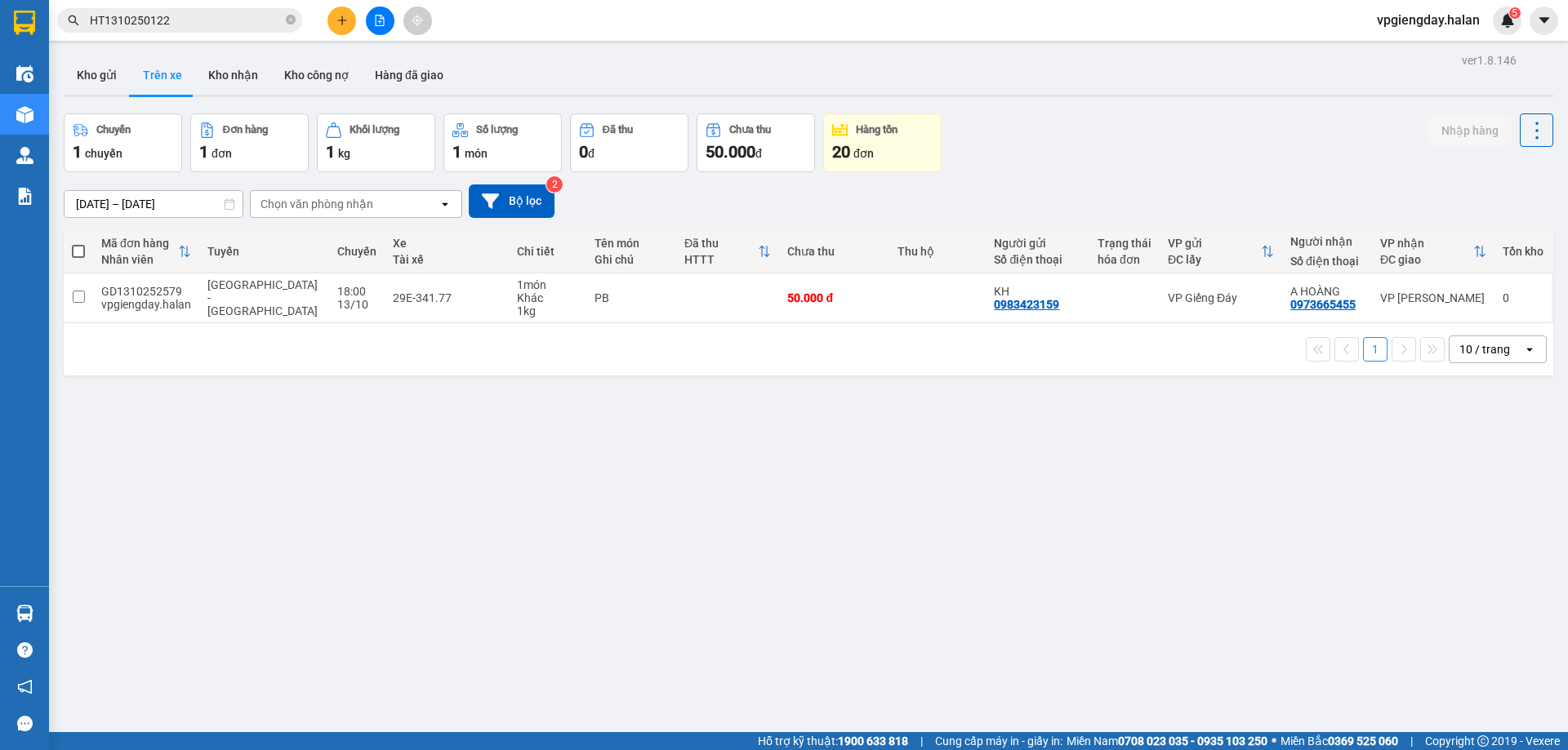
click at [311, 455] on section "Kết quả tìm kiếm ( 1 ) Bộ lọc Mã ĐH Trạng thái Món hàng Thu hộ Tổng cước Chưa c…" at bounding box center [784, 375] width 1568 height 750
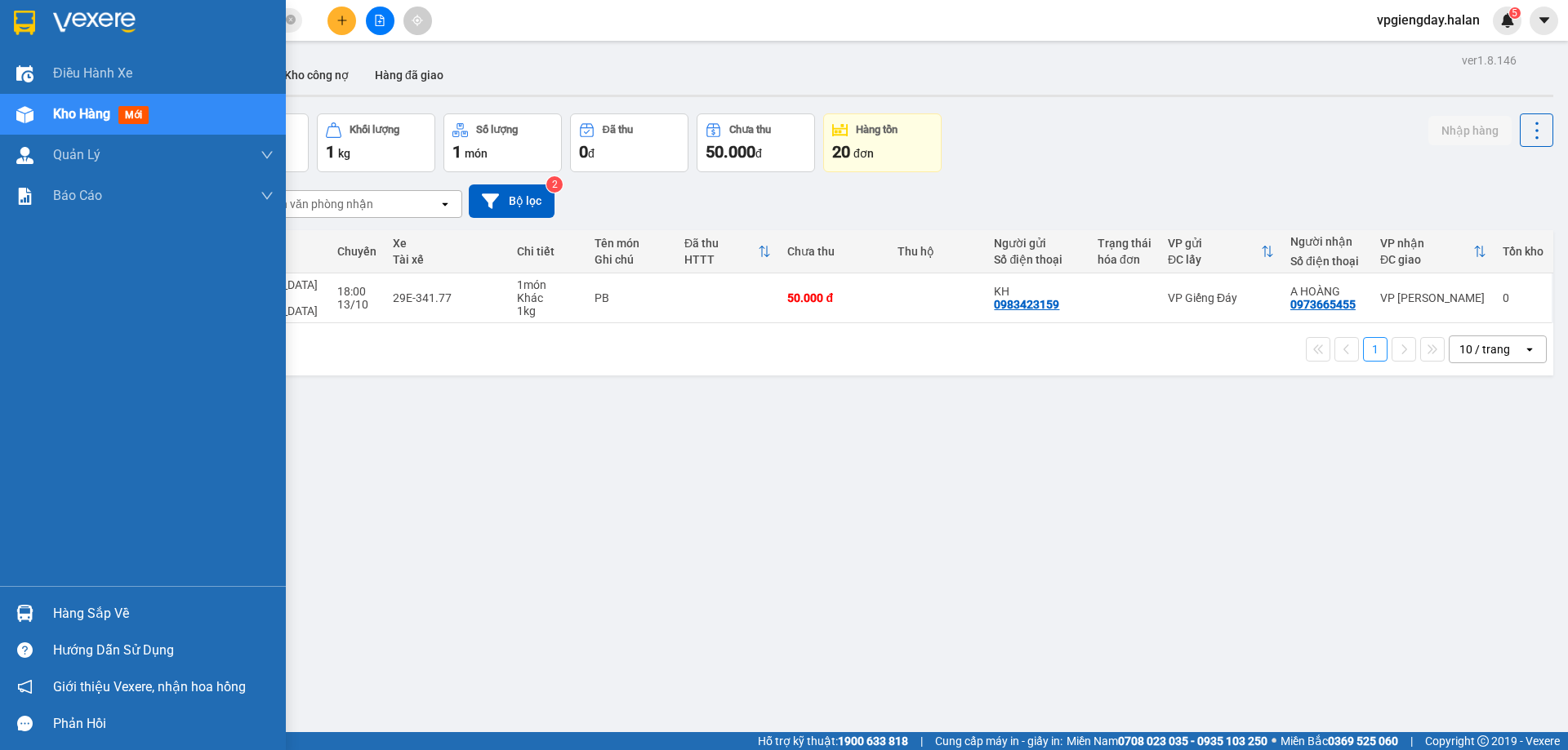
click at [101, 618] on div "Hàng sắp về" at bounding box center [163, 614] width 220 height 24
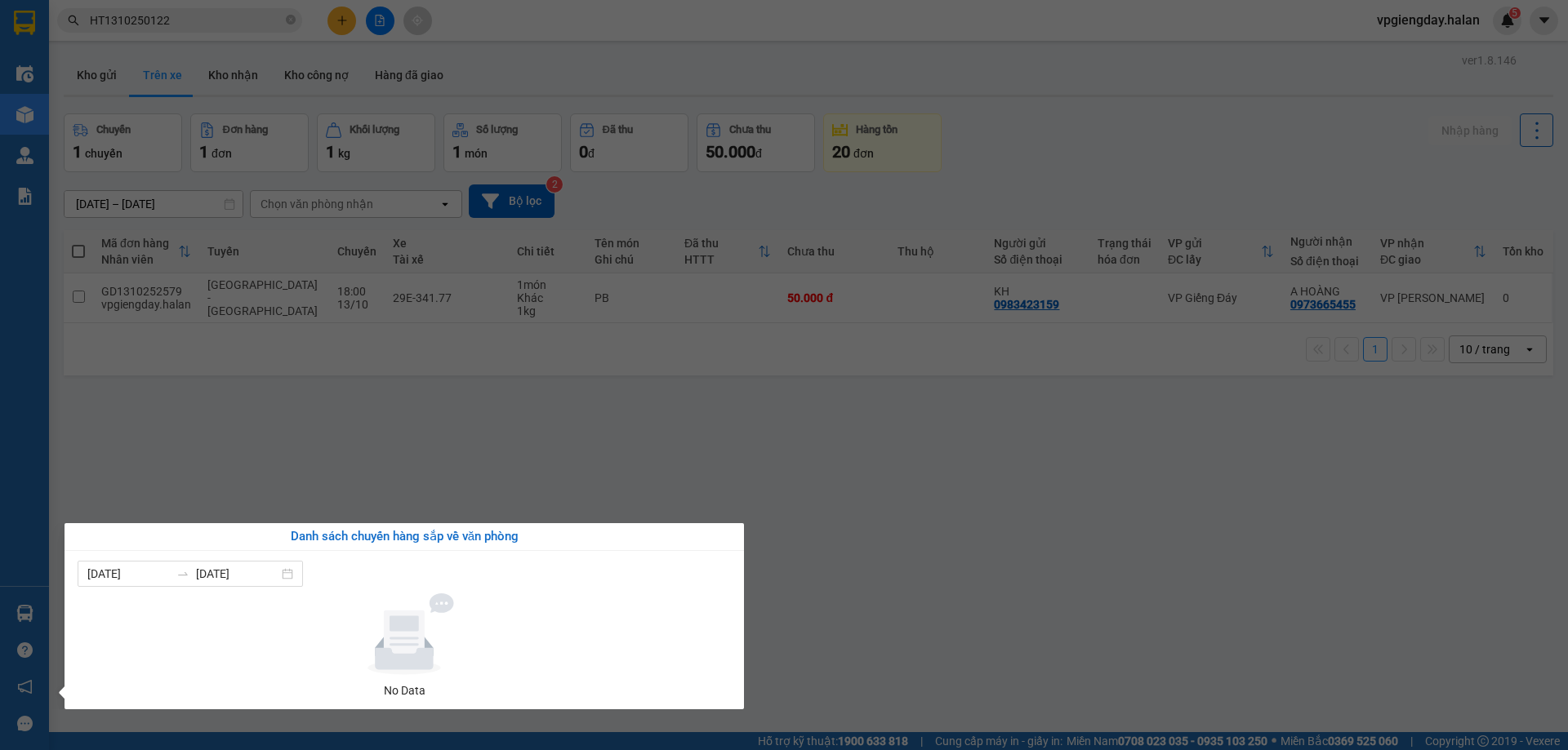
click at [276, 454] on section "Kết quả tìm kiếm ( 1 ) Bộ lọc Mã ĐH Trạng thái Món hàng Thu hộ Tổng cước Chưa c…" at bounding box center [784, 375] width 1568 height 750
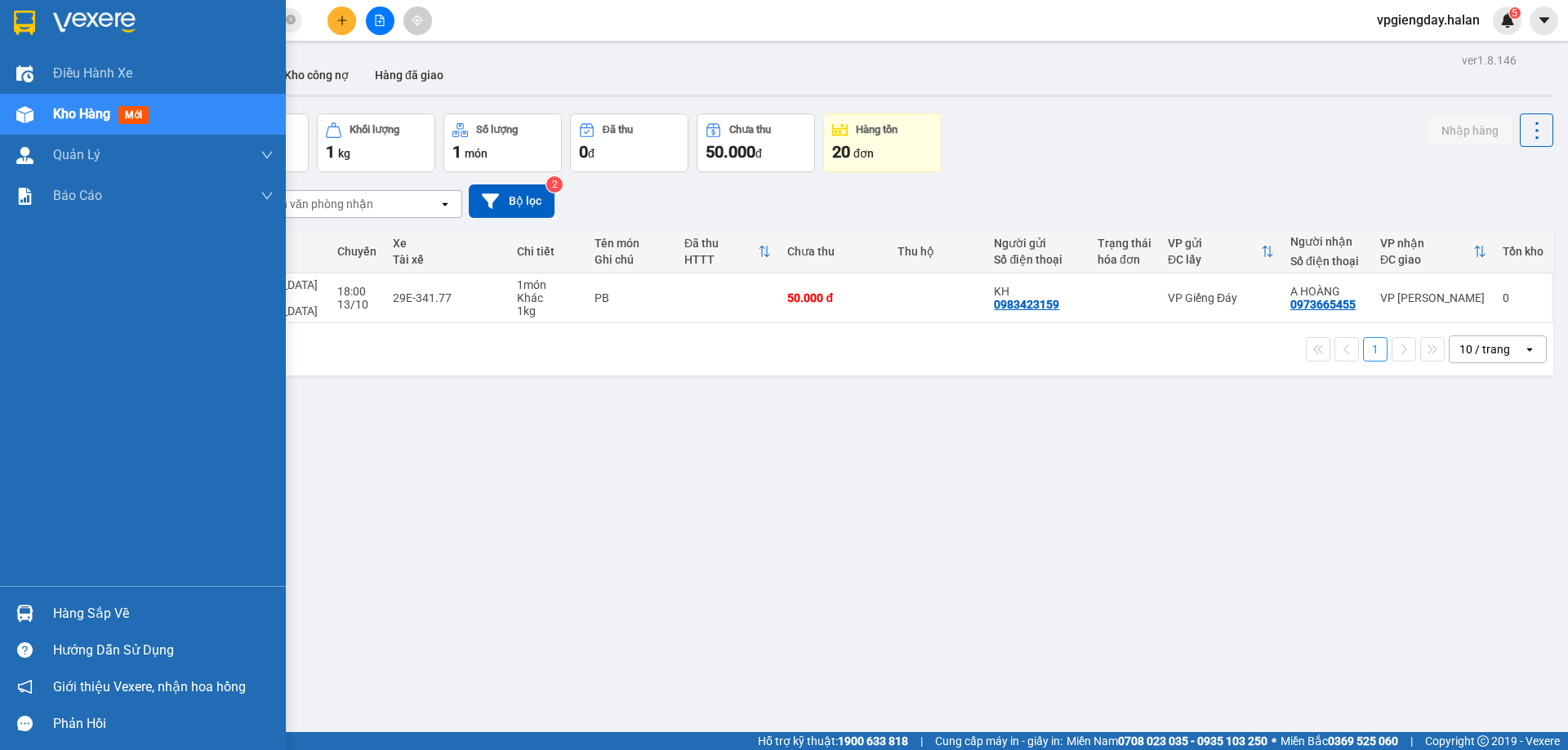
click at [81, 613] on div "Hàng sắp về" at bounding box center [163, 614] width 220 height 24
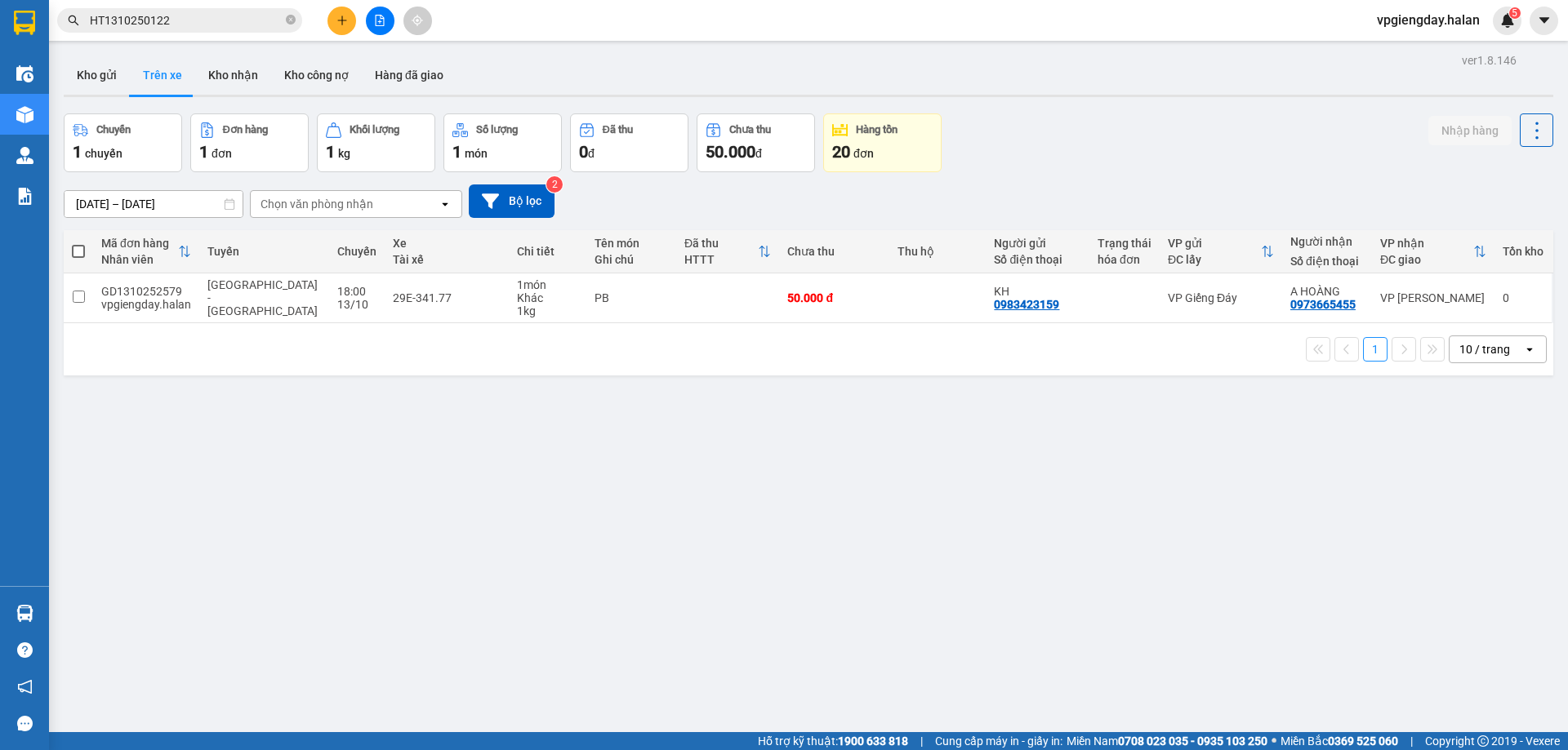
click at [236, 478] on section "Kết quả tìm kiếm ( 1 ) Bộ lọc Mã ĐH Trạng thái Món hàng Thu hộ Tổng cước Chưa c…" at bounding box center [784, 375] width 1568 height 750
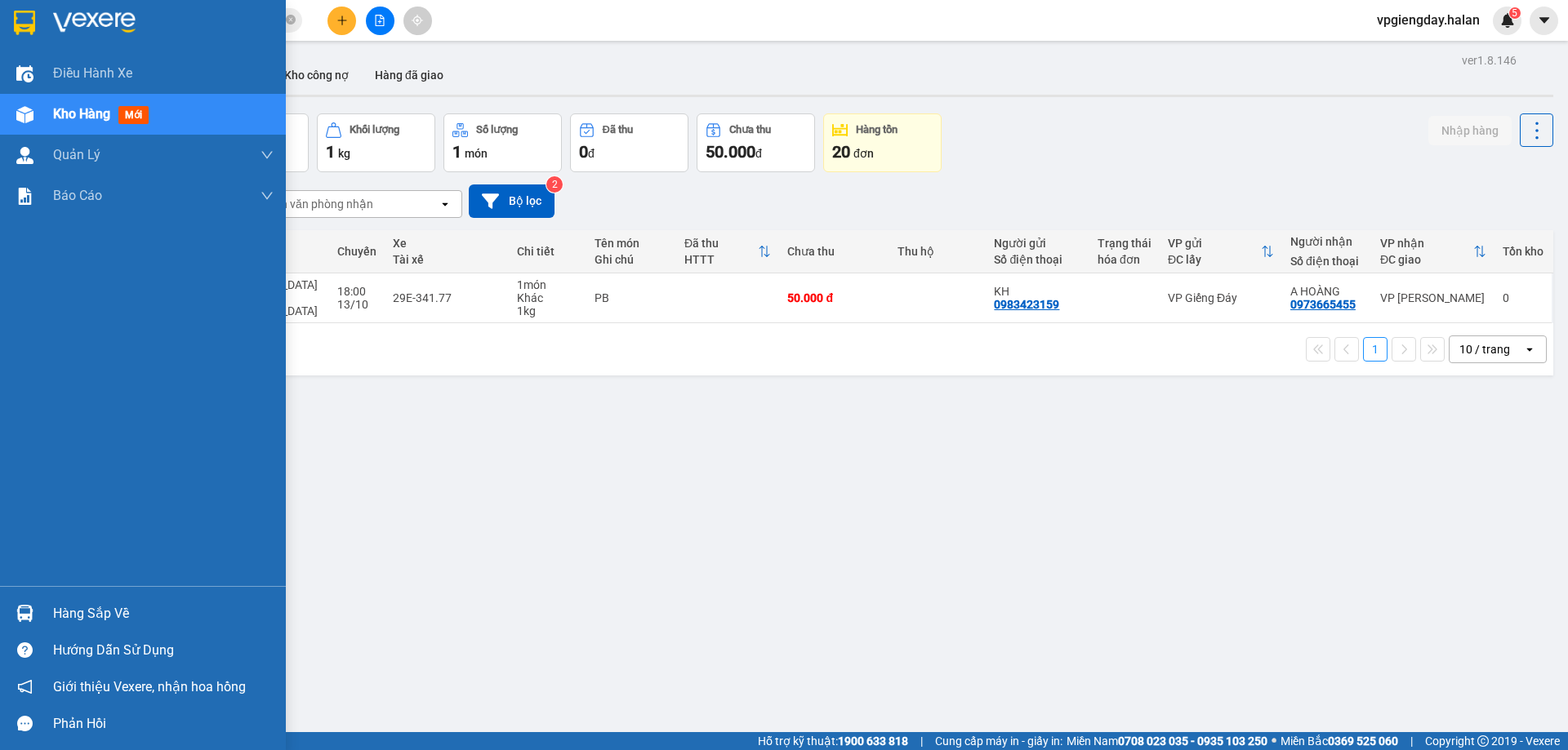
click at [113, 614] on div "Hàng sắp về" at bounding box center [163, 614] width 220 height 24
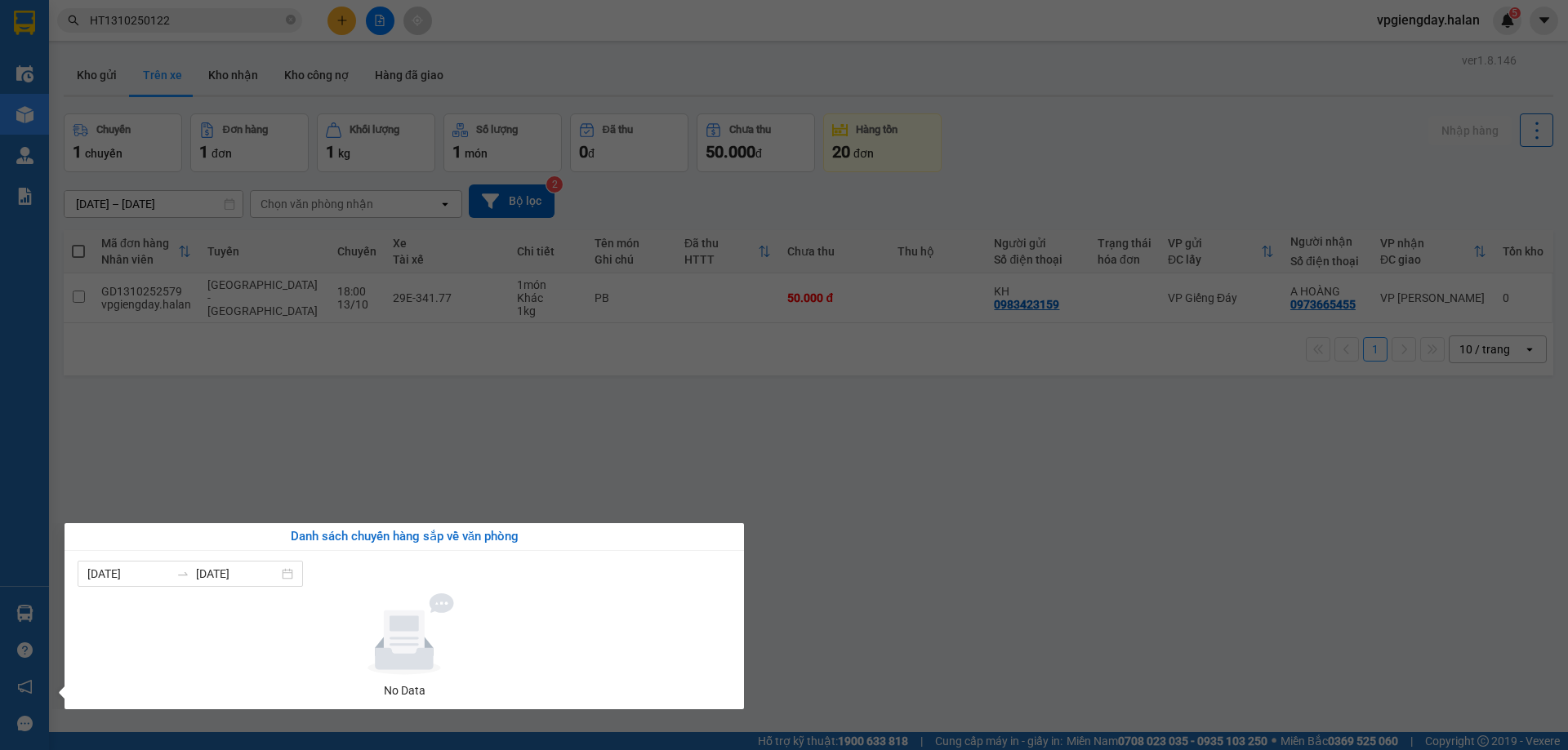
click at [377, 463] on section "Kết quả tìm kiếm ( 1 ) Bộ lọc Mã ĐH Trạng thái Món hàng Thu hộ Tổng cước Chưa c…" at bounding box center [784, 375] width 1568 height 750
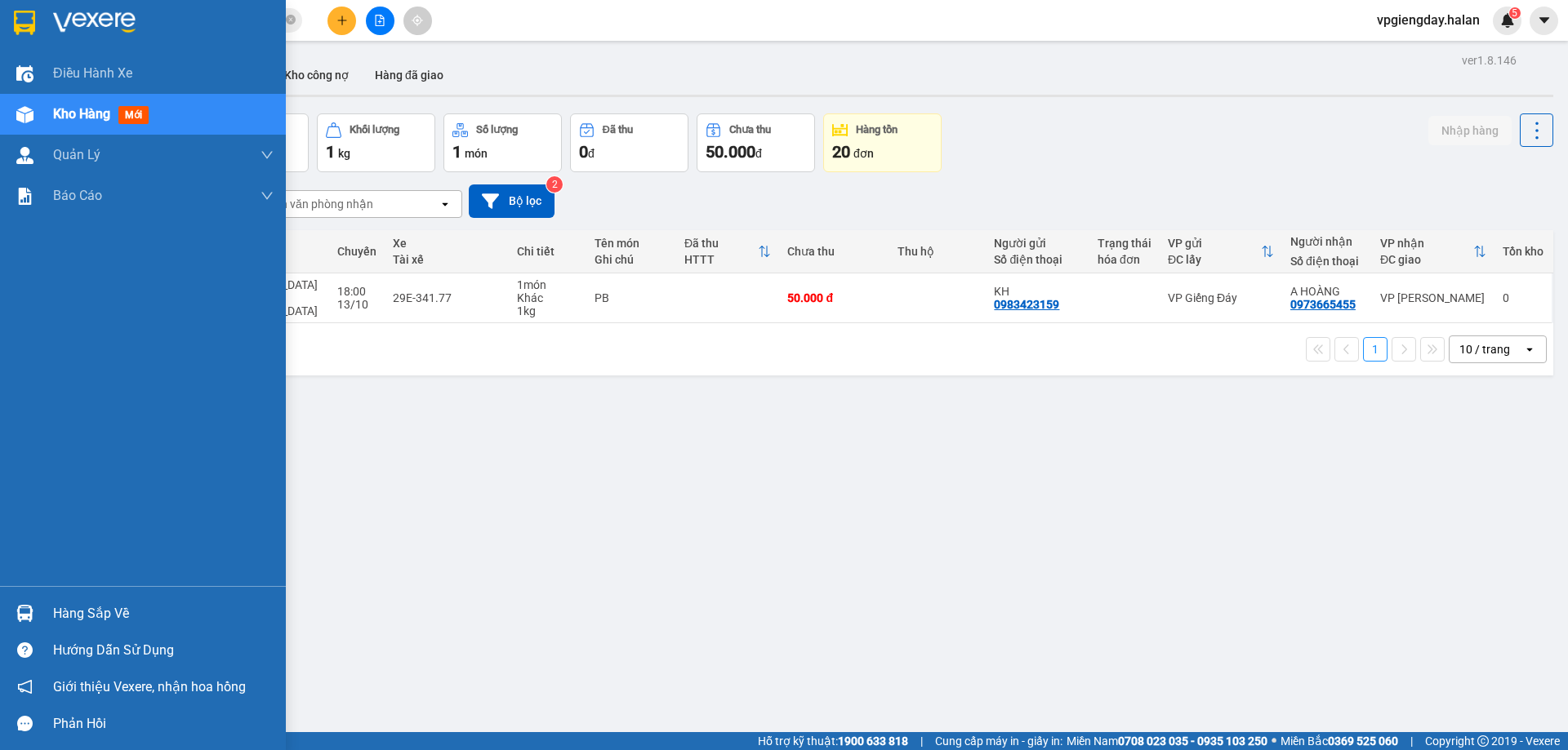
click at [125, 614] on div "Hàng sắp về" at bounding box center [163, 614] width 220 height 24
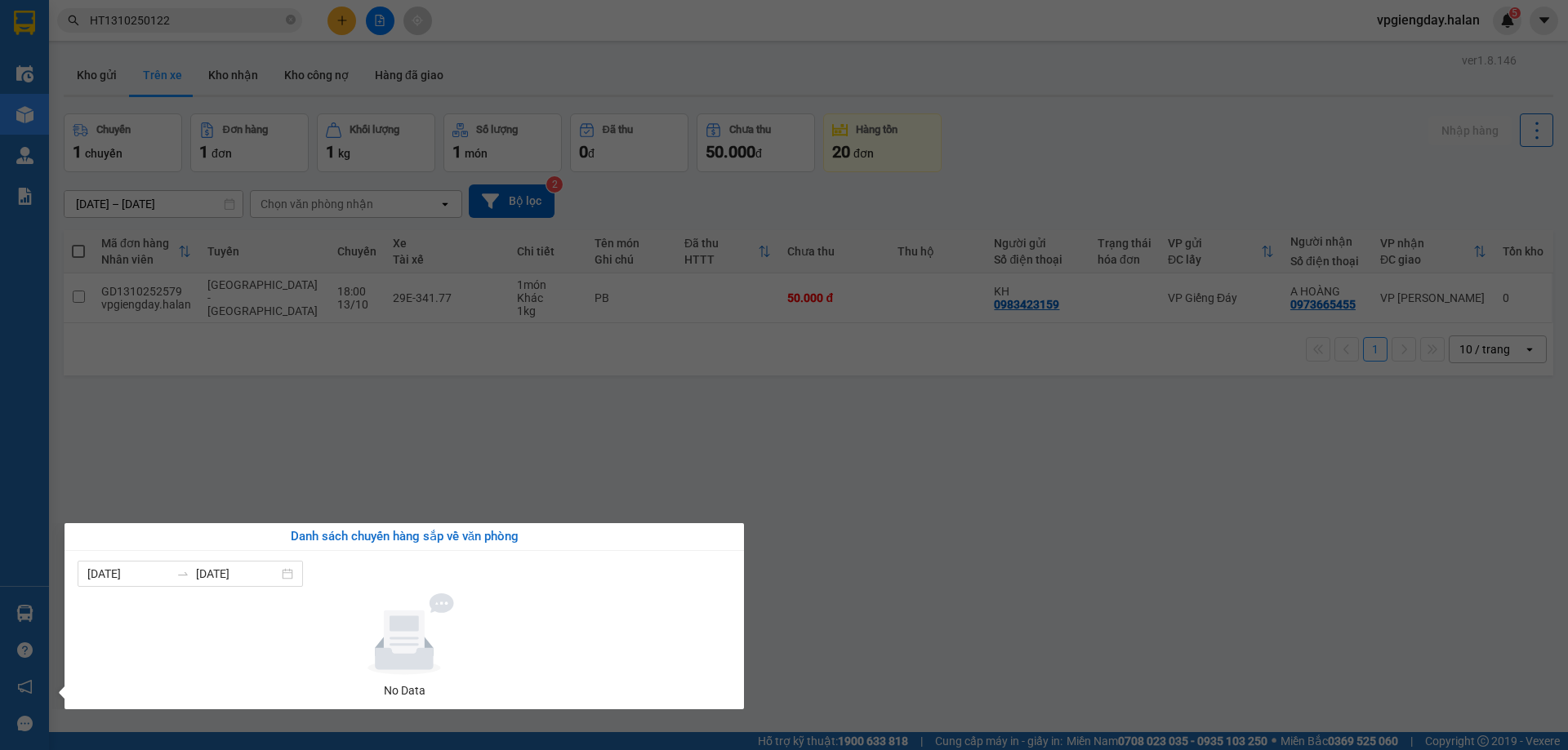
click at [387, 449] on section "Kết quả tìm kiếm ( 1 ) Bộ lọc Mã ĐH Trạng thái Món hàng Thu hộ Tổng cước Chưa c…" at bounding box center [784, 375] width 1568 height 750
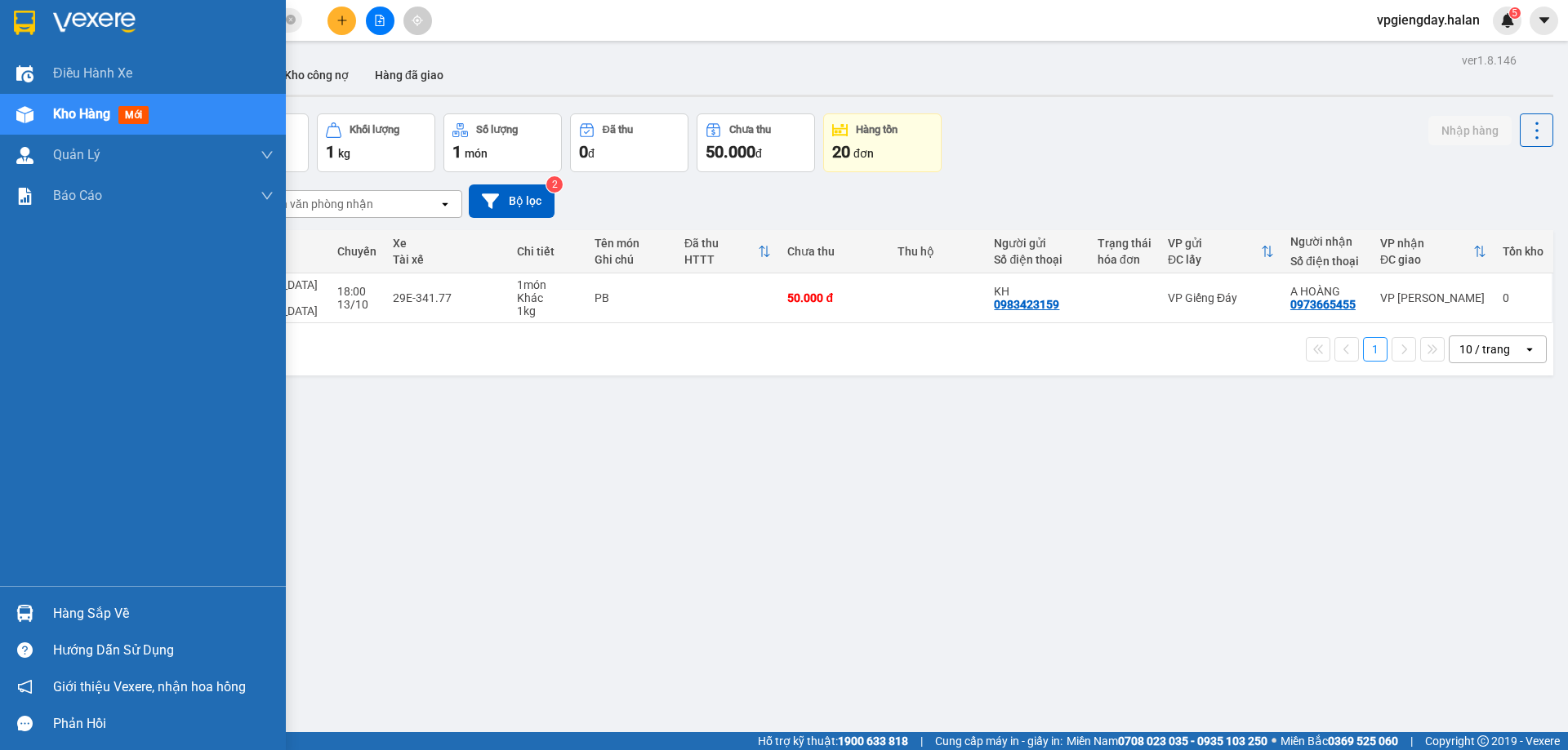
click at [76, 605] on div "Hàng sắp về" at bounding box center [163, 614] width 220 height 24
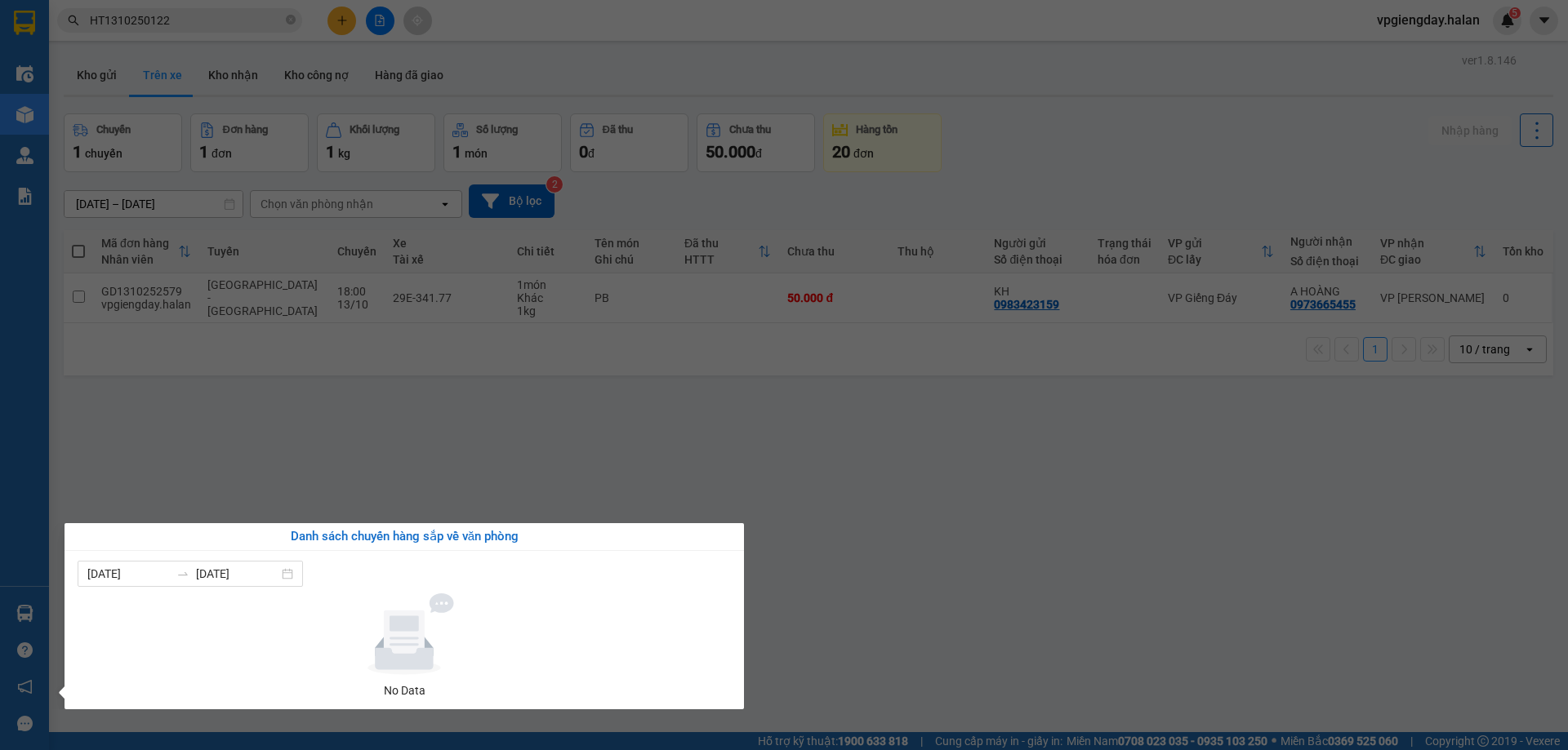
click at [222, 463] on section "Kết quả tìm kiếm ( 1 ) Bộ lọc Mã ĐH Trạng thái Món hàng Thu hộ Tổng cước Chưa c…" at bounding box center [784, 375] width 1568 height 750
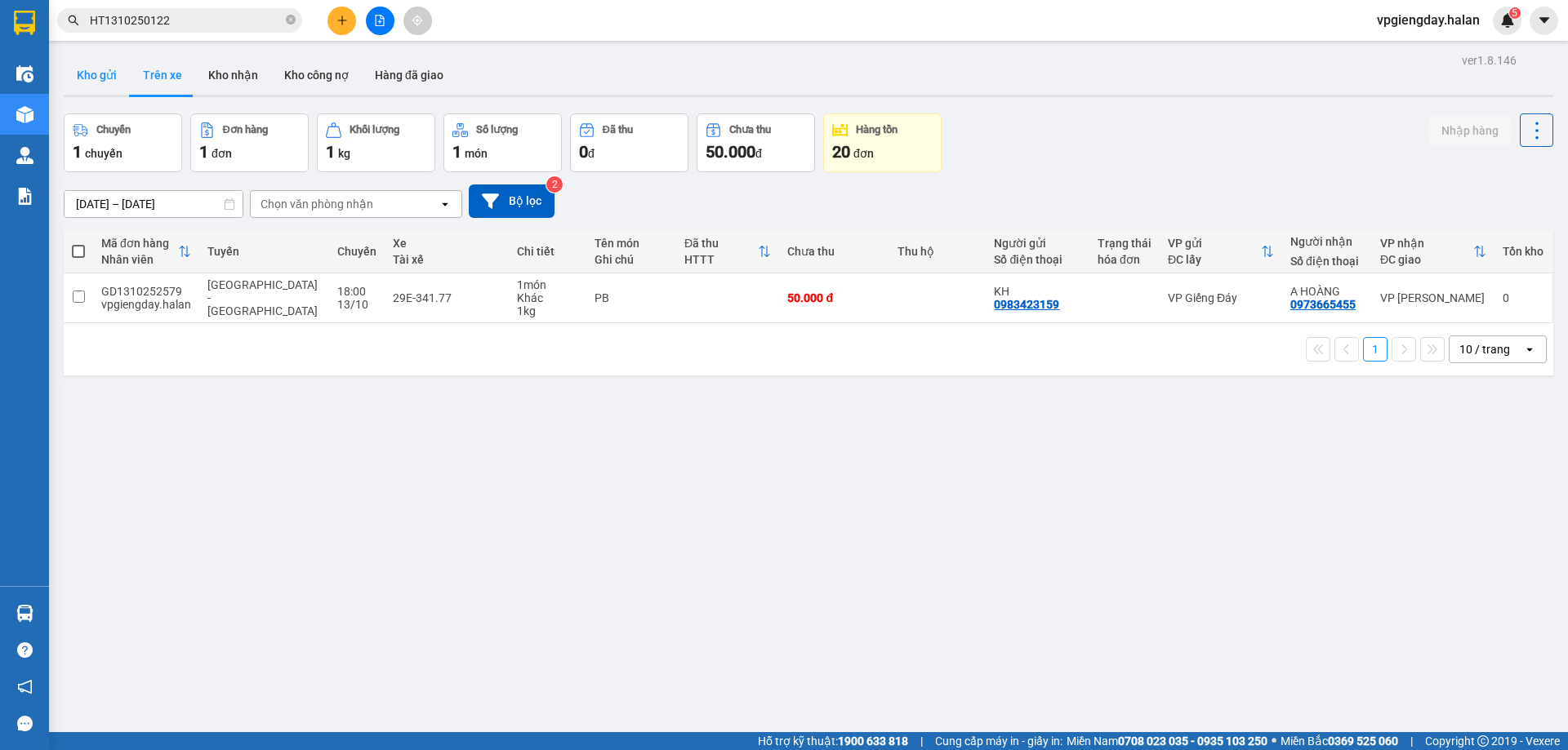
click at [85, 87] on button "Kho gửi" at bounding box center [97, 74] width 66 height 40
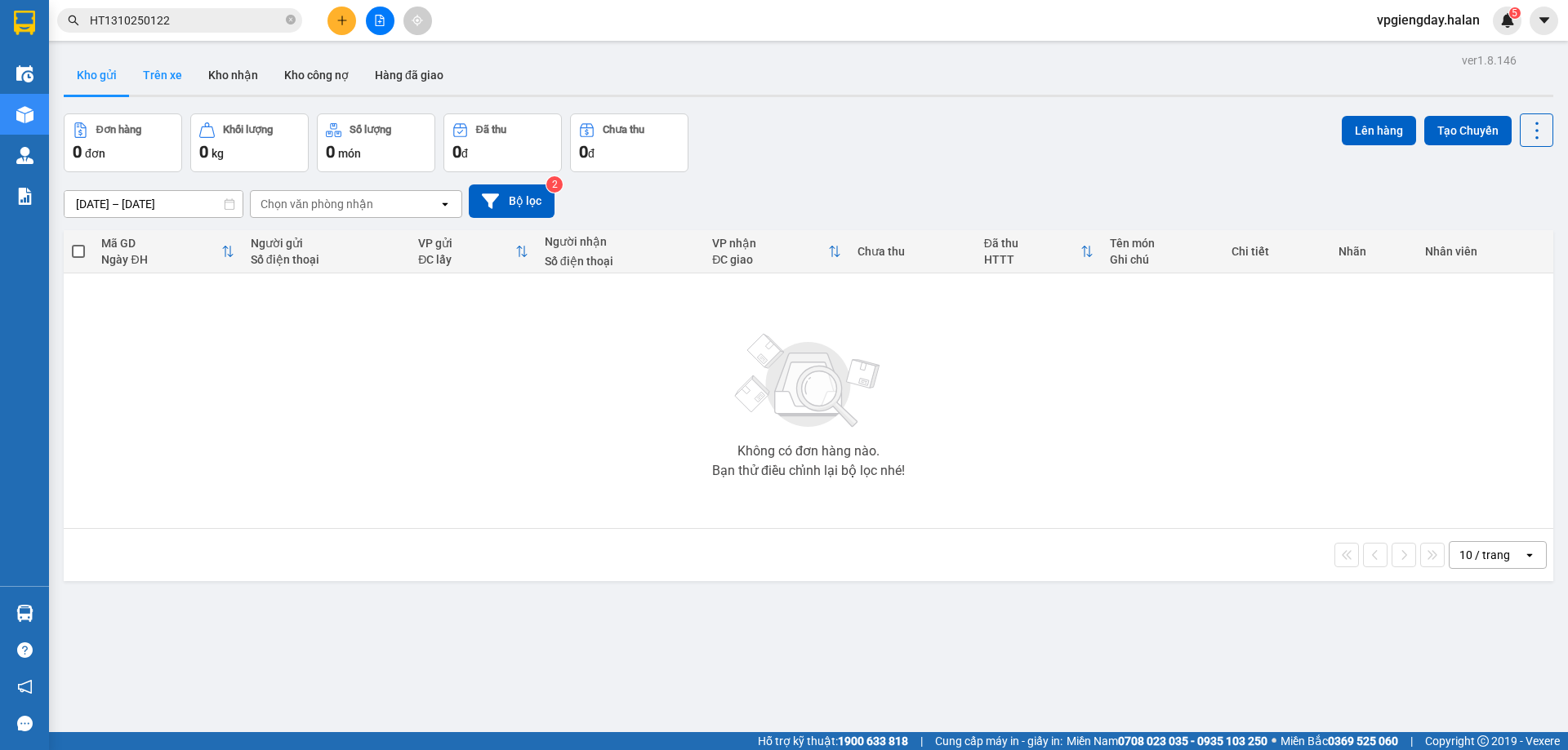
click at [171, 80] on button "Trên xe" at bounding box center [162, 74] width 66 height 40
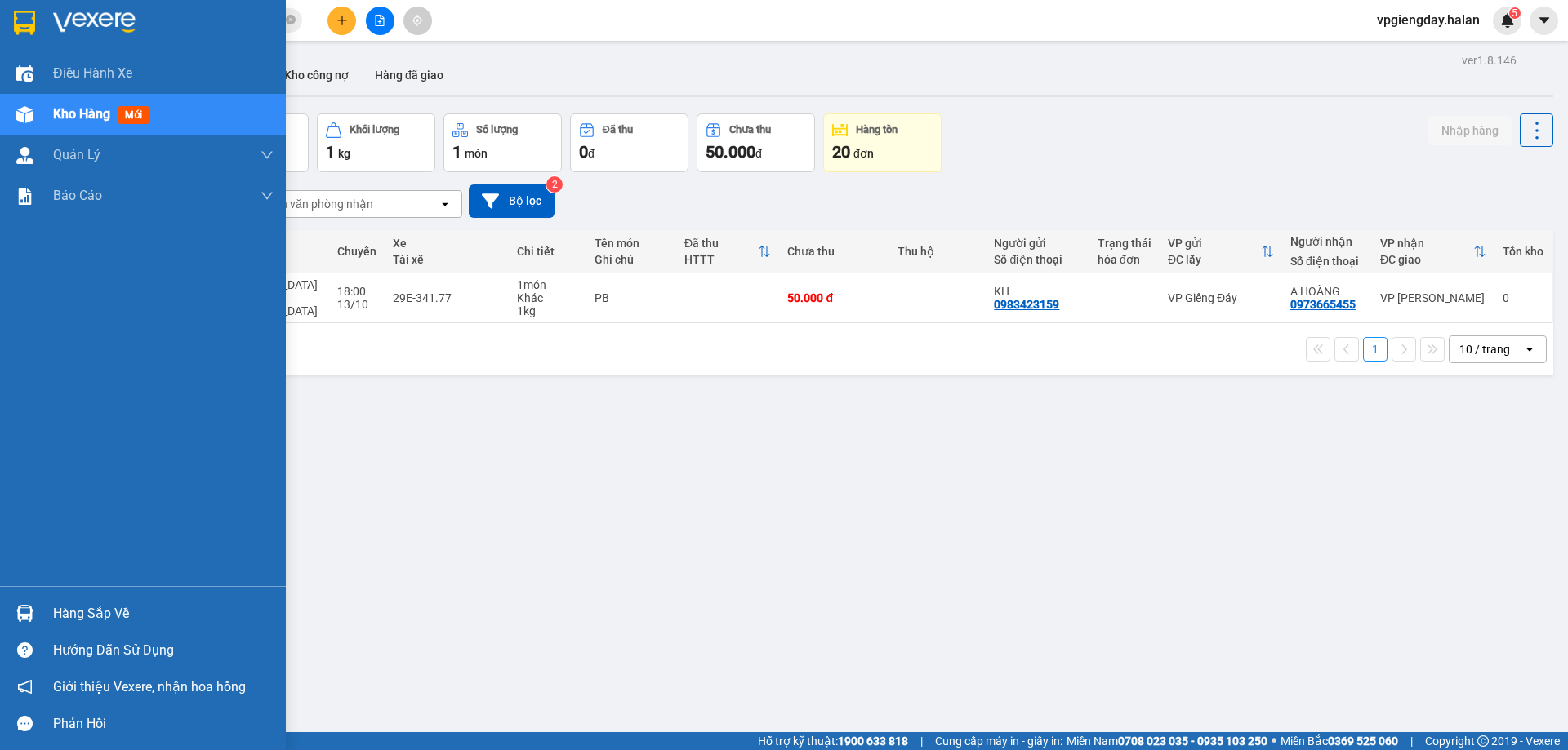
click at [93, 613] on div "Hàng sắp về" at bounding box center [163, 614] width 220 height 24
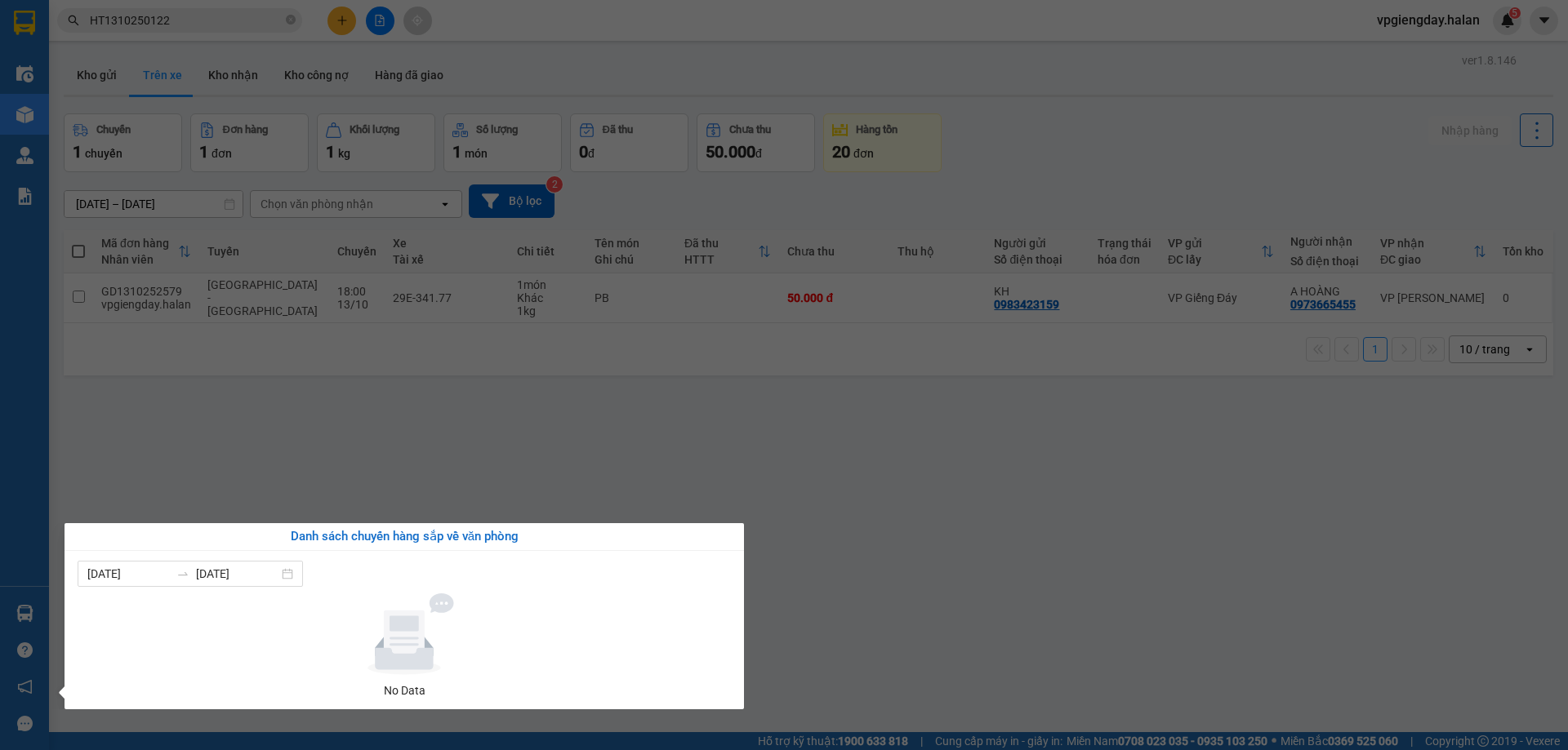
click at [1034, 559] on section "Kết quả tìm kiếm ( 1 ) Bộ lọc Mã ĐH Trạng thái Món hàng Thu hộ Tổng cước Chưa c…" at bounding box center [784, 375] width 1568 height 750
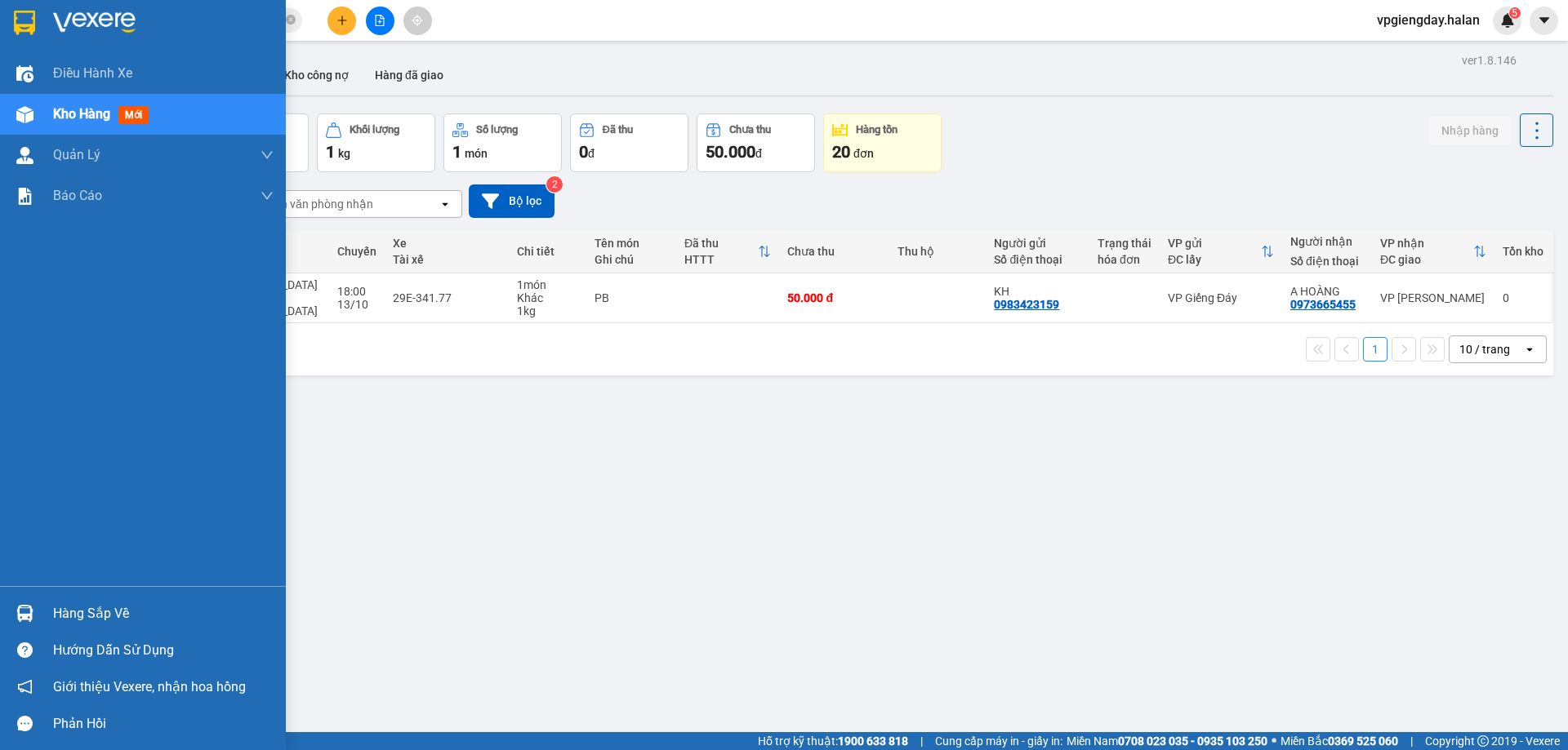
click at [44, 609] on div "Hàng sắp về" at bounding box center [143, 614] width 286 height 37
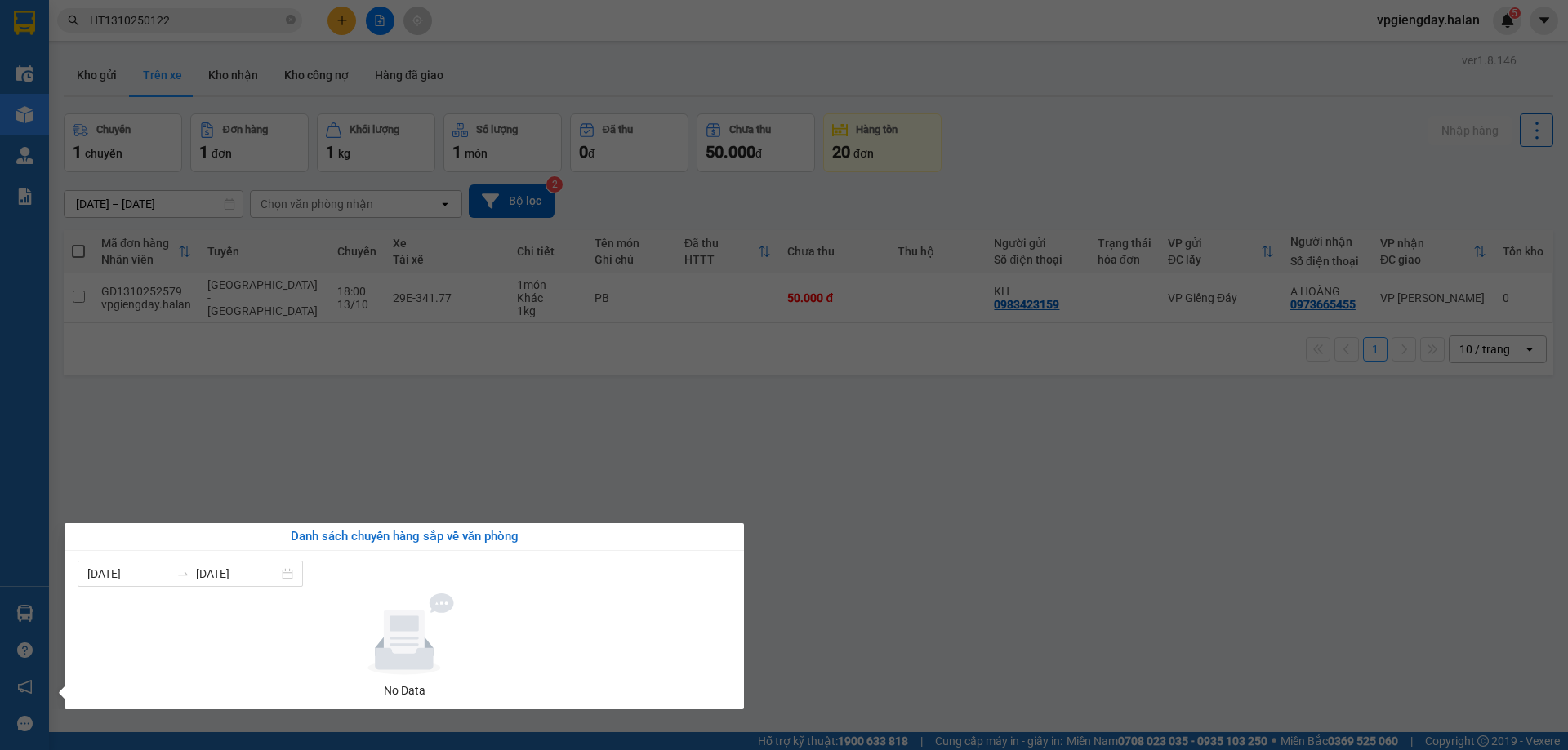
click at [316, 444] on section "Kết quả tìm kiếm ( 1 ) Bộ lọc Mã ĐH Trạng thái Món hàng Thu hộ Tổng cước Chưa c…" at bounding box center [784, 375] width 1568 height 750
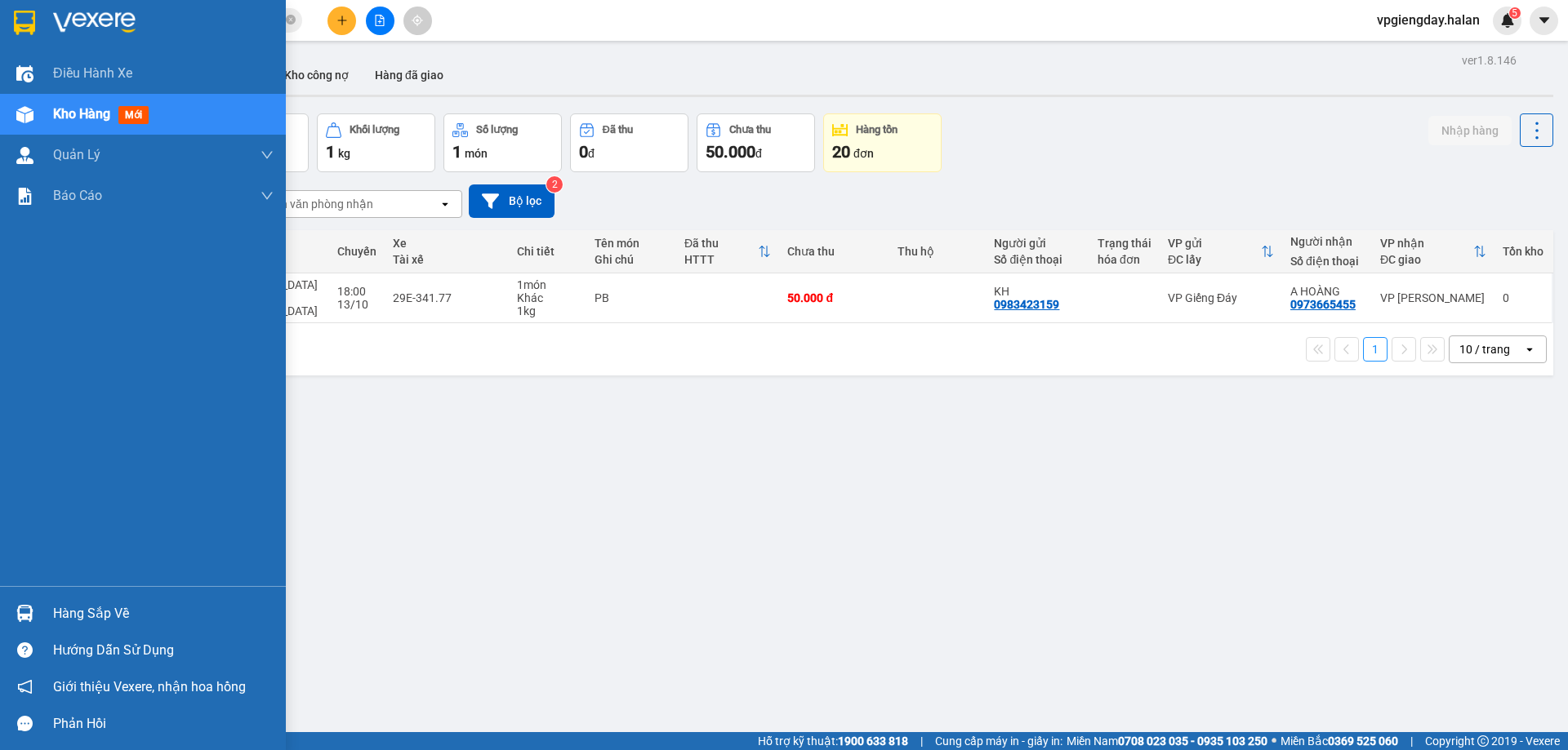
click at [129, 616] on div "Hàng sắp về" at bounding box center [163, 614] width 220 height 24
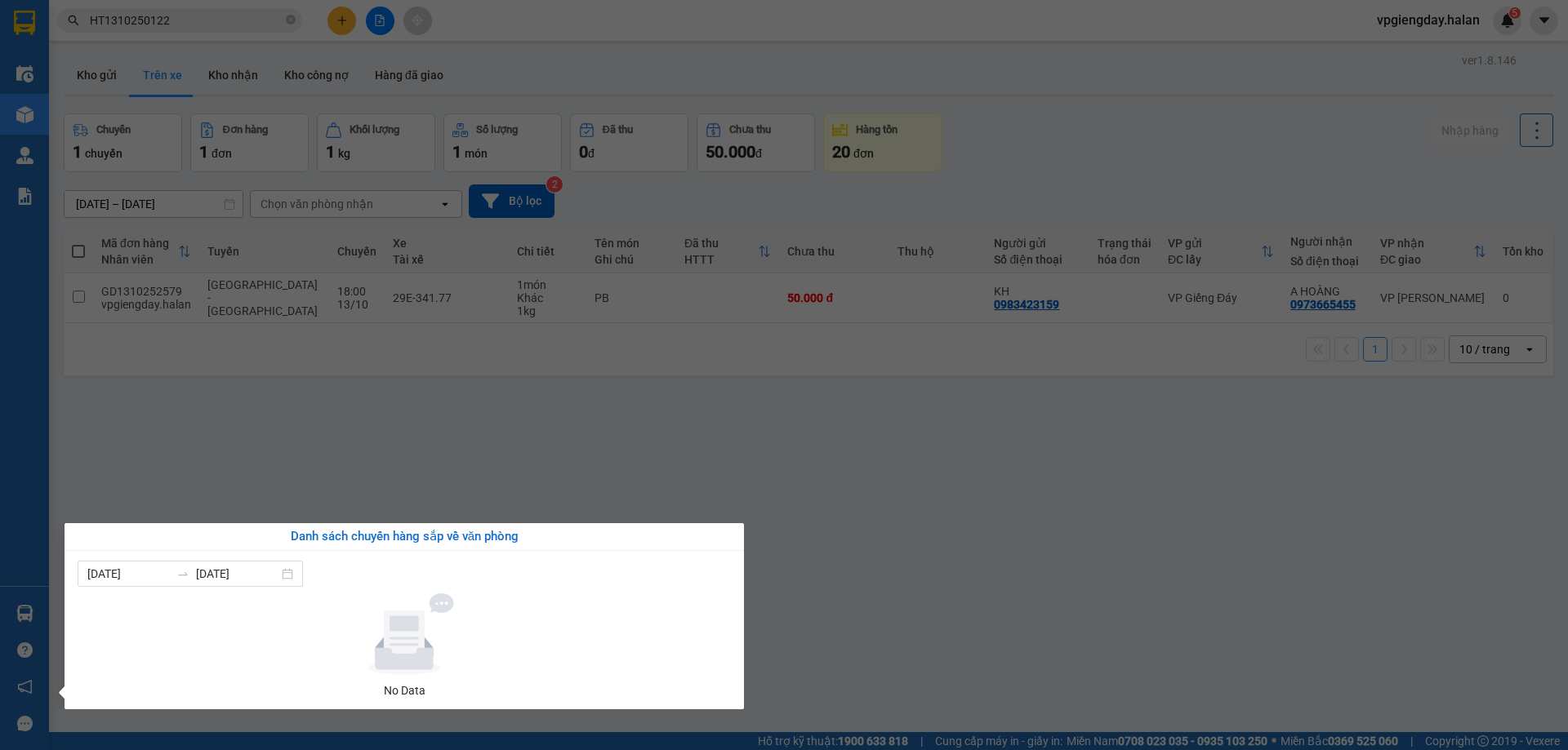
click at [288, 467] on section "Kết quả tìm kiếm ( 1 ) Bộ lọc Mã ĐH Trạng thái Món hàng Thu hộ Tổng cước Chưa c…" at bounding box center [784, 375] width 1568 height 750
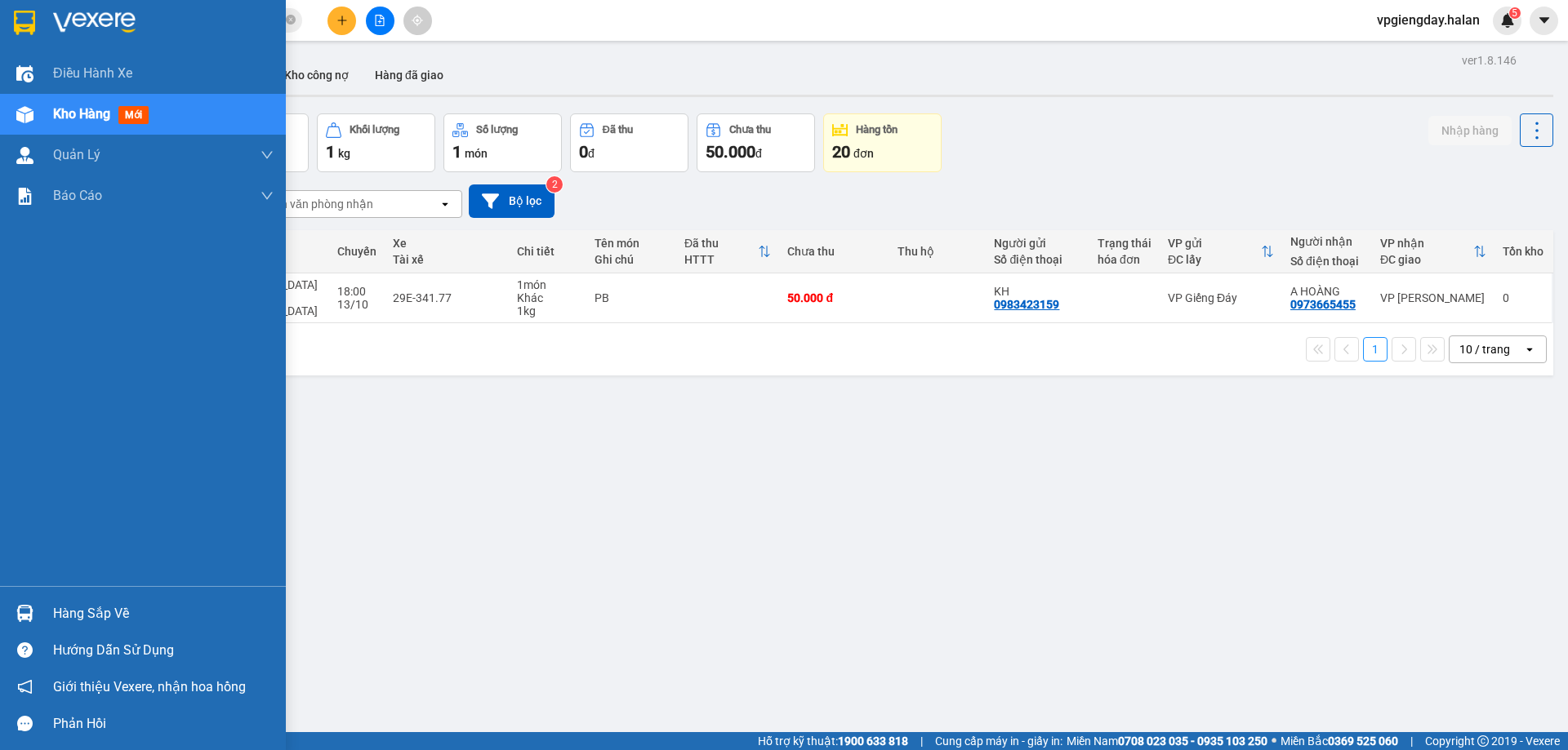
click at [76, 612] on div "Hàng sắp về" at bounding box center [163, 614] width 220 height 24
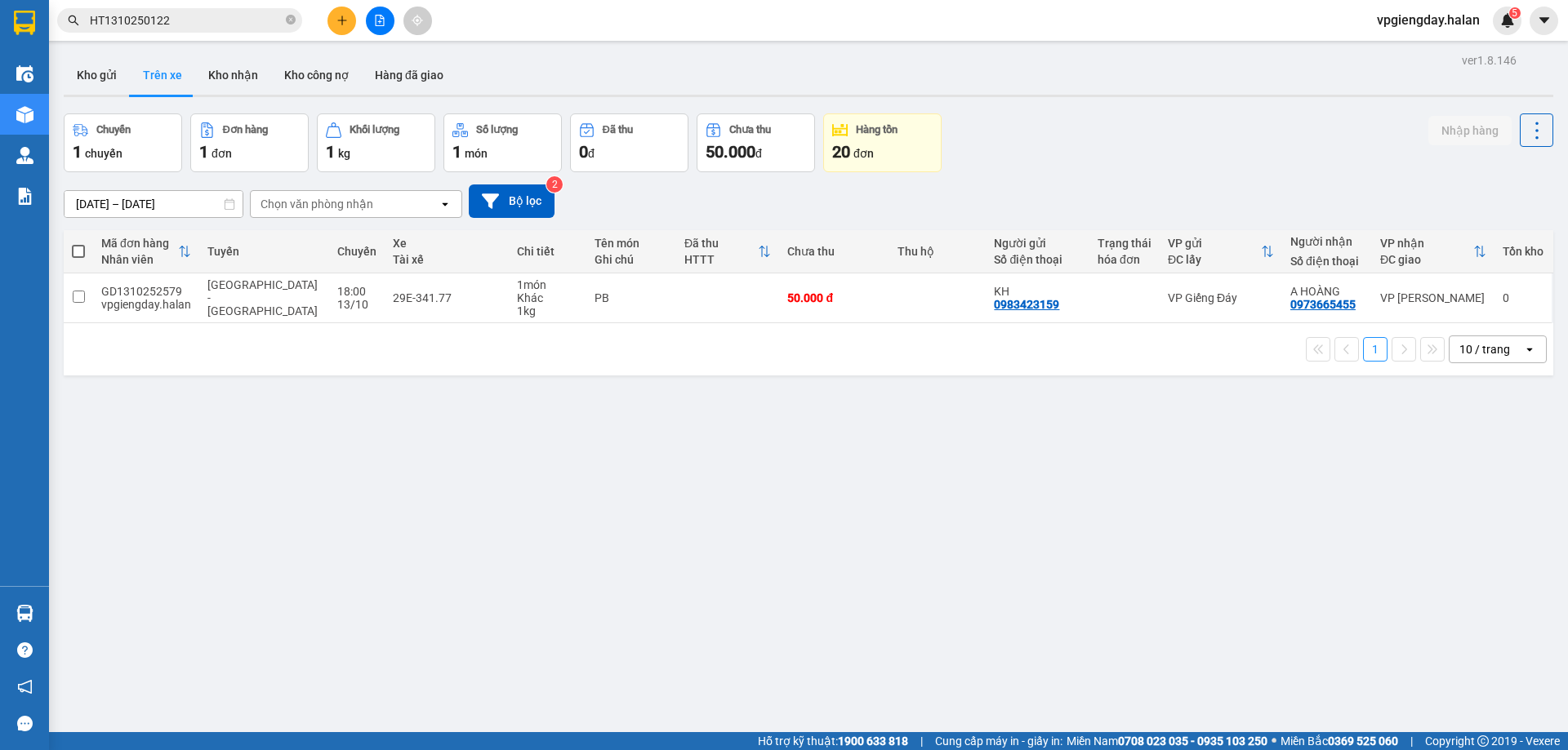
click at [197, 471] on section "Kết quả tìm kiếm ( 1 ) Bộ lọc Mã ĐH Trạng thái Món hàng Thu hộ Tổng cước Chưa c…" at bounding box center [784, 375] width 1568 height 750
click at [107, 79] on button "Kho gửi" at bounding box center [97, 74] width 66 height 40
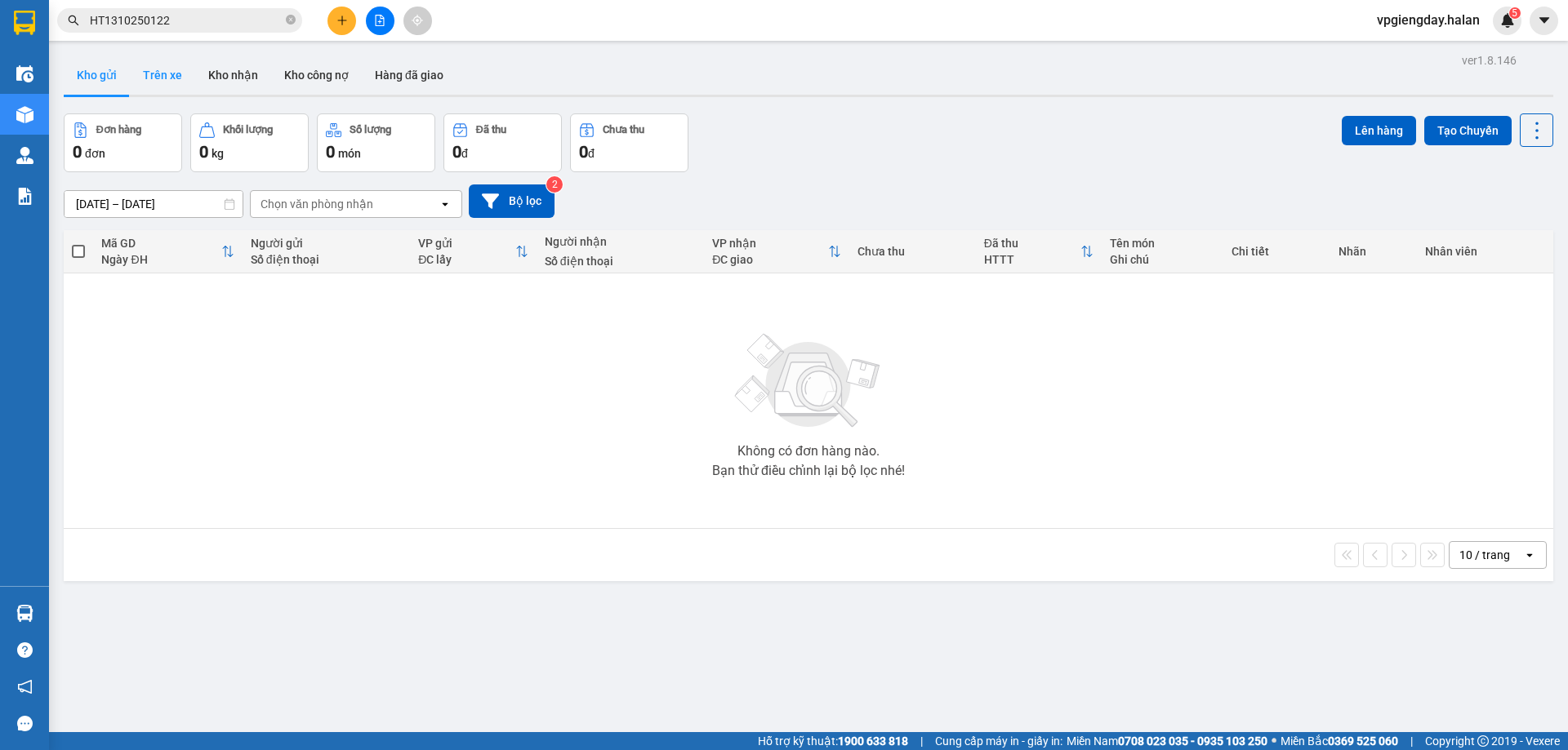
click at [154, 73] on button "Trên xe" at bounding box center [162, 74] width 66 height 40
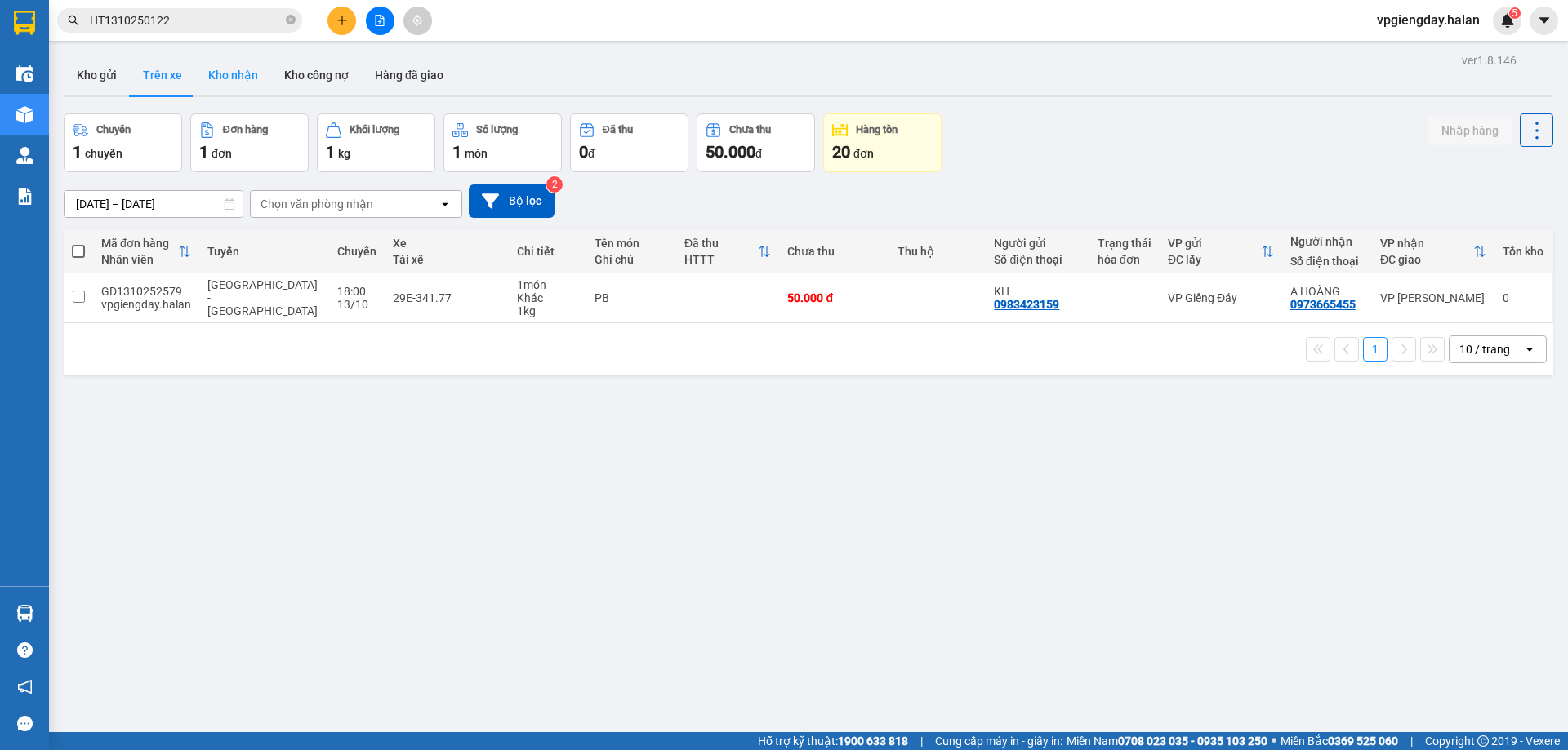
click at [206, 71] on button "Kho nhận" at bounding box center [233, 74] width 76 height 40
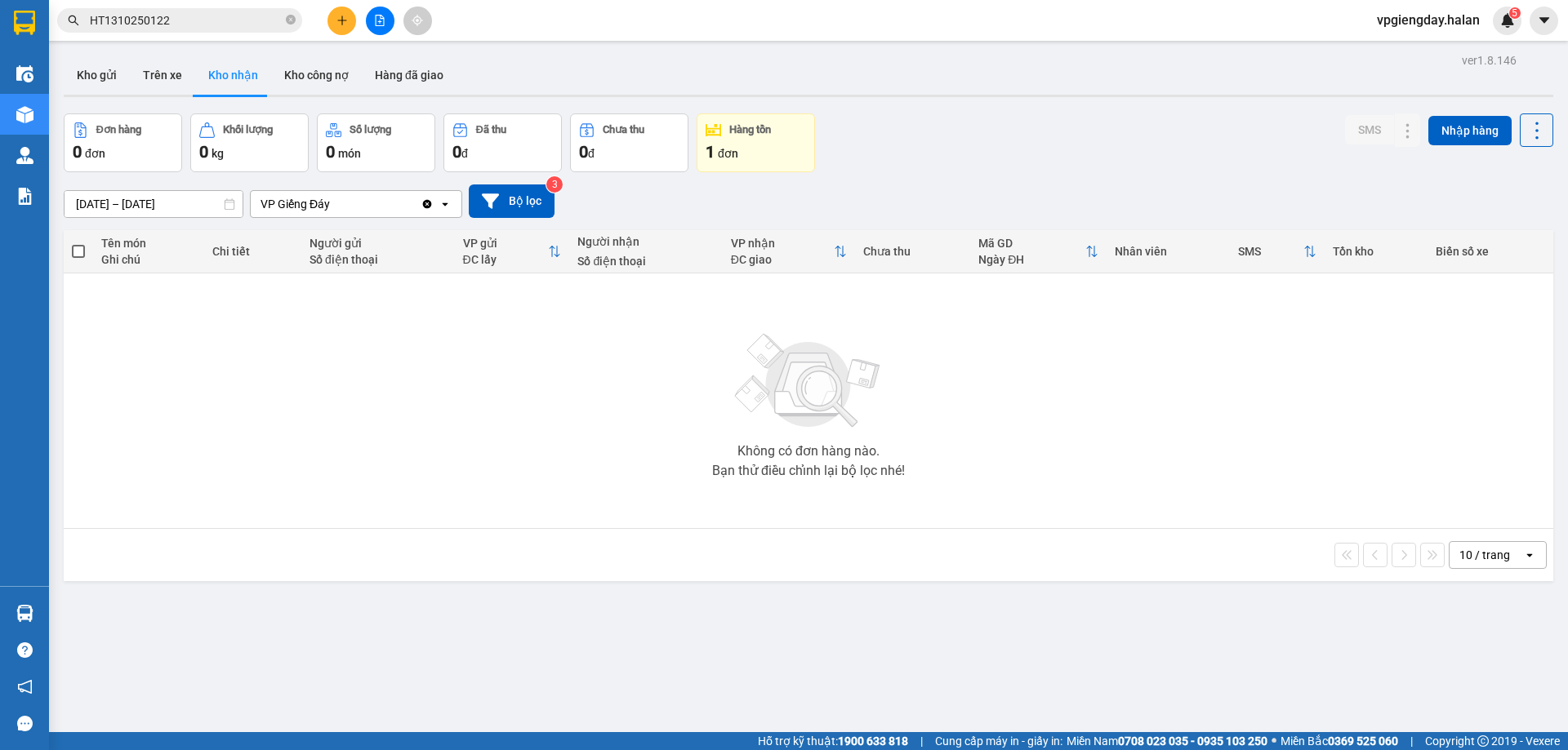
drag, startPoint x: 173, startPoint y: 76, endPoint x: 207, endPoint y: 190, distance: 119.0
click at [171, 76] on button "Trên xe" at bounding box center [162, 74] width 66 height 40
type input "[DATE] – [DATE]"
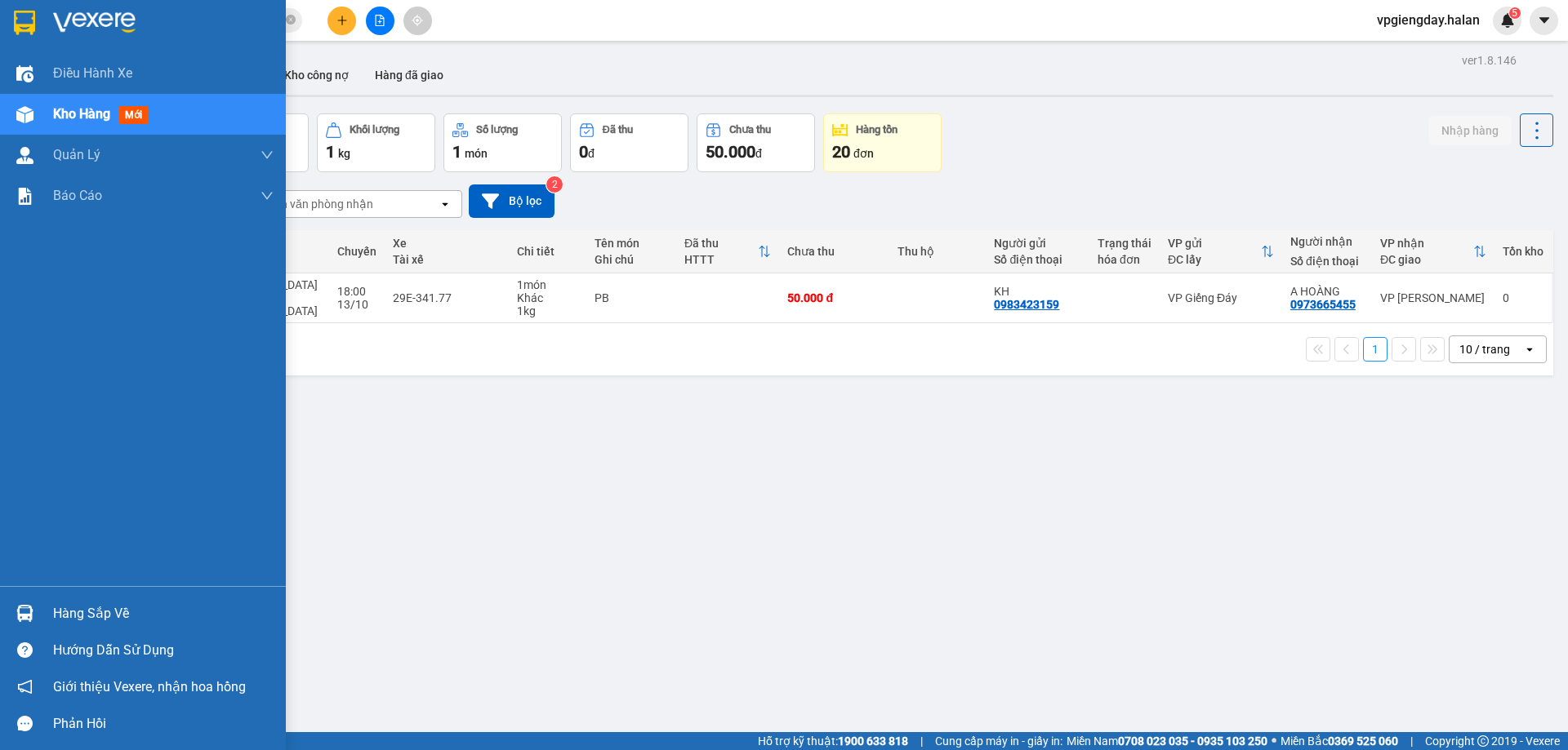
click at [126, 608] on div "Hàng sắp về" at bounding box center [163, 614] width 220 height 24
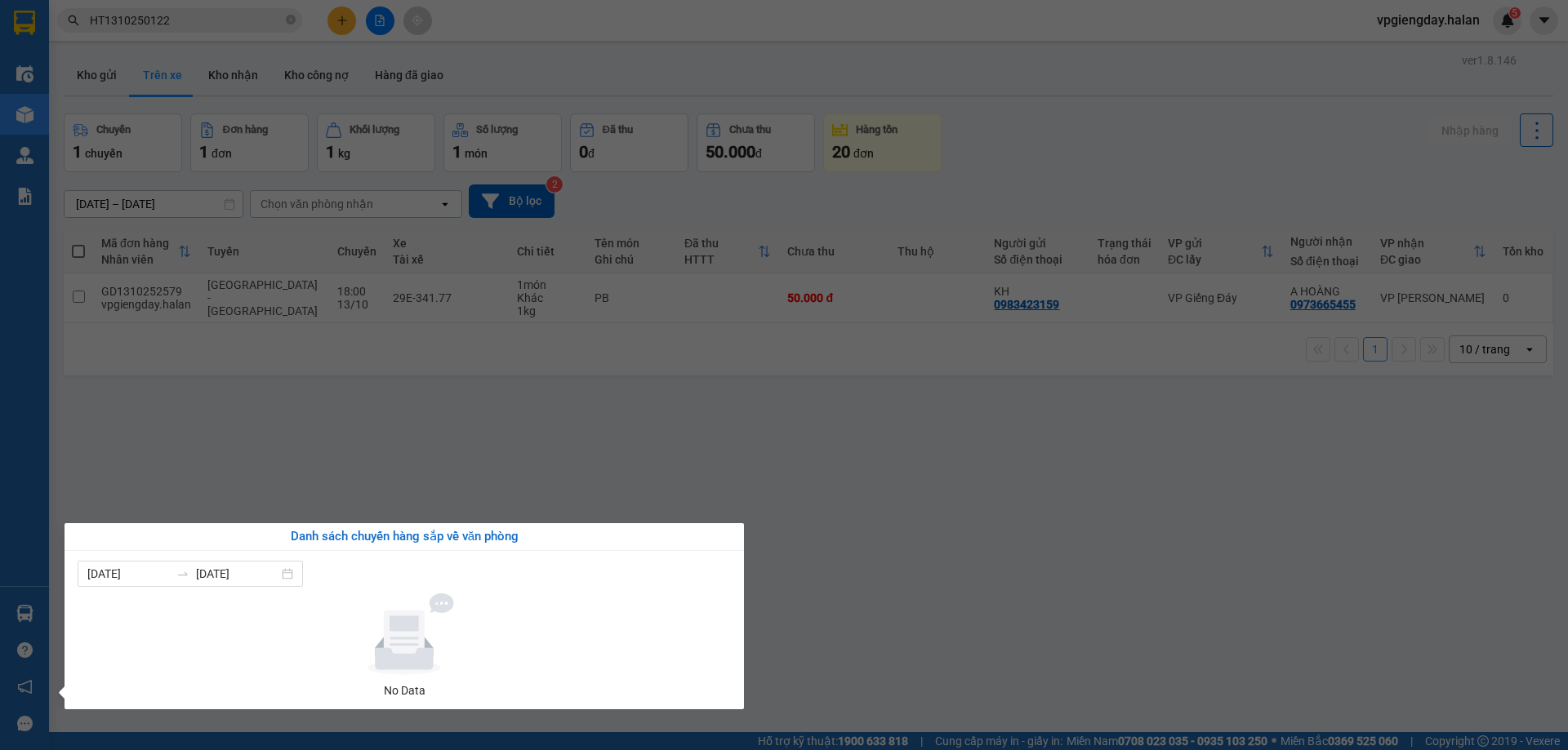
click at [305, 413] on section "Kết quả tìm kiếm ( 1 ) Bộ lọc Mã ĐH Trạng thái Món hàng Thu hộ Tổng cước Chưa c…" at bounding box center [784, 375] width 1568 height 750
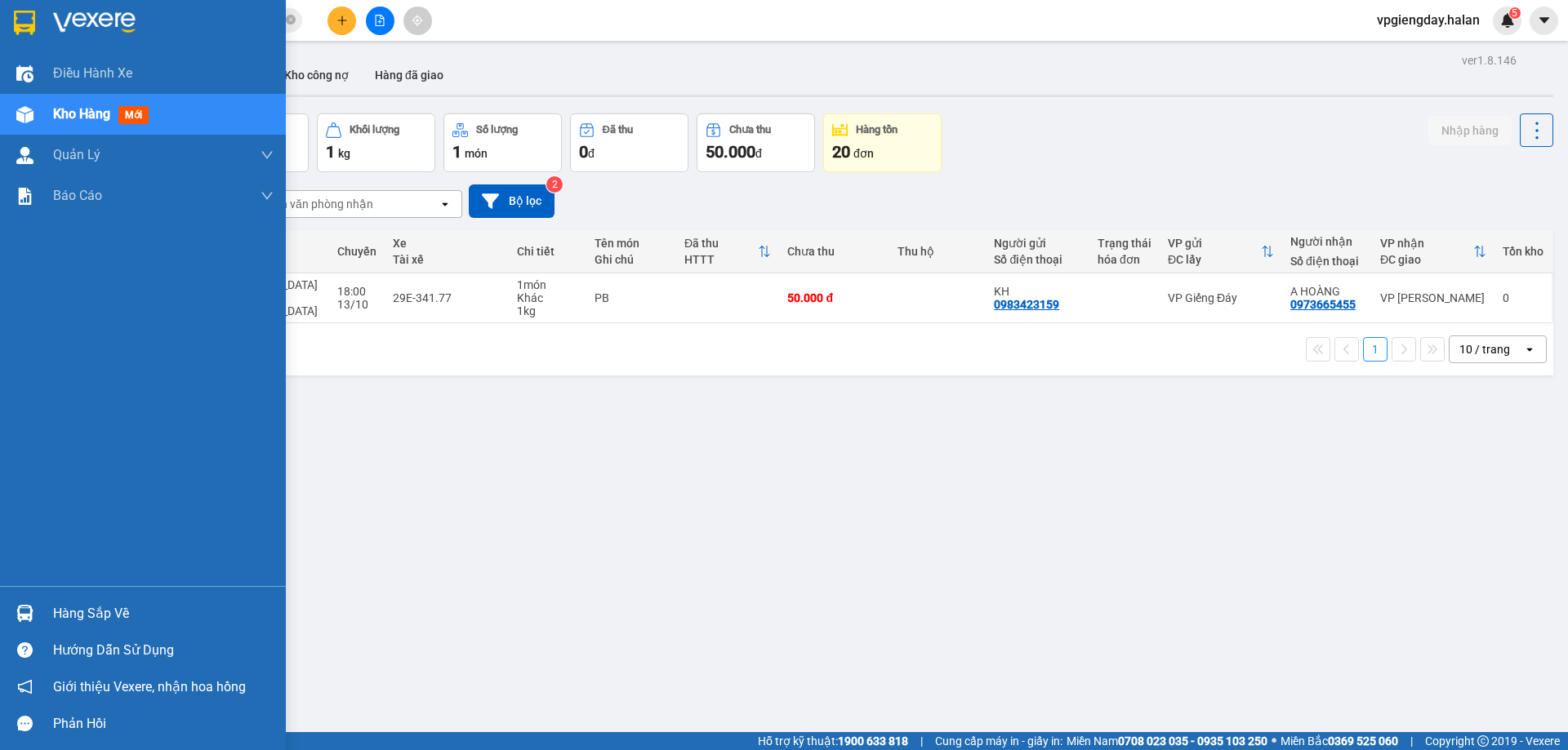
click at [74, 619] on div "Hàng sắp về" at bounding box center [163, 614] width 220 height 24
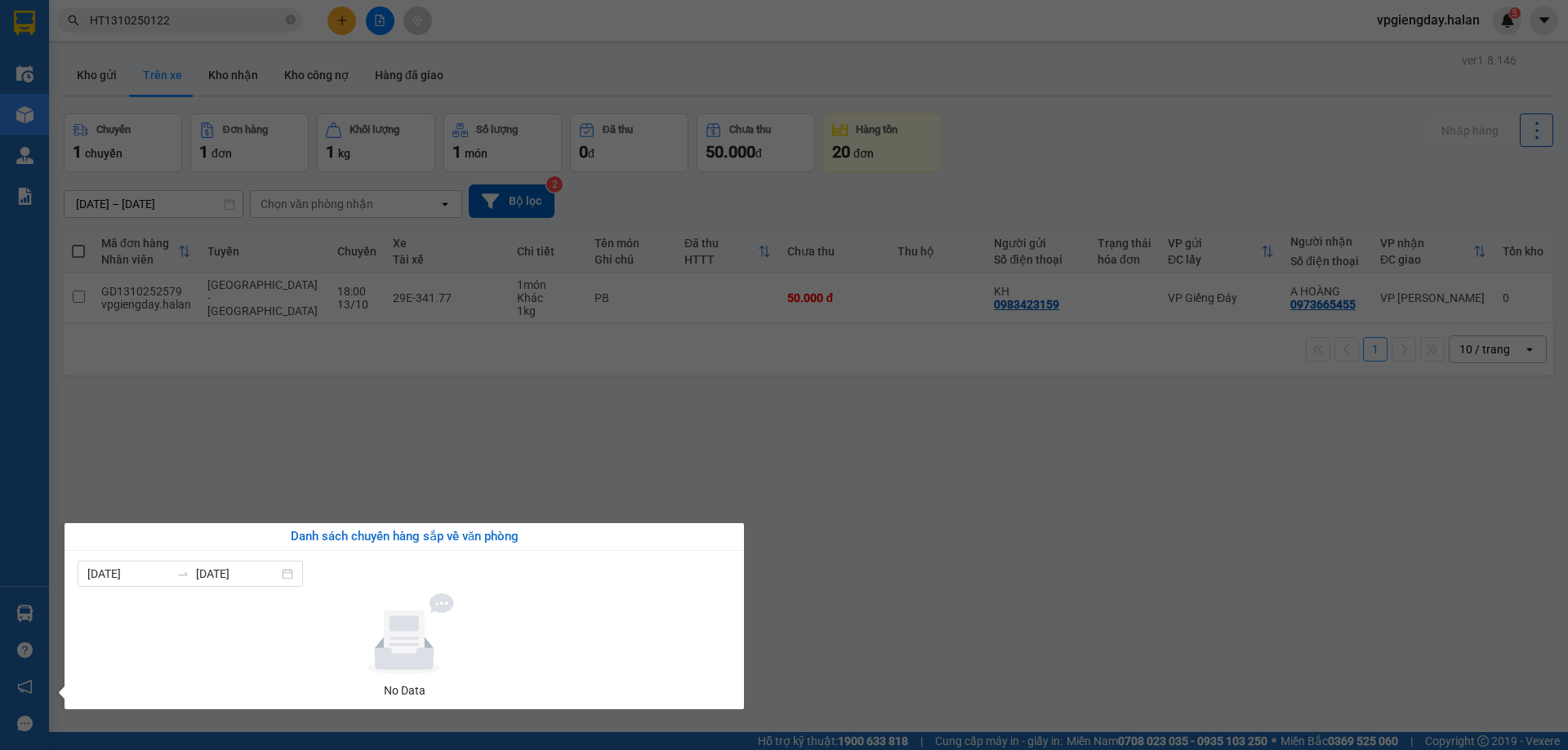
click at [356, 445] on section "Kết quả tìm kiếm ( 1 ) Bộ lọc Mã ĐH Trạng thái Món hàng Thu hộ Tổng cước Chưa c…" at bounding box center [784, 375] width 1568 height 750
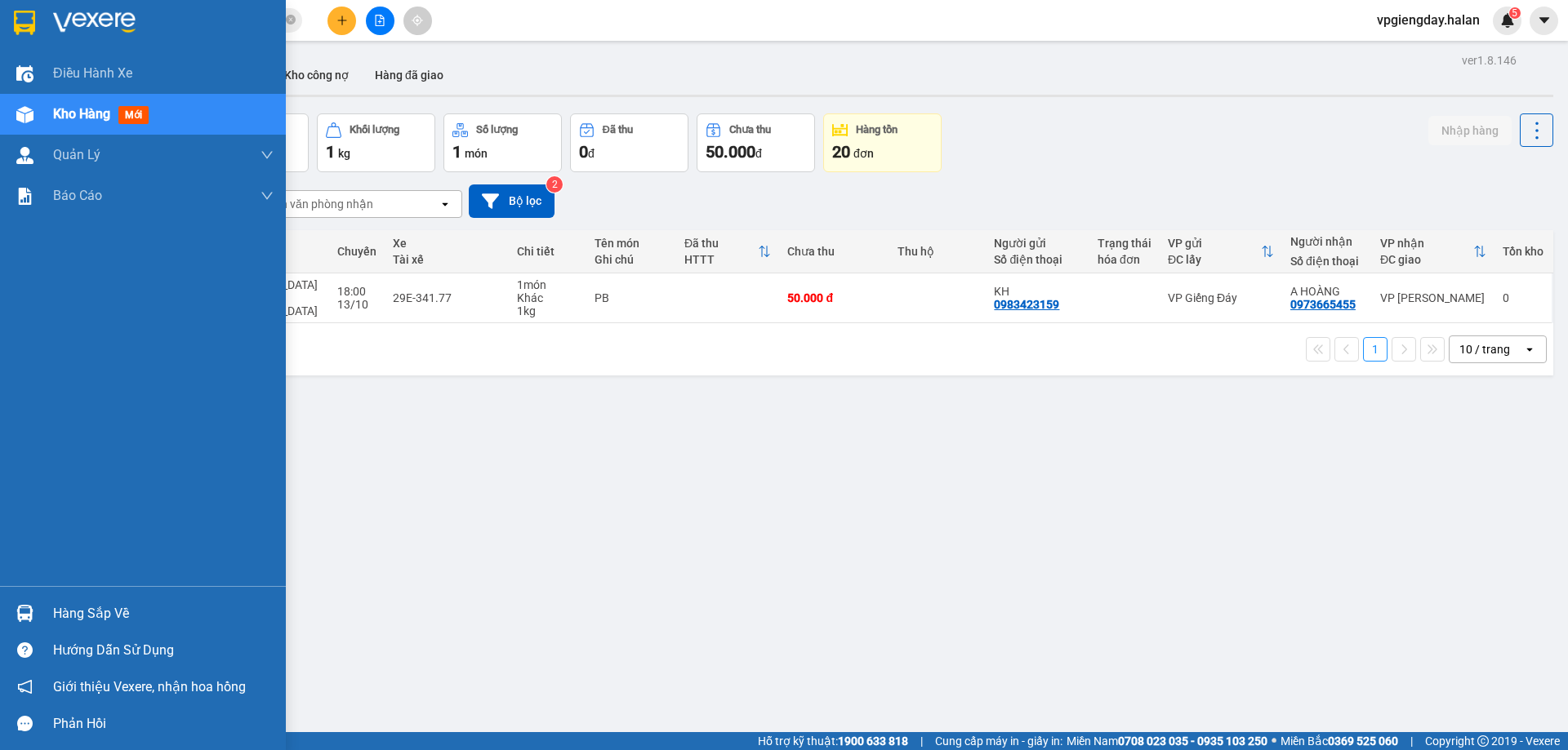
click at [108, 605] on div "Hàng sắp về" at bounding box center [163, 614] width 220 height 24
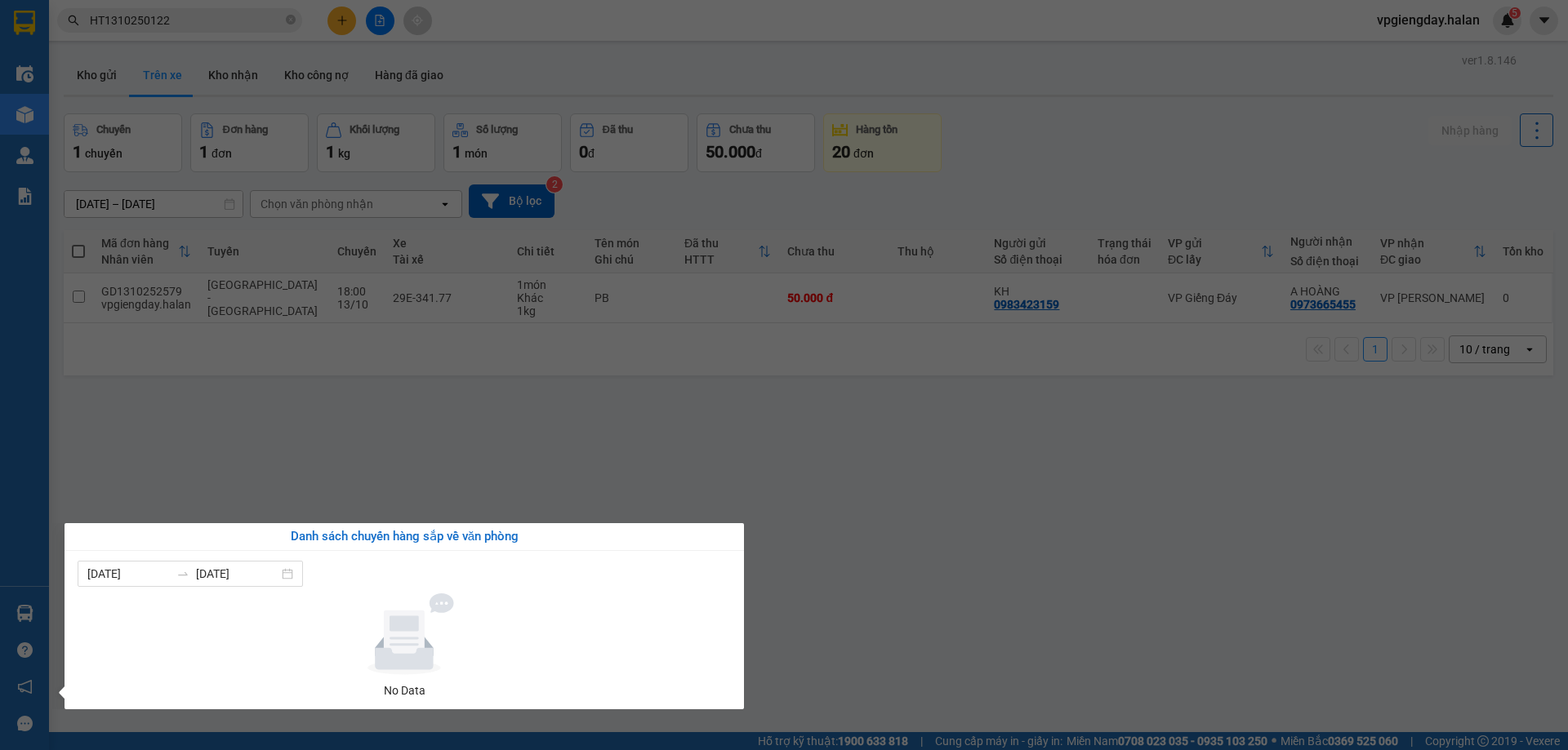
click at [336, 476] on section "Kết quả tìm kiếm ( 1 ) Bộ lọc Mã ĐH Trạng thái Món hàng Thu hộ Tổng cước Chưa c…" at bounding box center [784, 375] width 1568 height 750
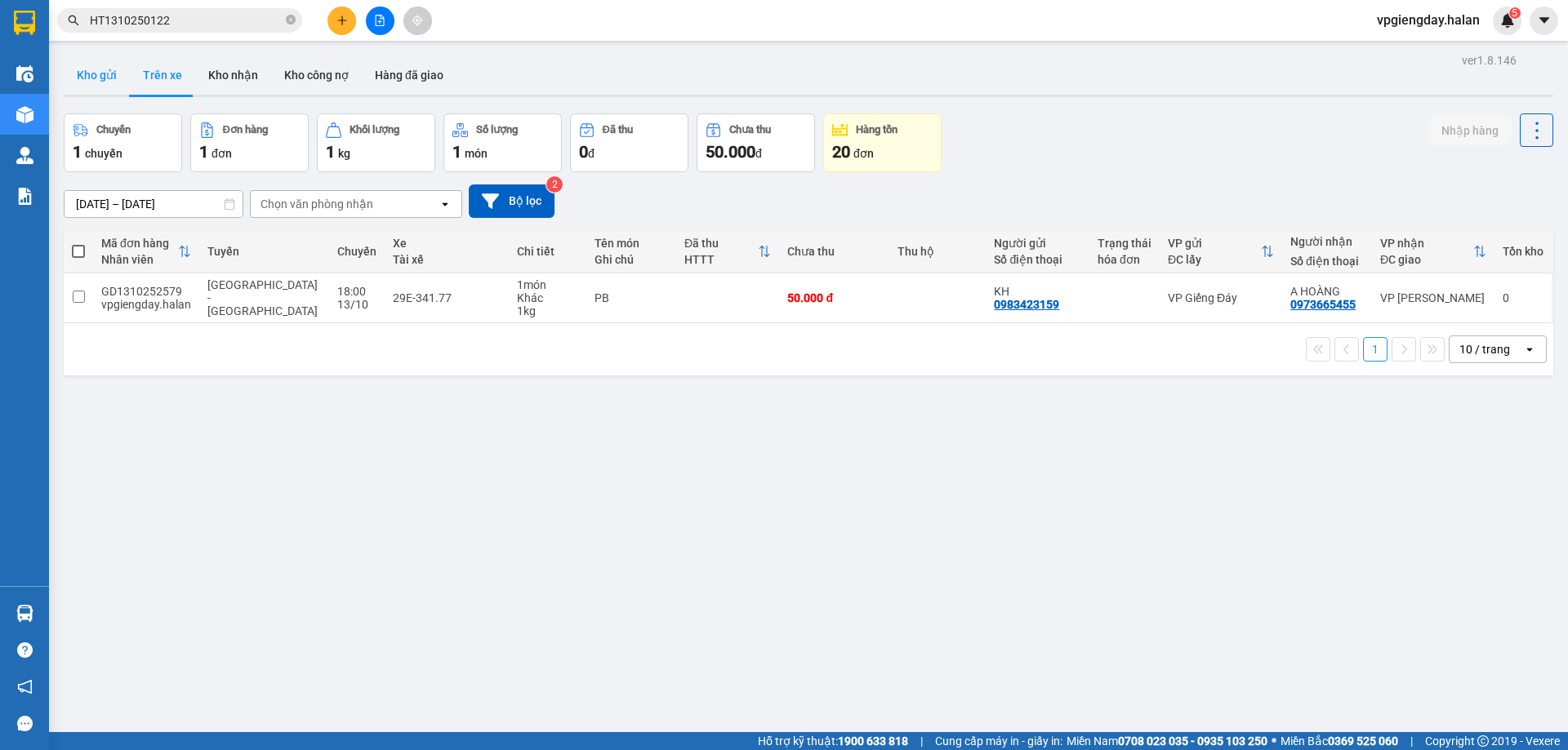
click at [105, 72] on button "Kho gửi" at bounding box center [97, 74] width 66 height 40
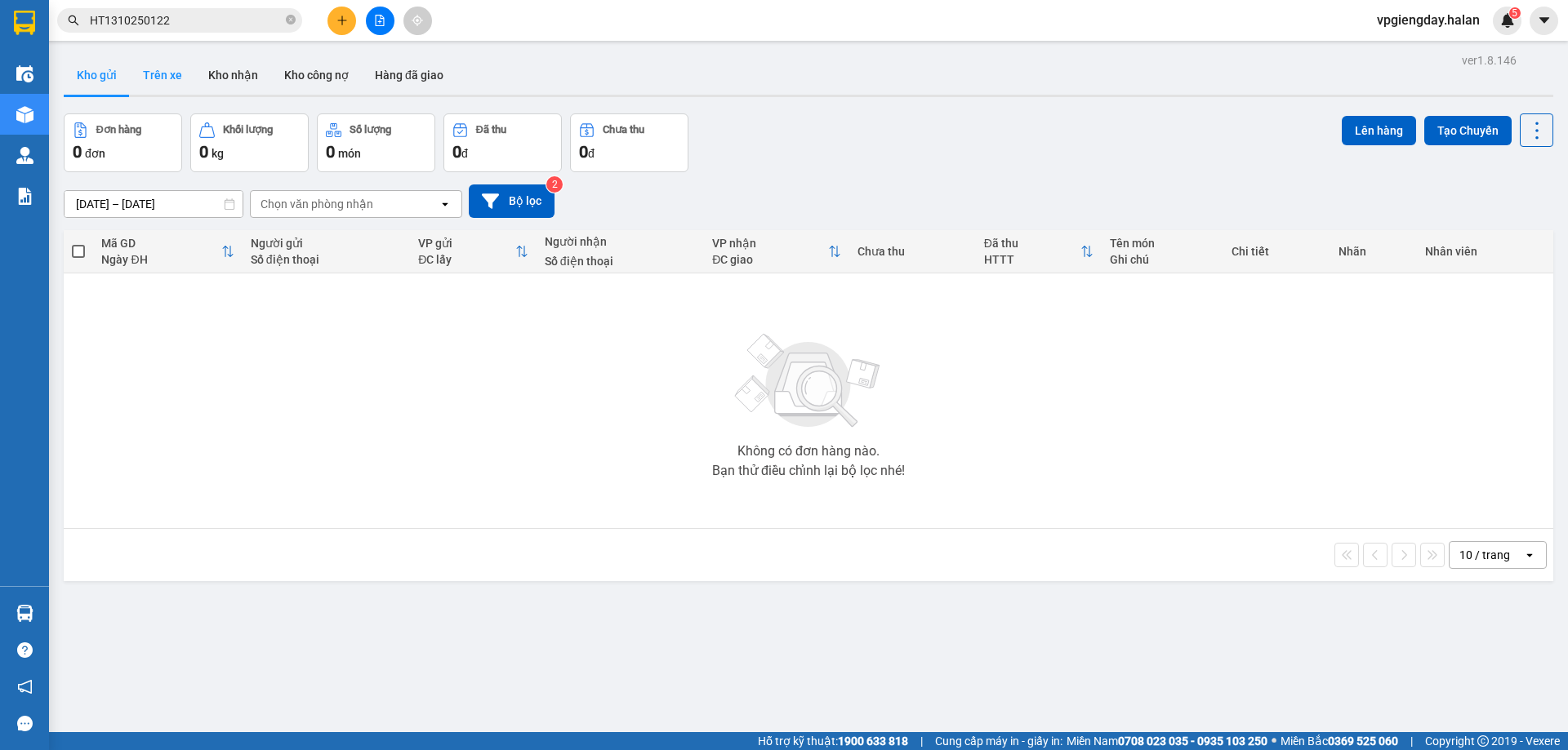
click at [165, 81] on button "Trên xe" at bounding box center [162, 74] width 66 height 40
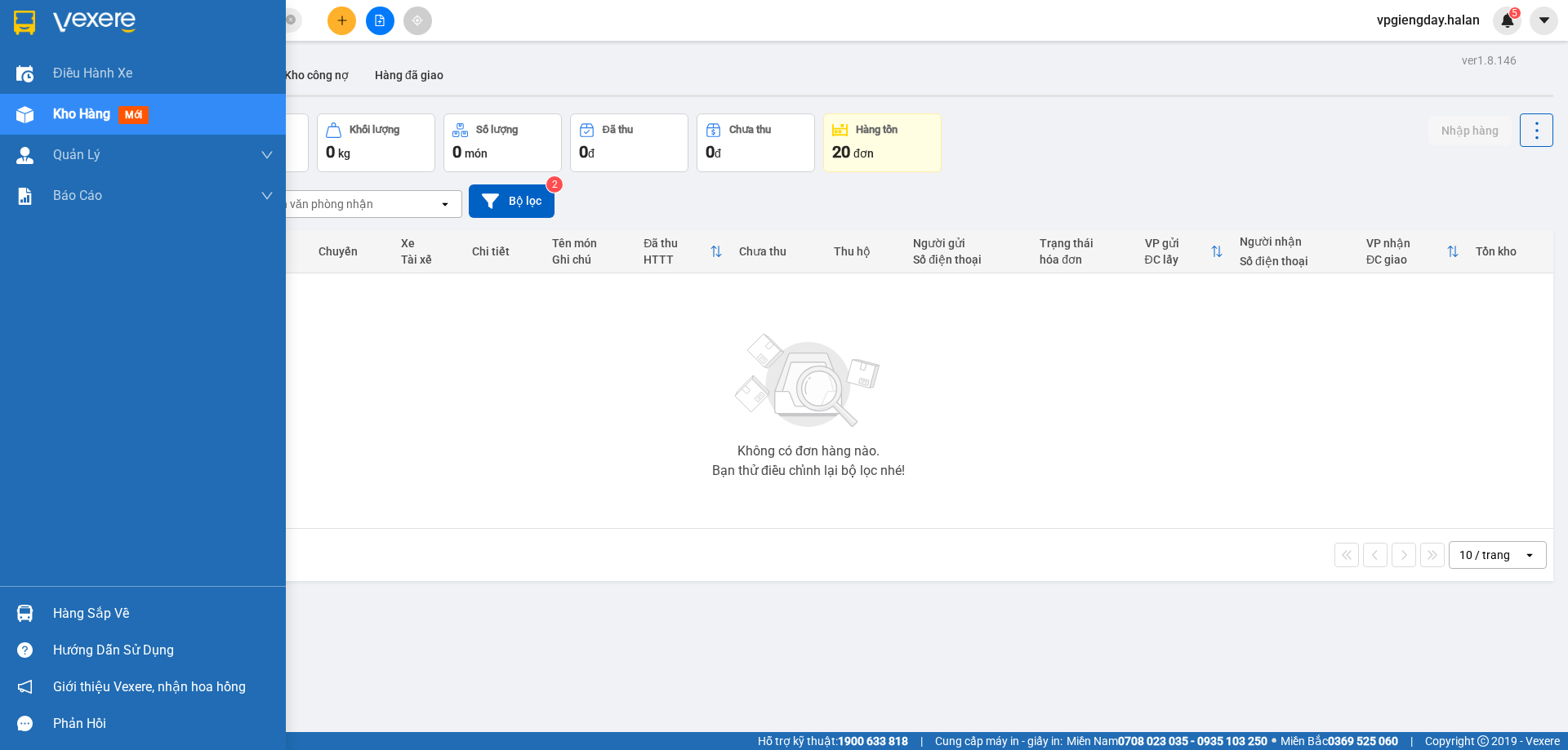
click at [102, 600] on div "Hàng sắp về" at bounding box center [143, 614] width 286 height 37
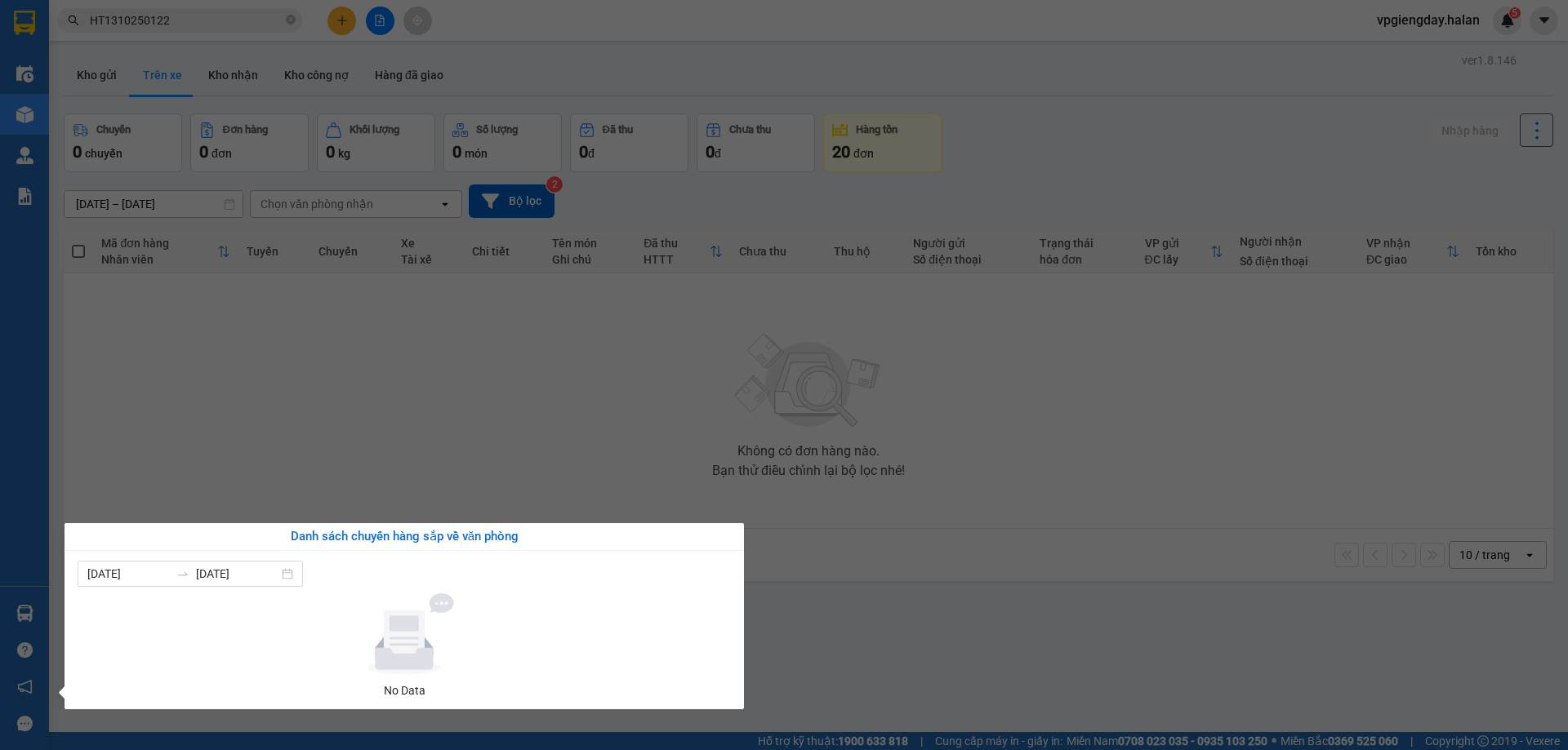
click at [301, 420] on section "Kết quả tìm kiếm ( 1 ) Bộ lọc Mã ĐH Trạng thái Món hàng Thu hộ Tổng cước Chưa c…" at bounding box center [784, 375] width 1568 height 750
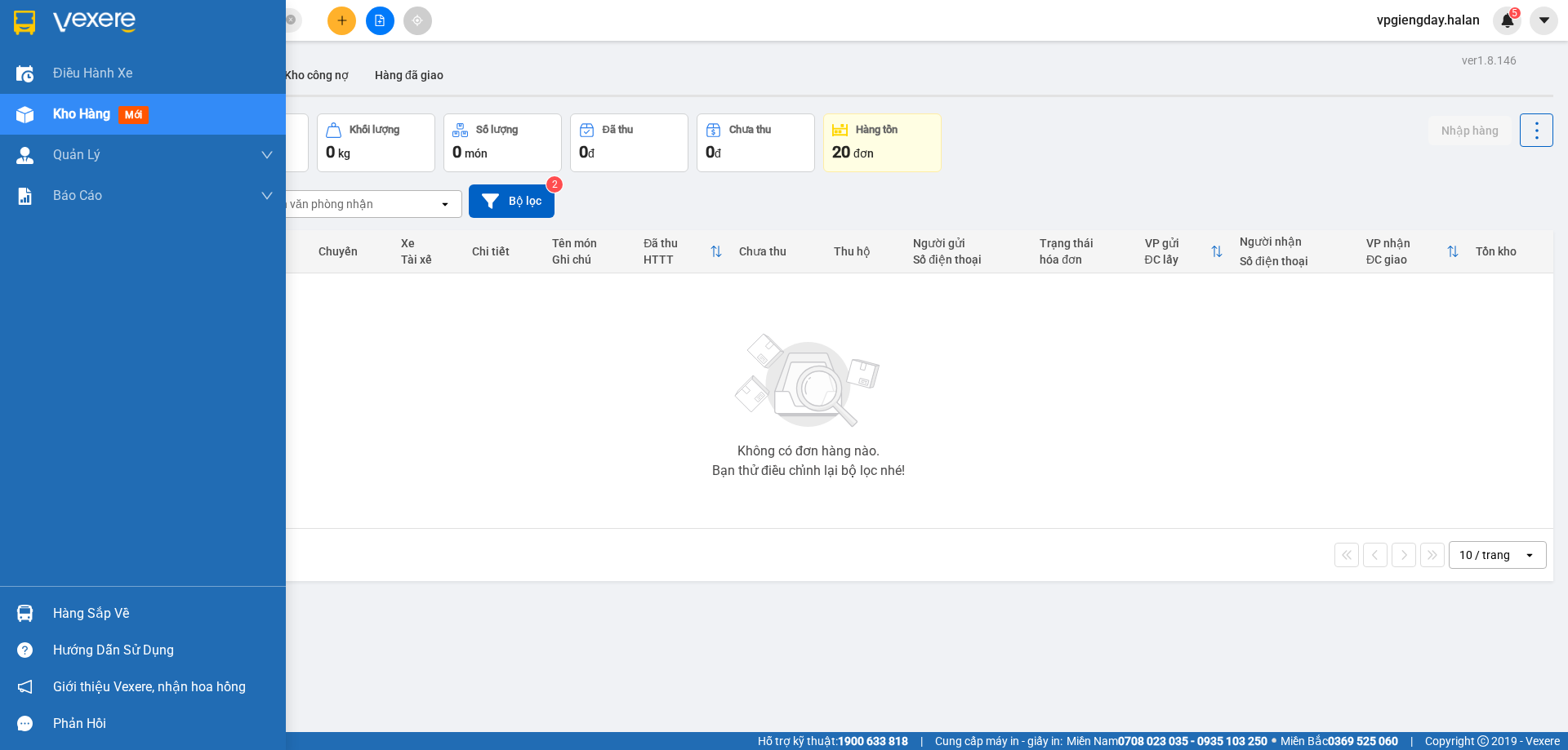
click at [73, 595] on div "Hàng sắp về" at bounding box center [143, 614] width 286 height 37
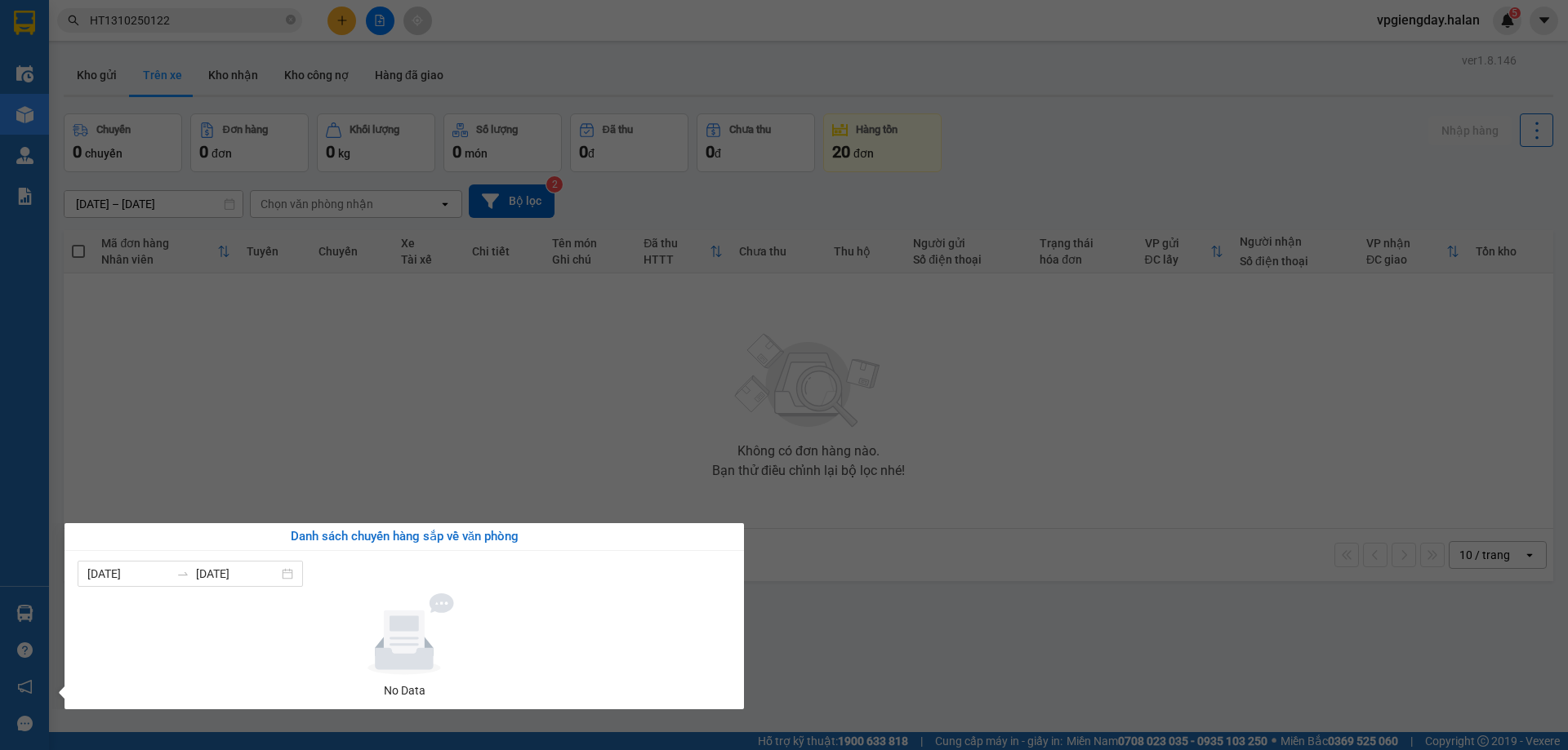
click at [301, 428] on section "Kết quả tìm kiếm ( 1 ) Bộ lọc Mã ĐH Trạng thái Món hàng Thu hộ Tổng cước Chưa c…" at bounding box center [784, 375] width 1568 height 750
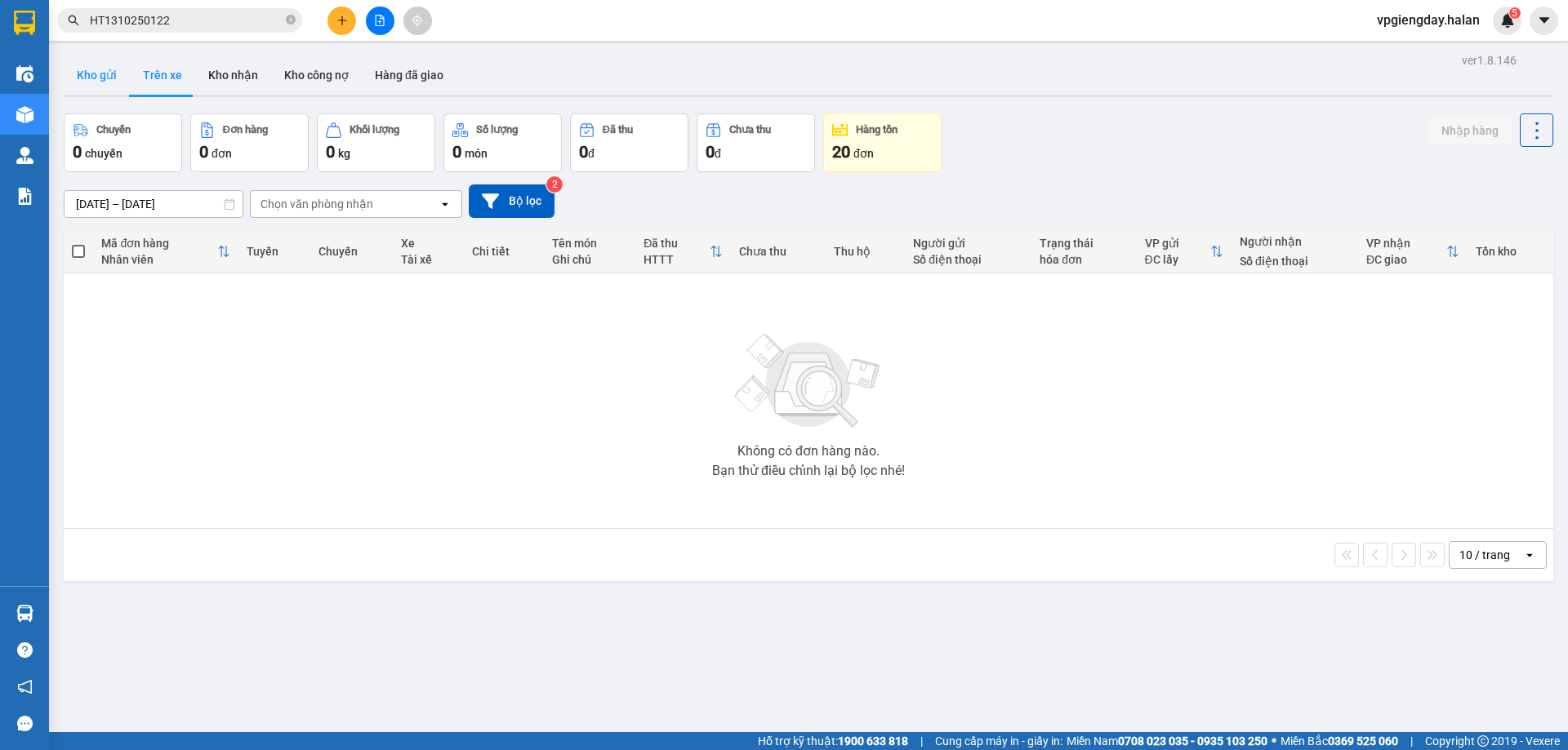
click at [92, 72] on button "Kho gửi" at bounding box center [97, 74] width 66 height 40
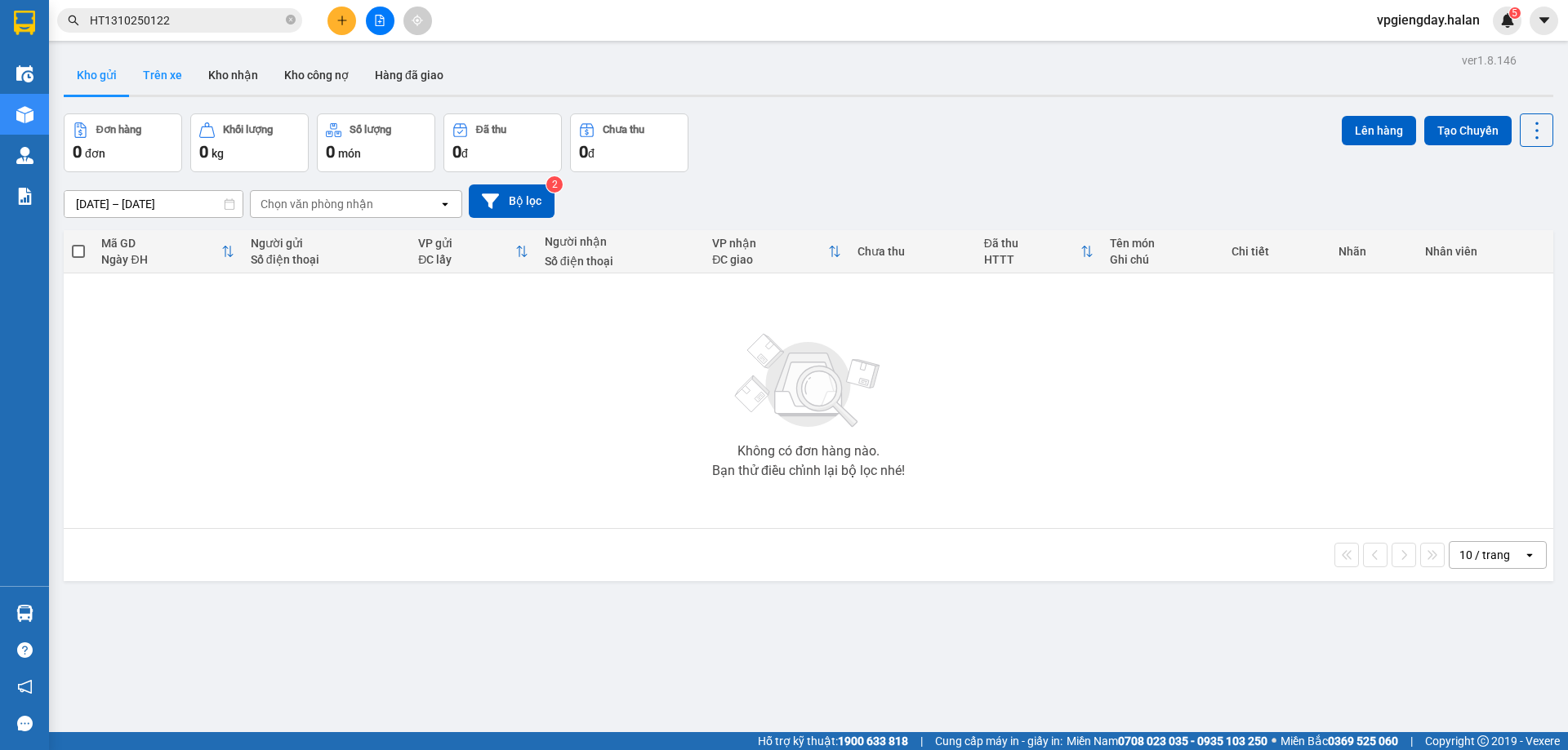
click at [167, 75] on button "Trên xe" at bounding box center [162, 74] width 66 height 40
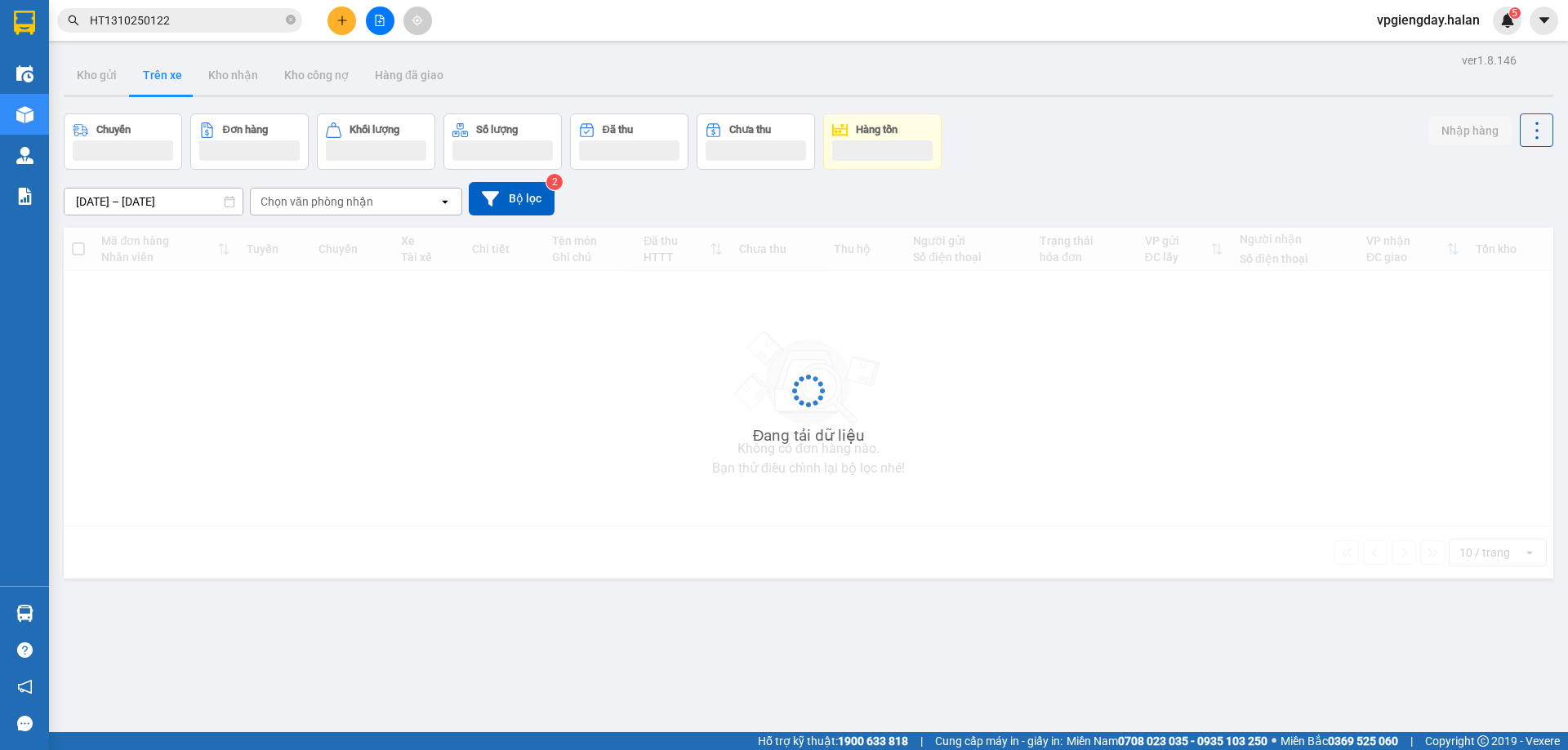
click at [167, 75] on button "Trên xe" at bounding box center [162, 74] width 66 height 40
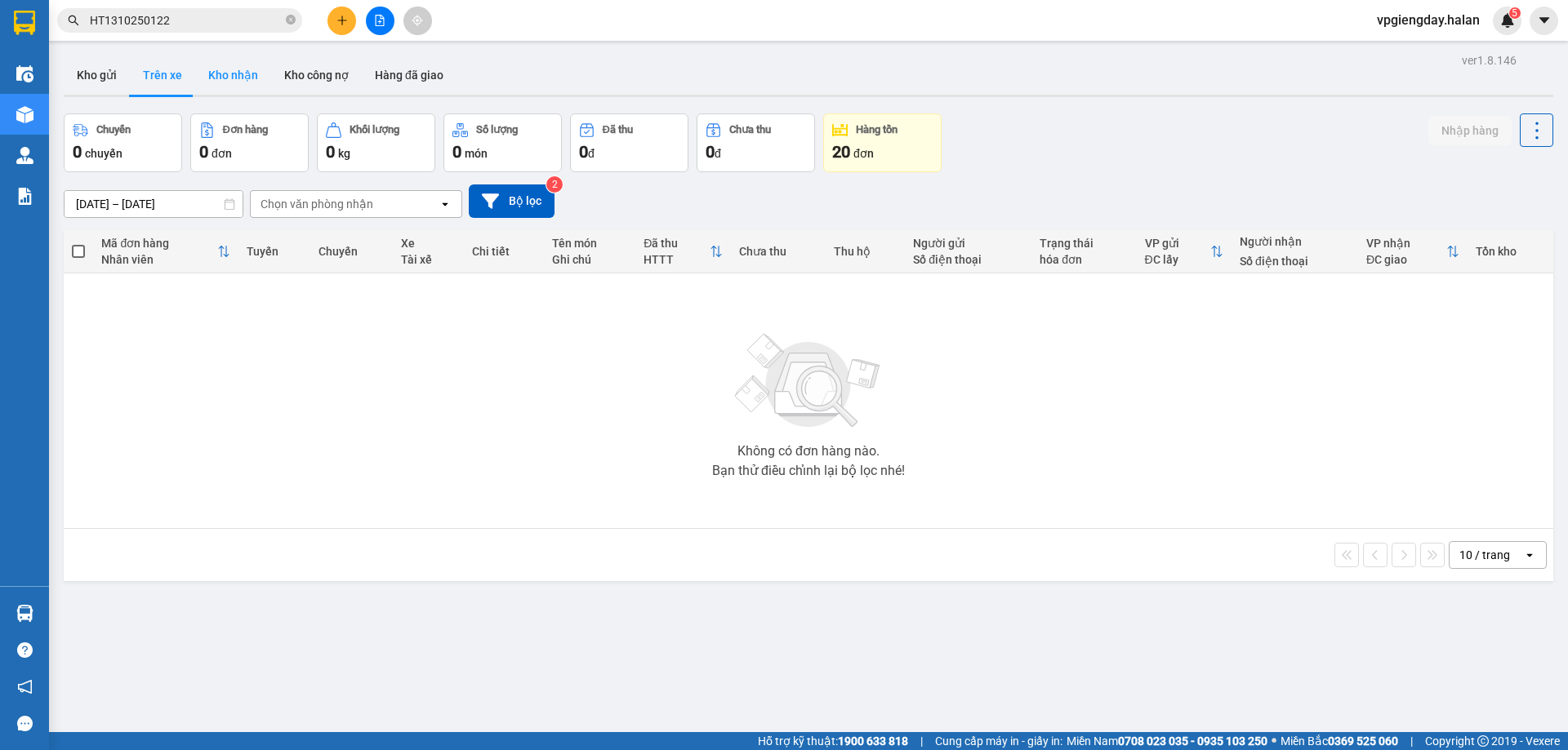
click at [257, 74] on button "Kho nhận" at bounding box center [233, 74] width 76 height 40
type input "[DATE] – [DATE]"
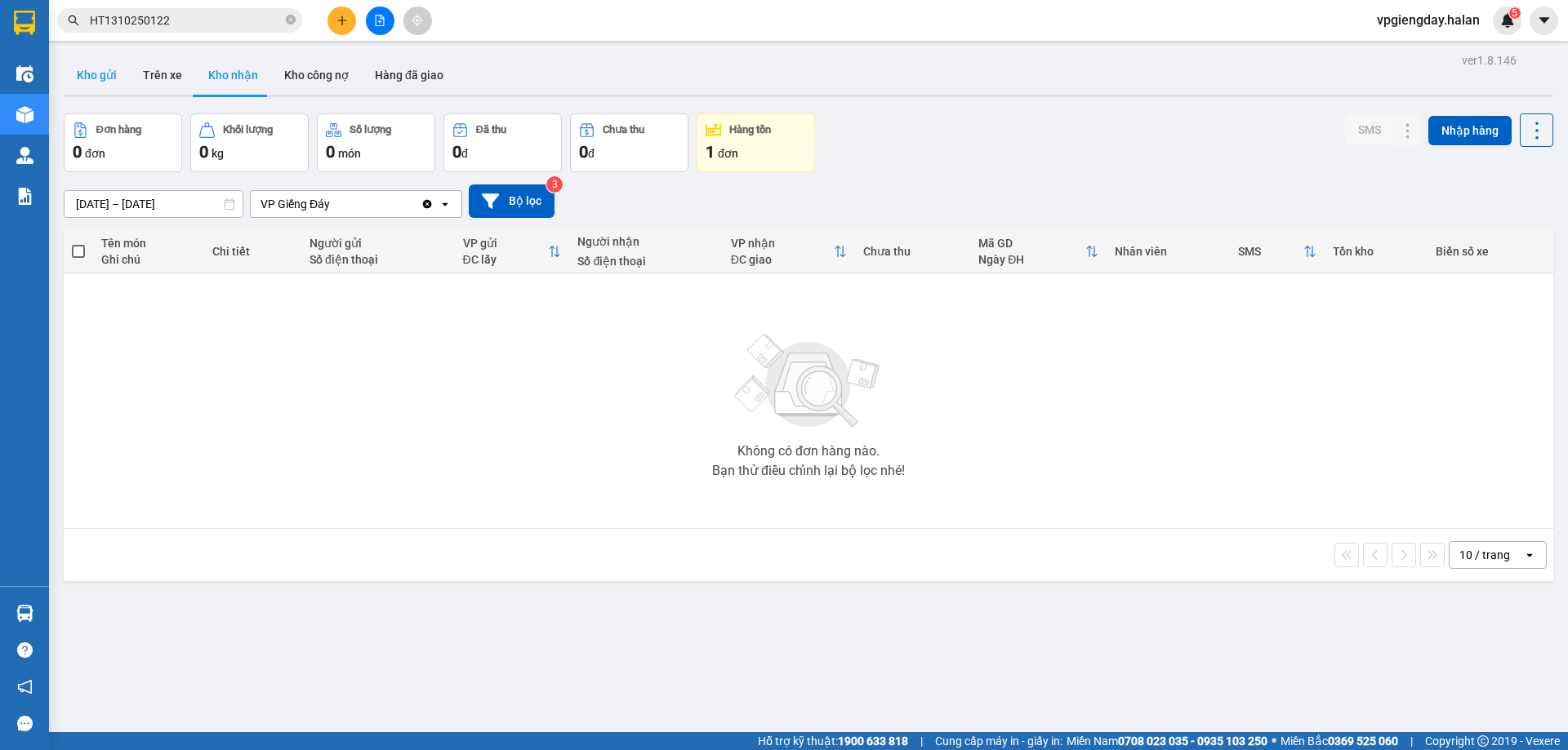
click at [103, 75] on button "Kho gửi" at bounding box center [97, 74] width 66 height 40
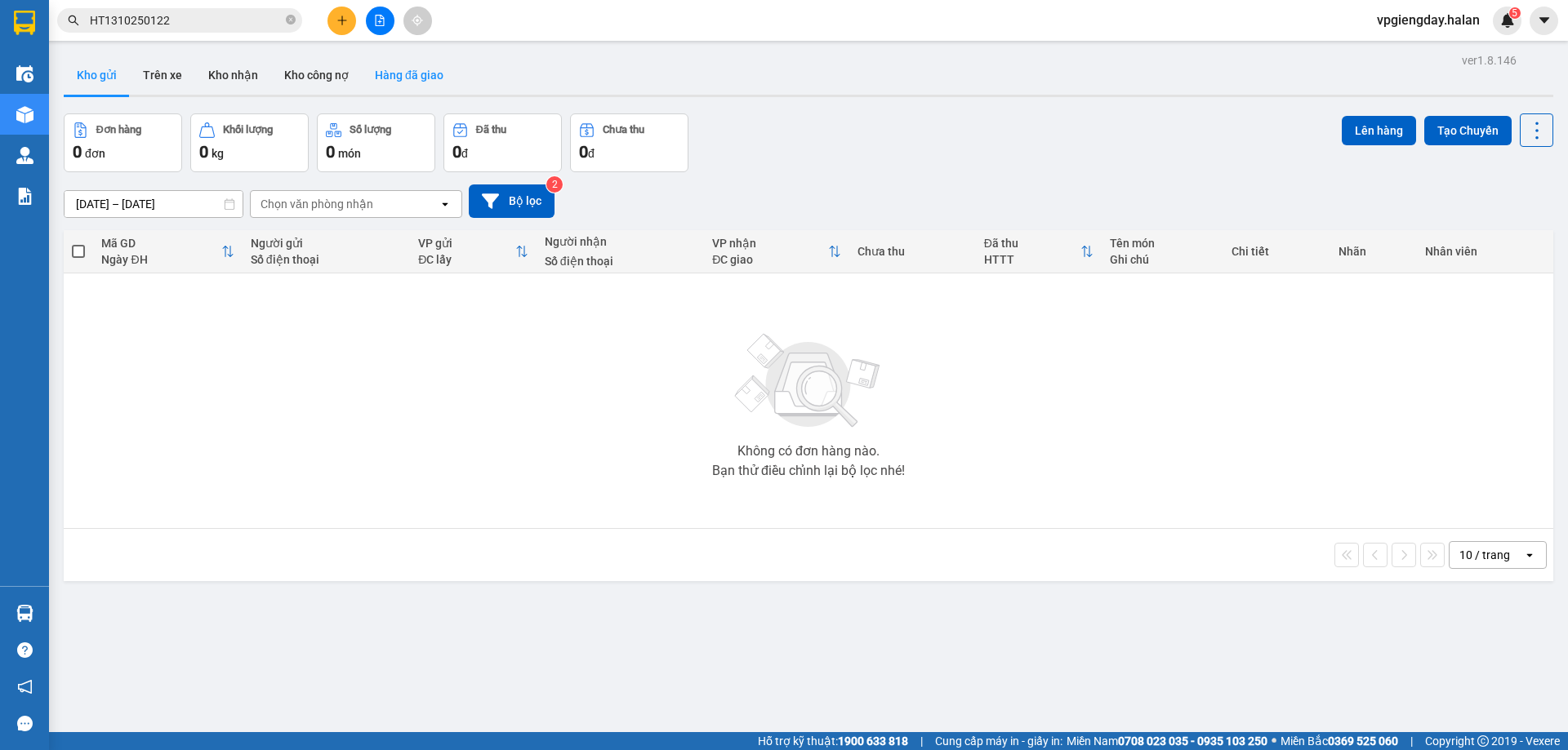
click at [378, 87] on button "Hàng đã giao" at bounding box center [409, 74] width 95 height 40
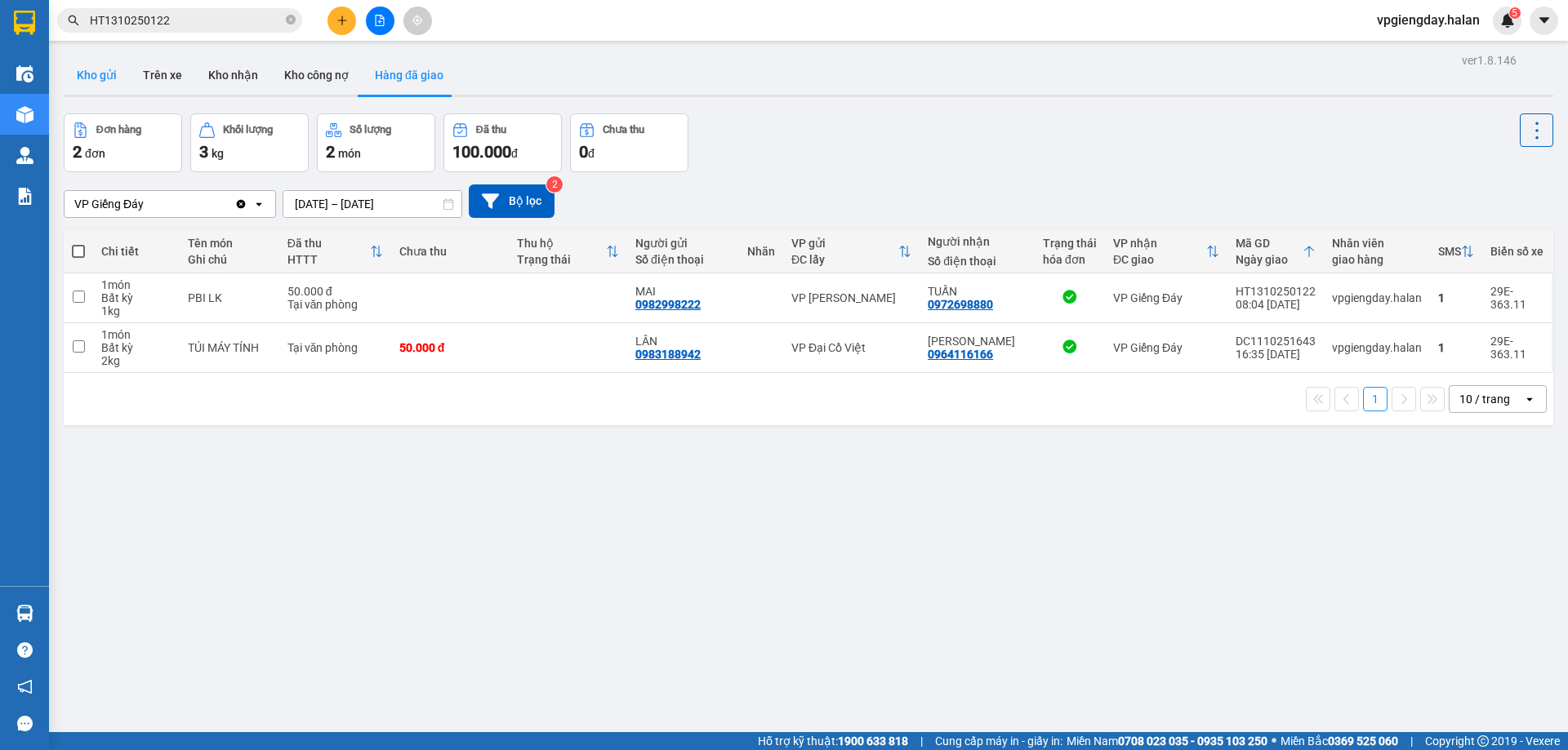
click at [79, 73] on button "Kho gửi" at bounding box center [97, 74] width 66 height 40
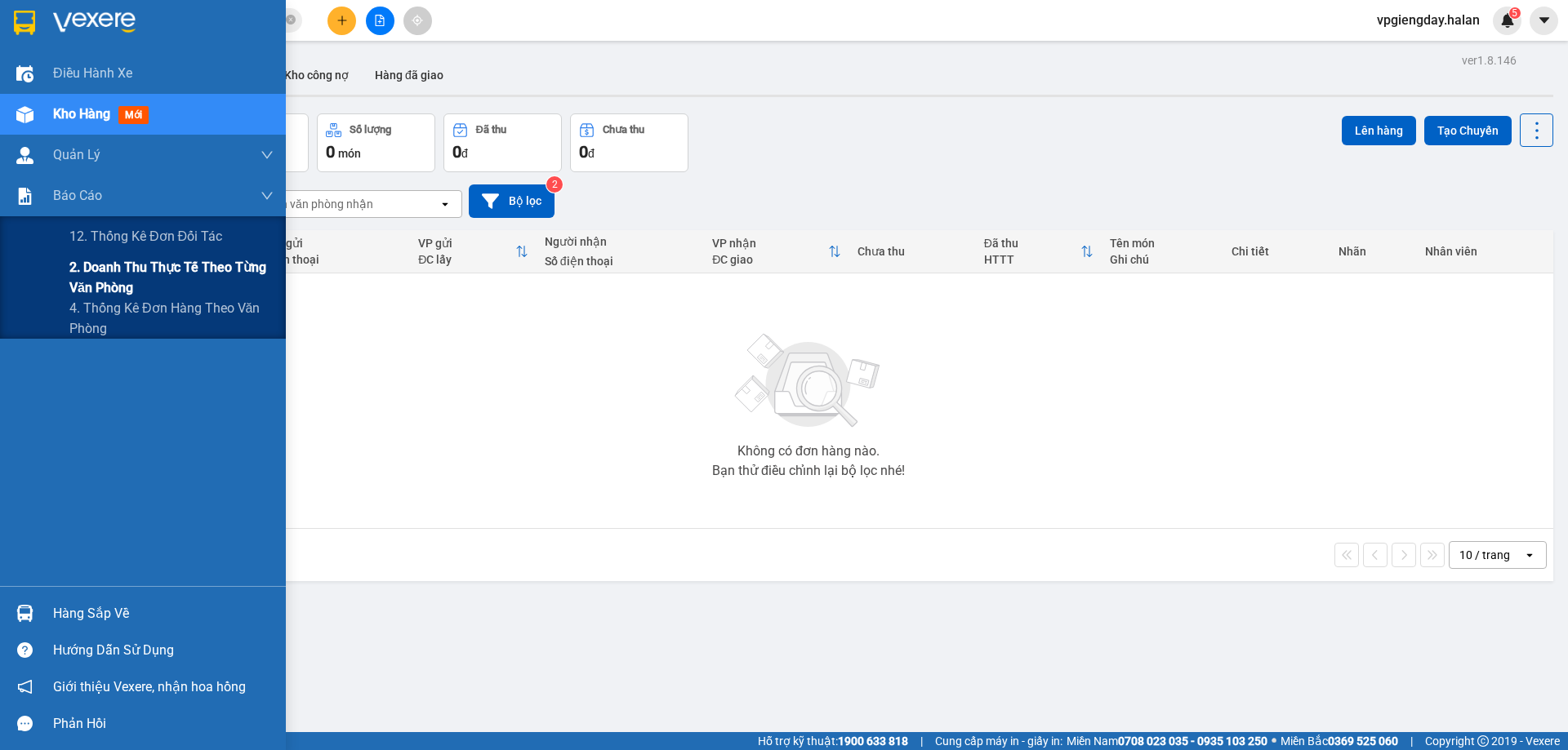
click at [109, 281] on span "2. Doanh thu thực tế theo từng văn phòng" at bounding box center [171, 277] width 204 height 41
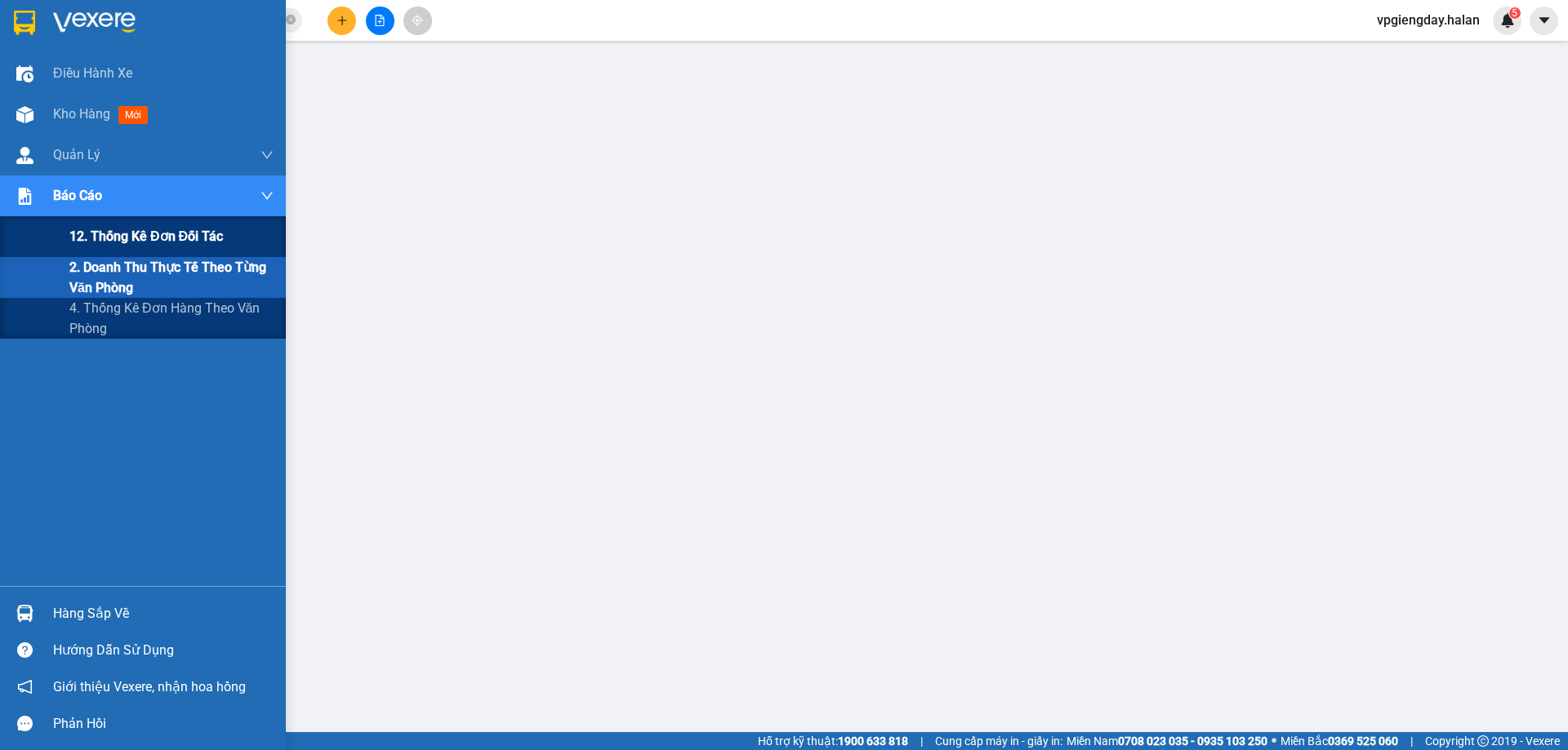
click at [142, 240] on span "12. Thống kê đơn đối tác" at bounding box center [146, 236] width 154 height 20
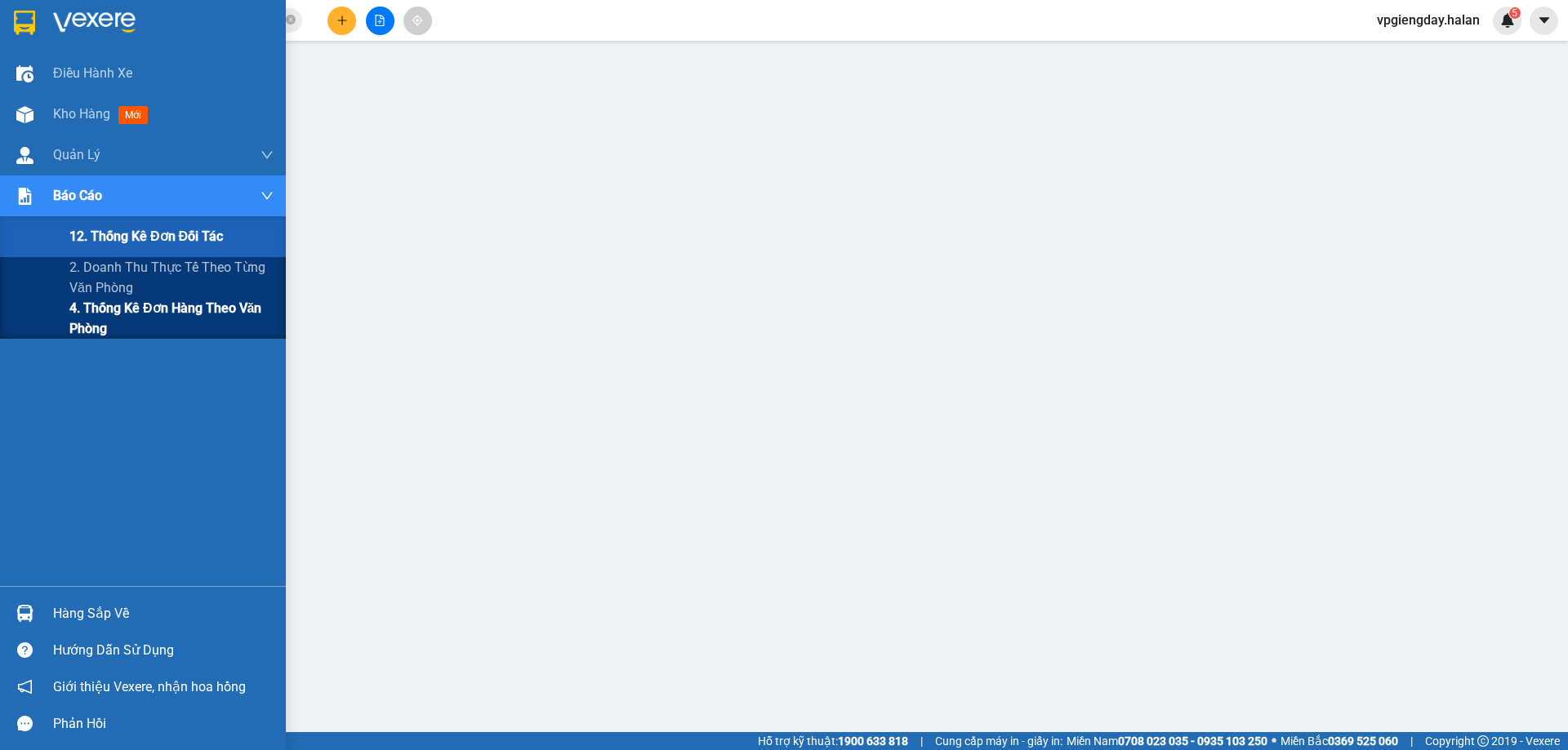
click at [104, 334] on span "4. Thống kê đơn hàng theo văn phòng" at bounding box center [171, 318] width 204 height 41
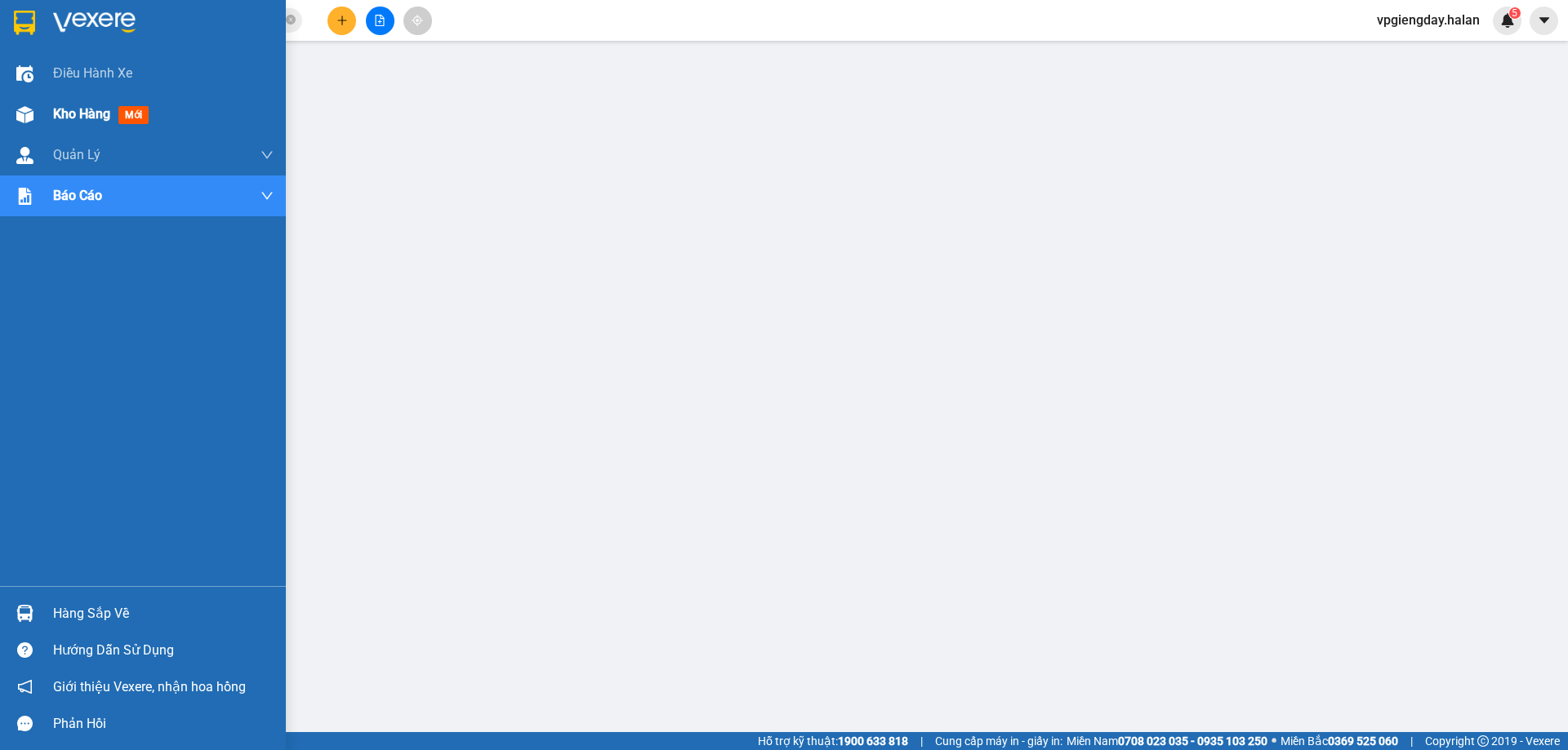
click at [80, 104] on div "Kho hàng mới" at bounding box center [104, 113] width 102 height 20
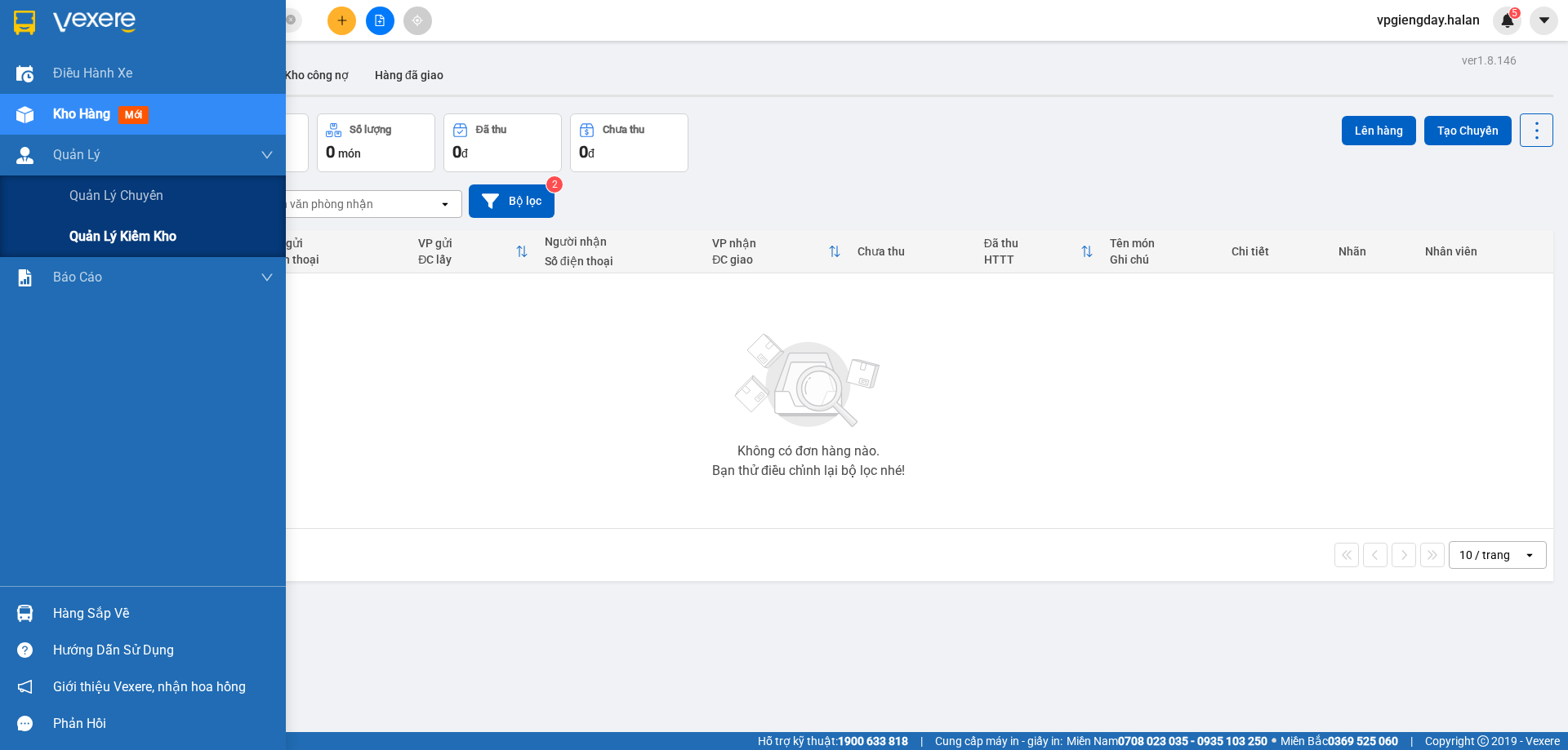
click at [144, 241] on span "Quản lý kiểm kho" at bounding box center [123, 236] width 107 height 20
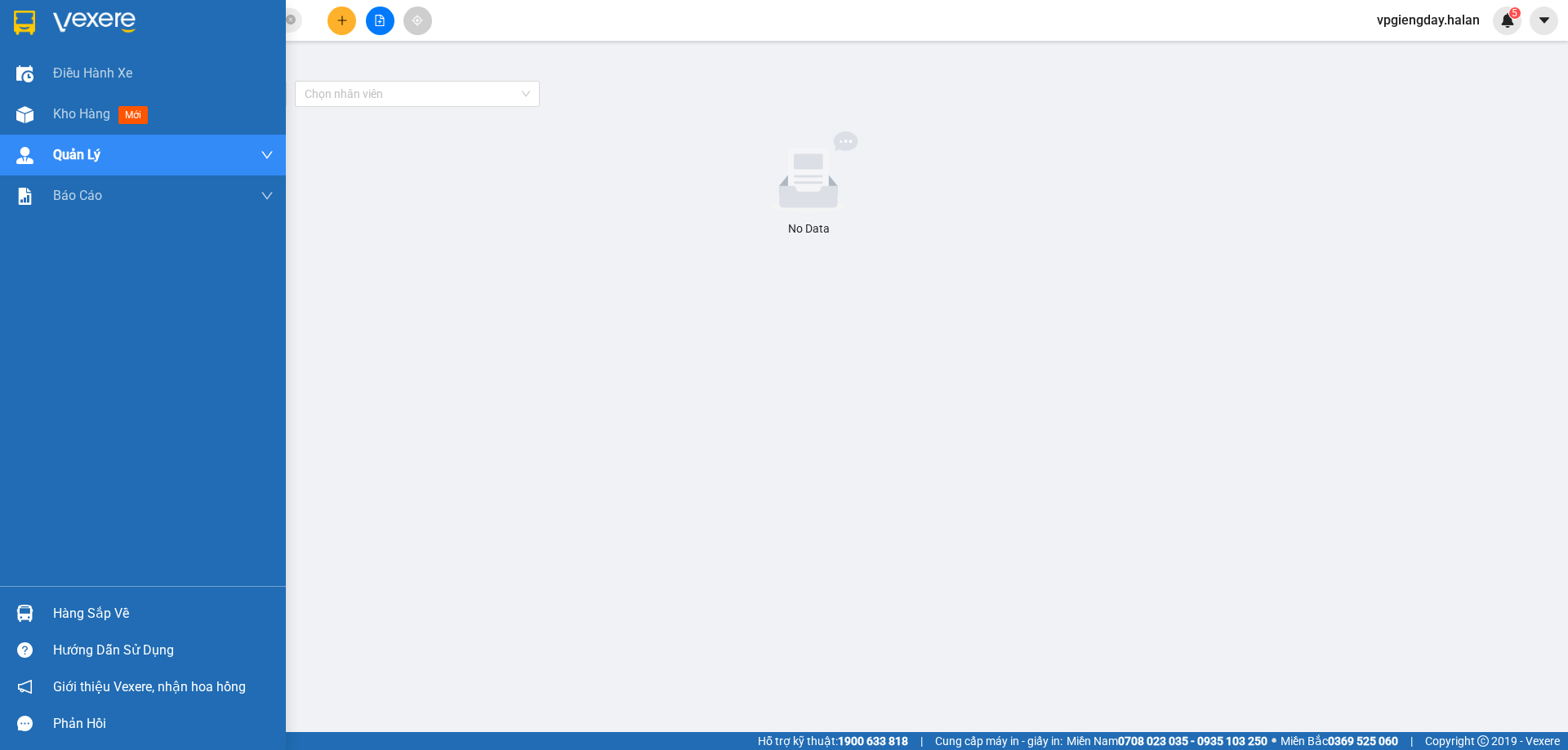
click at [48, 118] on div "Kho hàng mới" at bounding box center [143, 114] width 286 height 41
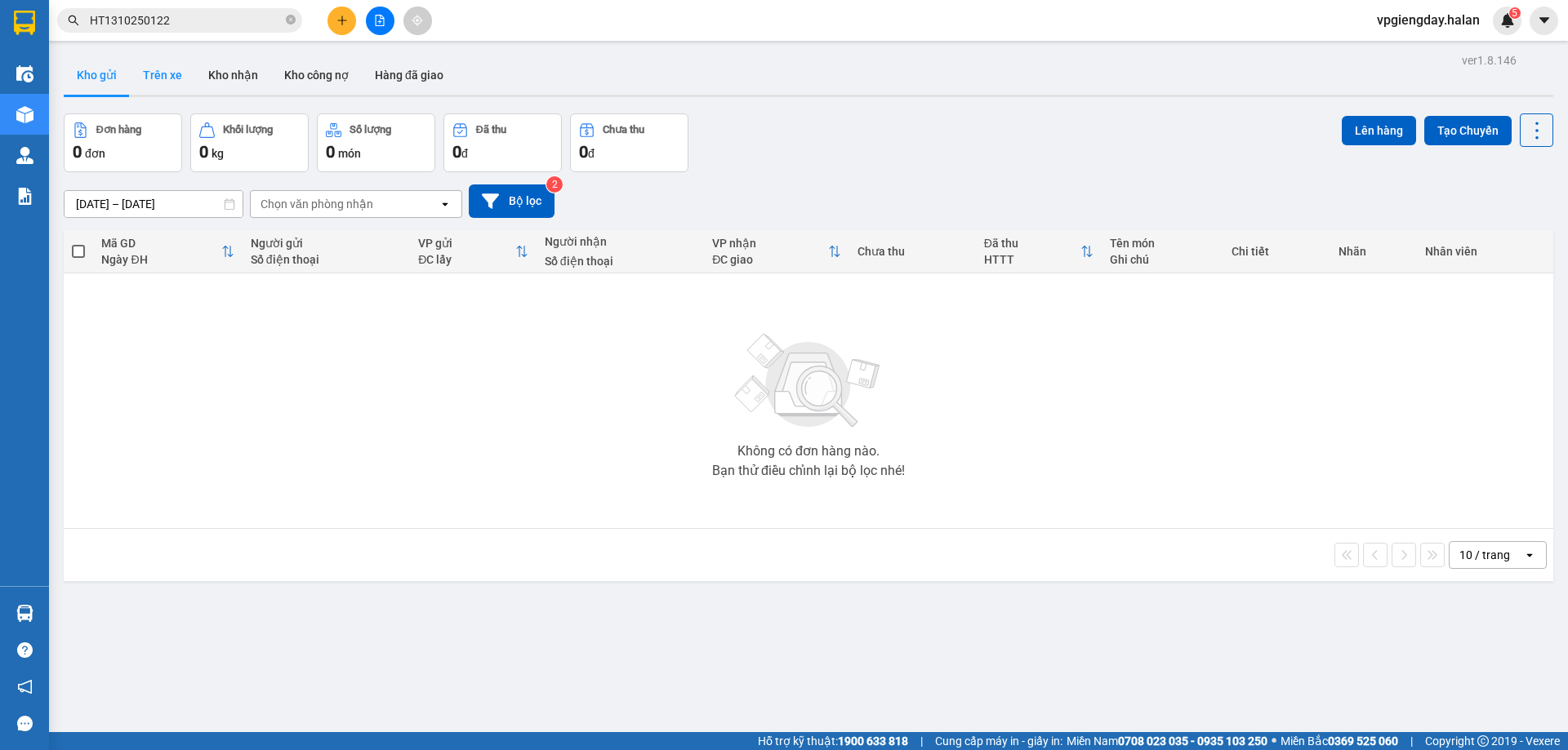
click at [141, 76] on button "Trên xe" at bounding box center [162, 74] width 66 height 40
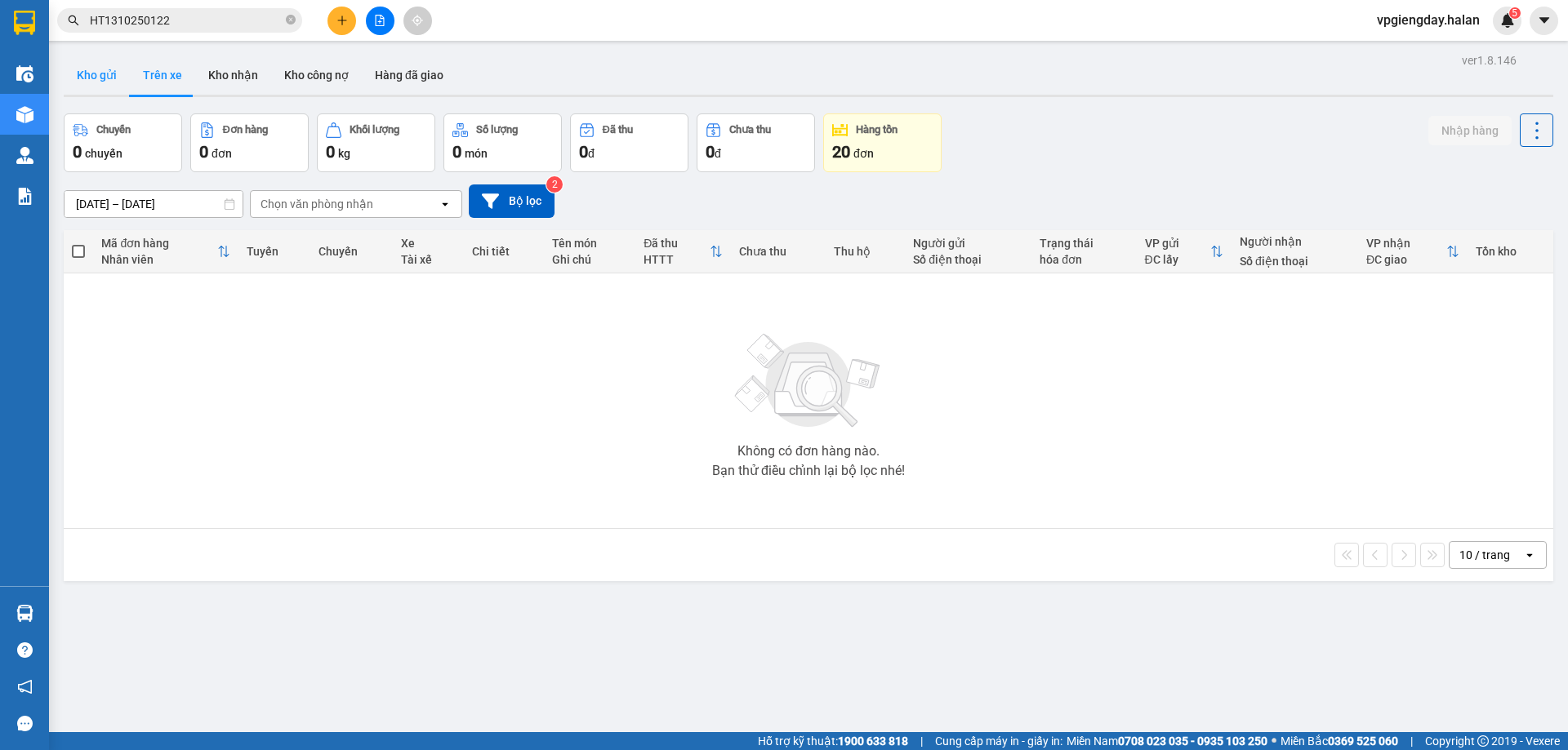
click at [95, 81] on button "Kho gửi" at bounding box center [97, 74] width 66 height 40
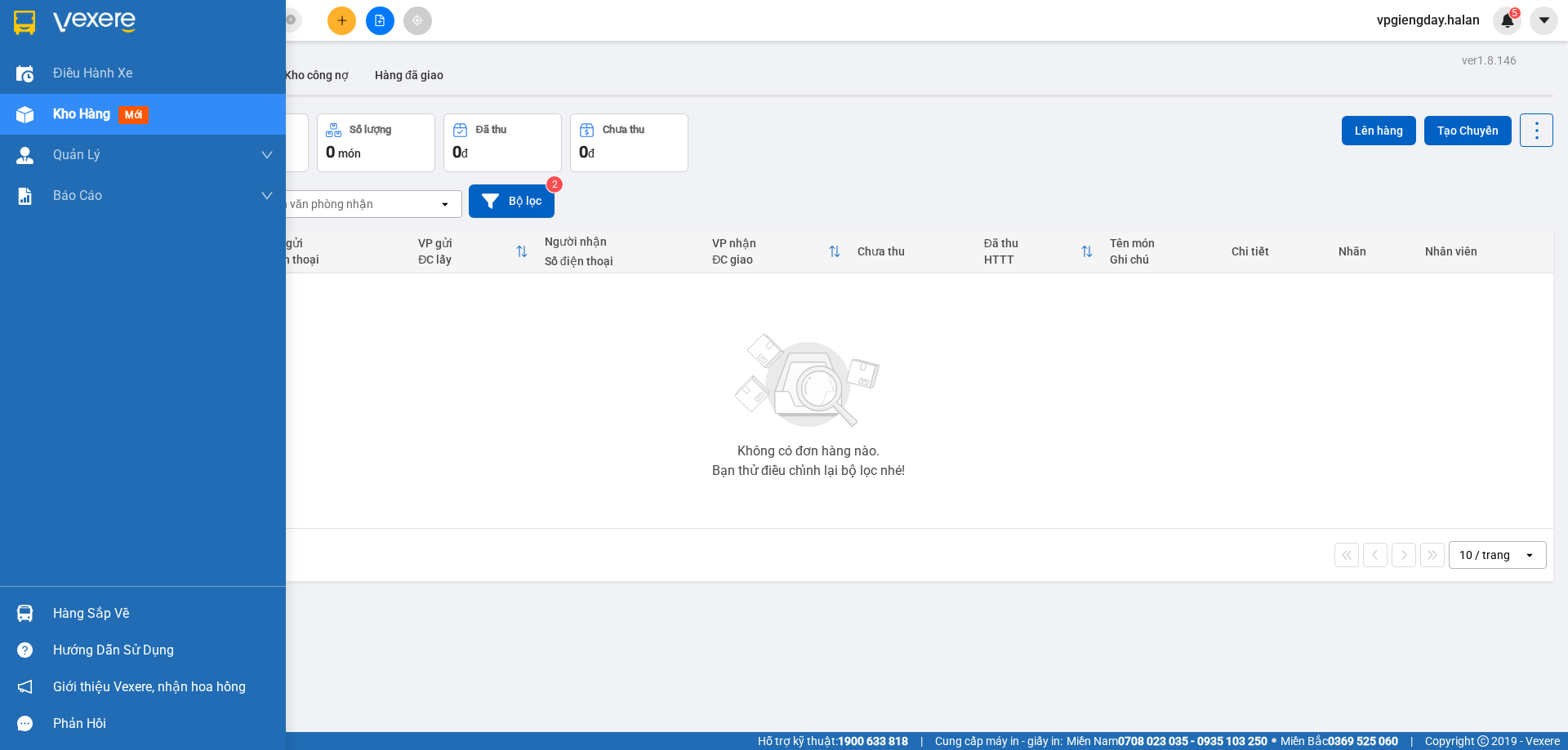
drag, startPoint x: 86, startPoint y: 608, endPoint x: 271, endPoint y: 413, distance: 268.8
click at [87, 606] on div "Hàng sắp về" at bounding box center [163, 614] width 220 height 24
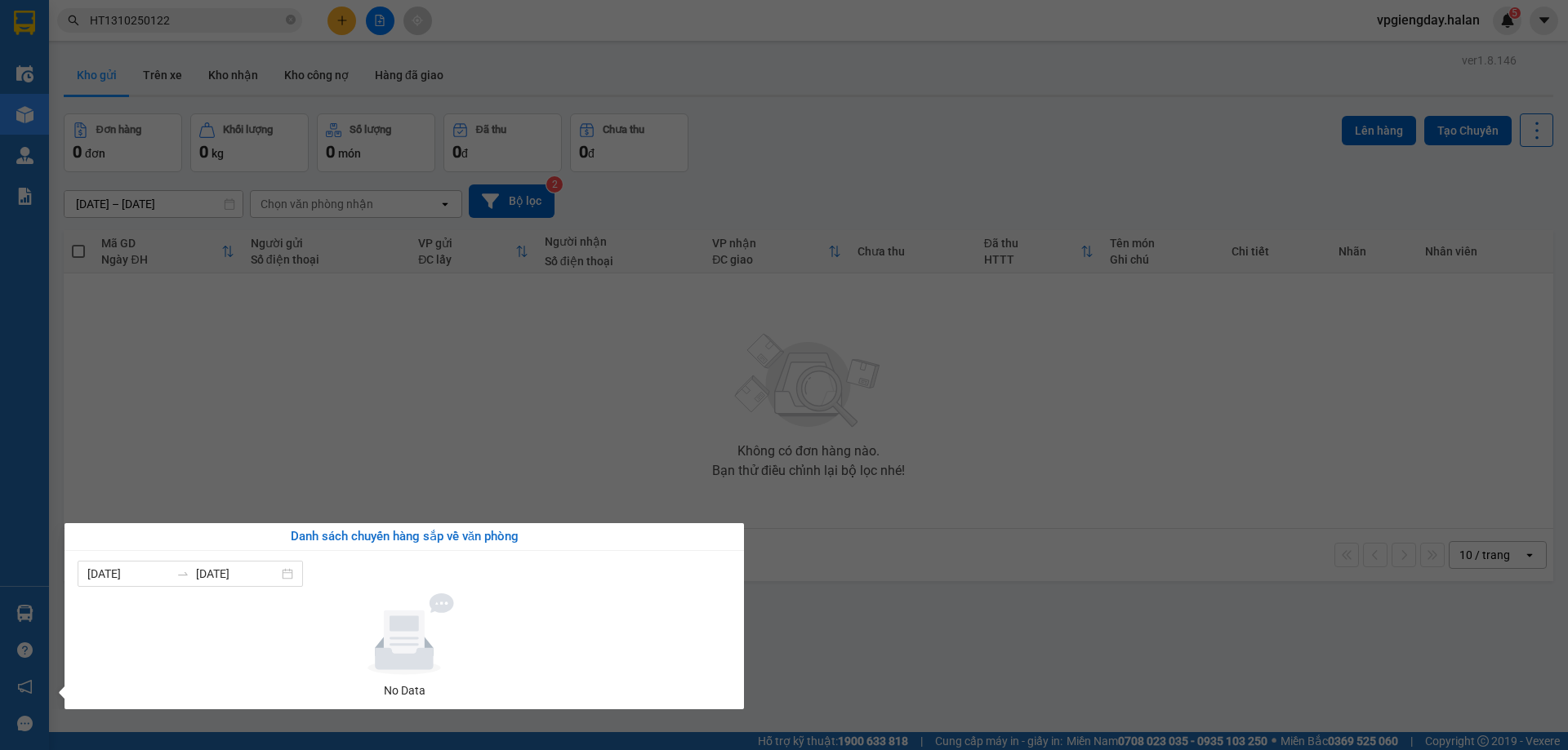
click at [316, 396] on section "Kết quả tìm kiếm ( 1 ) Bộ lọc Mã ĐH Trạng thái Món hàng Thu hộ Tổng cước Chưa c…" at bounding box center [784, 375] width 1568 height 750
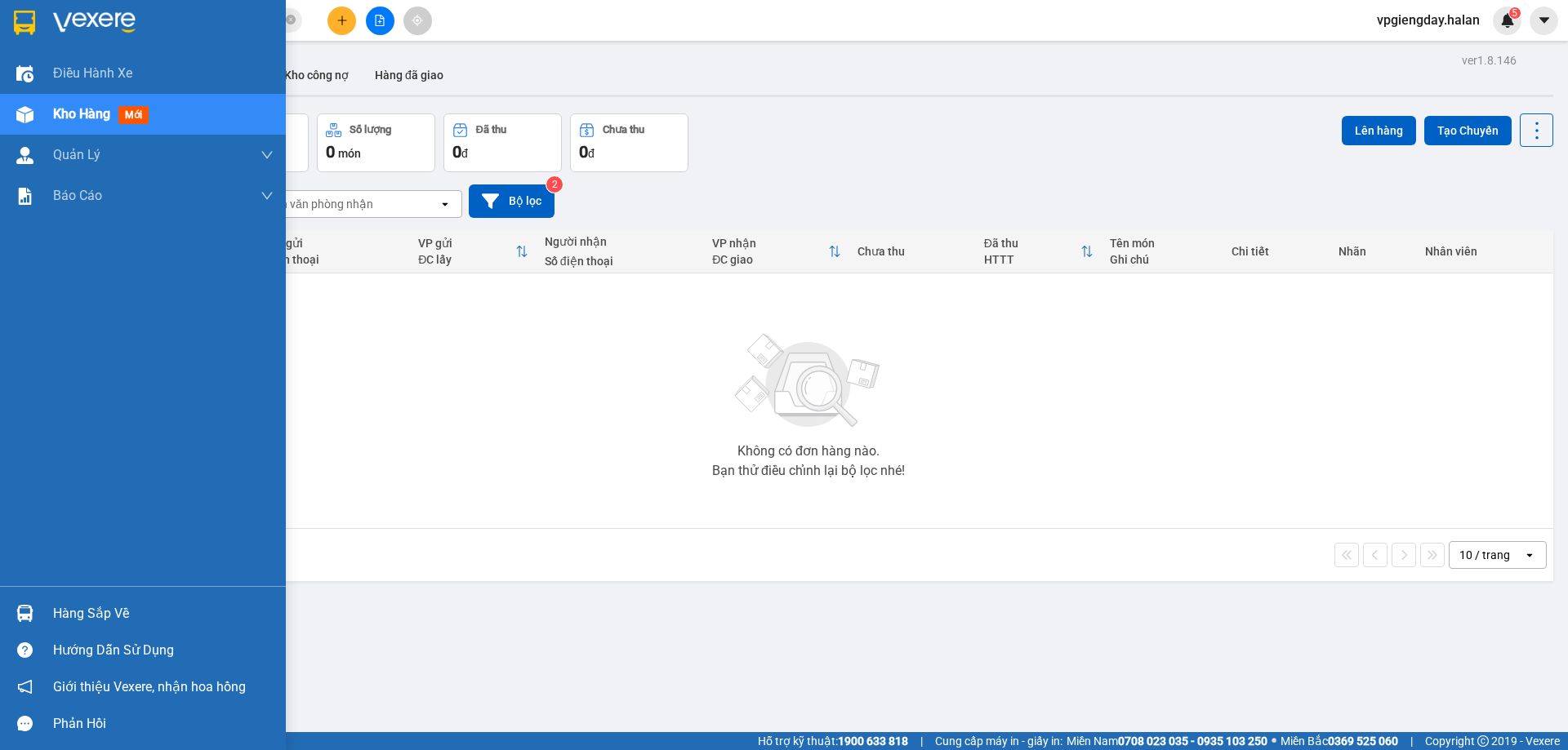
click at [126, 606] on div "Hàng sắp về" at bounding box center [163, 614] width 220 height 24
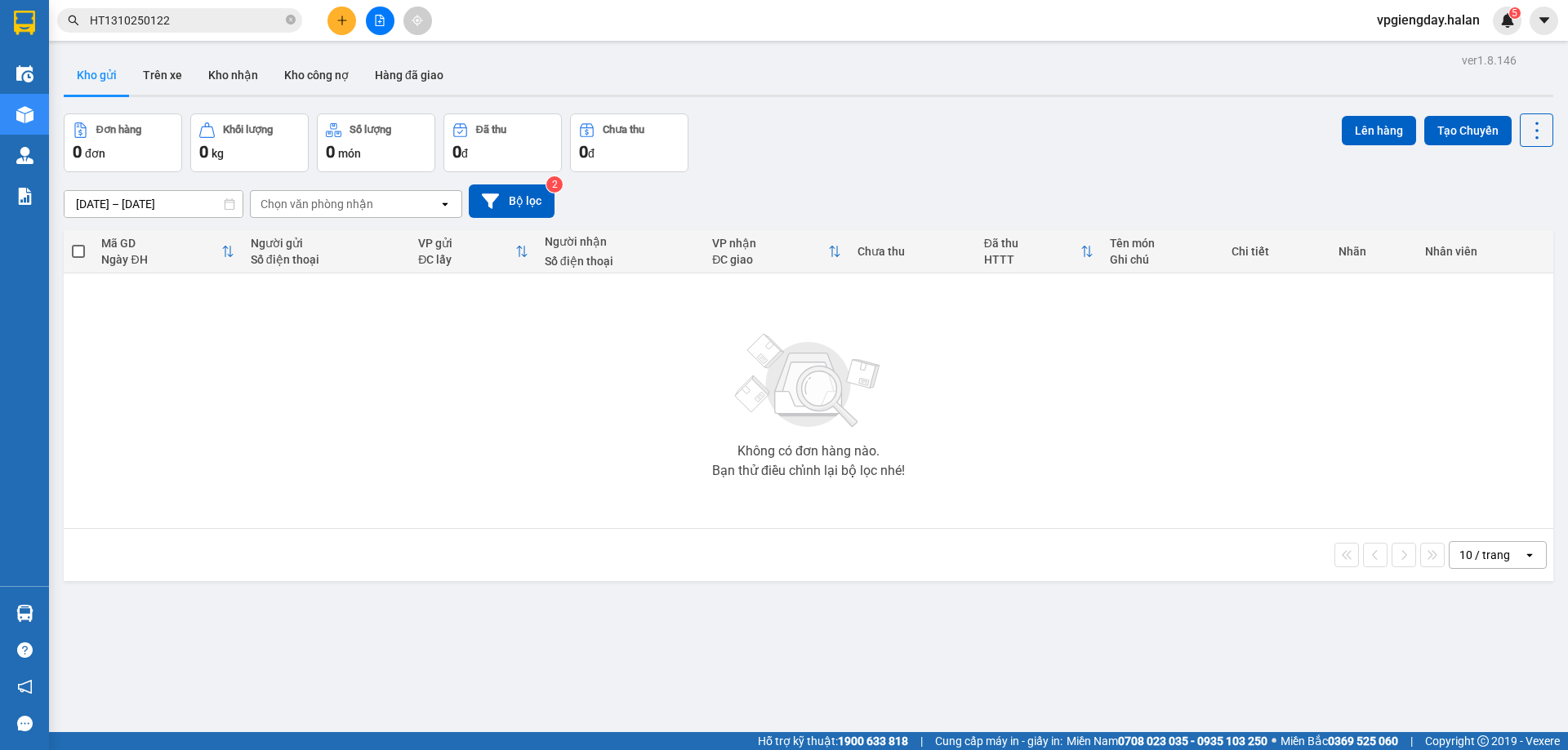
click at [345, 439] on section "Kết quả tìm kiếm ( 1 ) Bộ lọc Mã ĐH Trạng thái Món hàng Thu hộ Tổng cước Chưa c…" at bounding box center [784, 375] width 1568 height 750
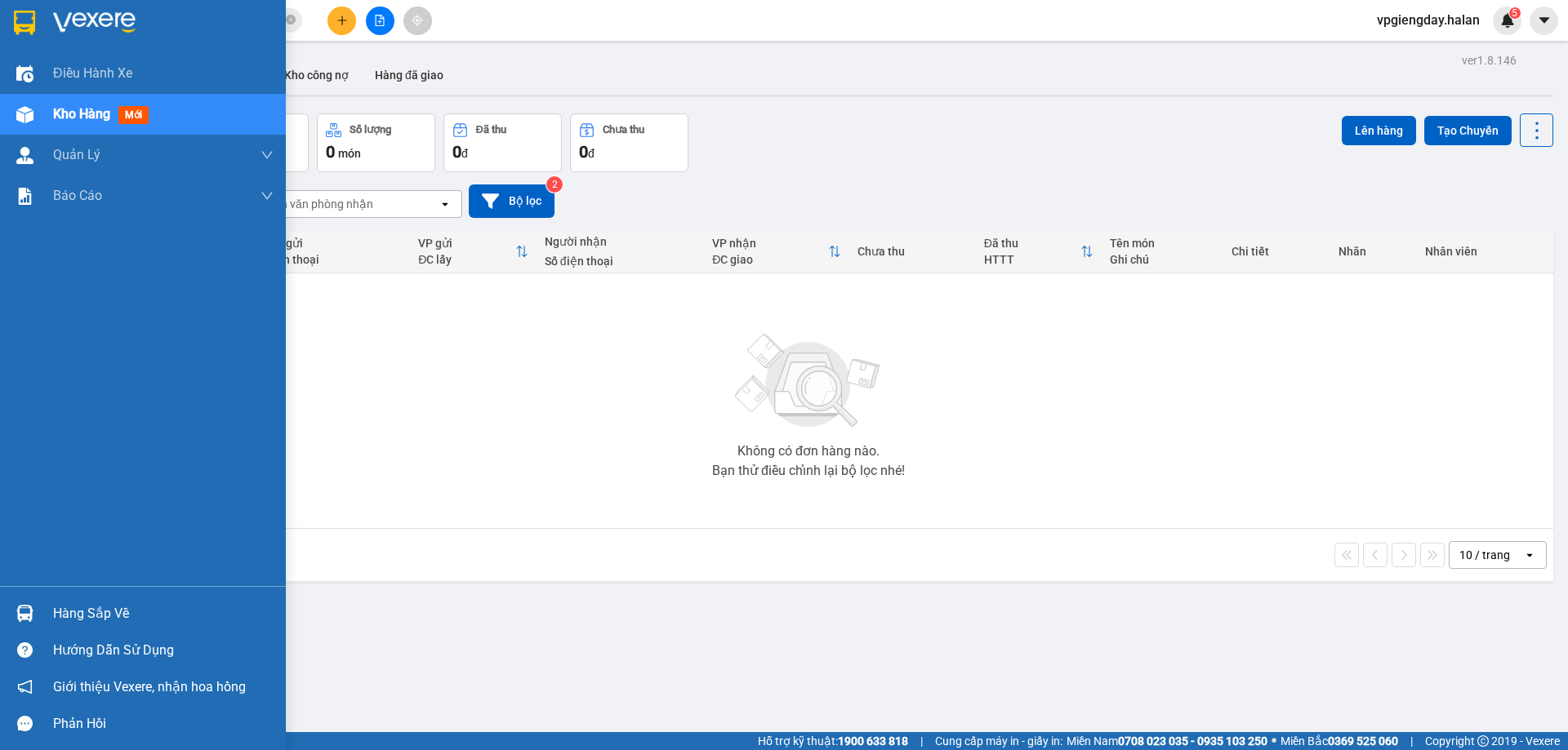
drag, startPoint x: 106, startPoint y: 619, endPoint x: 77, endPoint y: 624, distance: 29.4
click at [106, 619] on div "Hàng sắp về" at bounding box center [163, 614] width 220 height 24
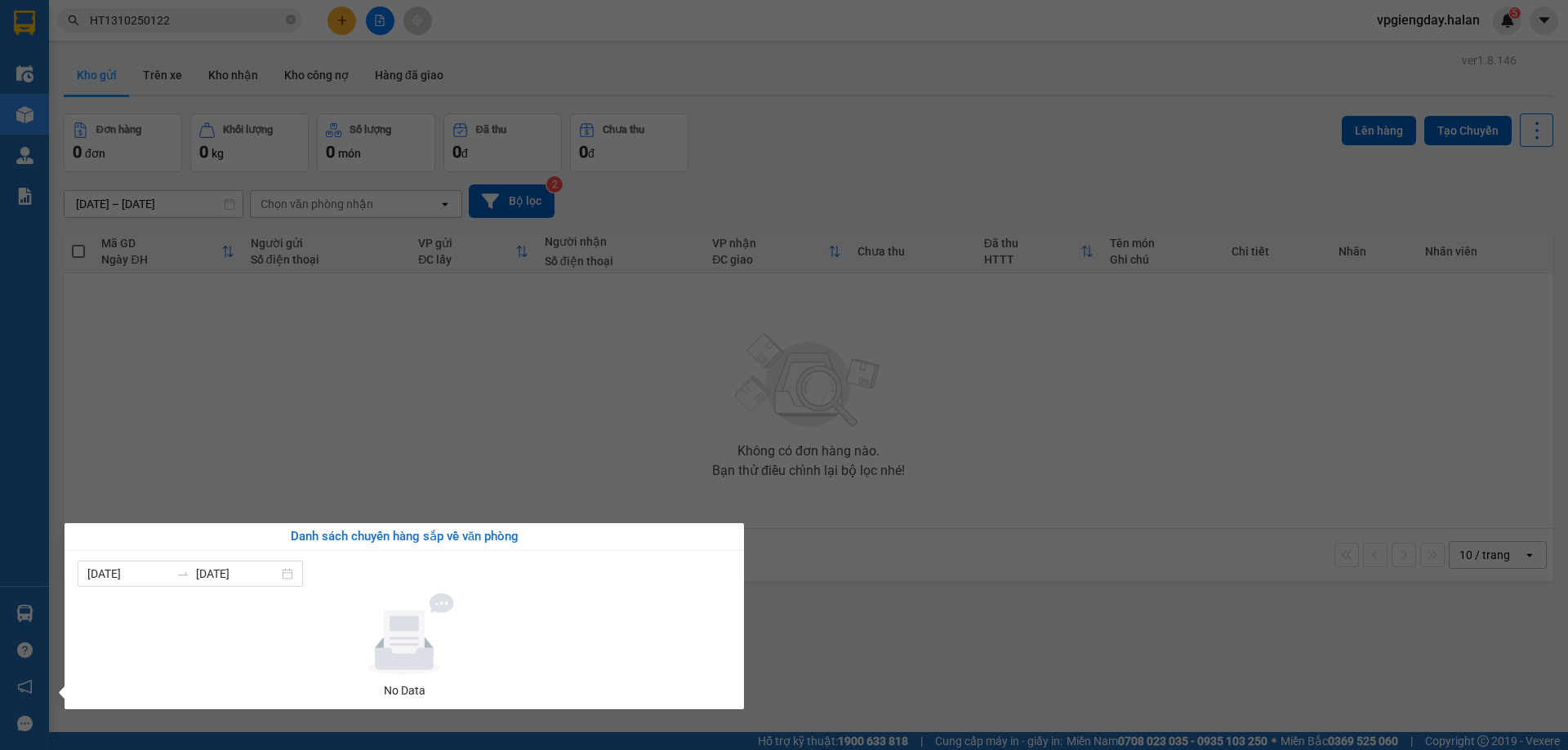
click at [279, 450] on section "Kết quả tìm kiếm ( 1 ) Bộ lọc Mã ĐH Trạng thái Món hàng Thu hộ Tổng cước Chưa c…" at bounding box center [784, 375] width 1568 height 750
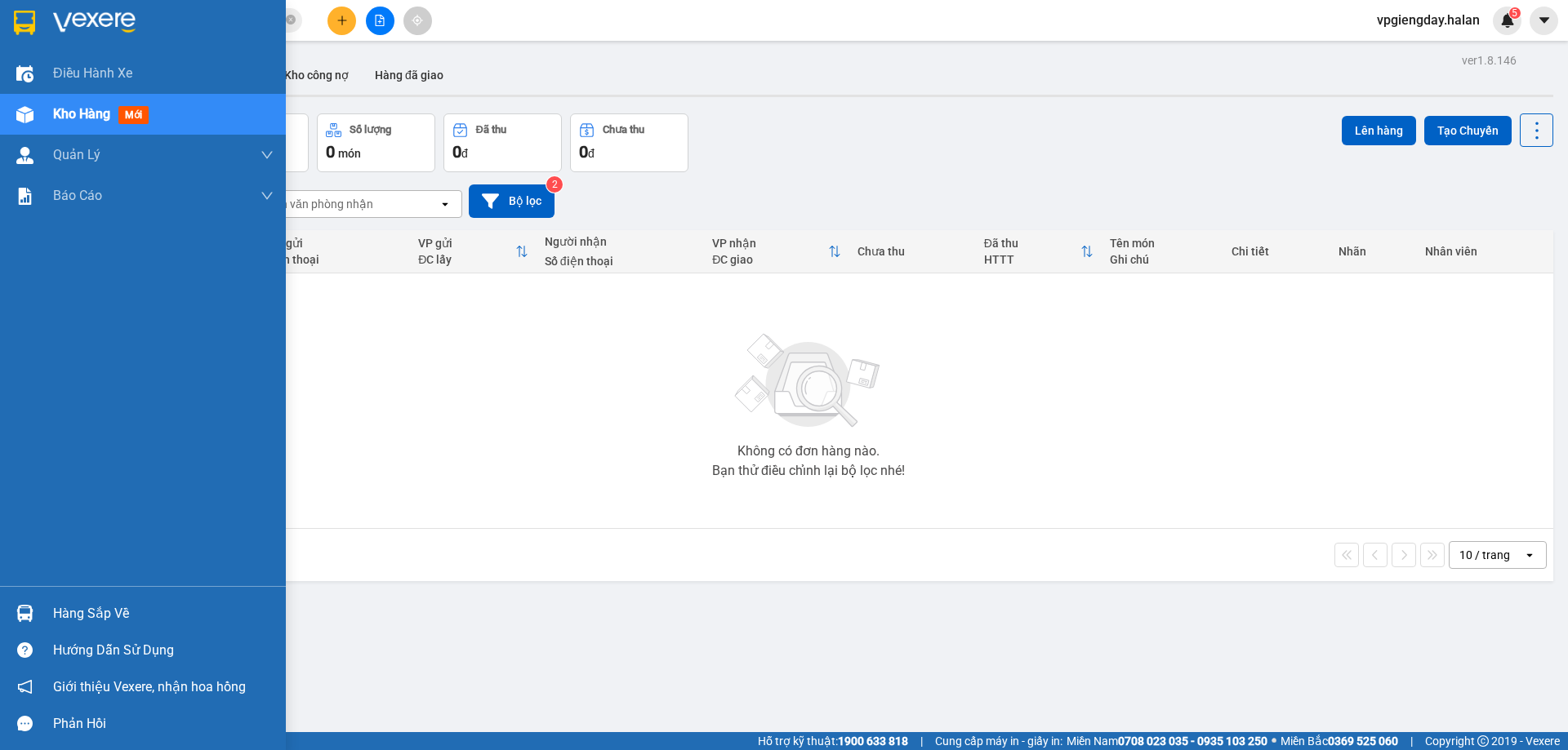
click at [95, 603] on div "Hàng sắp về" at bounding box center [163, 614] width 220 height 24
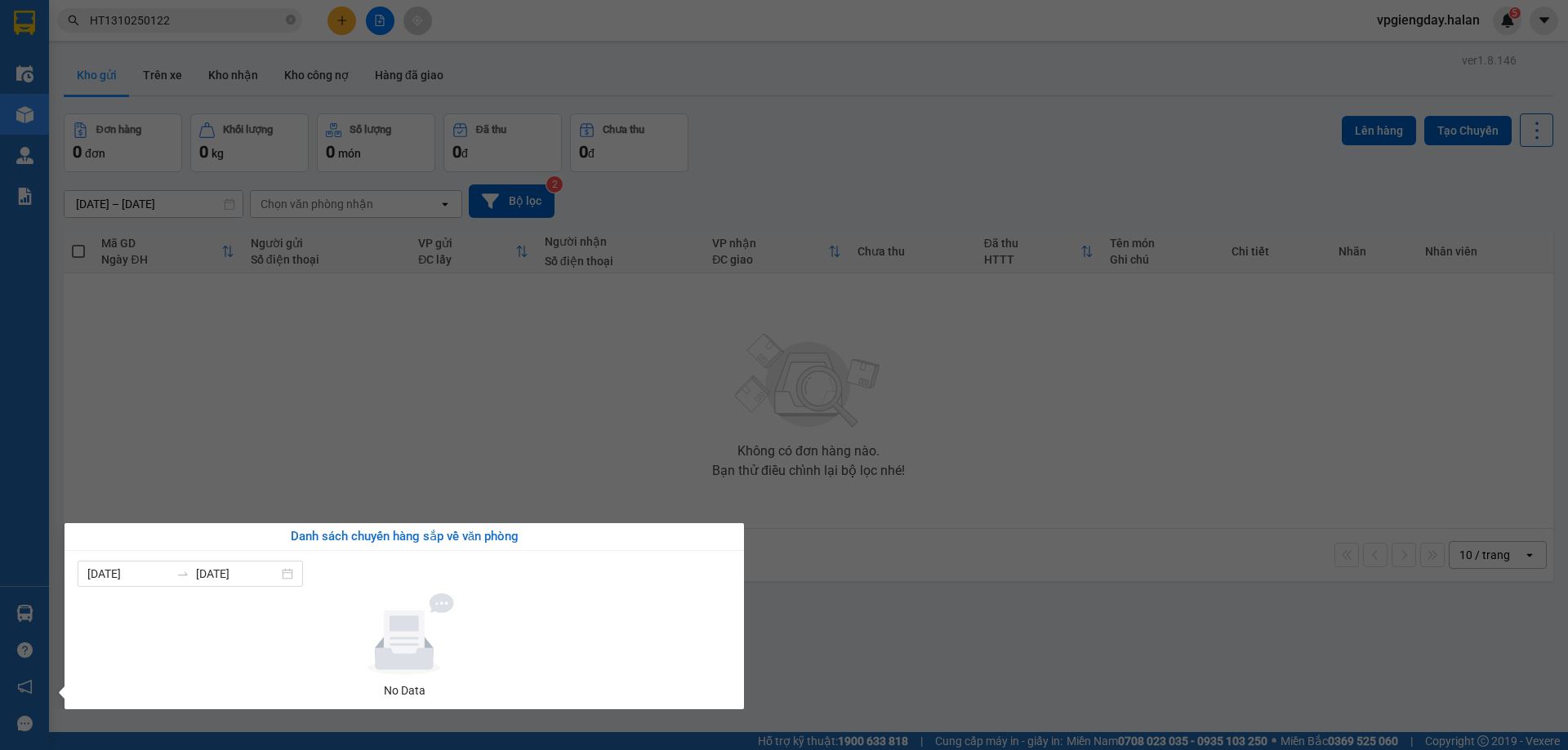
click at [409, 455] on section "Kết quả tìm kiếm ( 1 ) Bộ lọc Mã ĐH Trạng thái Món hàng Thu hộ Tổng cước Chưa c…" at bounding box center [784, 375] width 1568 height 750
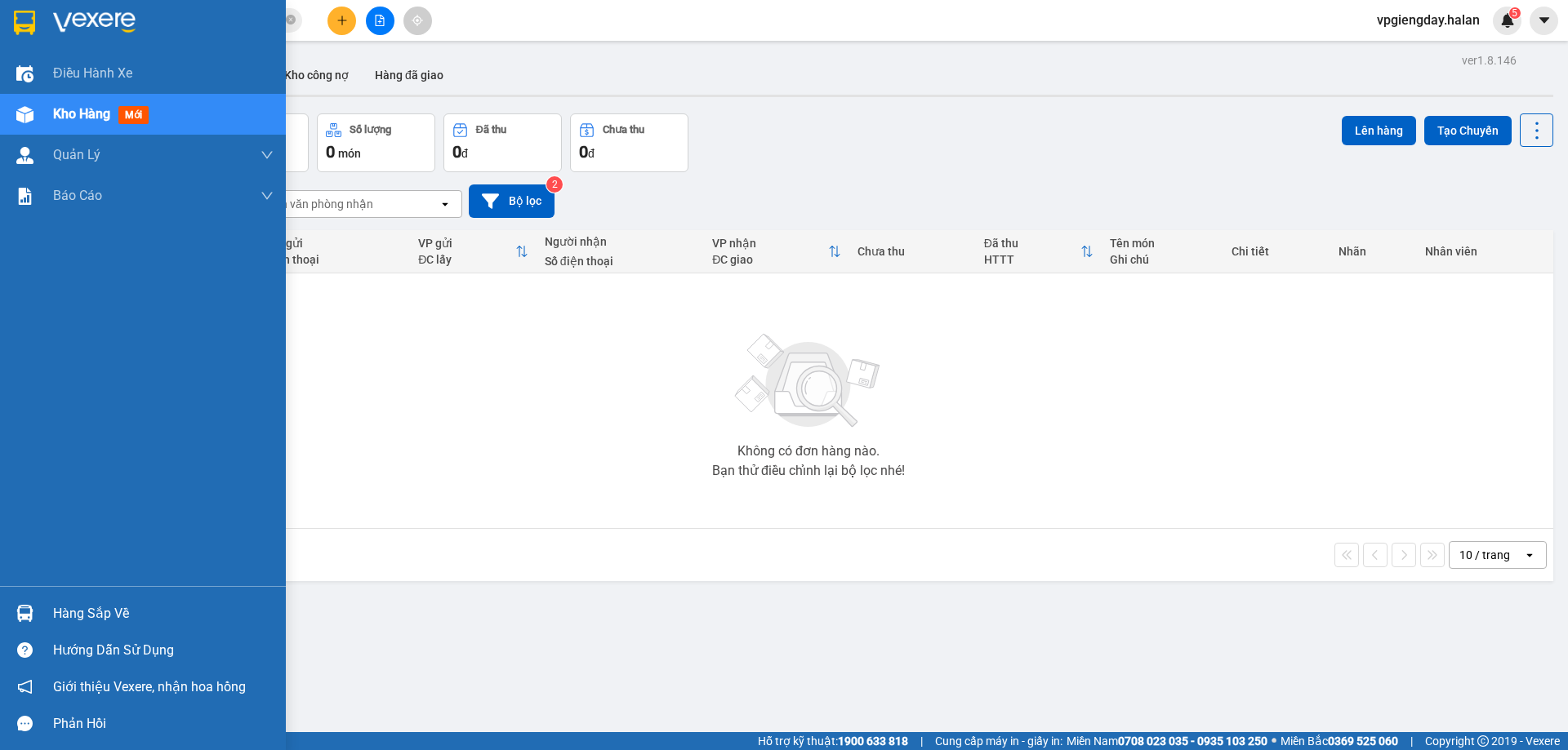
drag, startPoint x: 103, startPoint y: 604, endPoint x: 304, endPoint y: 417, distance: 274.5
click at [104, 604] on div "Hàng sắp về" at bounding box center [163, 614] width 220 height 24
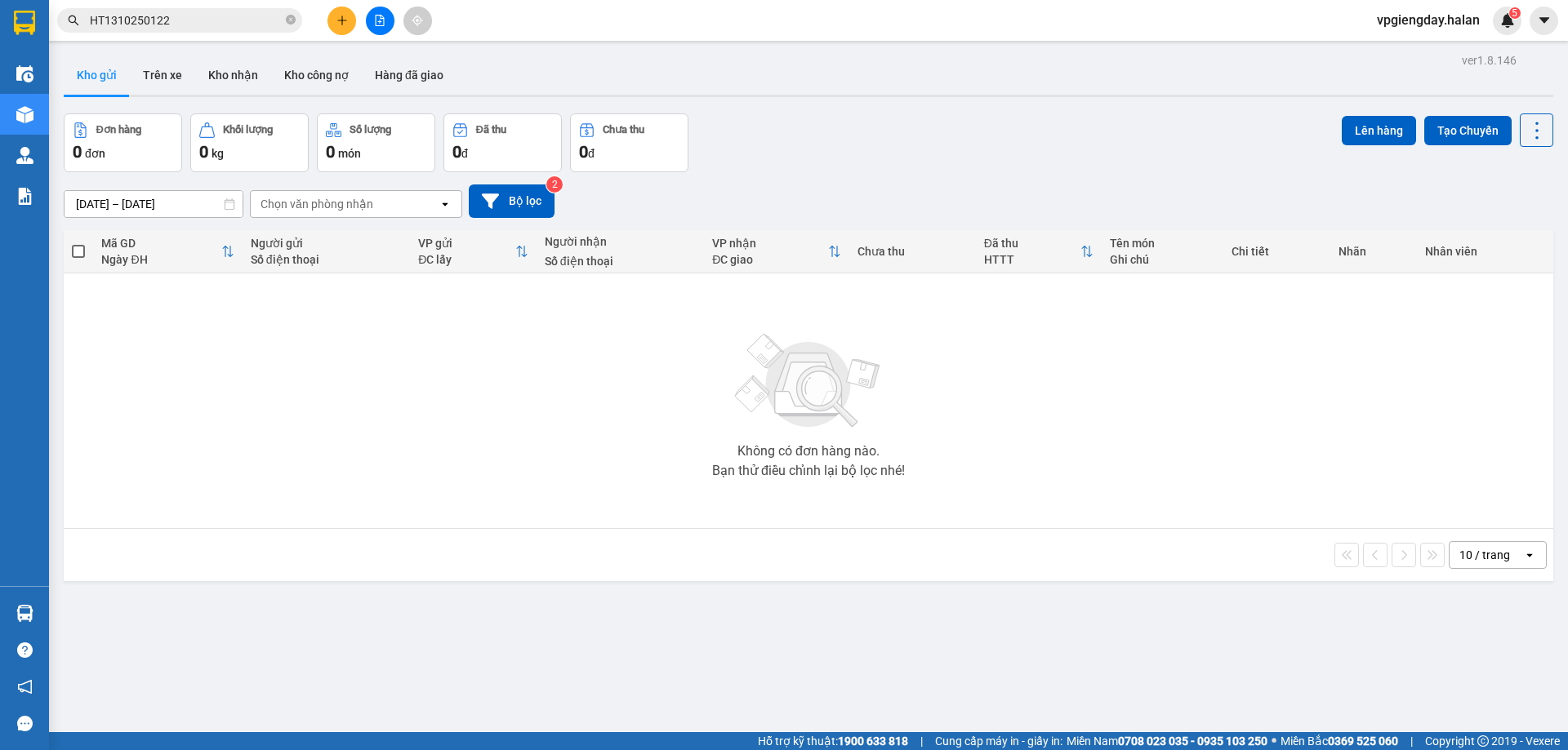
click at [304, 417] on section "Kết quả tìm kiếm ( 1 ) Bộ lọc Mã ĐH Trạng thái Món hàng Thu hộ Tổng cước Chưa c…" at bounding box center [784, 375] width 1568 height 750
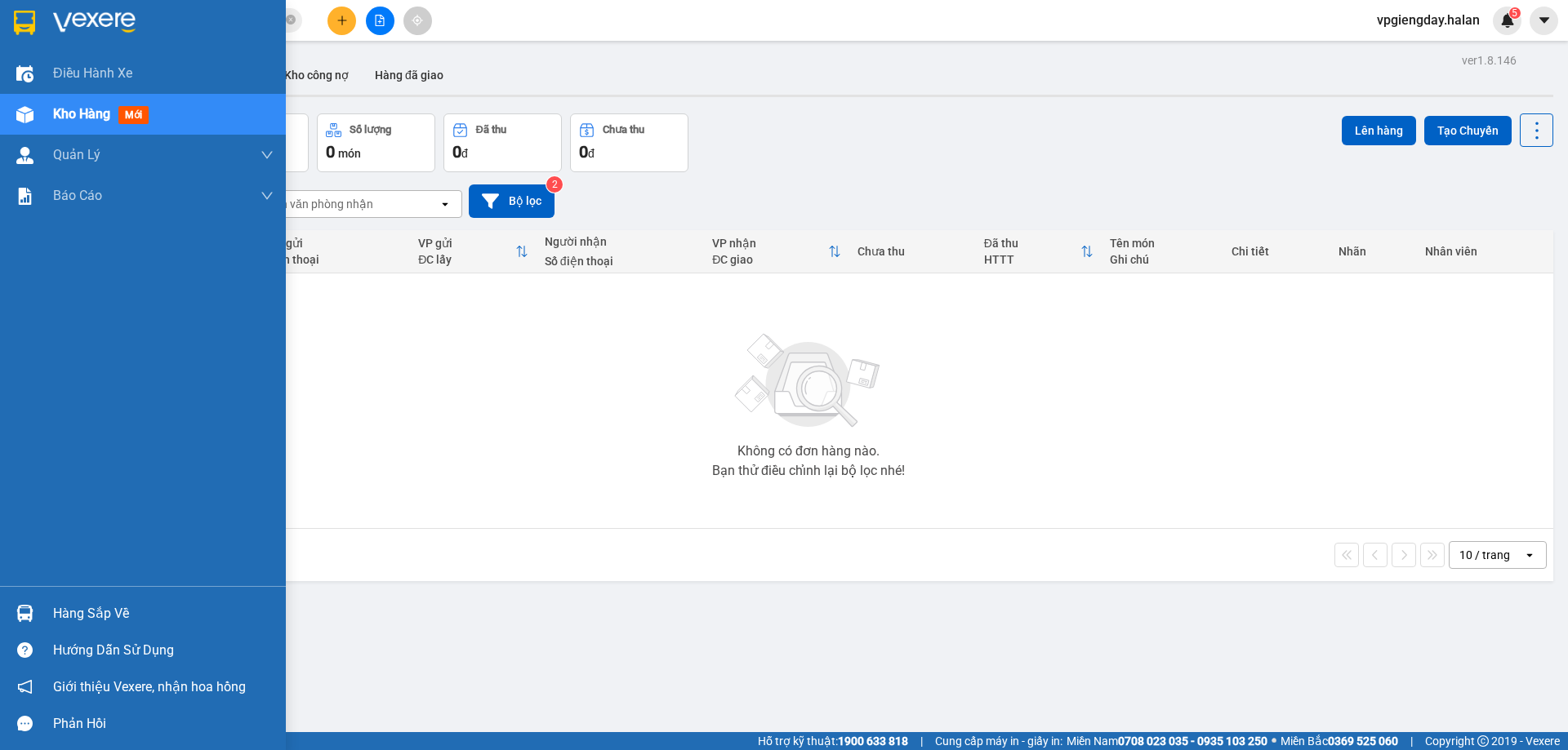
click at [98, 604] on div "Hàng sắp về" at bounding box center [163, 614] width 220 height 24
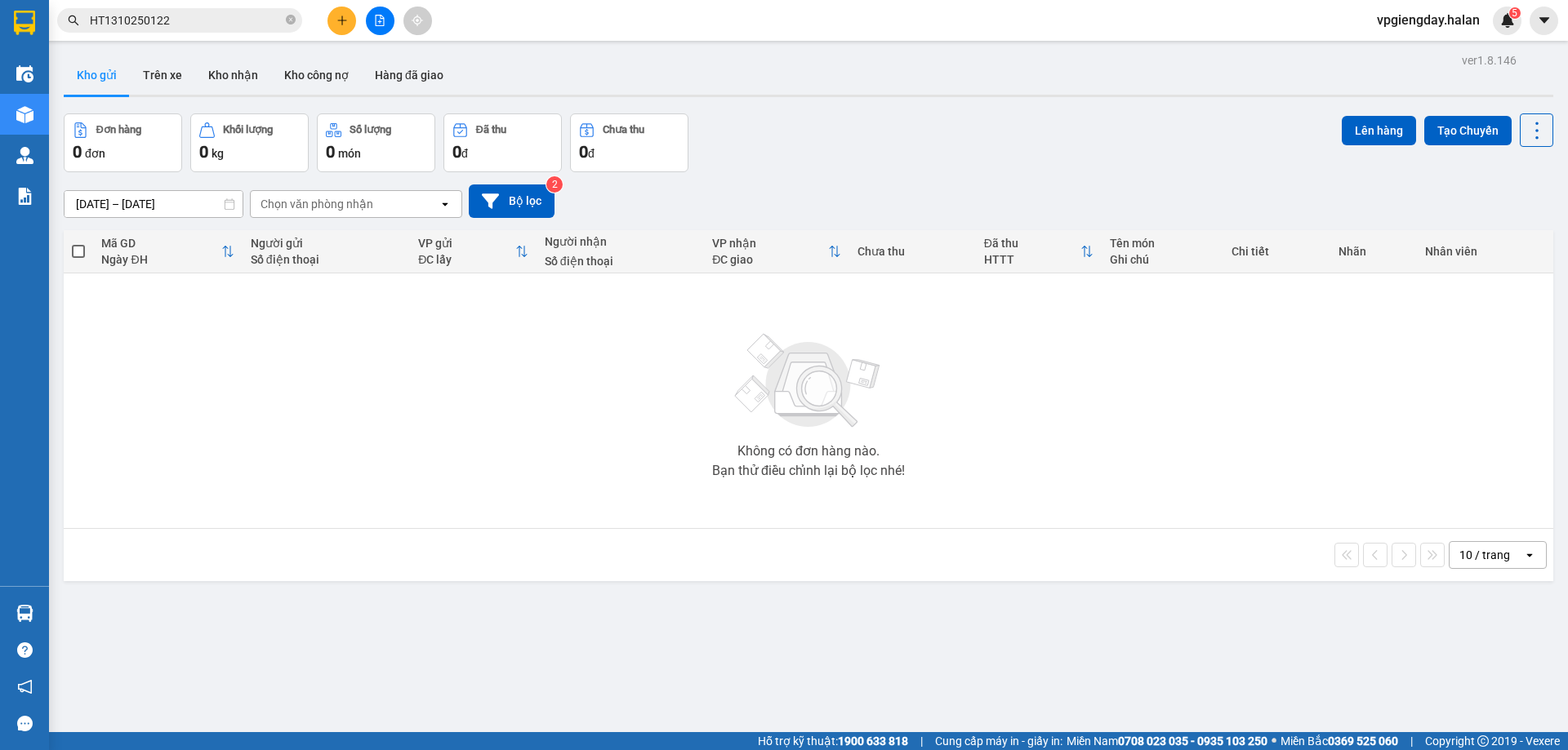
drag, startPoint x: 447, startPoint y: 408, endPoint x: 314, endPoint y: 457, distance: 141.7
click at [448, 408] on section "Kết quả tìm kiếm ( 1 ) Bộ lọc Mã ĐH Trạng thái Món hàng Thu hộ Tổng cước Chưa c…" at bounding box center [784, 375] width 1568 height 750
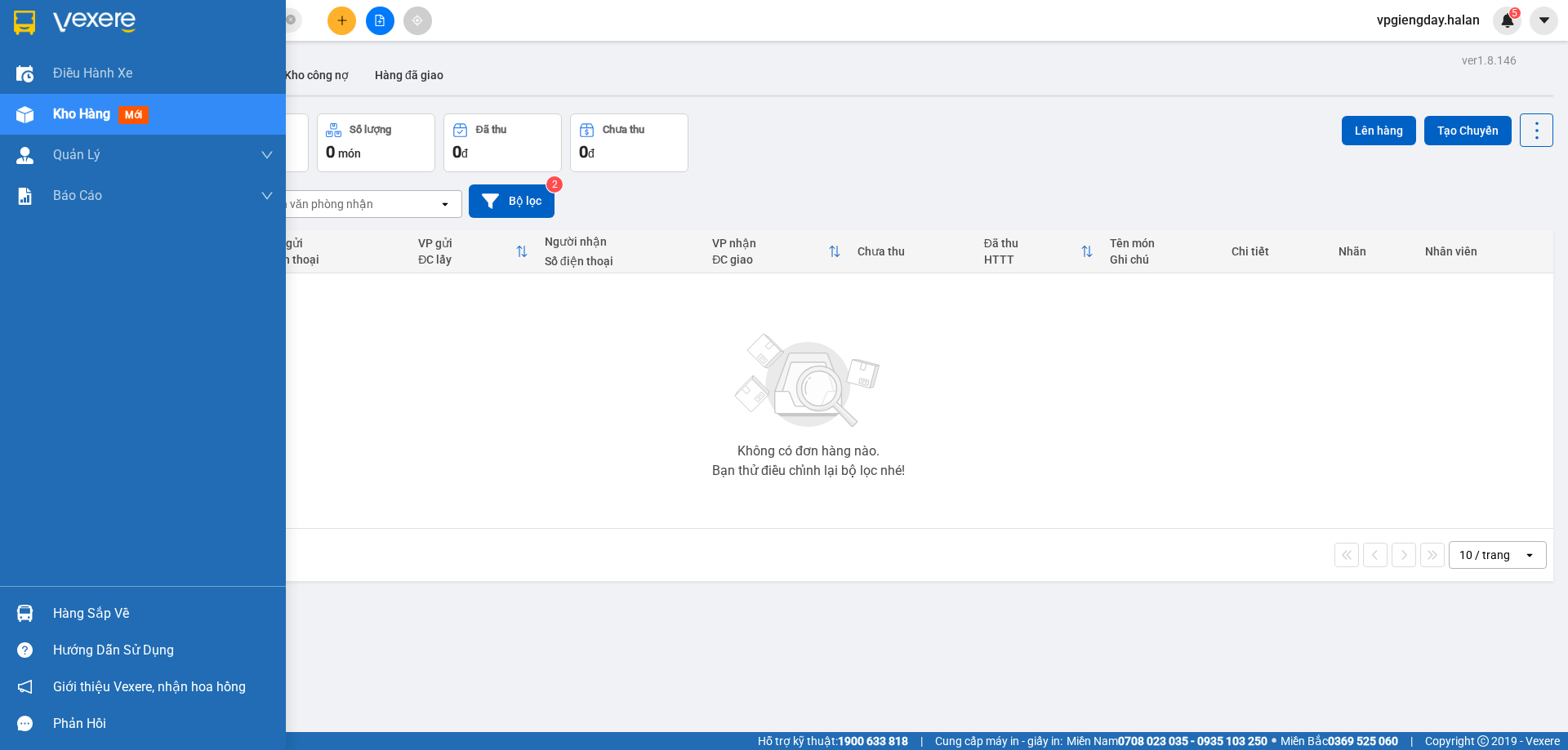
click at [176, 616] on div "Hàng sắp về" at bounding box center [163, 614] width 220 height 24
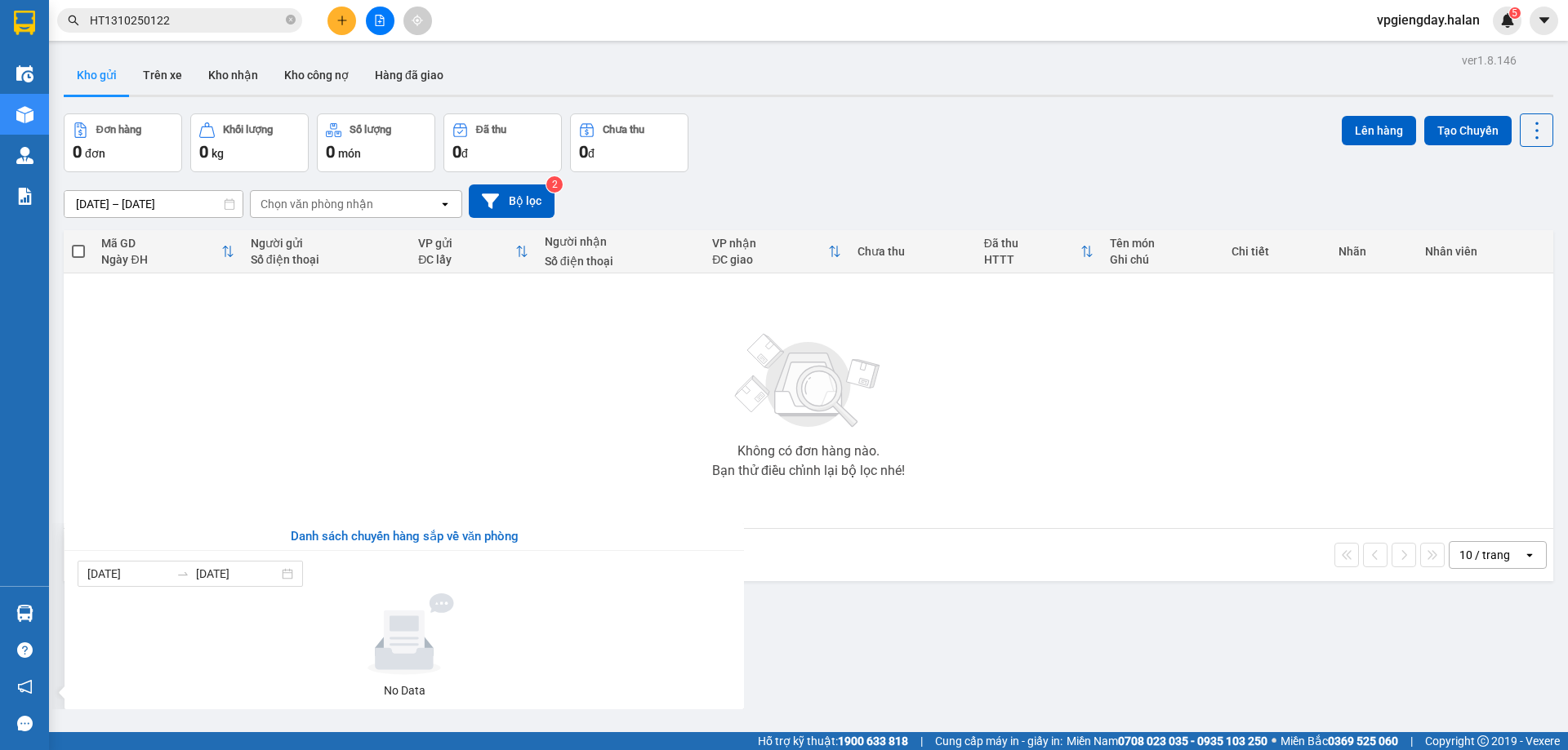
click at [401, 461] on section "Kết quả tìm kiếm ( 1 ) Bộ lọc Mã ĐH Trạng thái Món hàng Thu hộ Tổng cước Chưa c…" at bounding box center [784, 375] width 1568 height 750
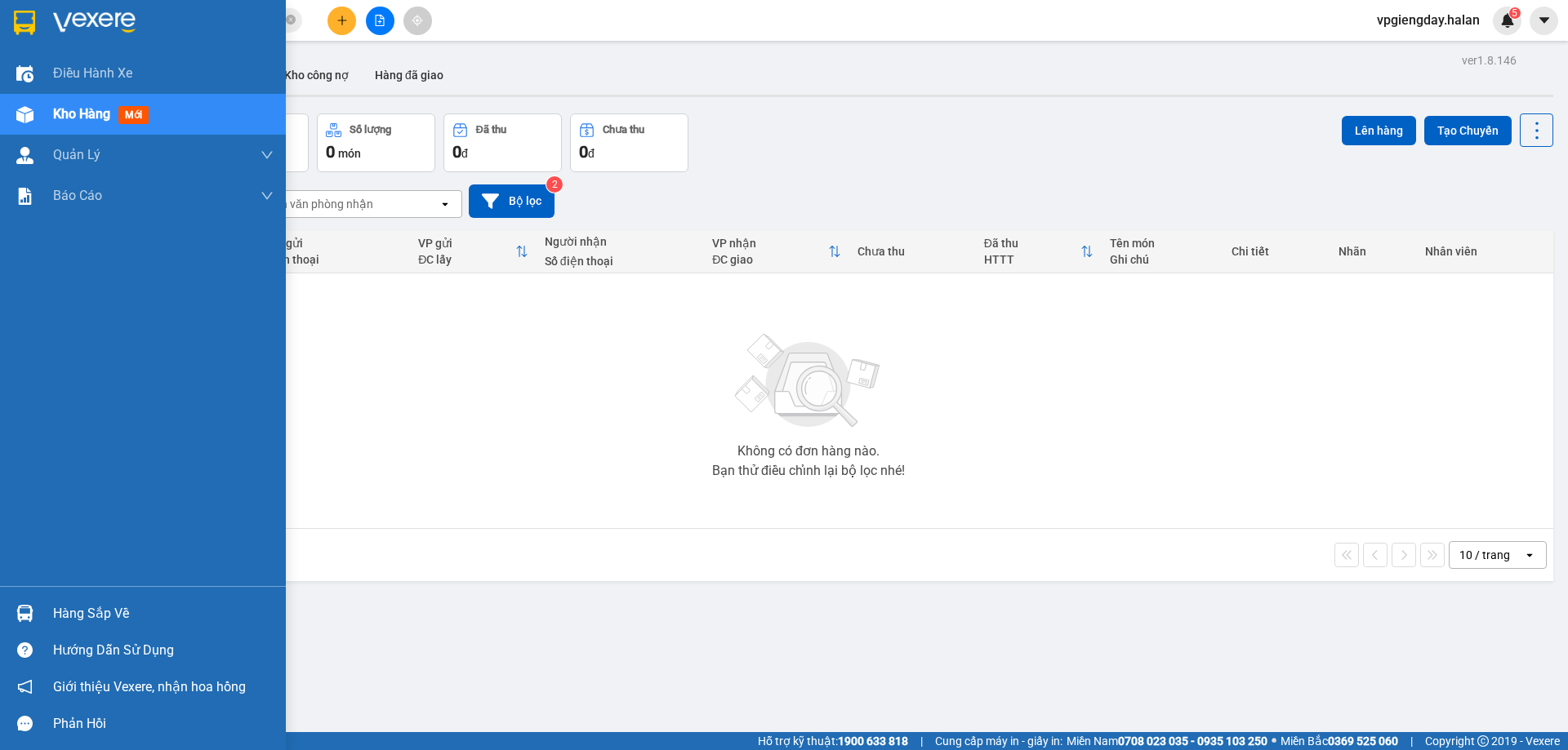
click at [93, 616] on div "Hàng sắp về" at bounding box center [163, 614] width 220 height 24
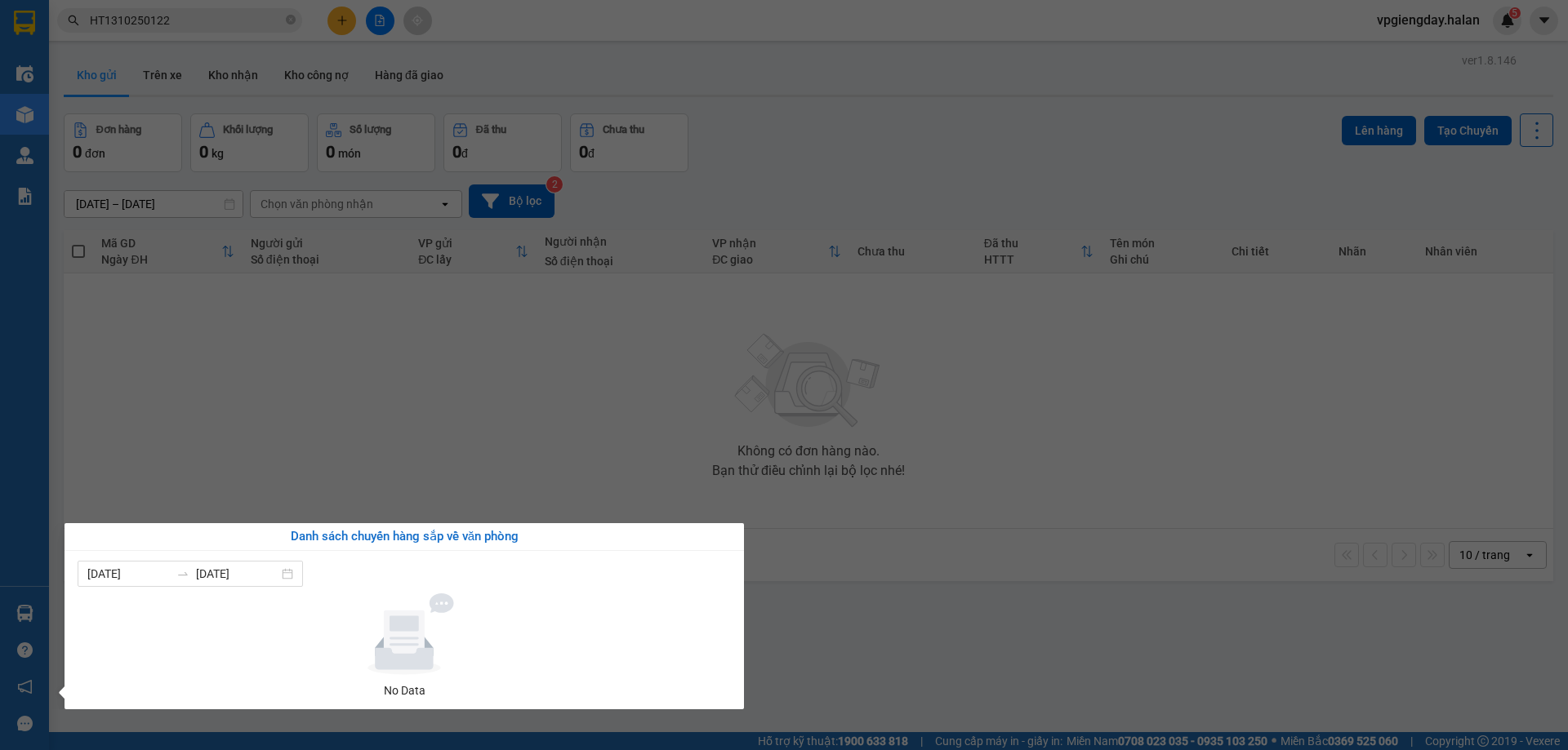
click at [666, 446] on section "Kết quả tìm kiếm ( 1 ) Bộ lọc Mã ĐH Trạng thái Món hàng Thu hộ Tổng cước Chưa c…" at bounding box center [784, 375] width 1568 height 750
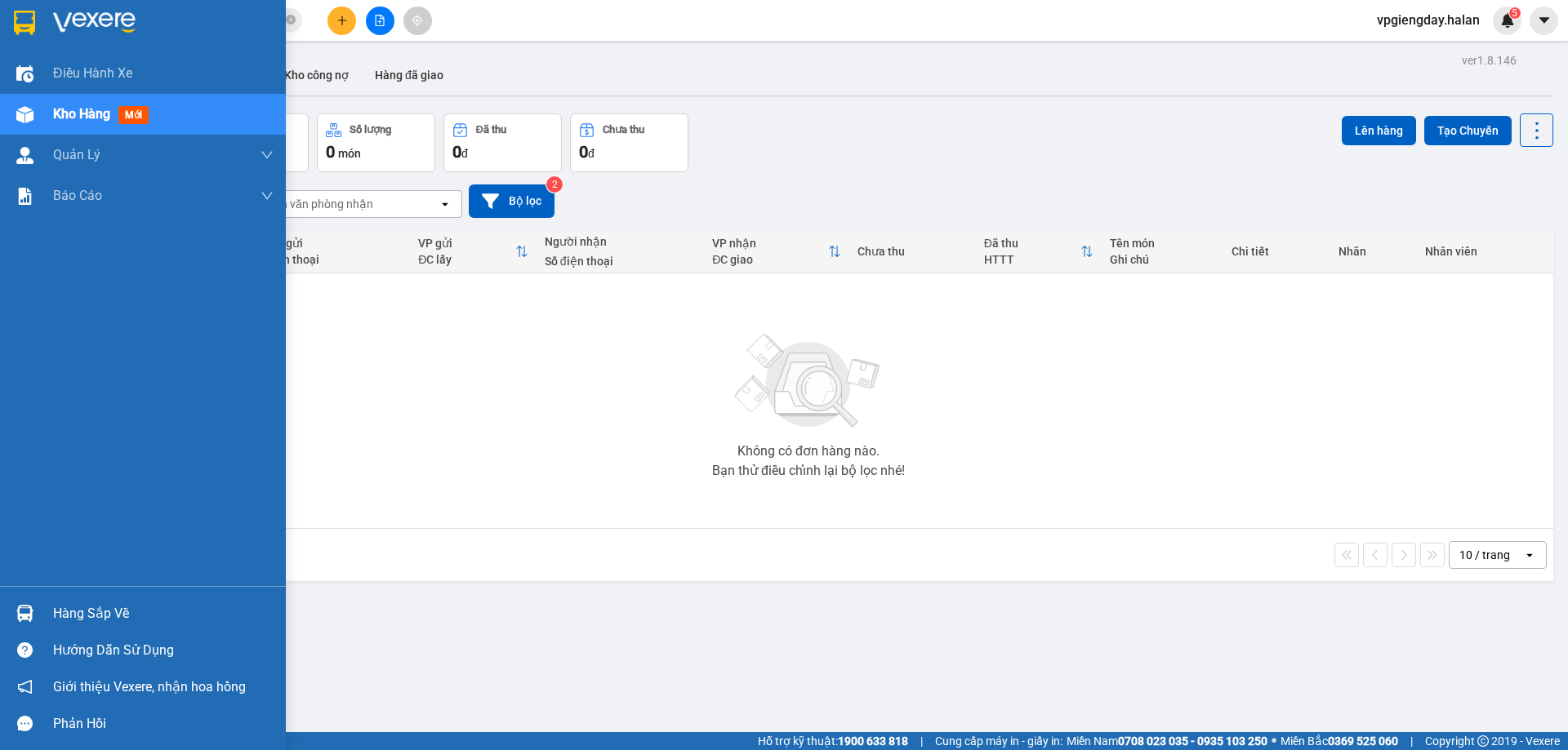
click at [90, 621] on div "Hàng sắp về" at bounding box center [163, 614] width 220 height 24
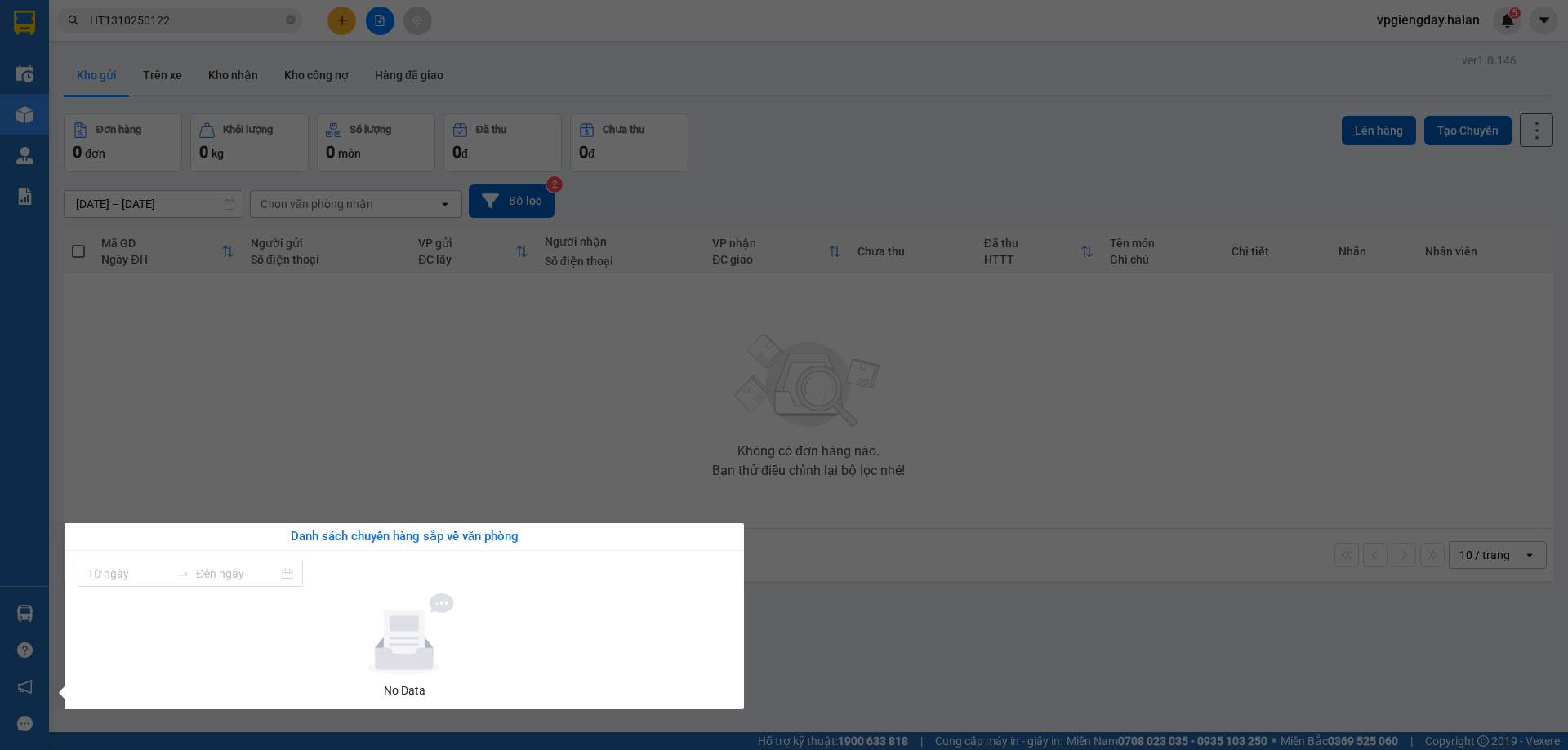
type input "[DATE]"
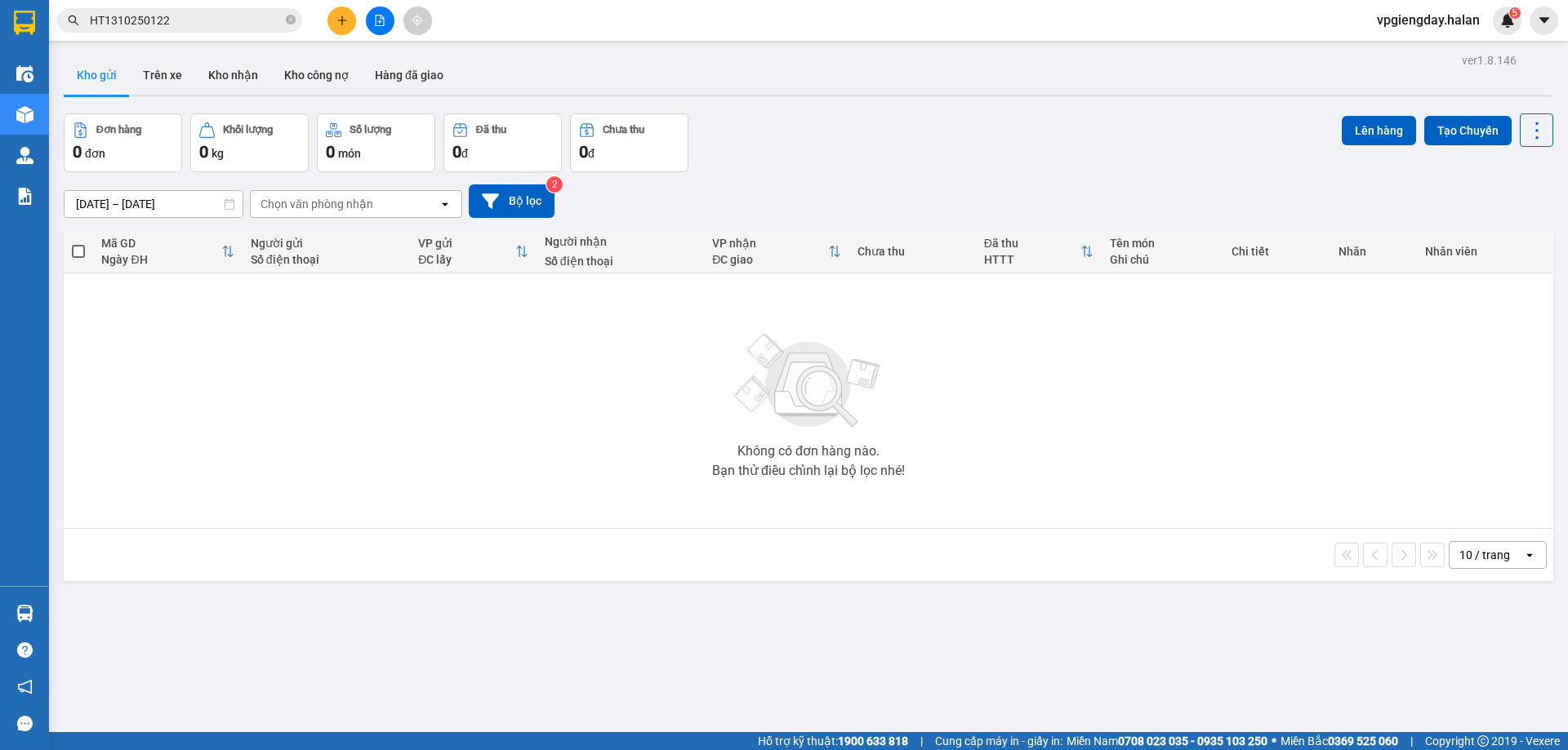
click at [364, 397] on section "Kết quả tìm kiếm ( 1 ) Bộ lọc Mã ĐH Trạng thái Món hàng Thu hộ Tổng cước Chưa c…" at bounding box center [784, 375] width 1568 height 750
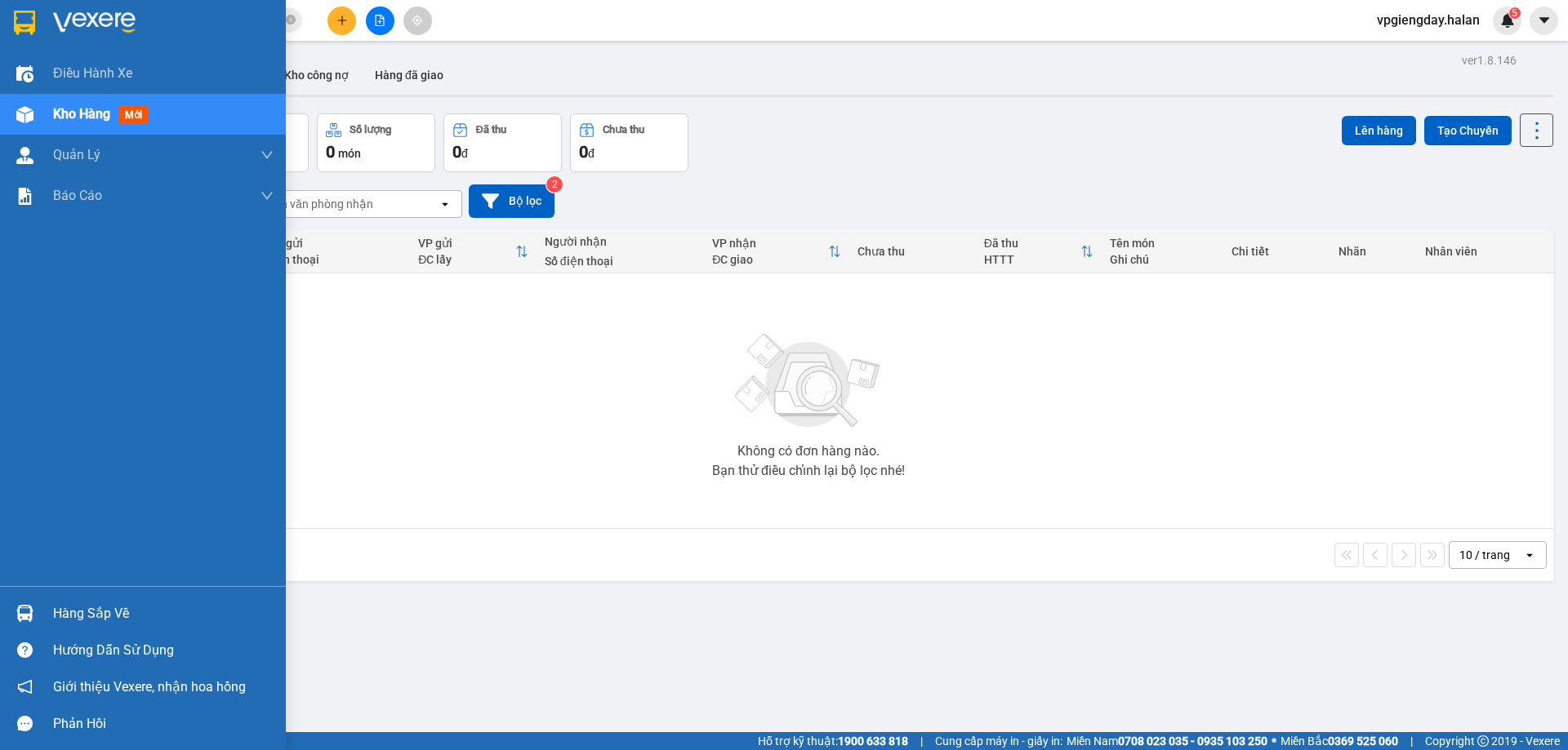
click at [93, 609] on div "Hàng sắp về" at bounding box center [163, 614] width 220 height 24
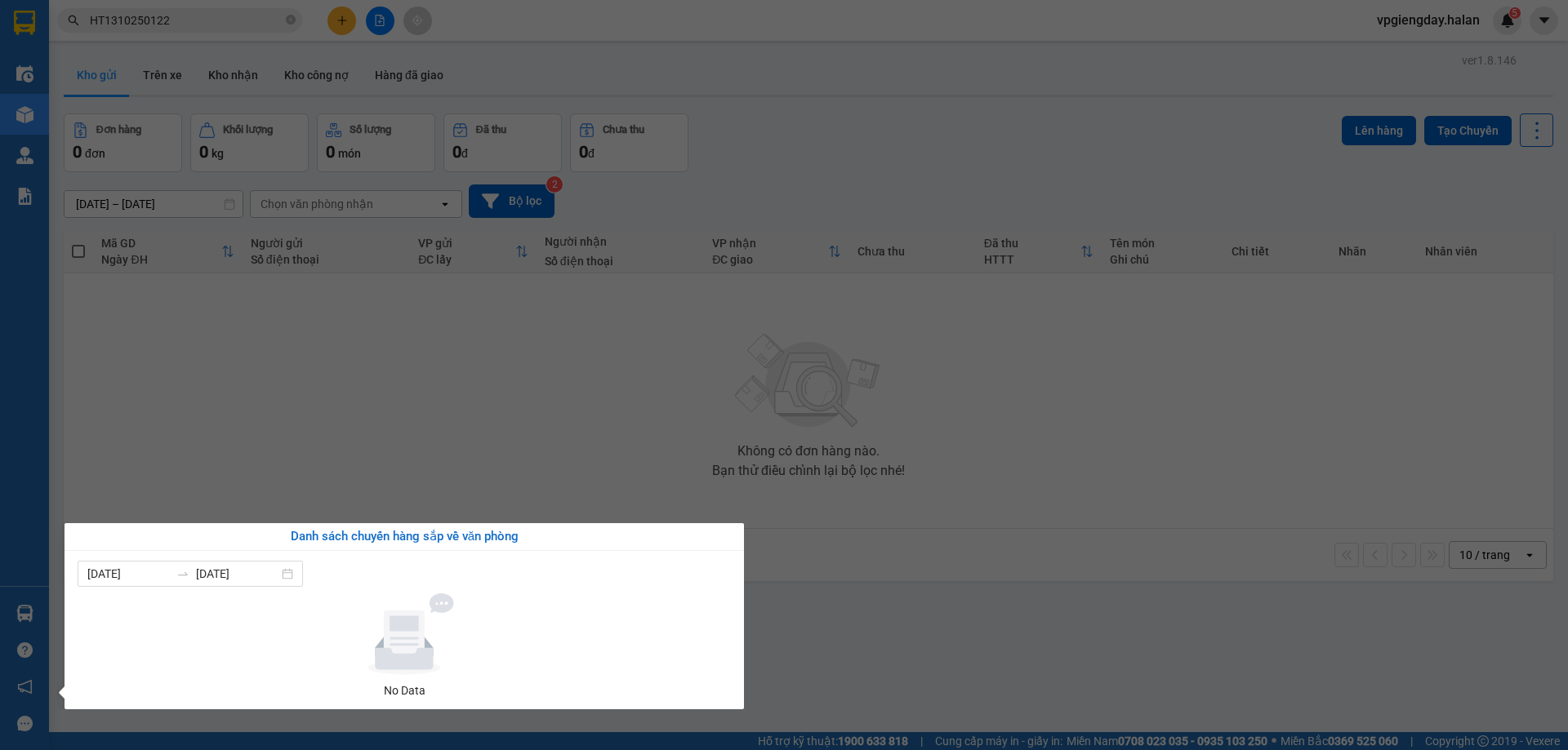
click at [354, 435] on section "Kết quả tìm kiếm ( 1 ) Bộ lọc Mã ĐH Trạng thái Món hàng Thu hộ Tổng cước Chưa c…" at bounding box center [784, 375] width 1568 height 750
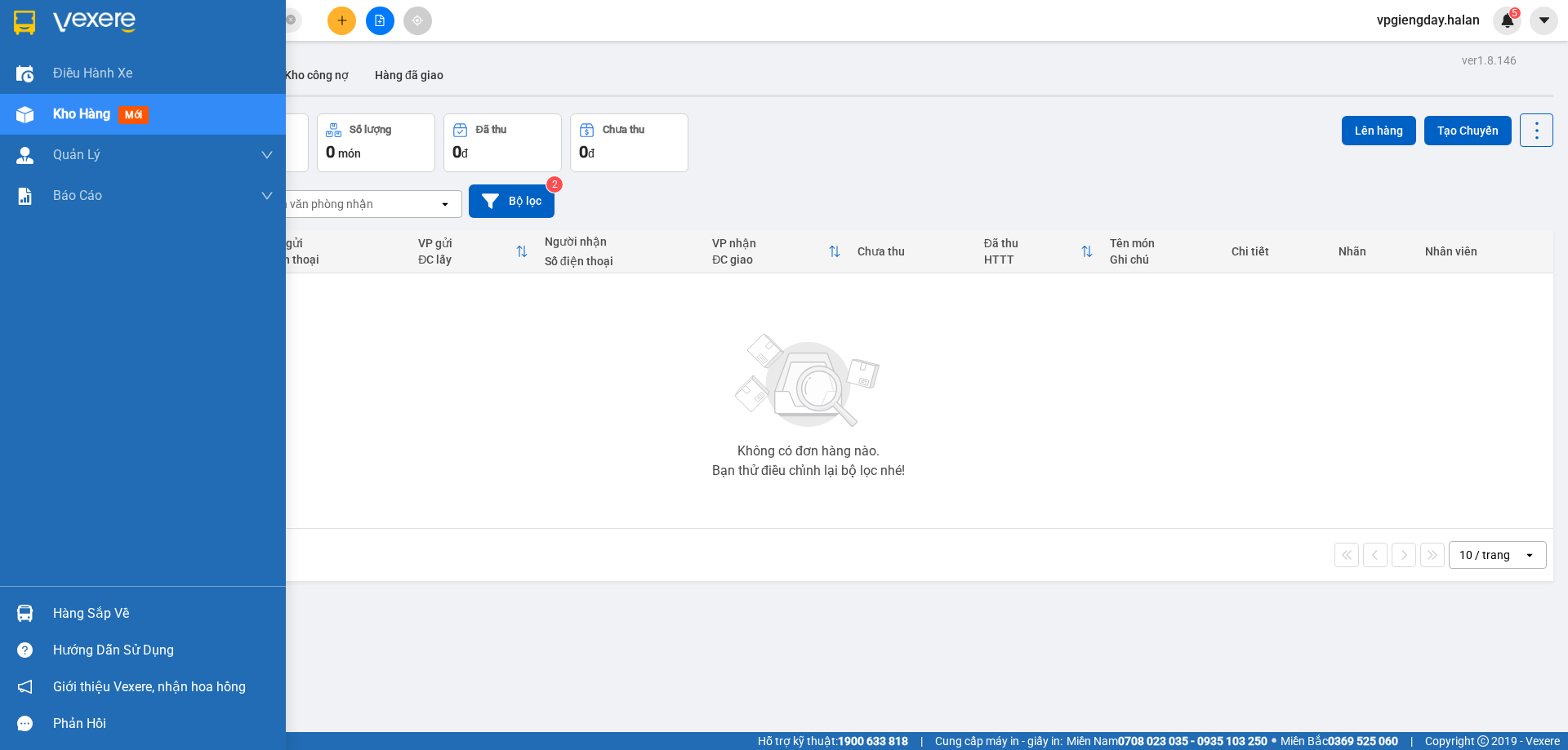
drag, startPoint x: 98, startPoint y: 609, endPoint x: 188, endPoint y: 104, distance: 513.0
click at [101, 605] on div "Hàng sắp về" at bounding box center [163, 614] width 220 height 24
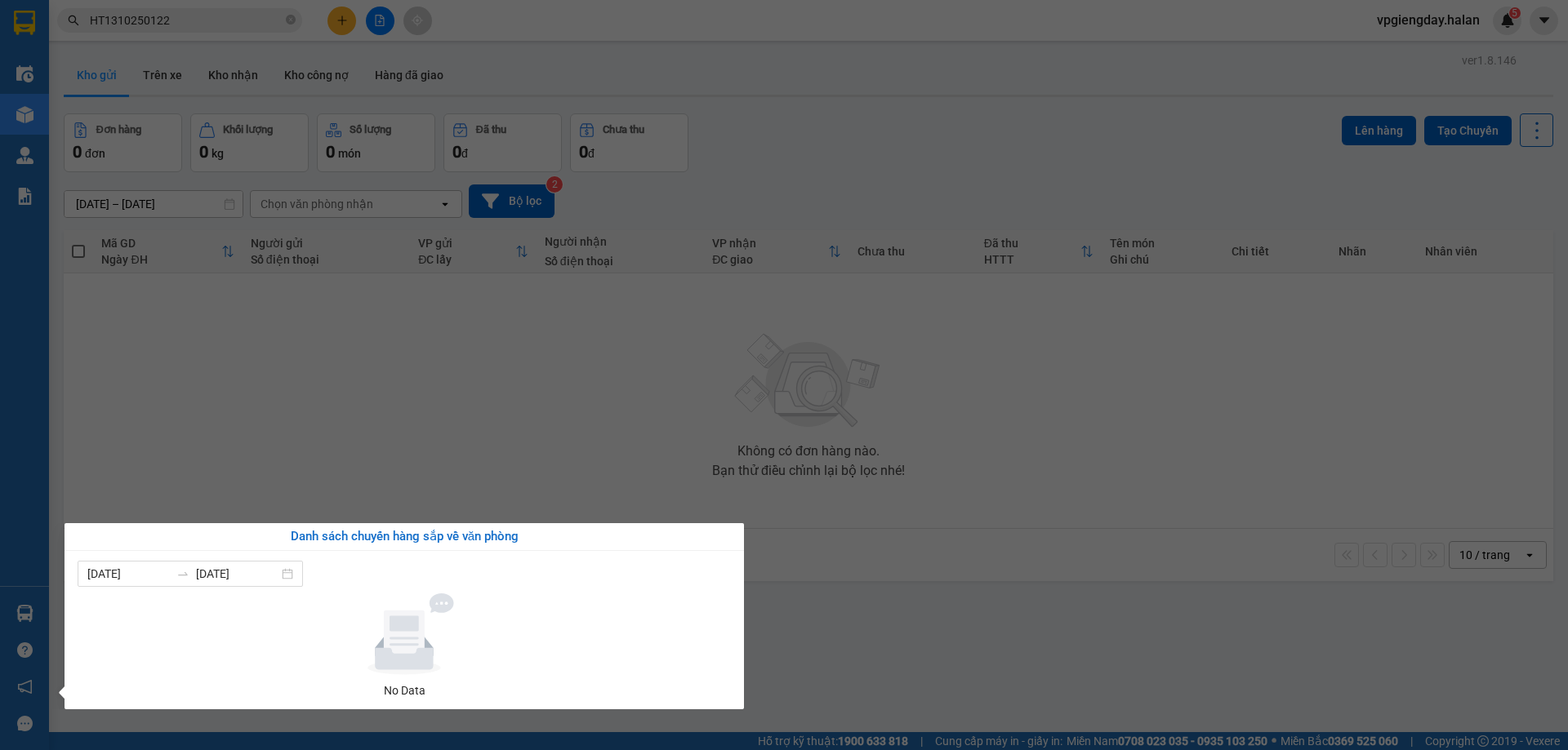
click at [364, 471] on section "Kết quả tìm kiếm ( 1 ) Bộ lọc Mã ĐH Trạng thái Món hàng Thu hộ Tổng cước Chưa c…" at bounding box center [784, 375] width 1568 height 750
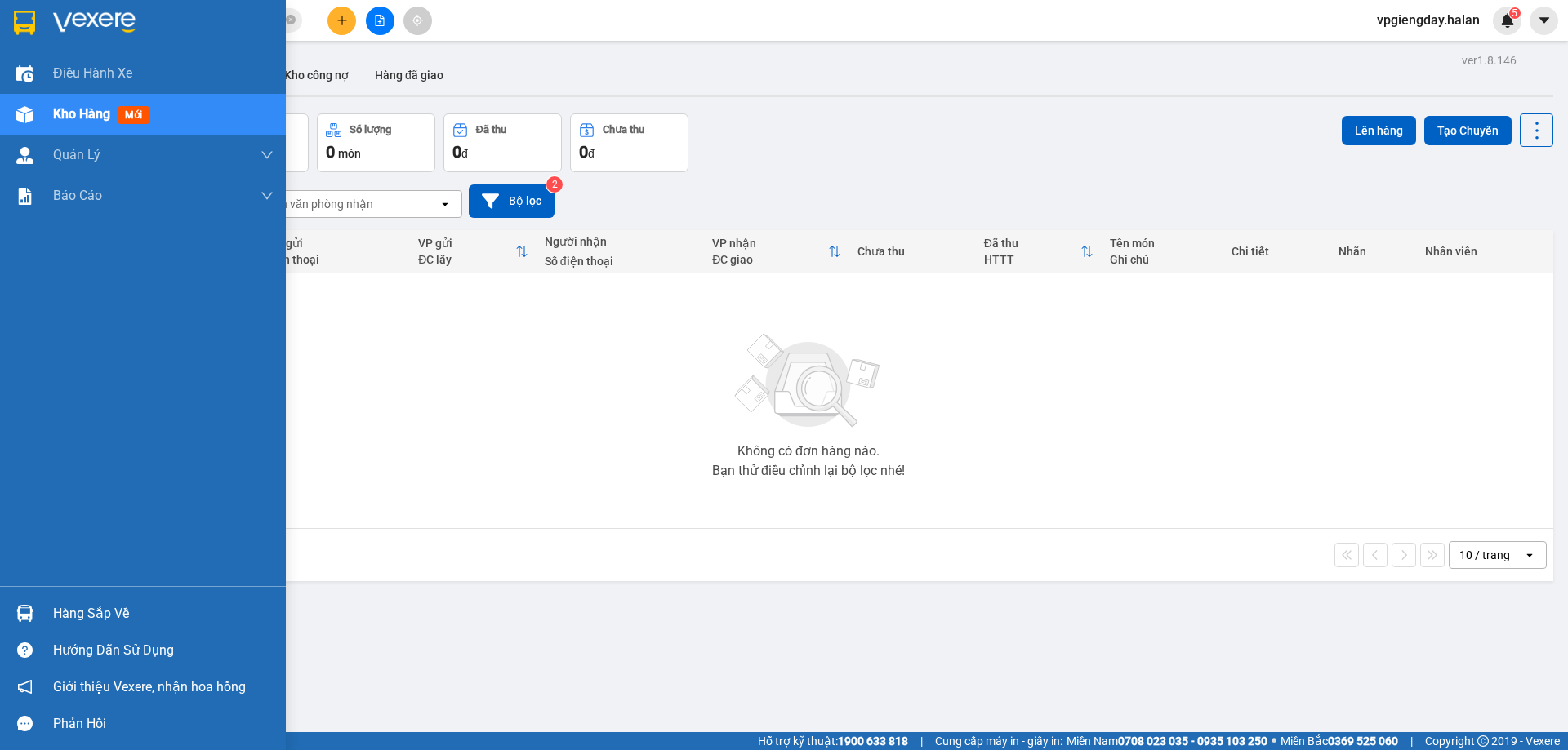
click at [83, 623] on div "Hàng sắp về" at bounding box center [163, 614] width 220 height 24
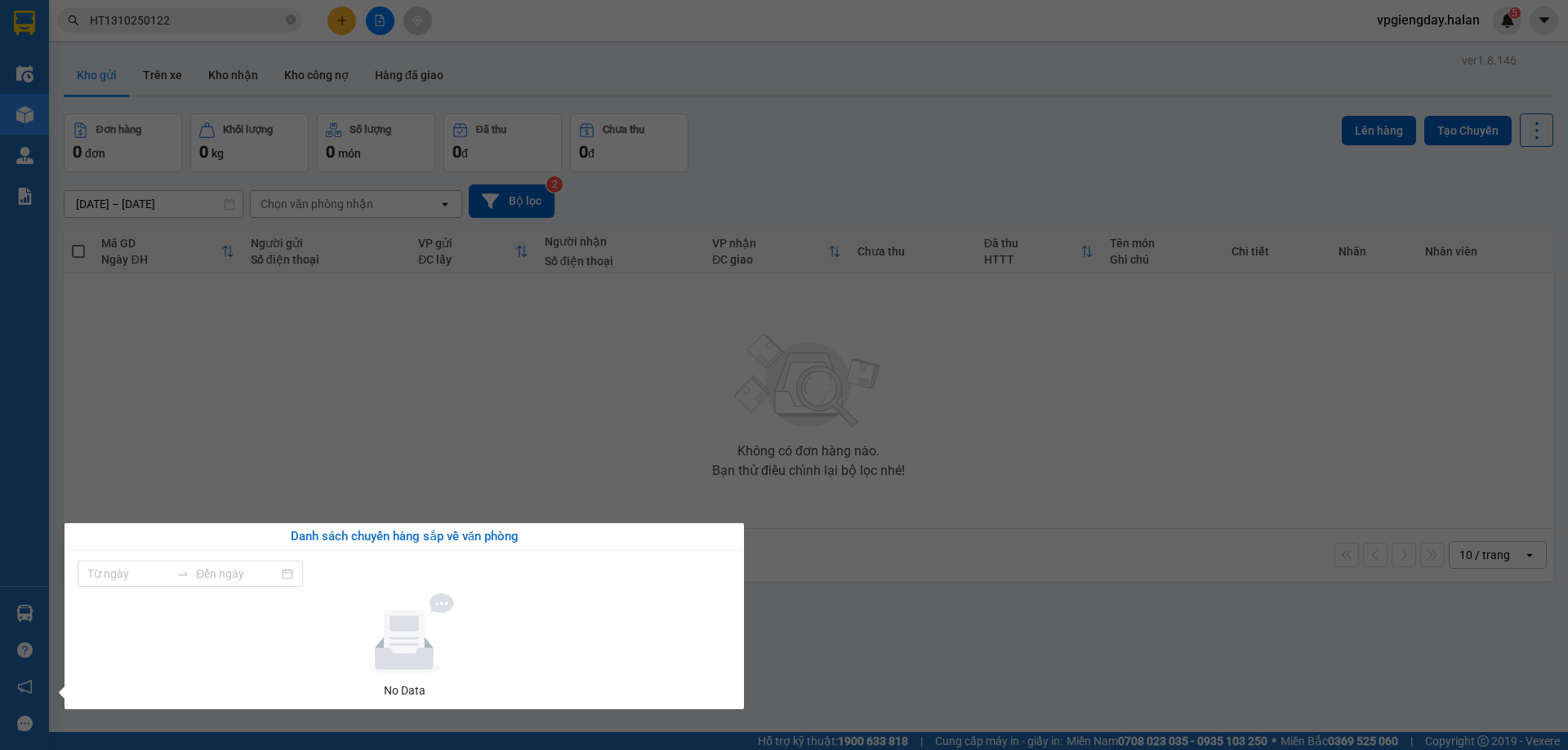
type input "[DATE]"
click at [271, 473] on section "Kết quả tìm kiếm ( 1 ) Bộ lọc Mã ĐH Trạng thái Món hàng Thu hộ Tổng cước Chưa c…" at bounding box center [784, 375] width 1568 height 750
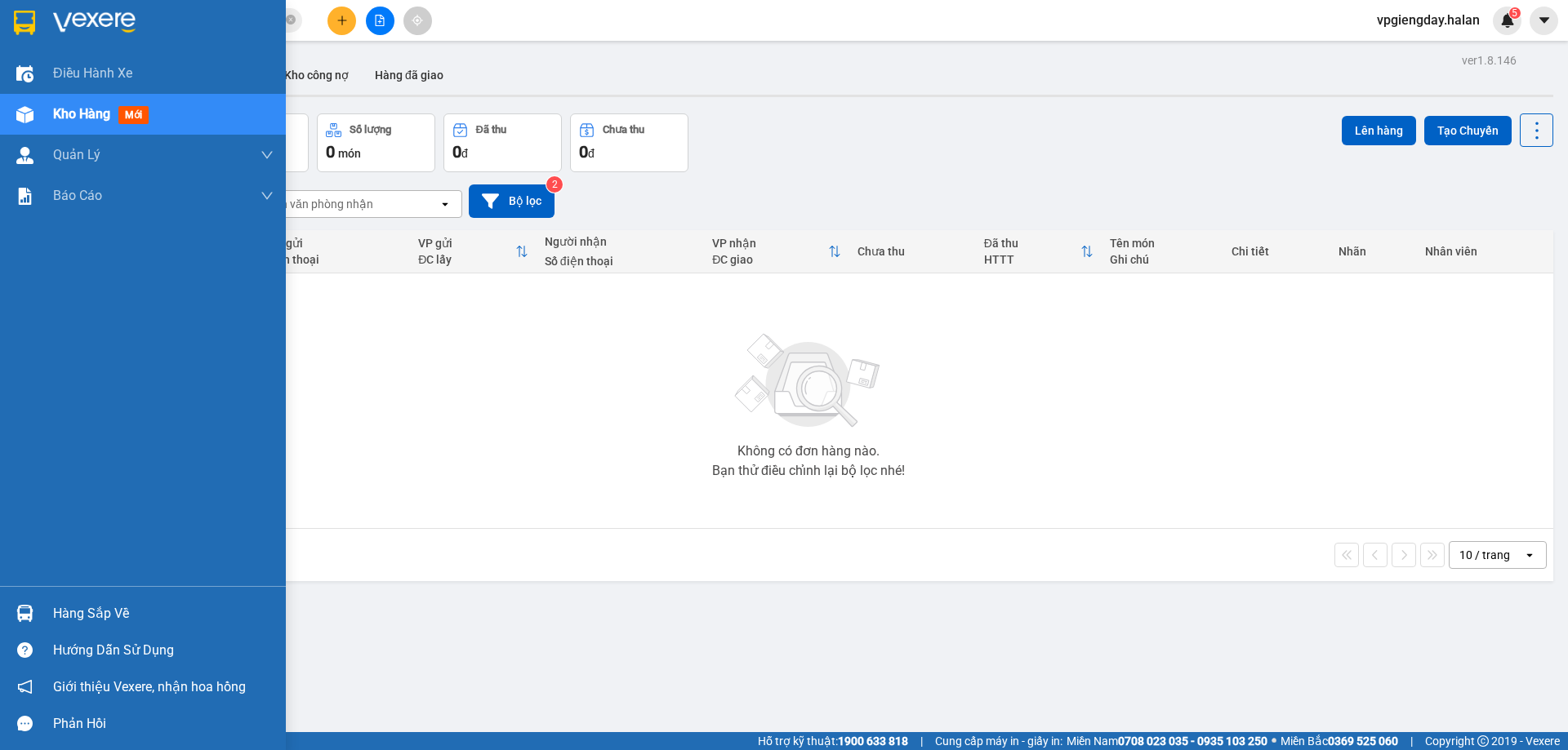
click at [92, 614] on div "Hàng sắp về" at bounding box center [163, 614] width 220 height 24
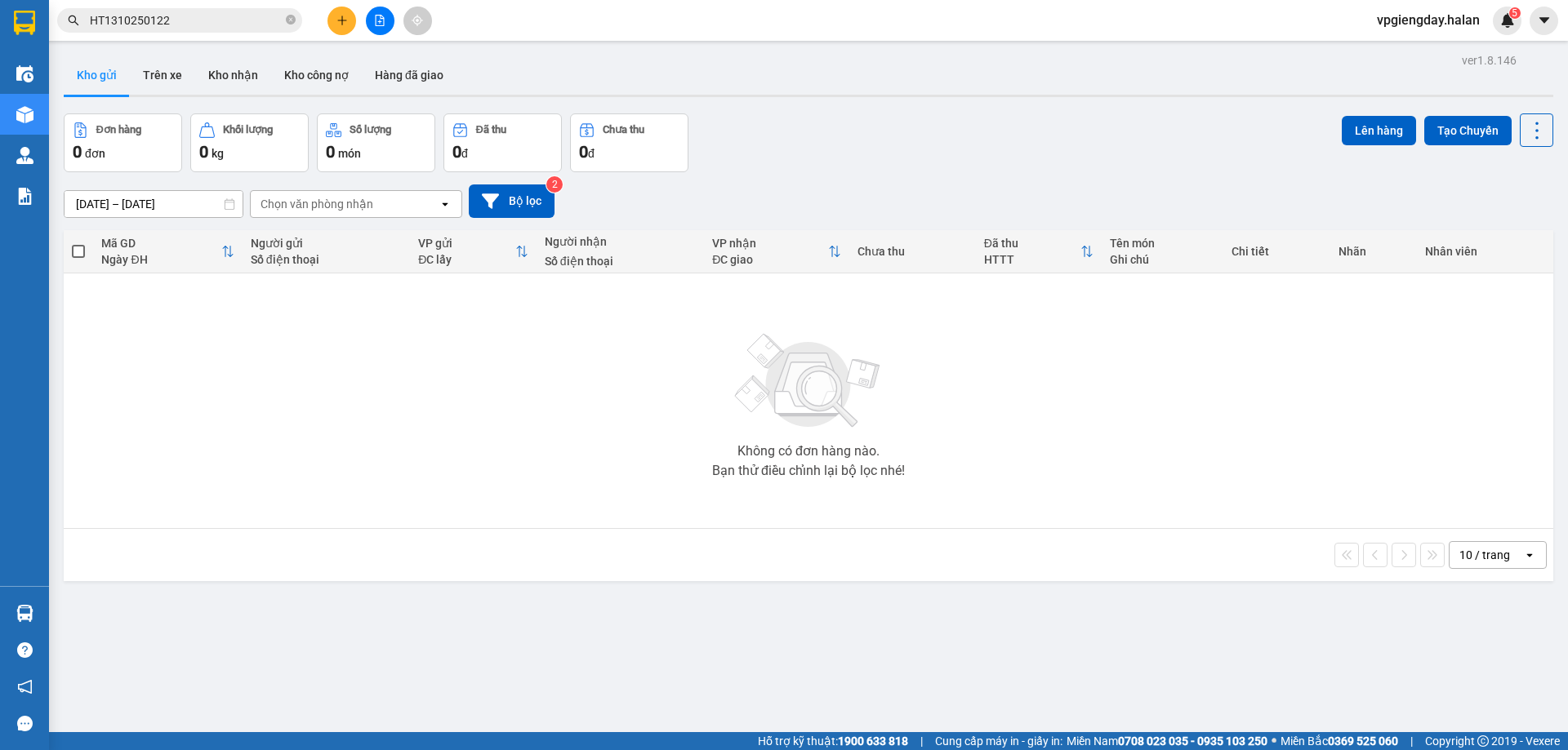
click at [245, 496] on section "Kết quả tìm kiếm ( 1 ) Bộ lọc Mã ĐH Trạng thái Món hàng Thu hộ Tổng cước Chưa c…" at bounding box center [784, 375] width 1568 height 750
click at [182, 65] on button "Trên xe" at bounding box center [162, 74] width 66 height 40
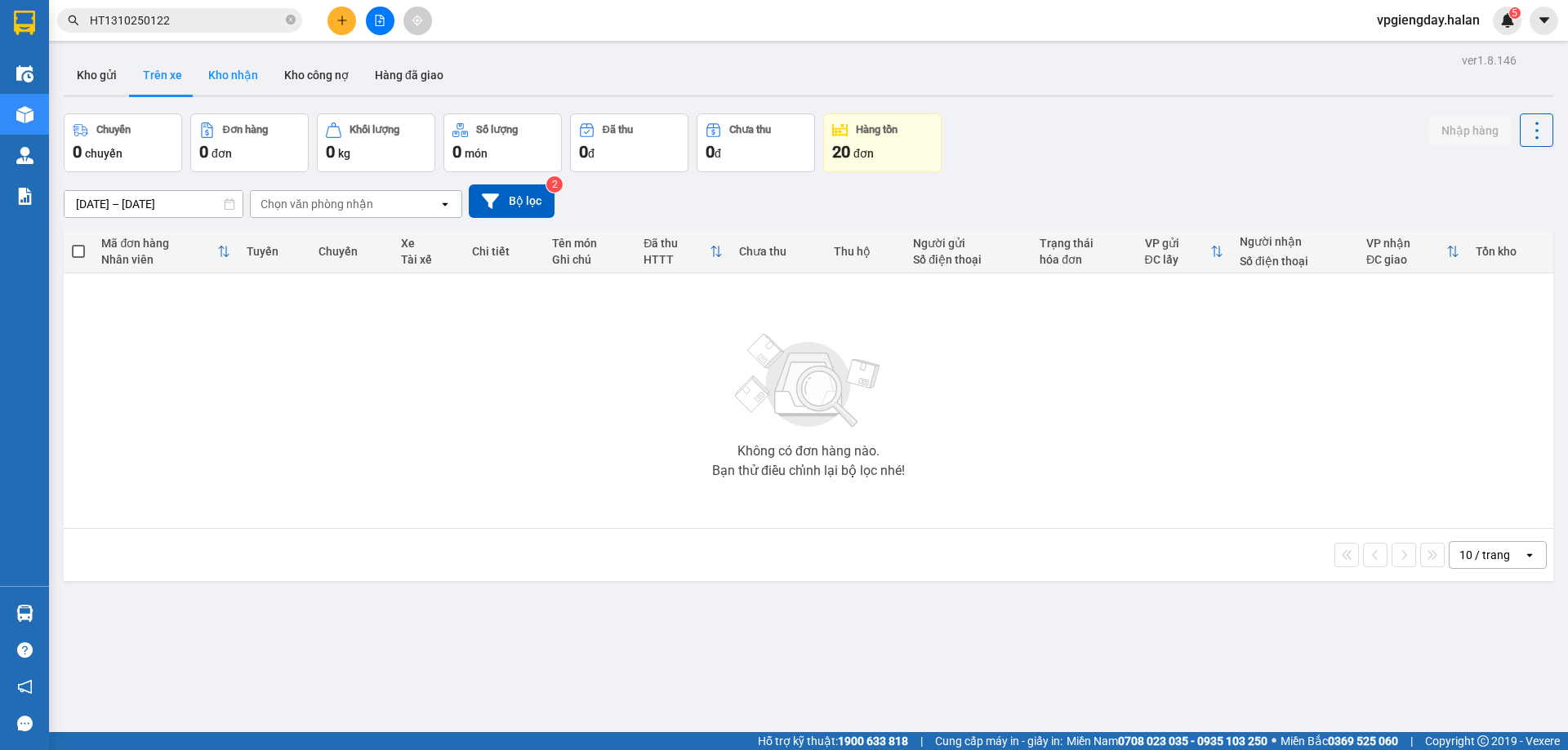
click at [231, 76] on button "Kho nhận" at bounding box center [233, 74] width 76 height 40
type input "[DATE] – [DATE]"
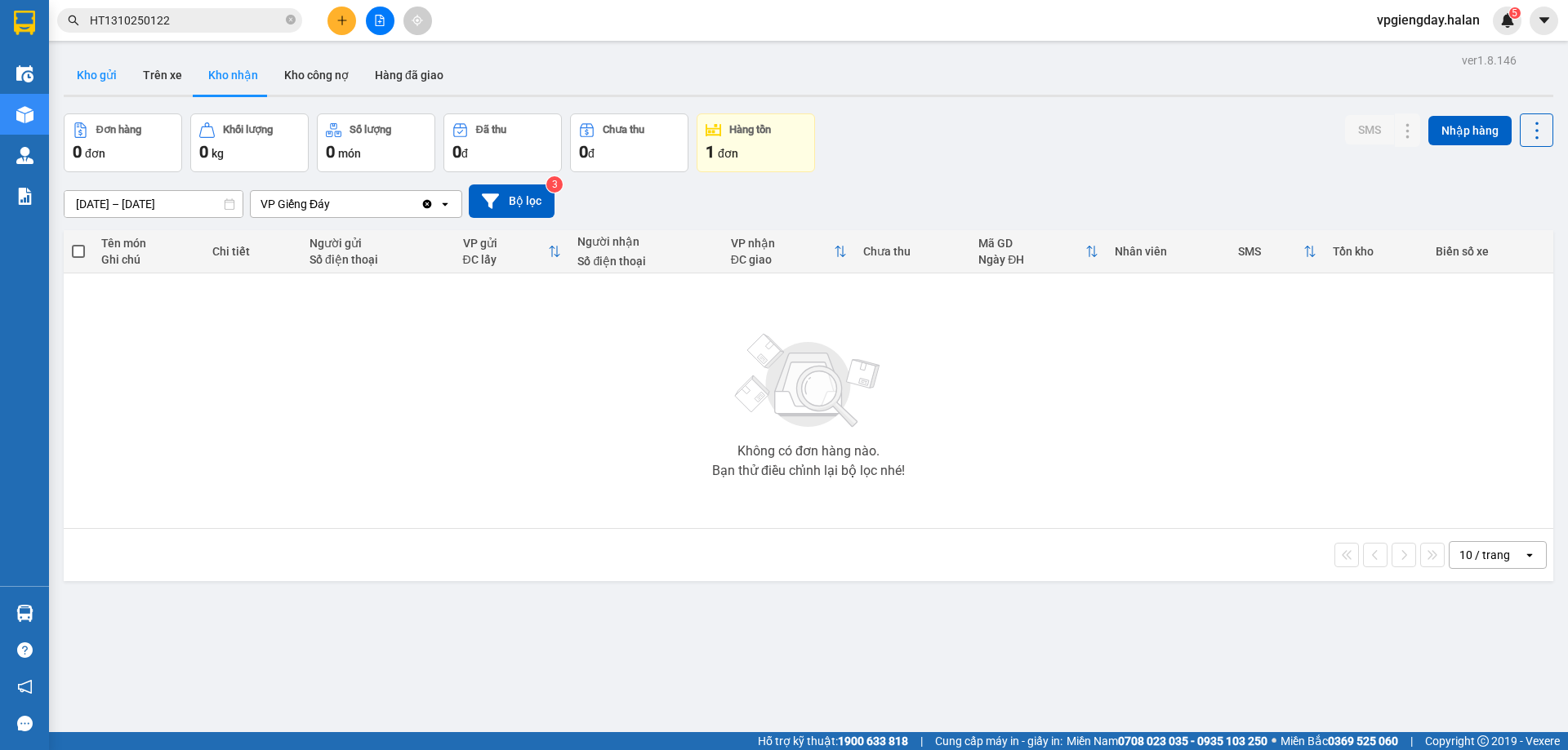
click at [80, 82] on button "Kho gửi" at bounding box center [97, 74] width 66 height 40
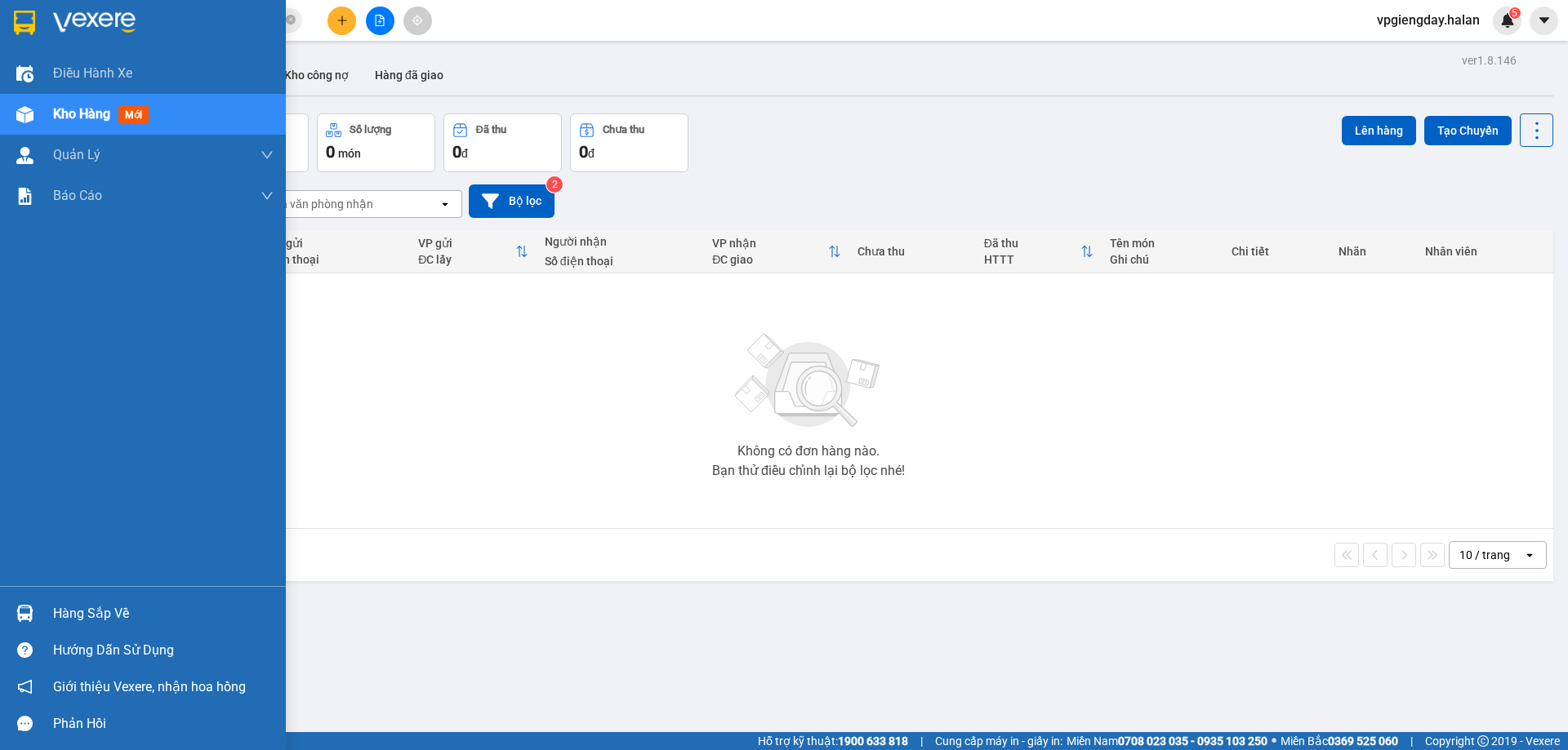
click at [115, 592] on div "Hàng sắp về Hướng dẫn sử dụng Giới thiệu Vexere, nhận hoa hồng Phản hồi" at bounding box center [143, 664] width 286 height 156
click at [73, 619] on div "Hàng sắp về" at bounding box center [163, 614] width 220 height 24
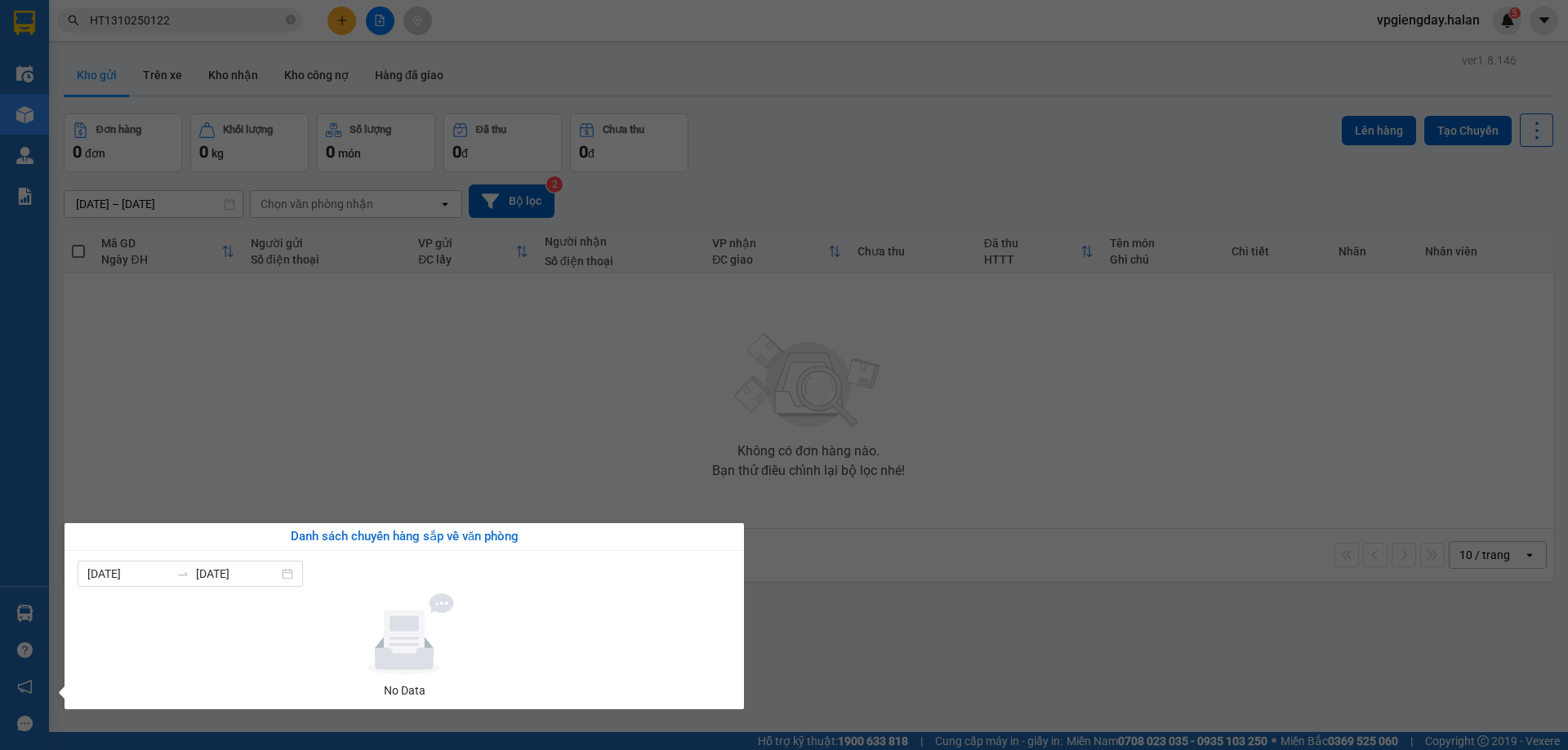
click at [532, 377] on section "Kết quả tìm kiếm ( 1 ) Bộ lọc Mã ĐH Trạng thái Món hàng Thu hộ Tổng cước Chưa c…" at bounding box center [784, 375] width 1568 height 750
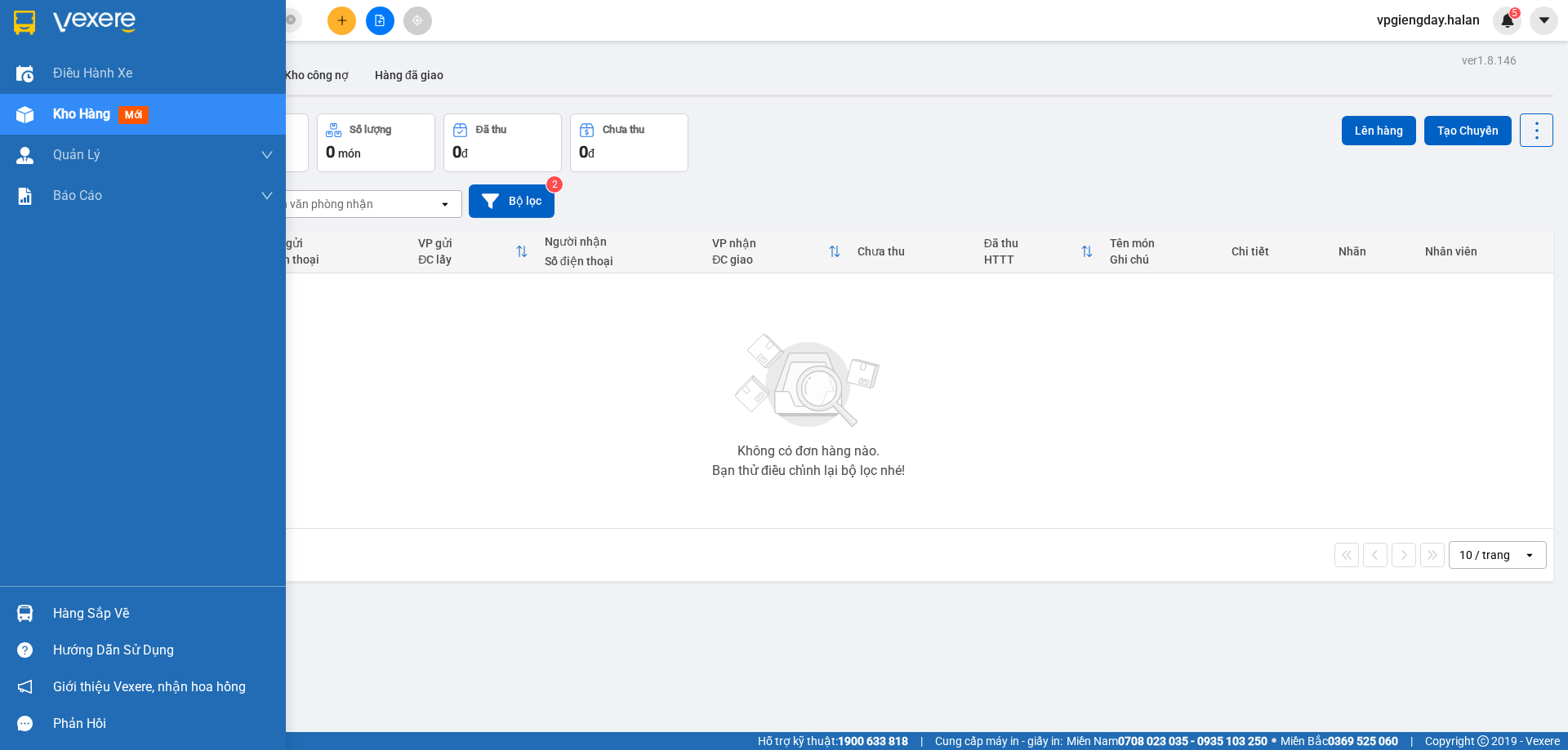
click at [66, 610] on div "Hàng sắp về" at bounding box center [163, 614] width 220 height 24
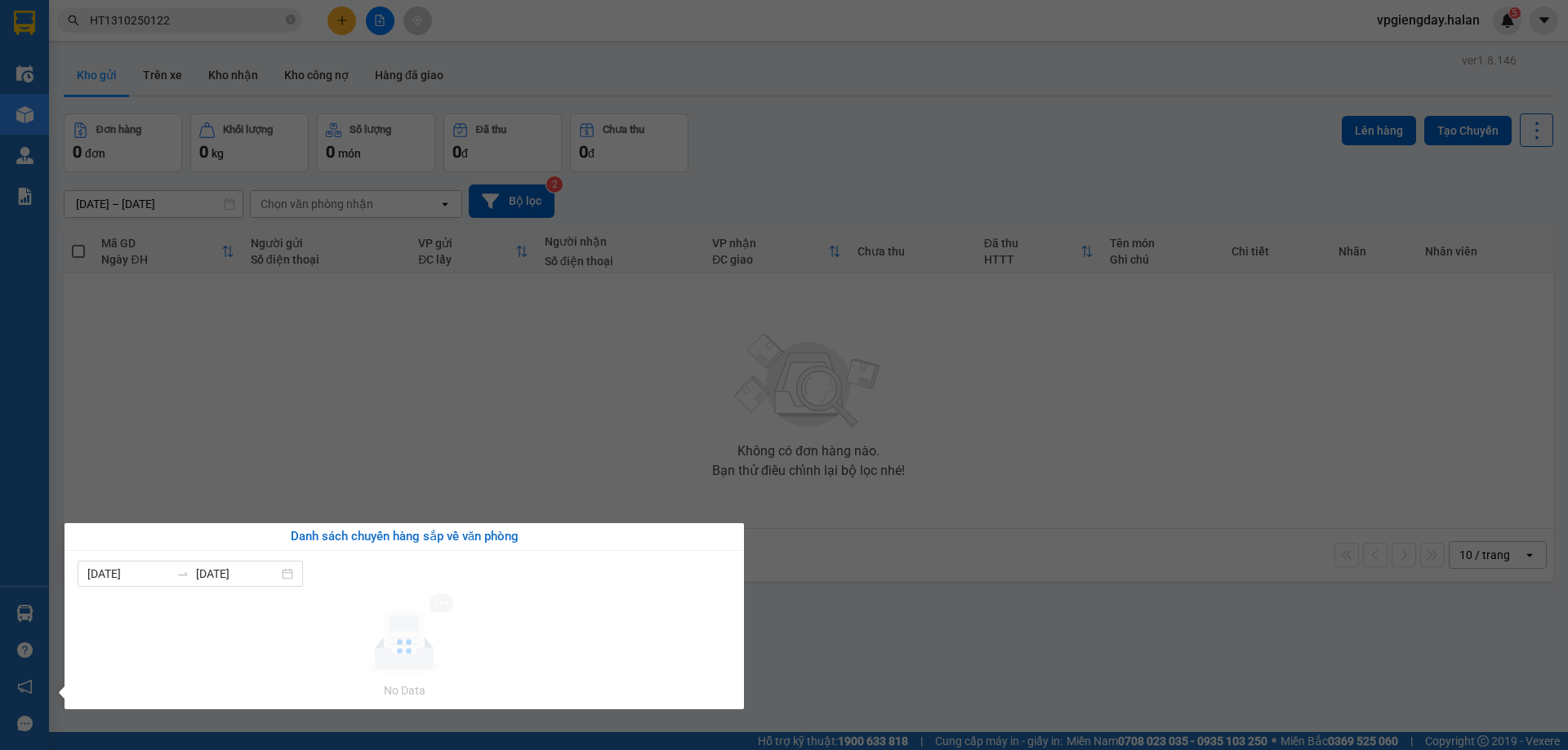
click at [493, 327] on section "Kết quả tìm kiếm ( 1 ) Bộ lọc Mã ĐH Trạng thái Món hàng Thu hộ Tổng cước Chưa c…" at bounding box center [784, 375] width 1568 height 750
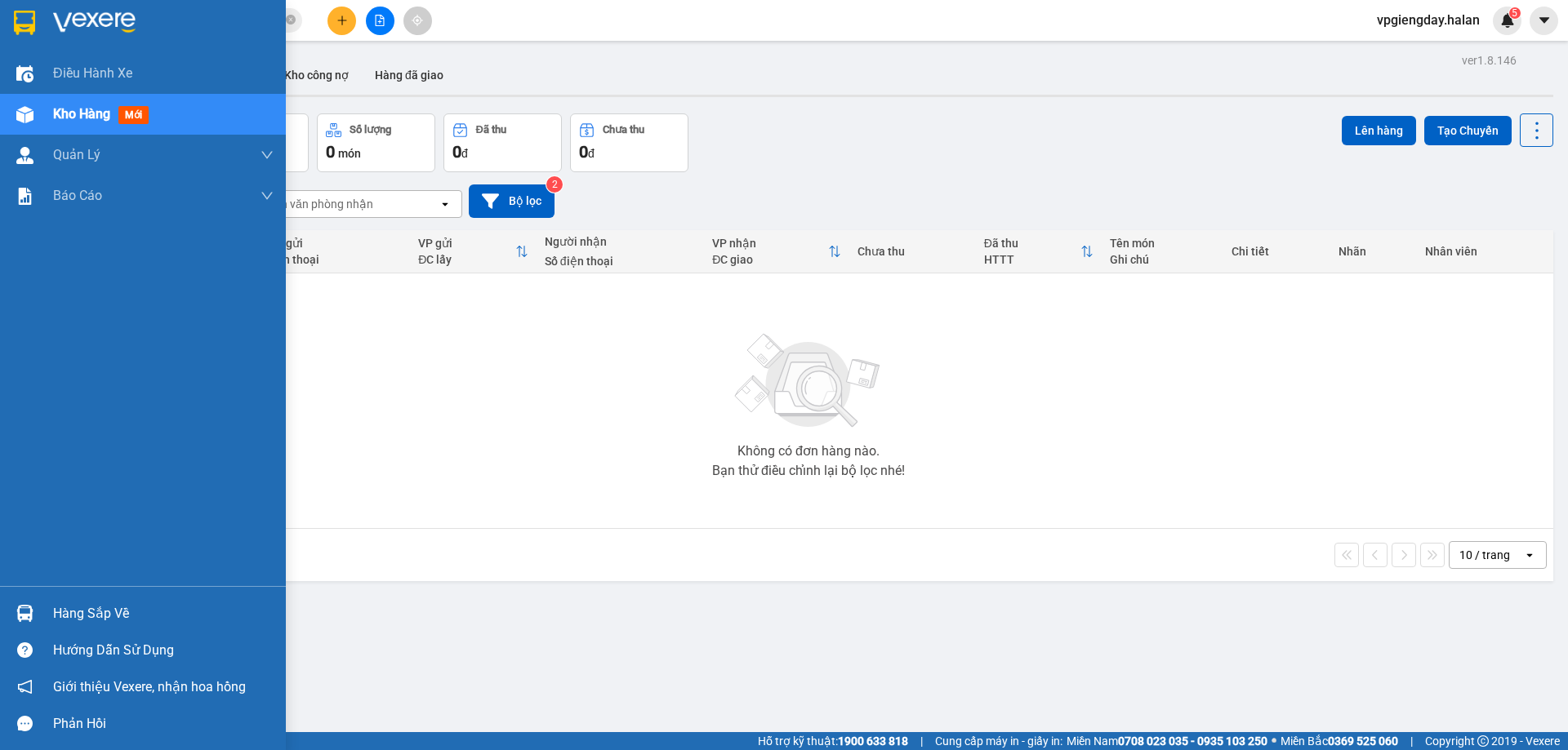
click at [90, 616] on div "Hàng sắp về" at bounding box center [163, 614] width 220 height 24
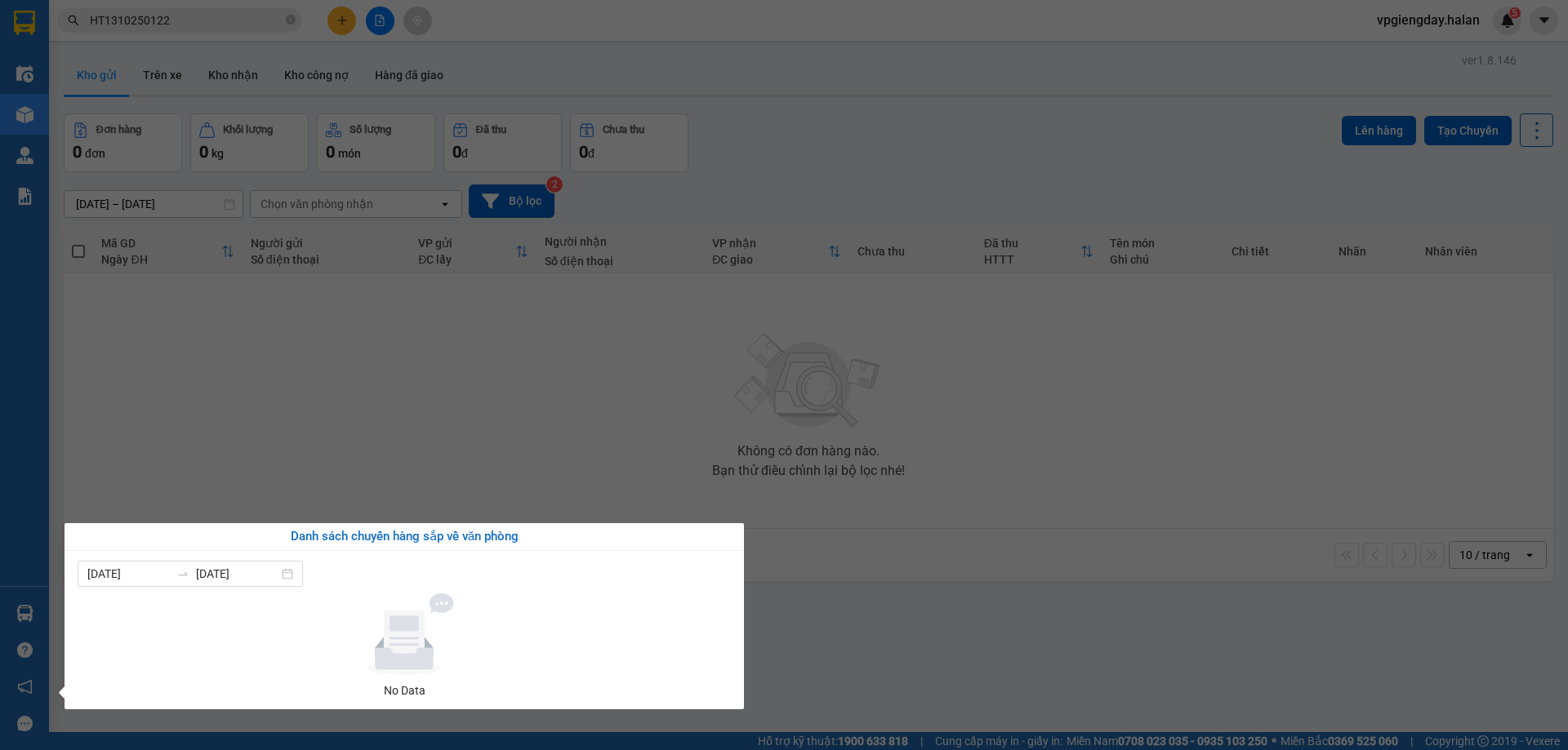
click at [353, 397] on section "Kết quả tìm kiếm ( 1 ) Bộ lọc Mã ĐH Trạng thái Món hàng Thu hộ Tổng cước Chưa c…" at bounding box center [784, 375] width 1568 height 750
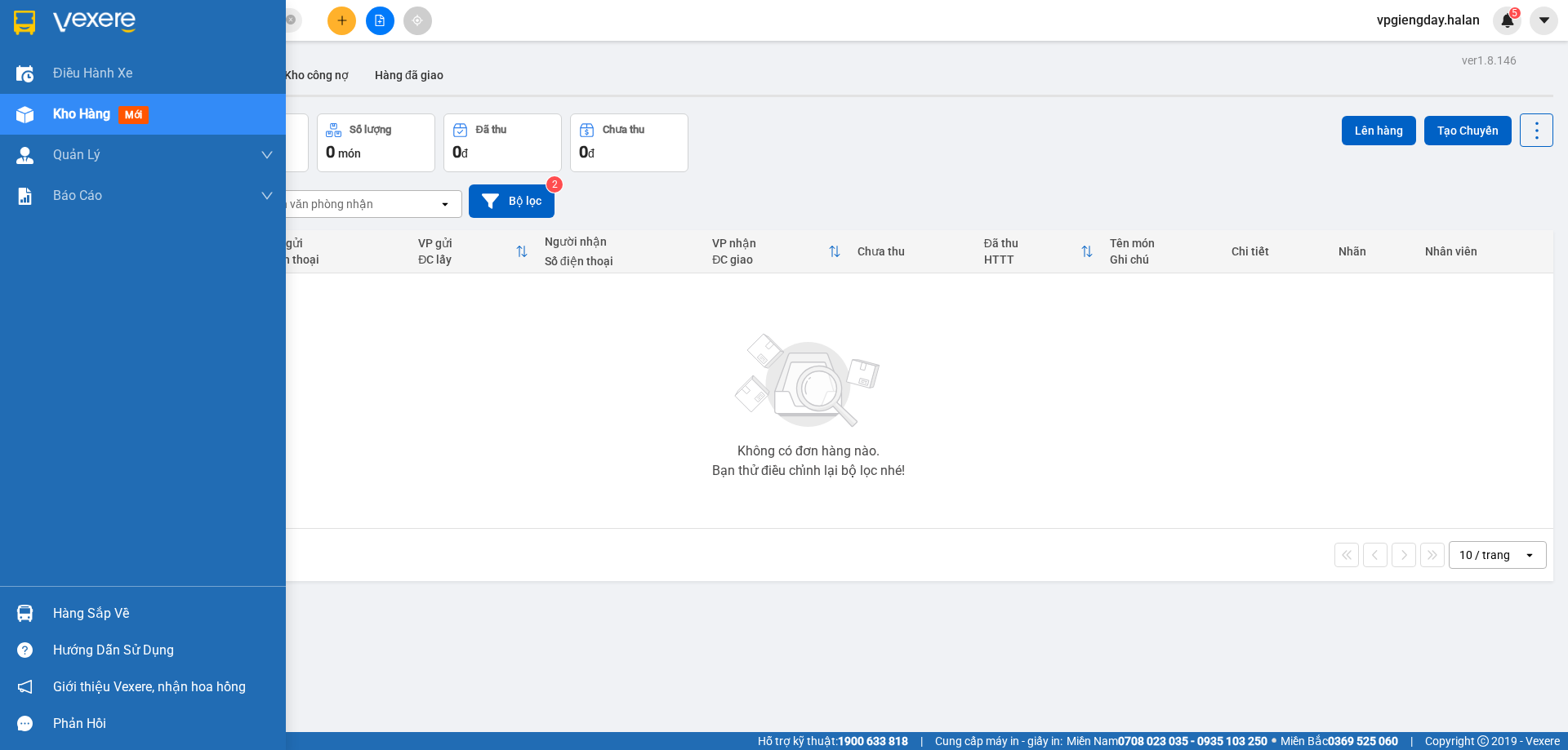
click at [72, 615] on div "Hàng sắp về" at bounding box center [163, 614] width 220 height 24
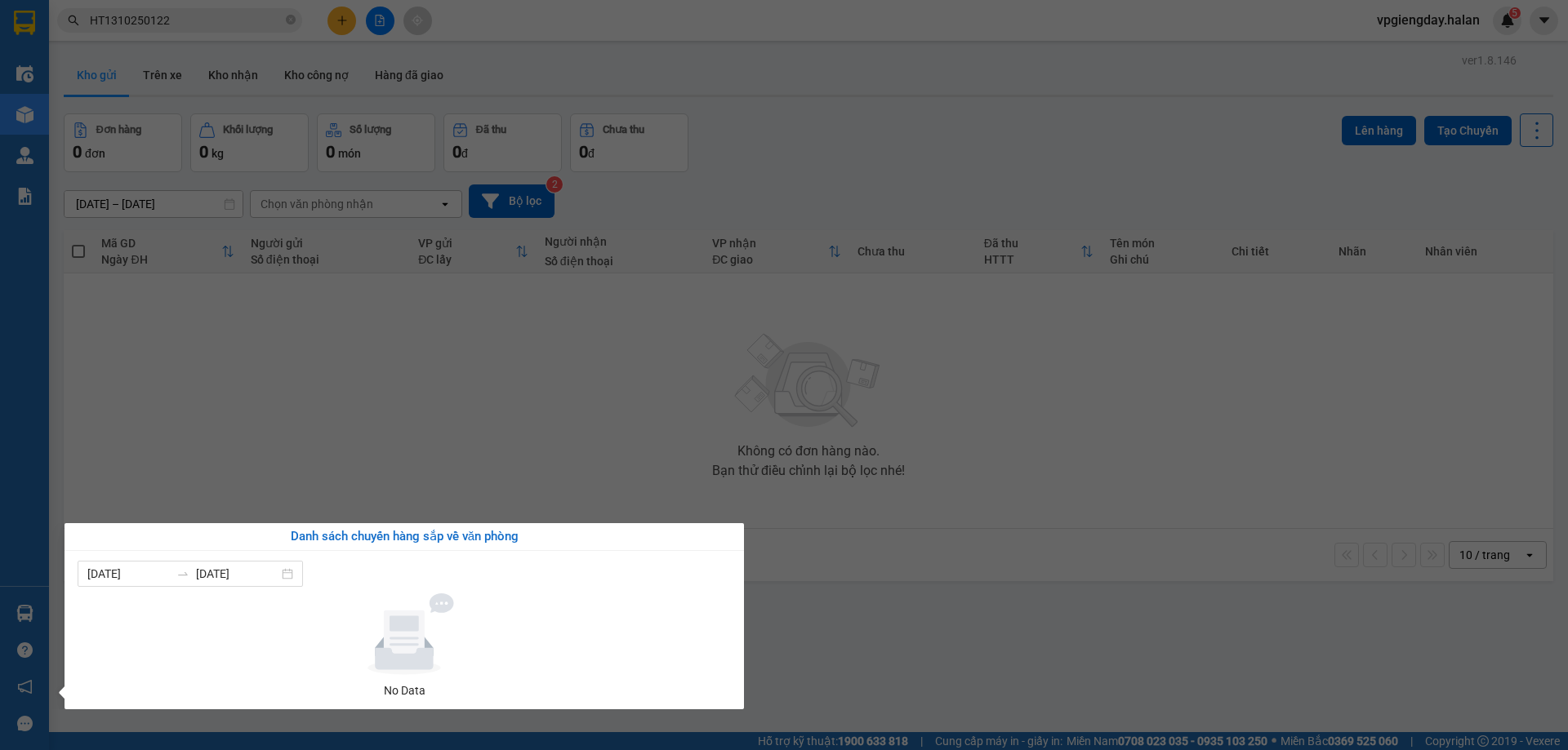
click at [371, 361] on section "Kết quả tìm kiếm ( 1 ) Bộ lọc Mã ĐH Trạng thái Món hàng Thu hộ Tổng cước Chưa c…" at bounding box center [784, 375] width 1568 height 750
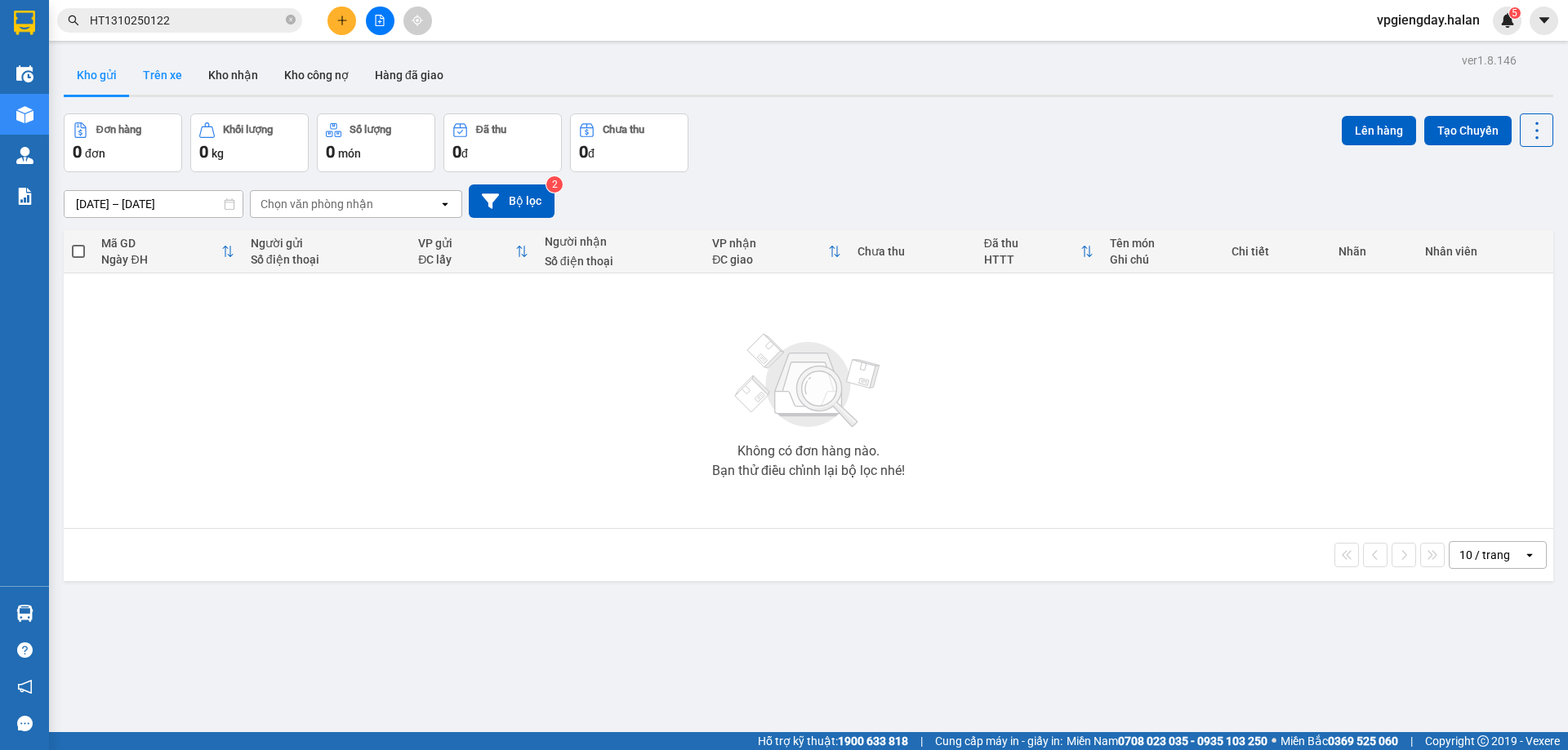
click at [145, 88] on button "Trên xe" at bounding box center [162, 74] width 66 height 40
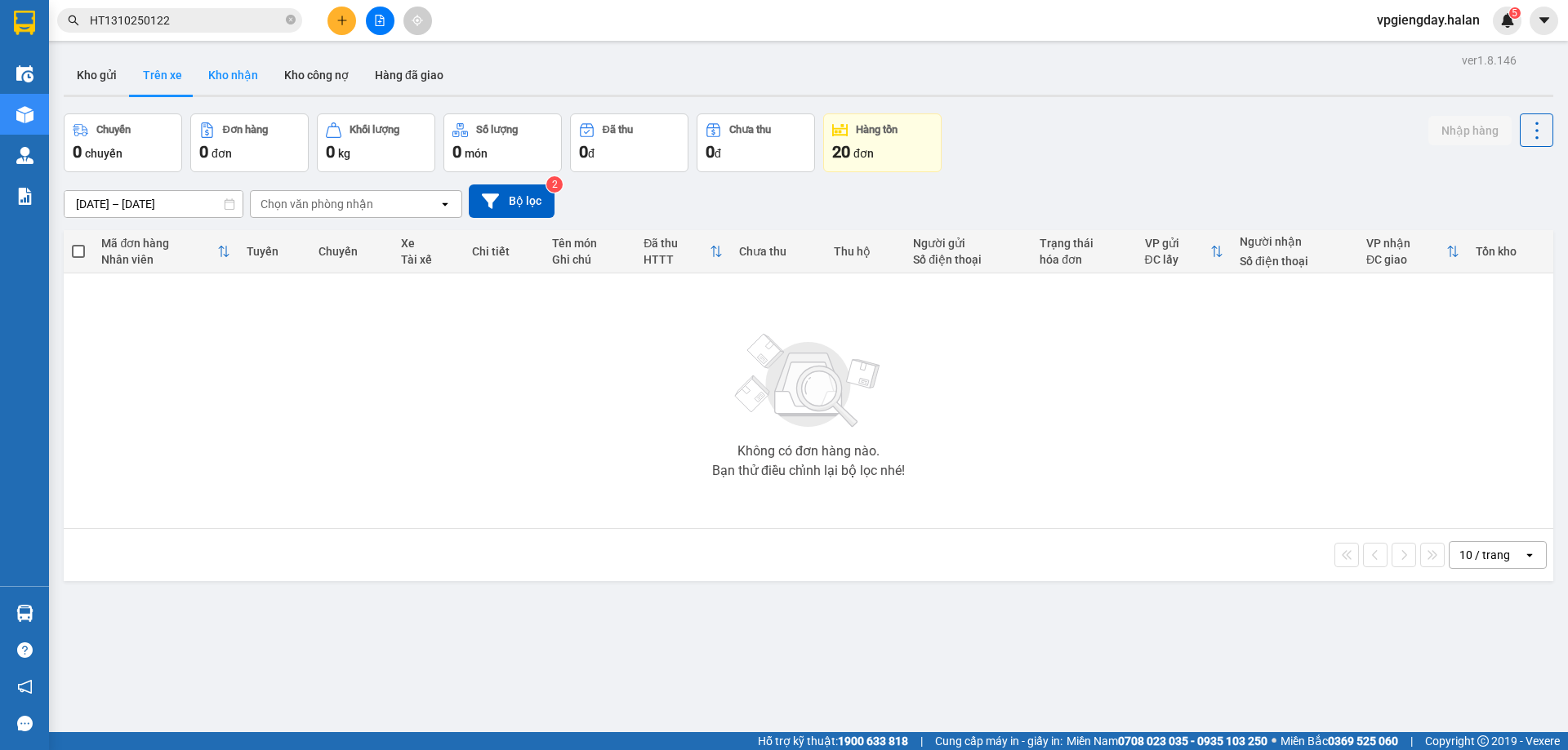
click at [231, 69] on button "Kho nhận" at bounding box center [233, 74] width 76 height 40
type input "[DATE] – [DATE]"
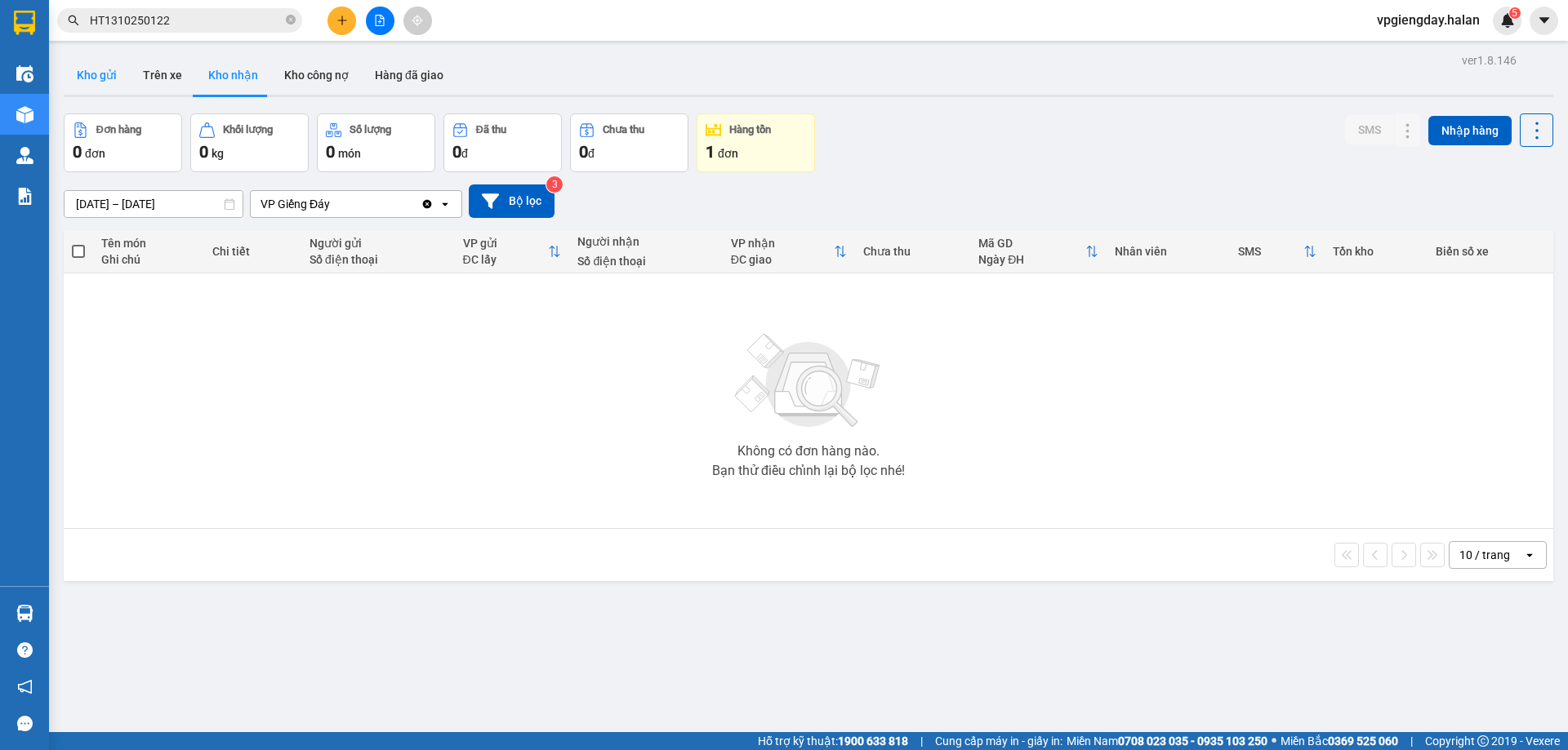
click at [106, 76] on button "Kho gửi" at bounding box center [97, 74] width 66 height 40
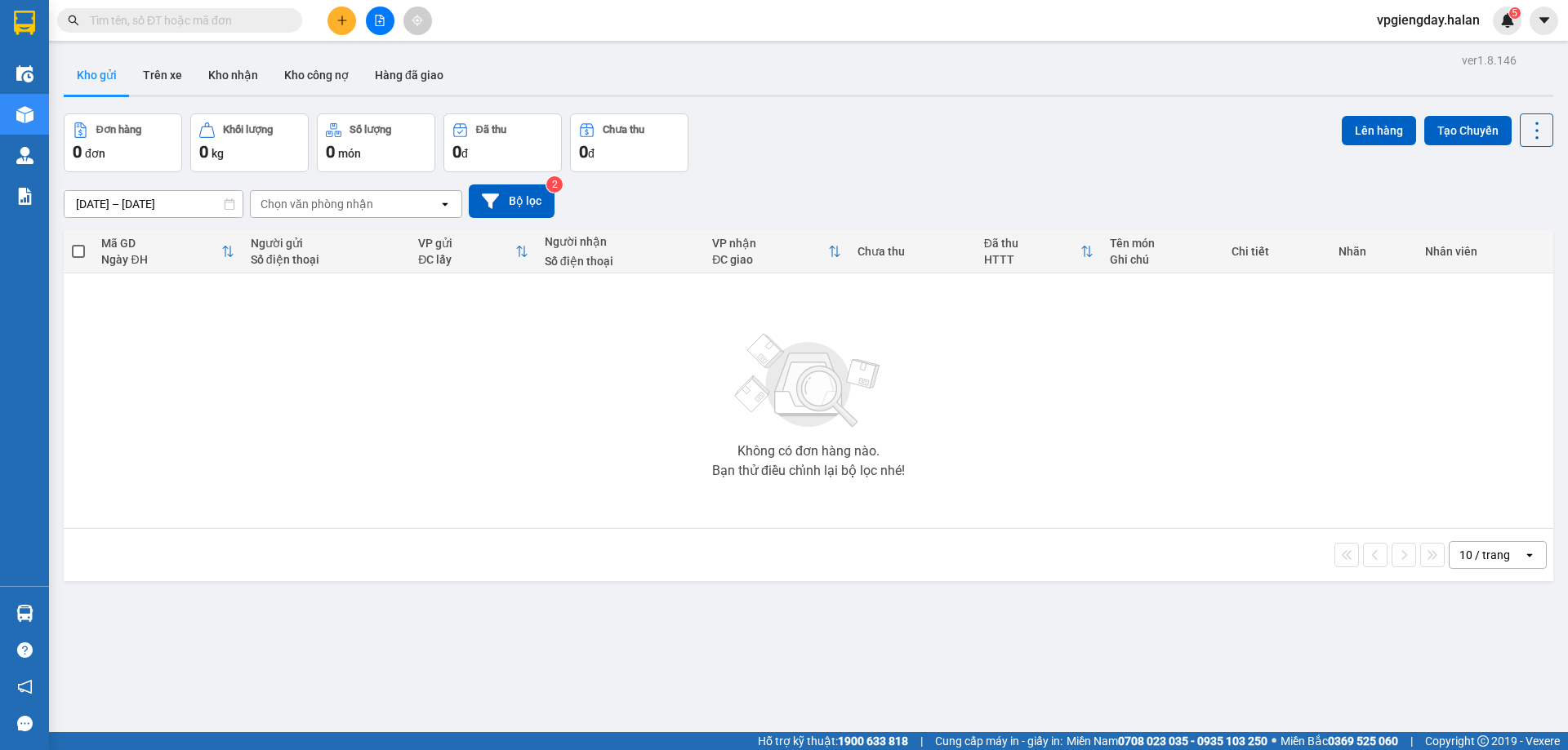
click at [83, 607] on div "ver 1.8.146 Kho gửi Trên xe Kho nhận Kho công nợ Hàng đã giao Đơn hàng 0 đơn Kh…" at bounding box center [808, 424] width 1502 height 750
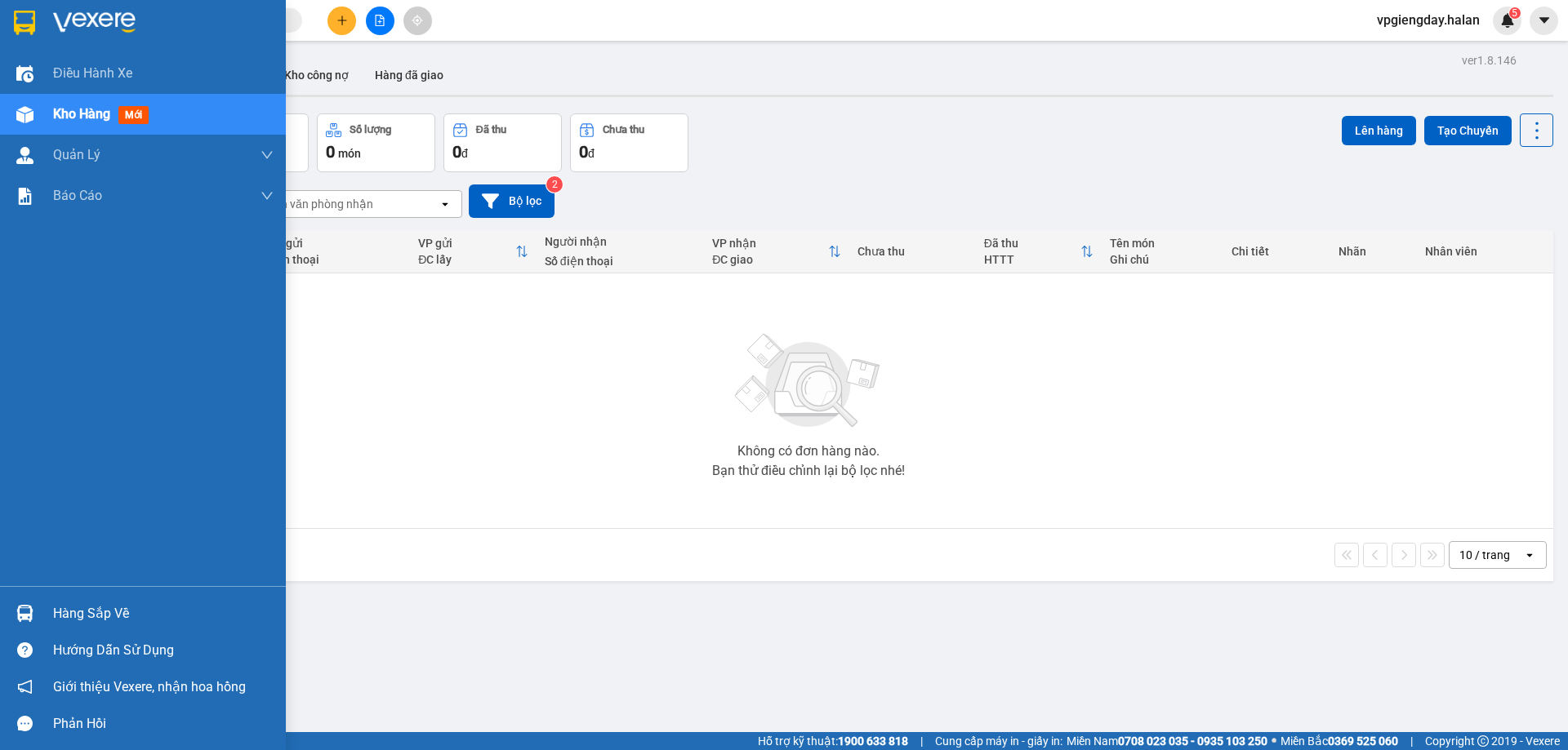
click at [102, 612] on div "Hàng sắp về" at bounding box center [163, 614] width 220 height 24
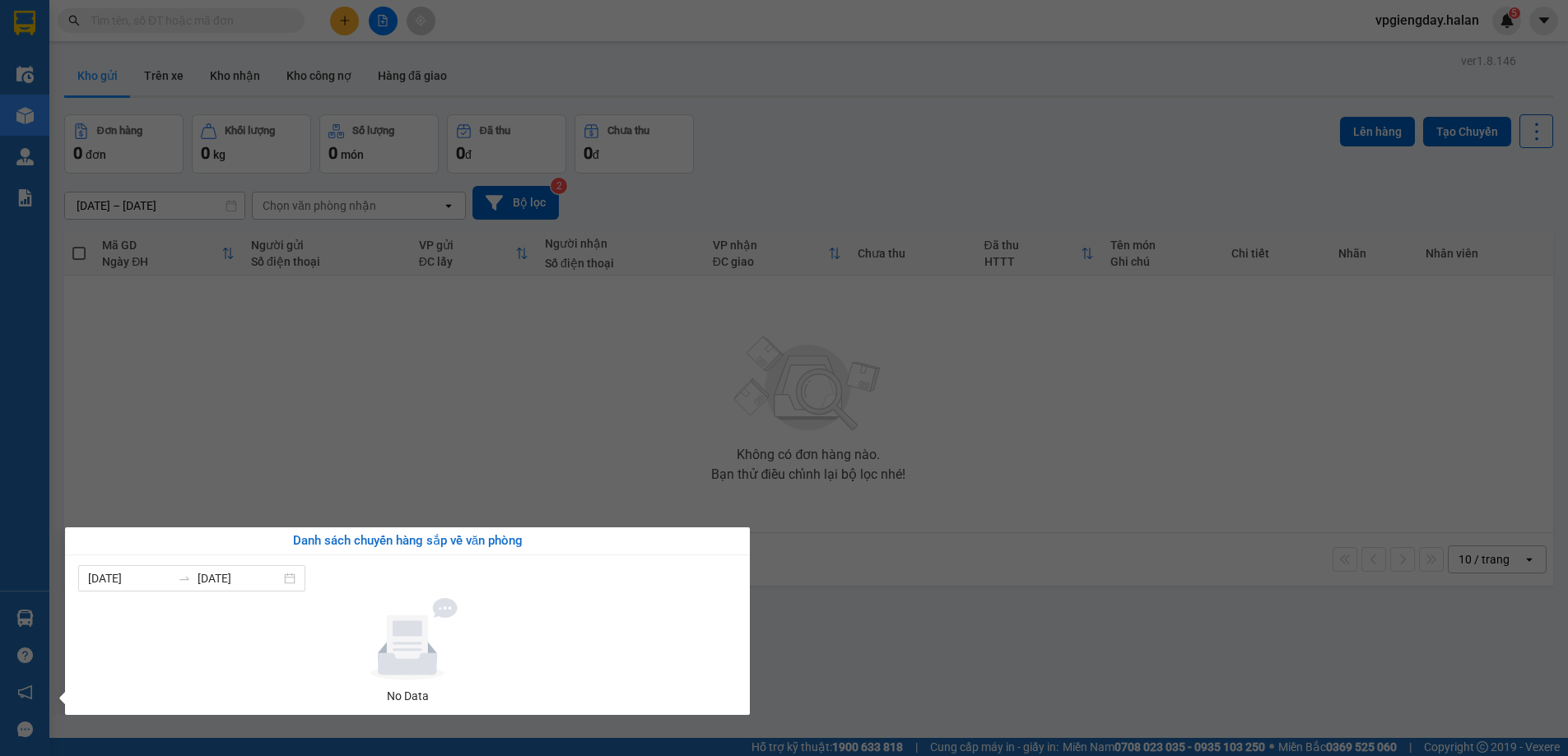
click at [307, 443] on section "Kết quả tìm kiếm ( 0 ) Bộ lọc No Data vpgiengday.halan 5 Điều hành xe Kho hàng …" at bounding box center [784, 378] width 1568 height 756
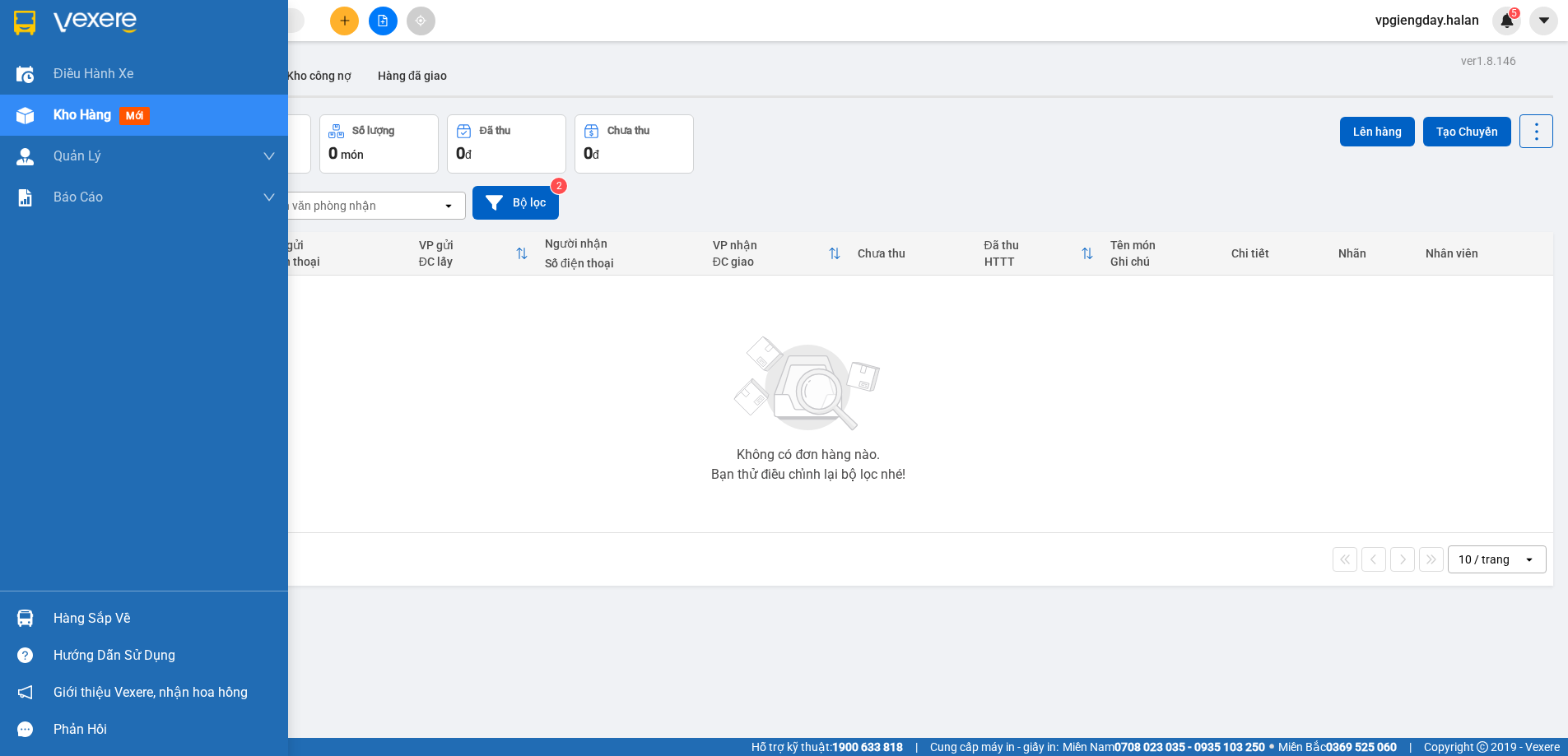
click at [78, 618] on div "Hàng sắp về" at bounding box center [165, 619] width 222 height 24
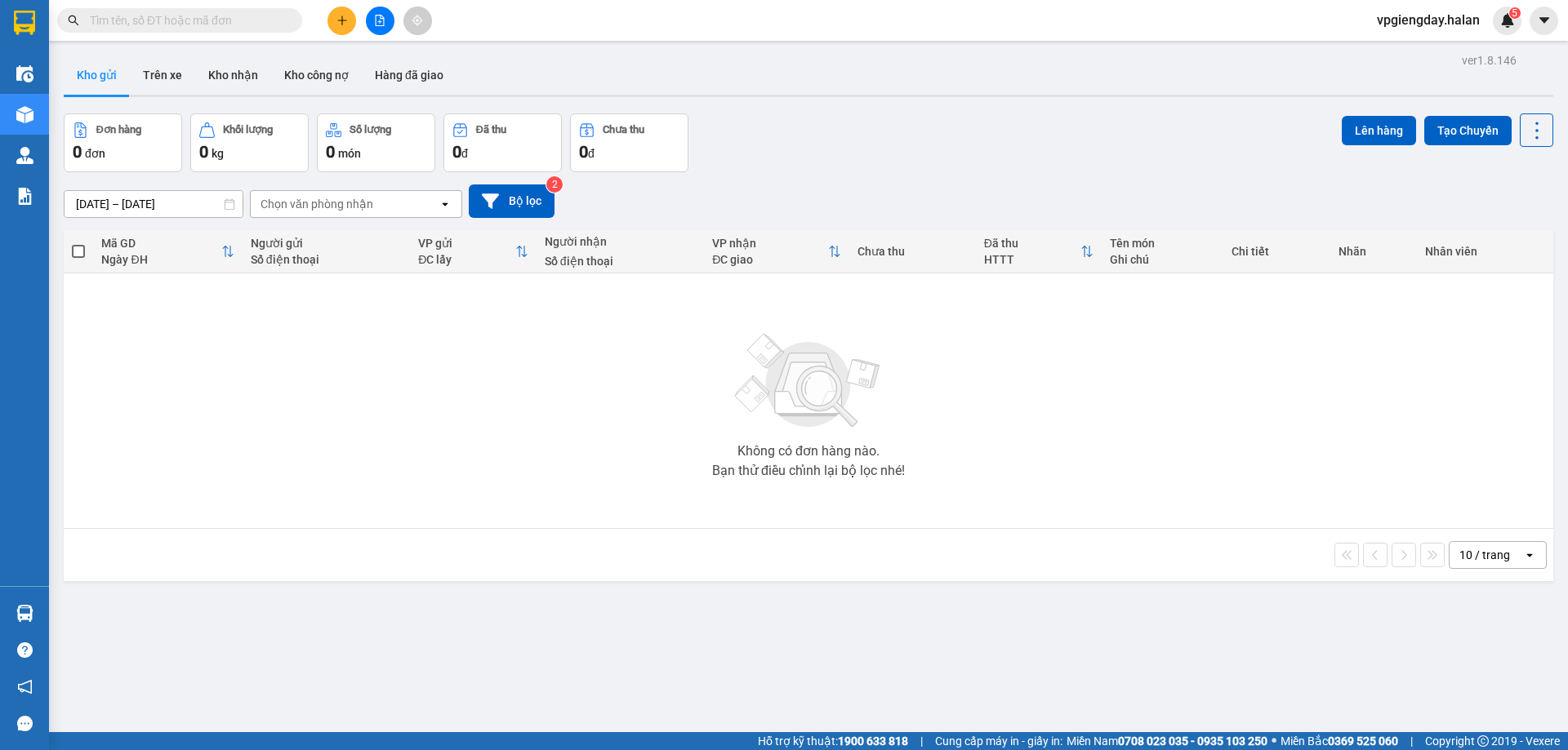
click at [241, 446] on section "Kết quả tìm kiếm ( 0 ) Bộ lọc No Data vpgiengday.halan 5 Điều hành xe Kho hàng …" at bounding box center [784, 375] width 1568 height 750
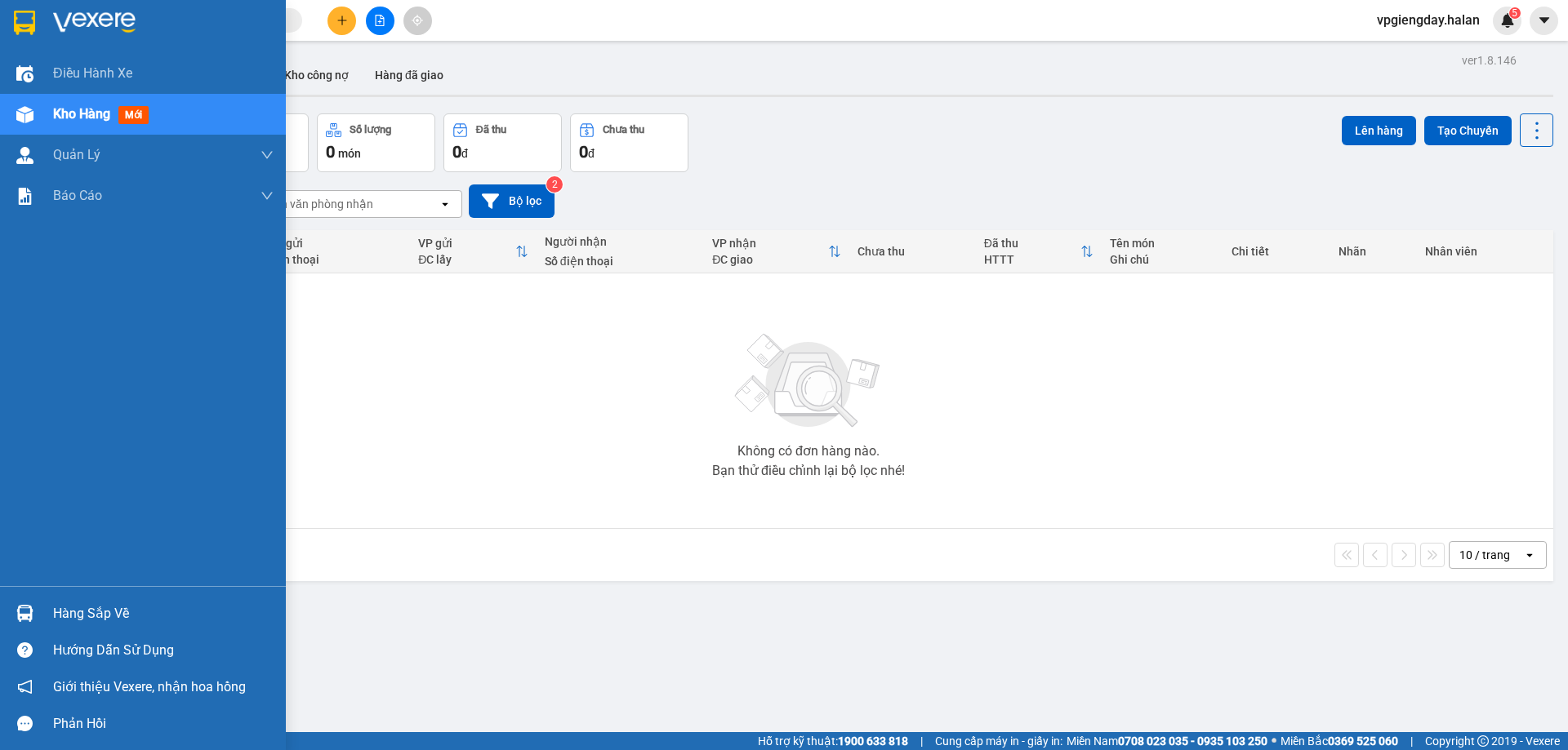
click at [92, 608] on div "Hàng sắp về" at bounding box center [163, 614] width 220 height 24
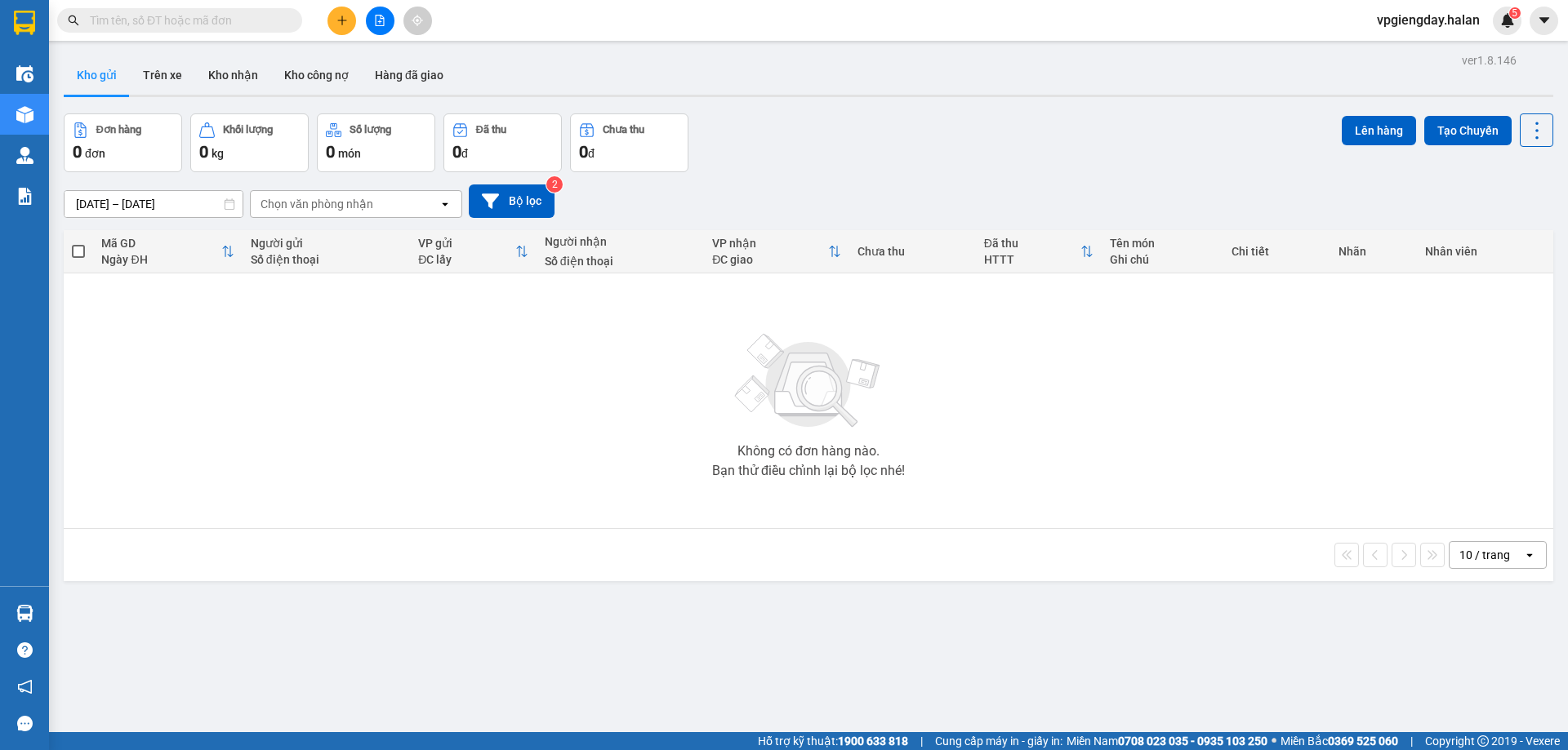
click at [260, 442] on section "Kết quả tìm kiếm ( 0 ) Bộ lọc No Data vpgiengday.halan 5 Điều hành xe Kho hàng …" at bounding box center [784, 375] width 1568 height 750
drag, startPoint x: 132, startPoint y: 51, endPoint x: 140, endPoint y: 71, distance: 21.5
click at [131, 53] on div "ver 1.8.146 Kho gửi Trên xe Kho nhận Kho công nợ Hàng đã giao Đơn hàng 0 đơn Kh…" at bounding box center [808, 424] width 1502 height 750
click at [145, 72] on button "Trên xe" at bounding box center [162, 74] width 66 height 40
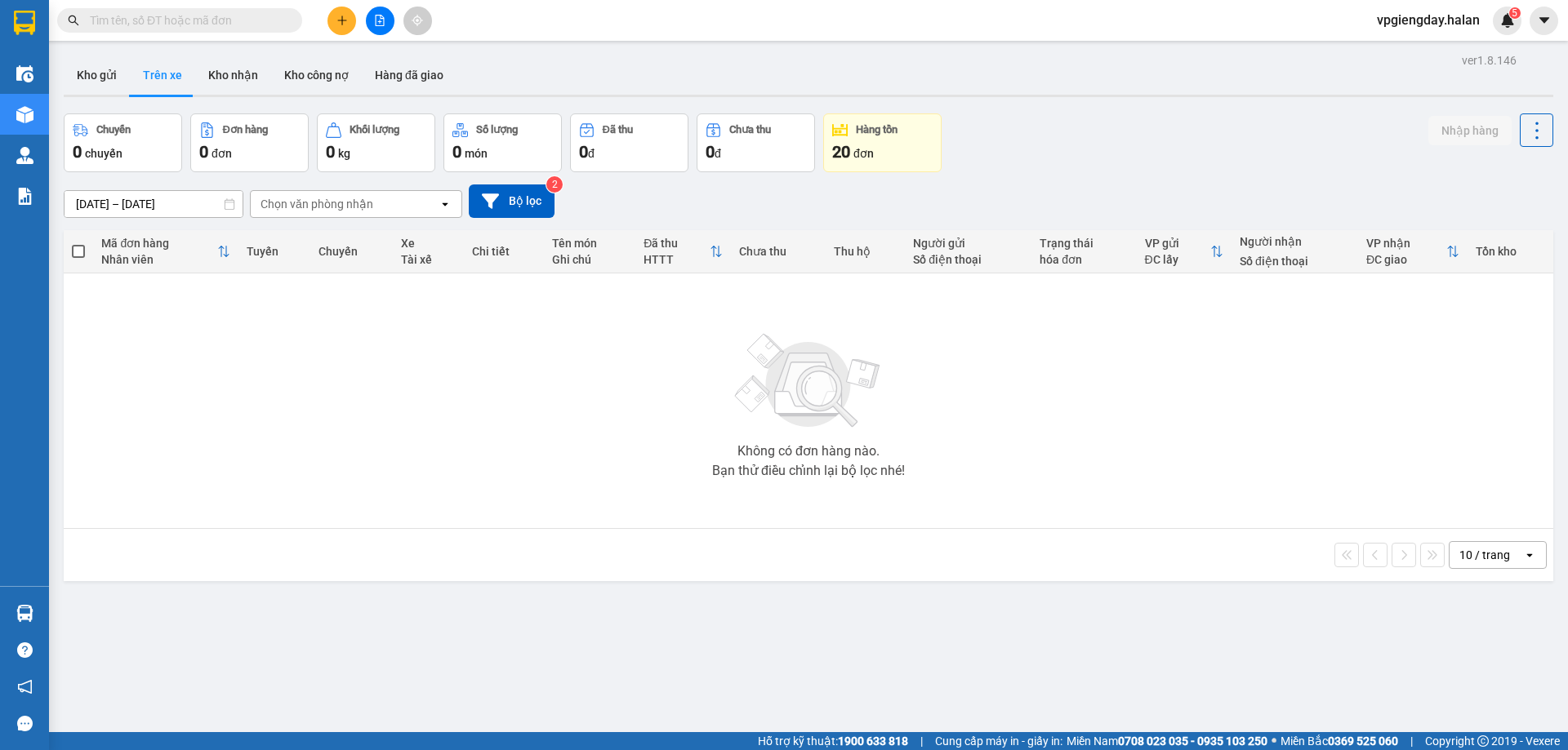
drag, startPoint x: 234, startPoint y: 81, endPoint x: 192, endPoint y: 105, distance: 48.4
click at [234, 80] on button "Kho nhận" at bounding box center [233, 74] width 76 height 40
type input "[DATE] – [DATE]"
